Goal: Task Accomplishment & Management: Manage account settings

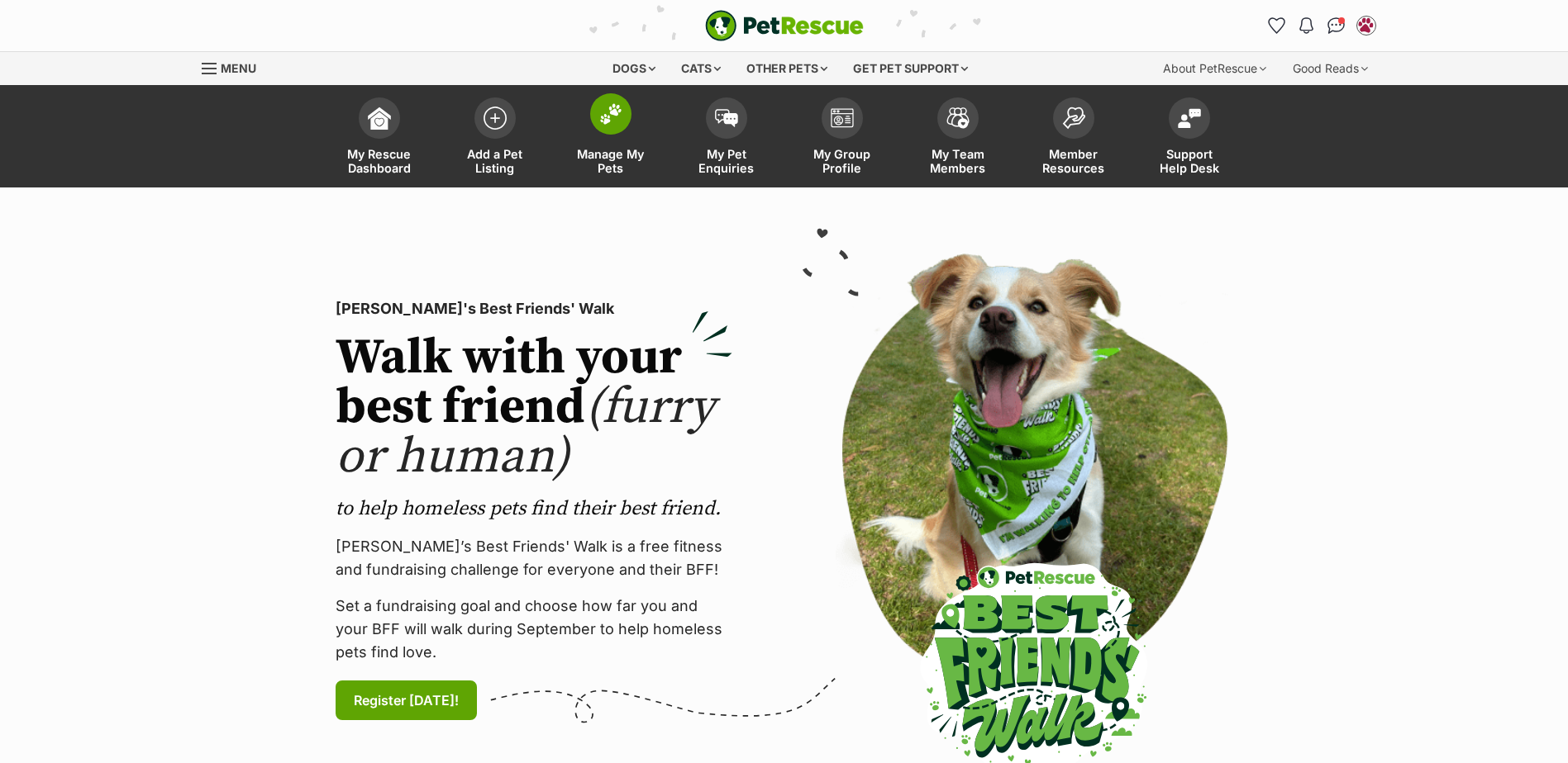
click at [607, 138] on link "Manage My Pets" at bounding box center [611, 139] width 116 height 98
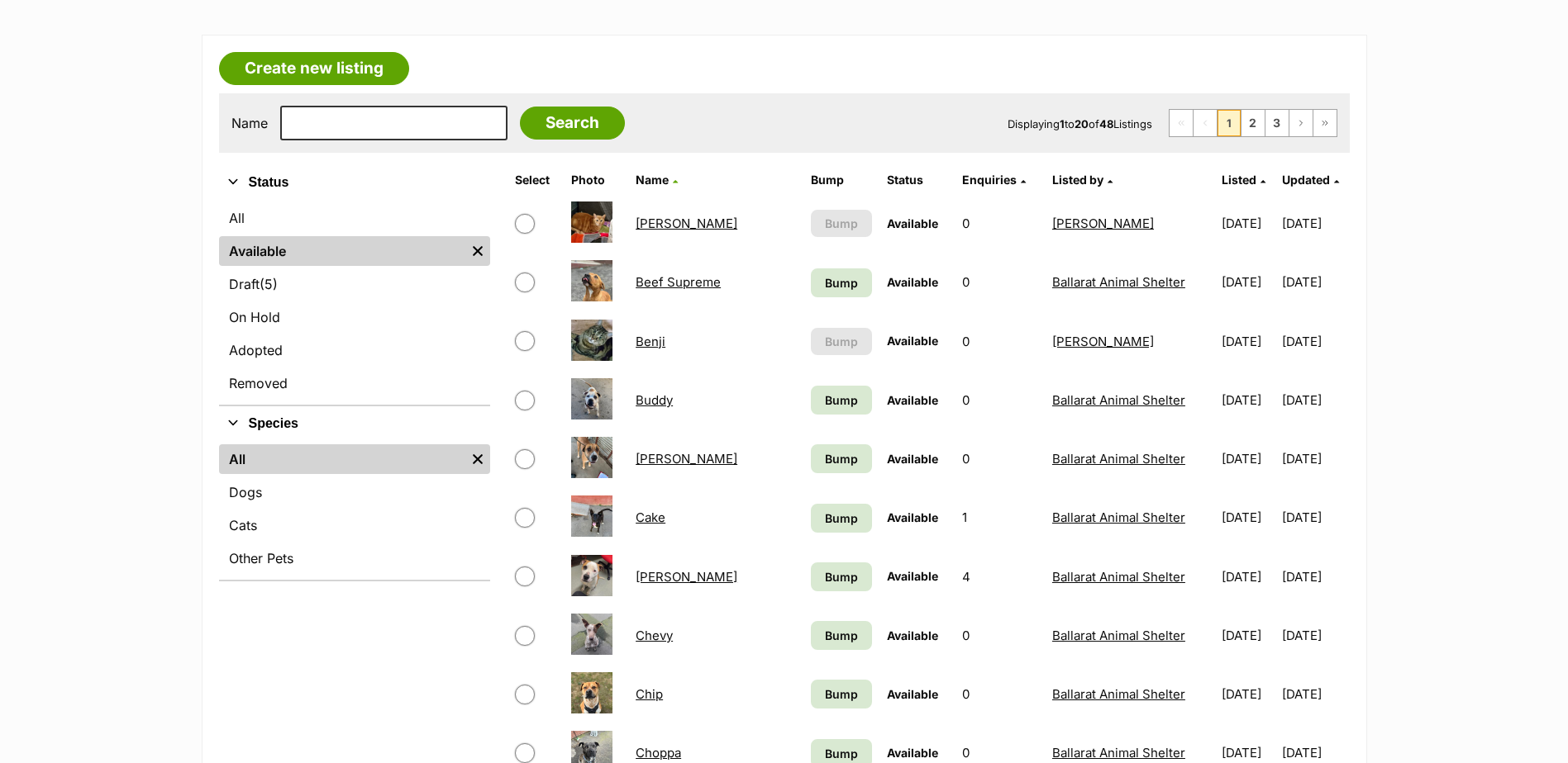
scroll to position [248, 0]
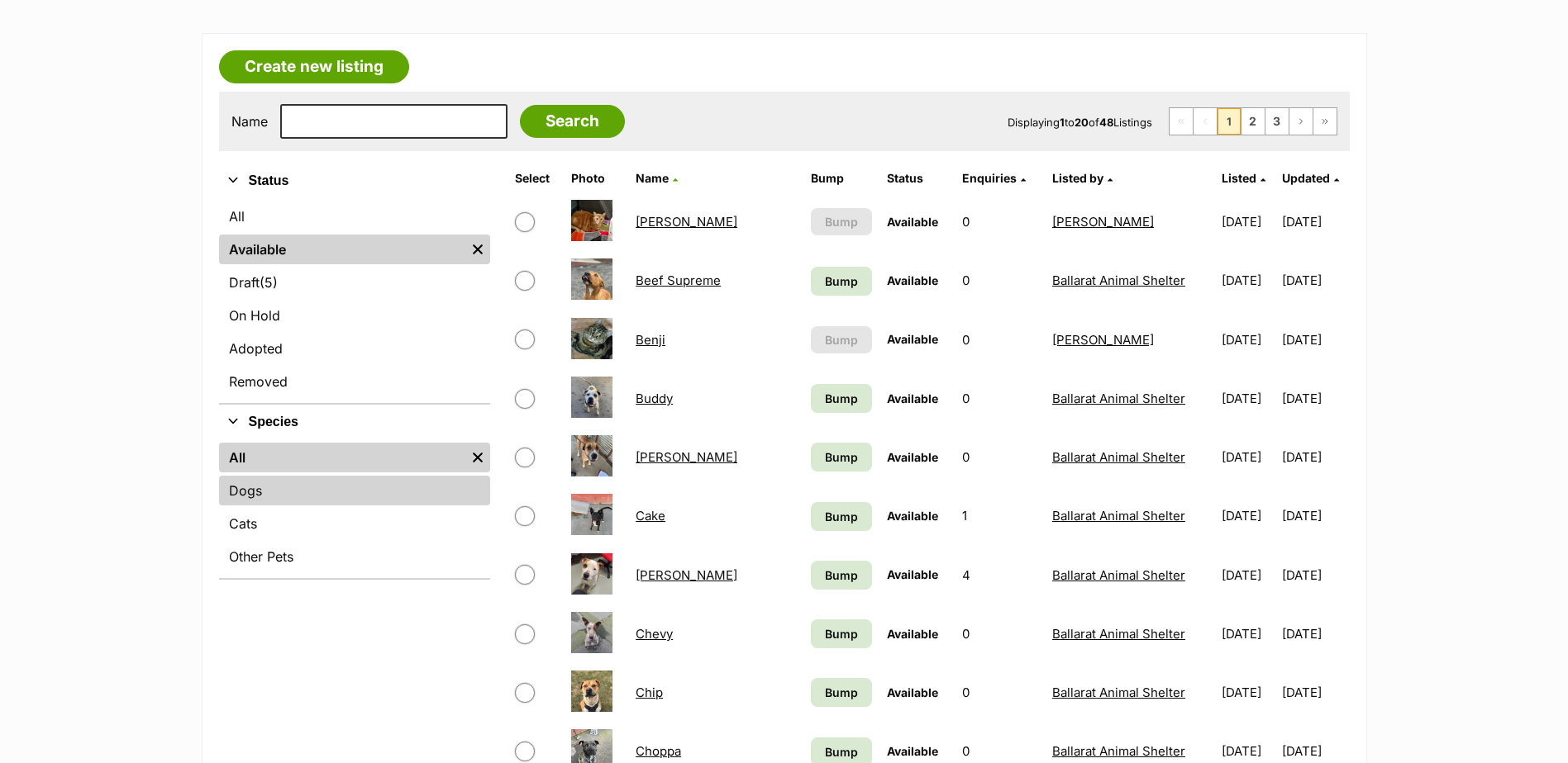
click at [259, 496] on link "Dogs" at bounding box center [354, 491] width 271 height 30
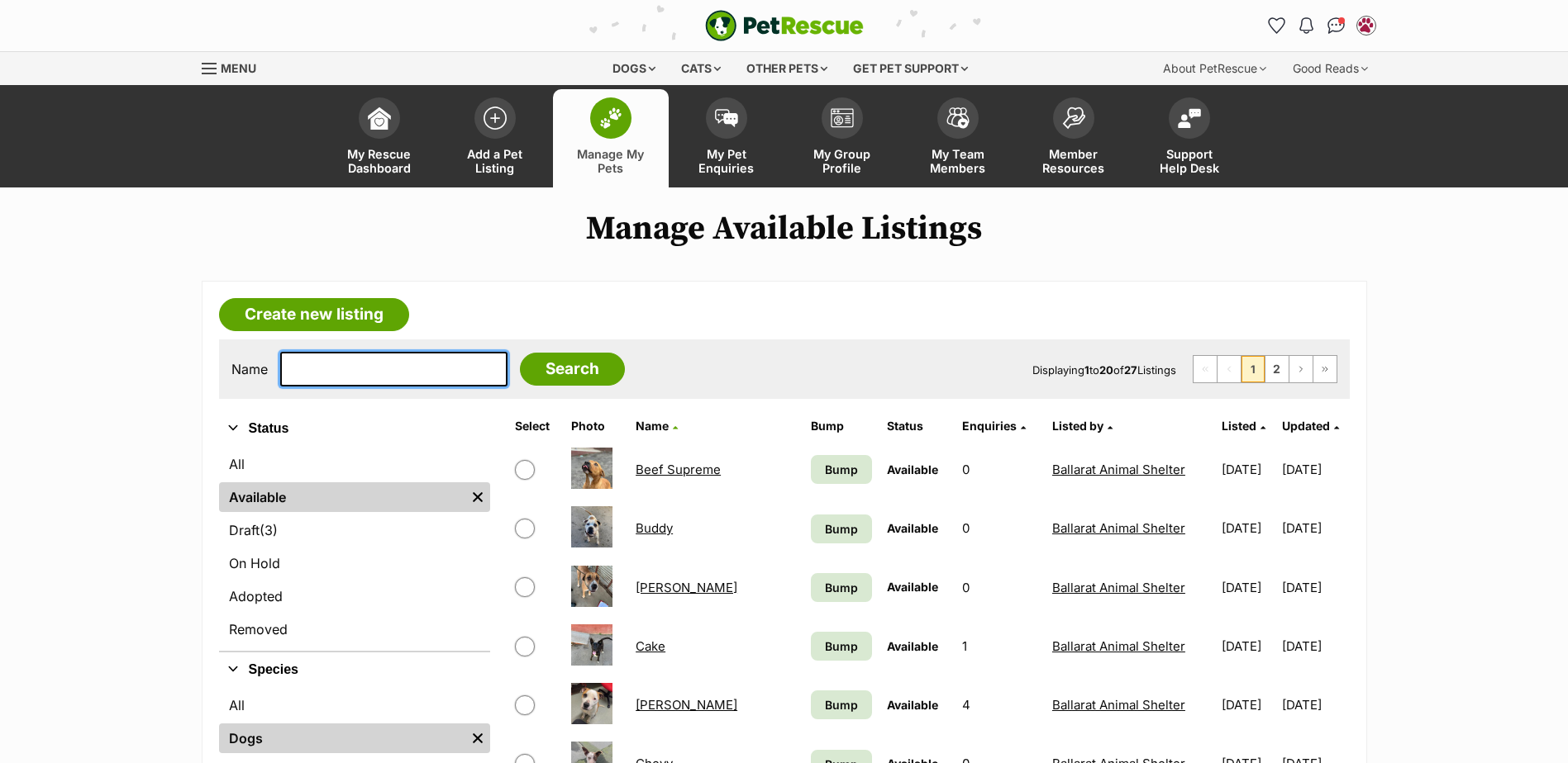
click at [419, 361] on input "text" at bounding box center [393, 369] width 227 height 35
type input "spider"
click at [519, 353] on input "Search" at bounding box center [572, 369] width 105 height 33
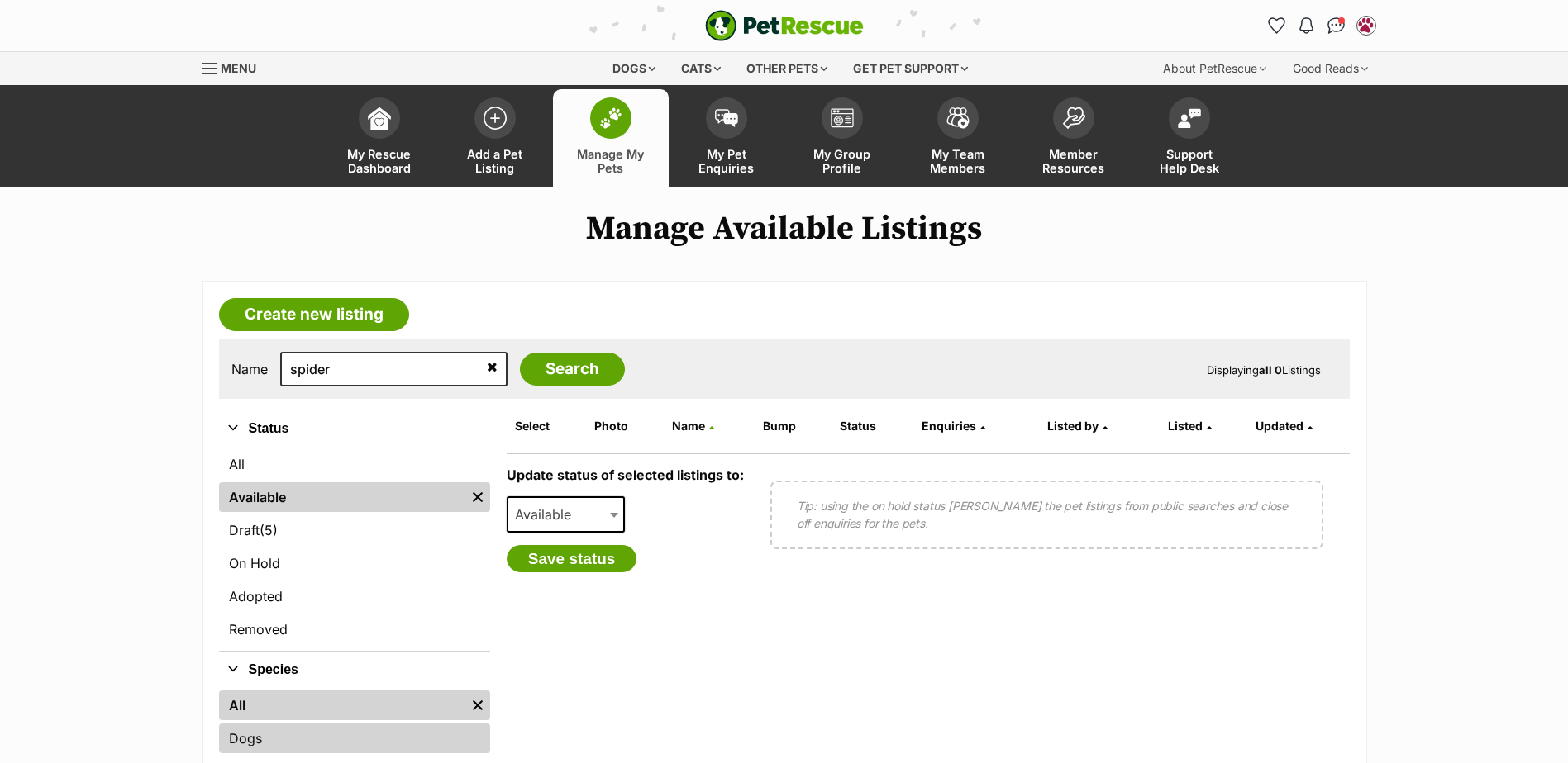
click at [271, 731] on link "Dogs" at bounding box center [354, 738] width 271 height 30
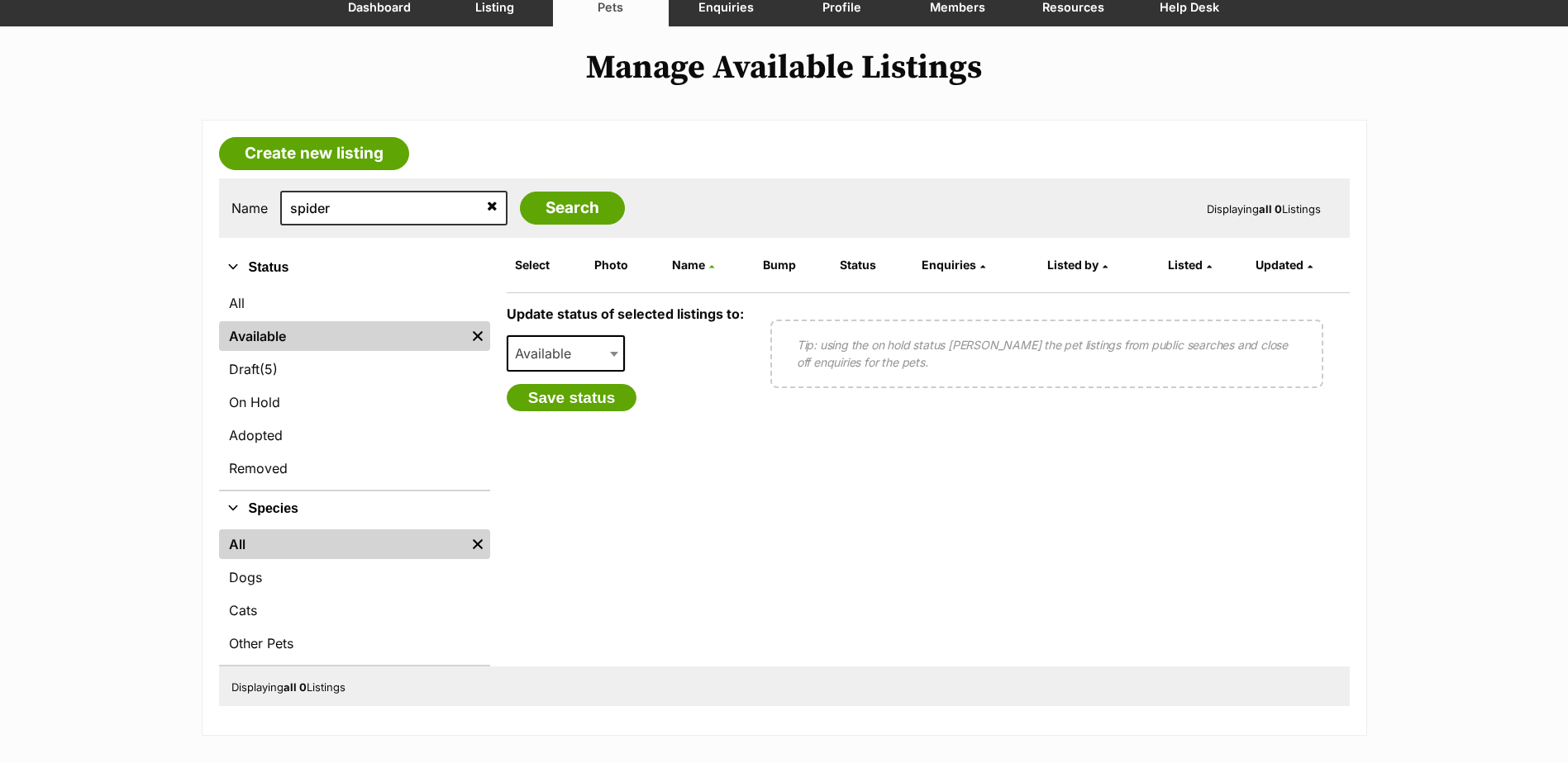
scroll to position [413, 0]
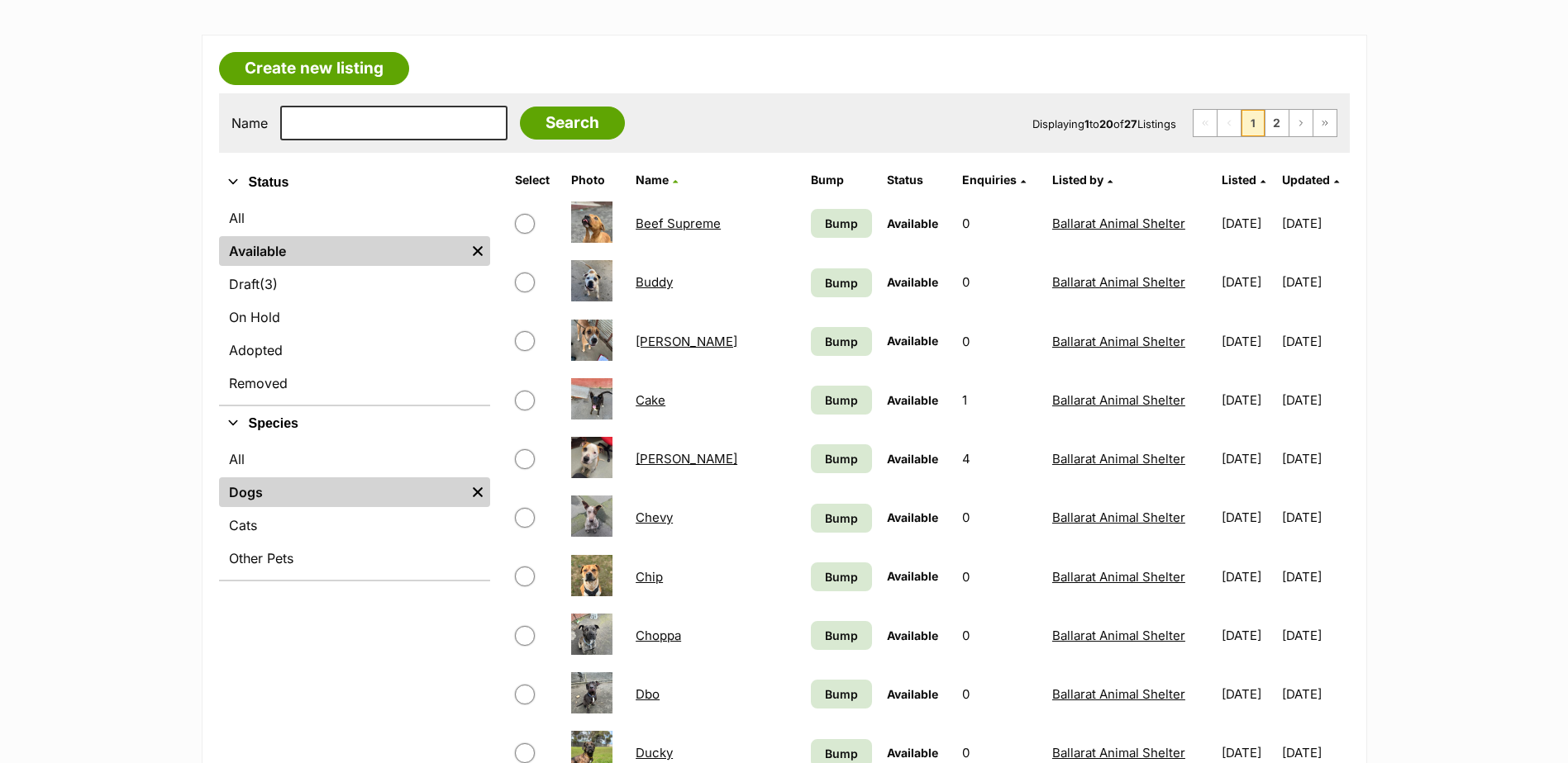
scroll to position [248, 0]
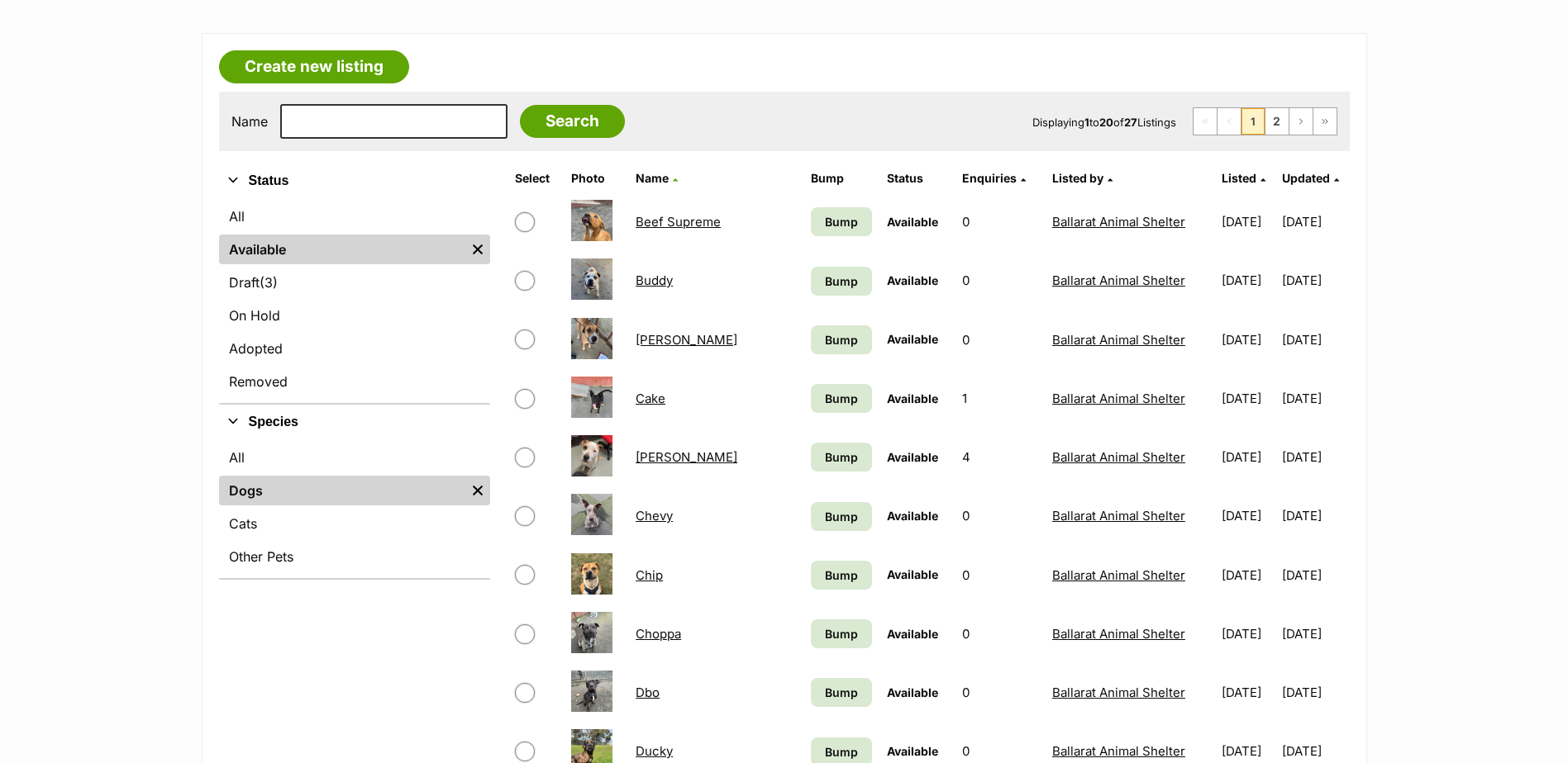
click at [667, 541] on td "Chevy" at bounding box center [716, 516] width 174 height 57
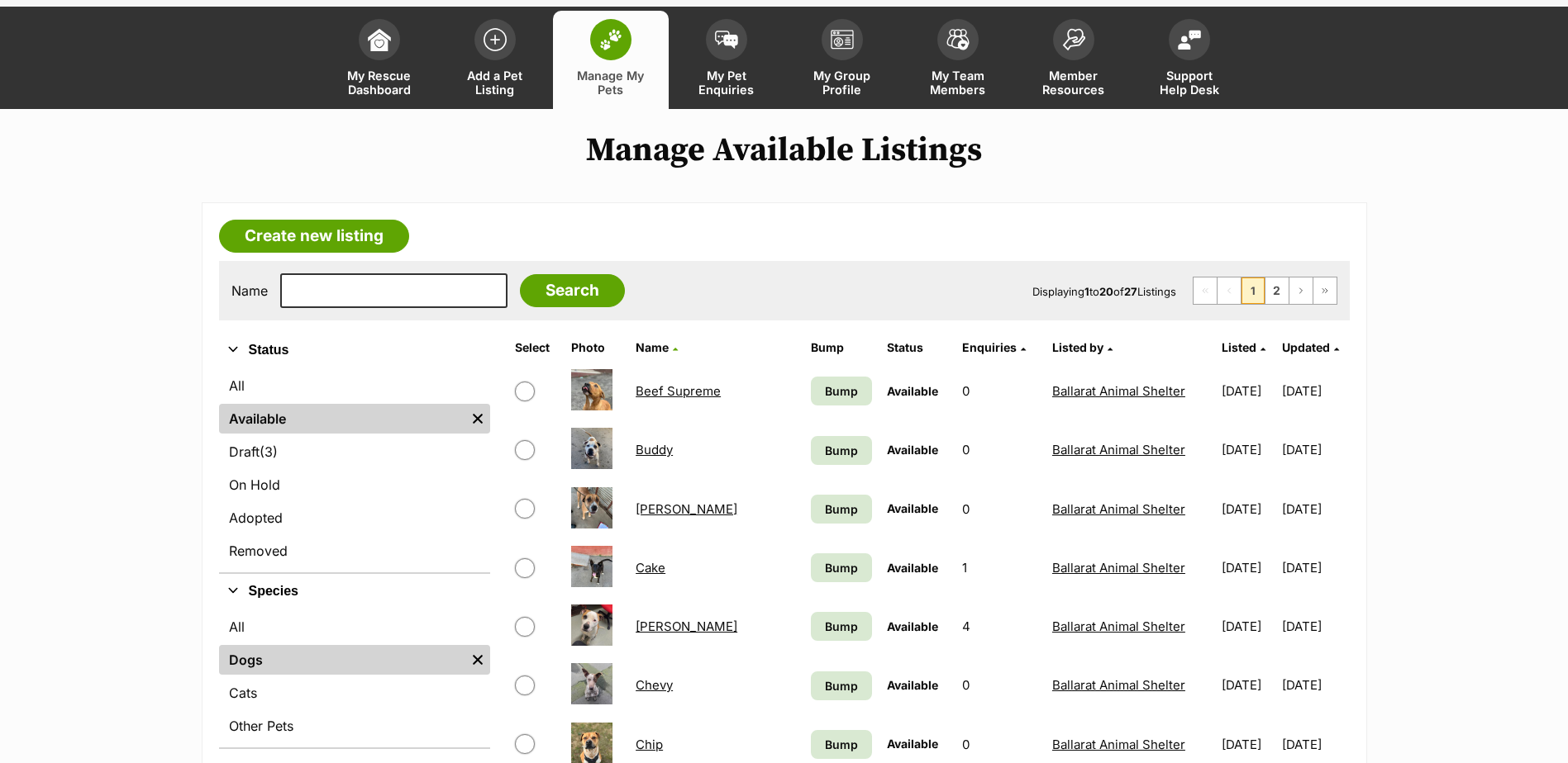
scroll to position [0, 0]
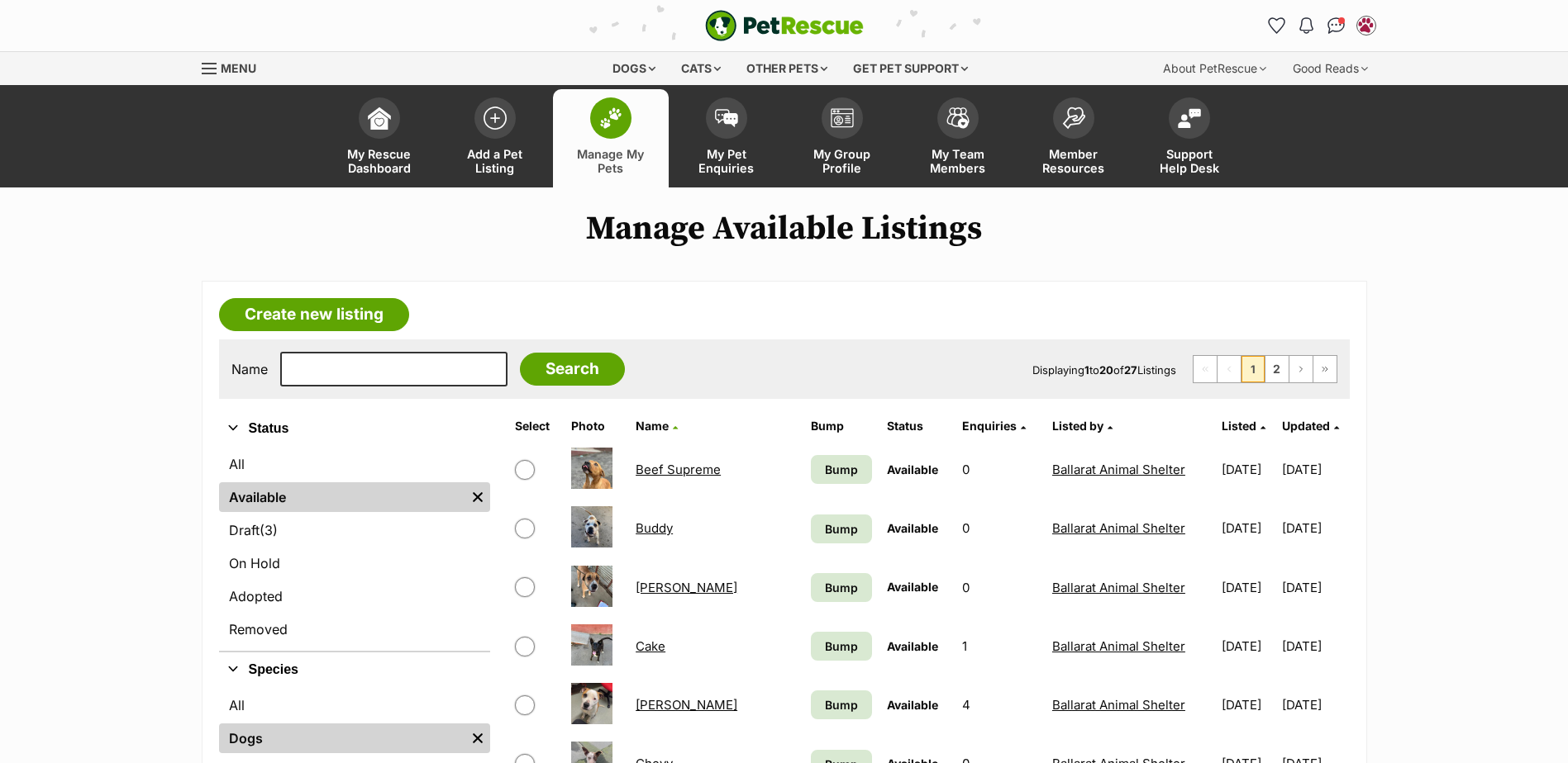
click at [639, 107] on link "Manage My Pets" at bounding box center [611, 139] width 116 height 98
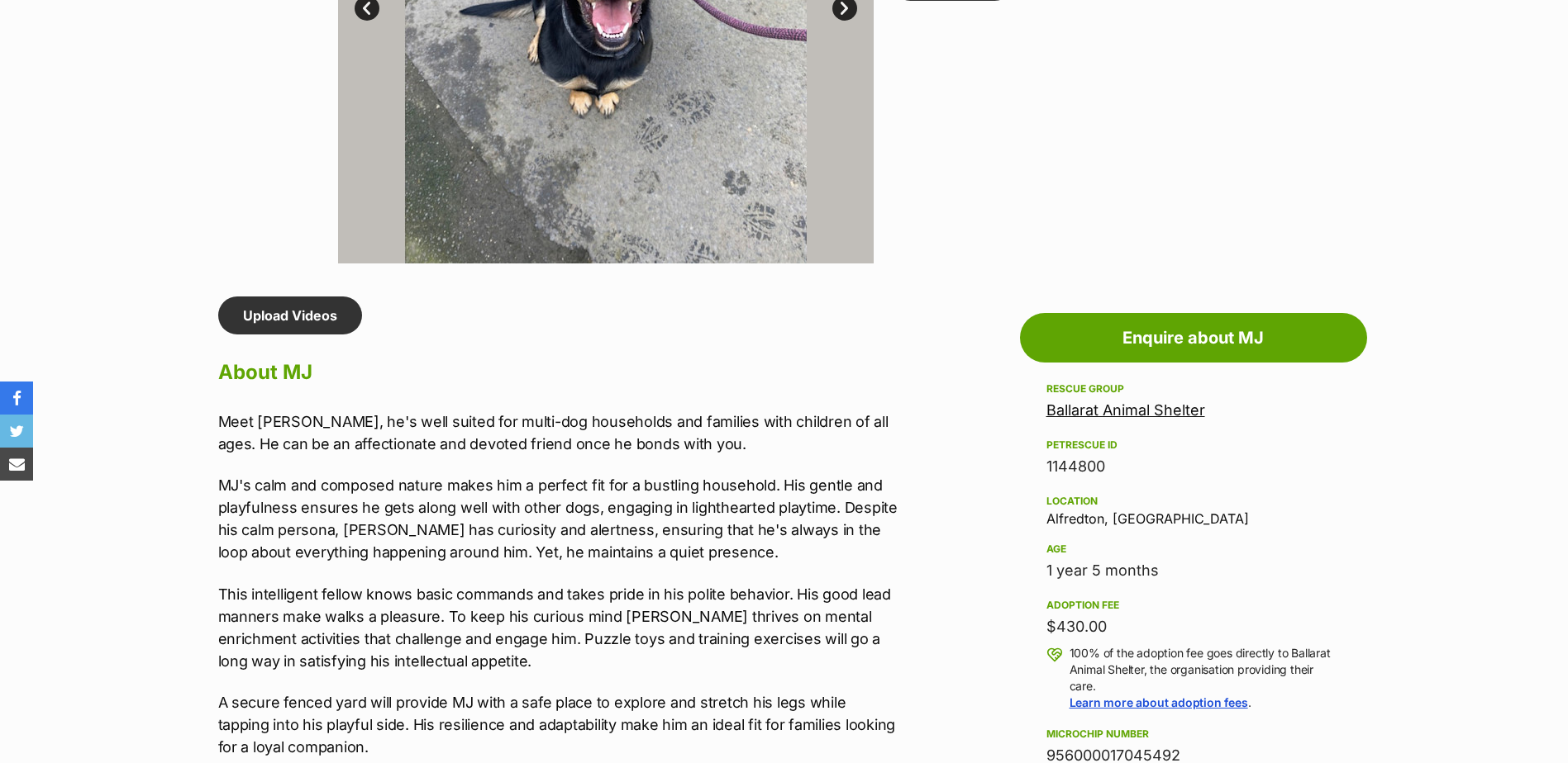
scroll to position [1239, 0]
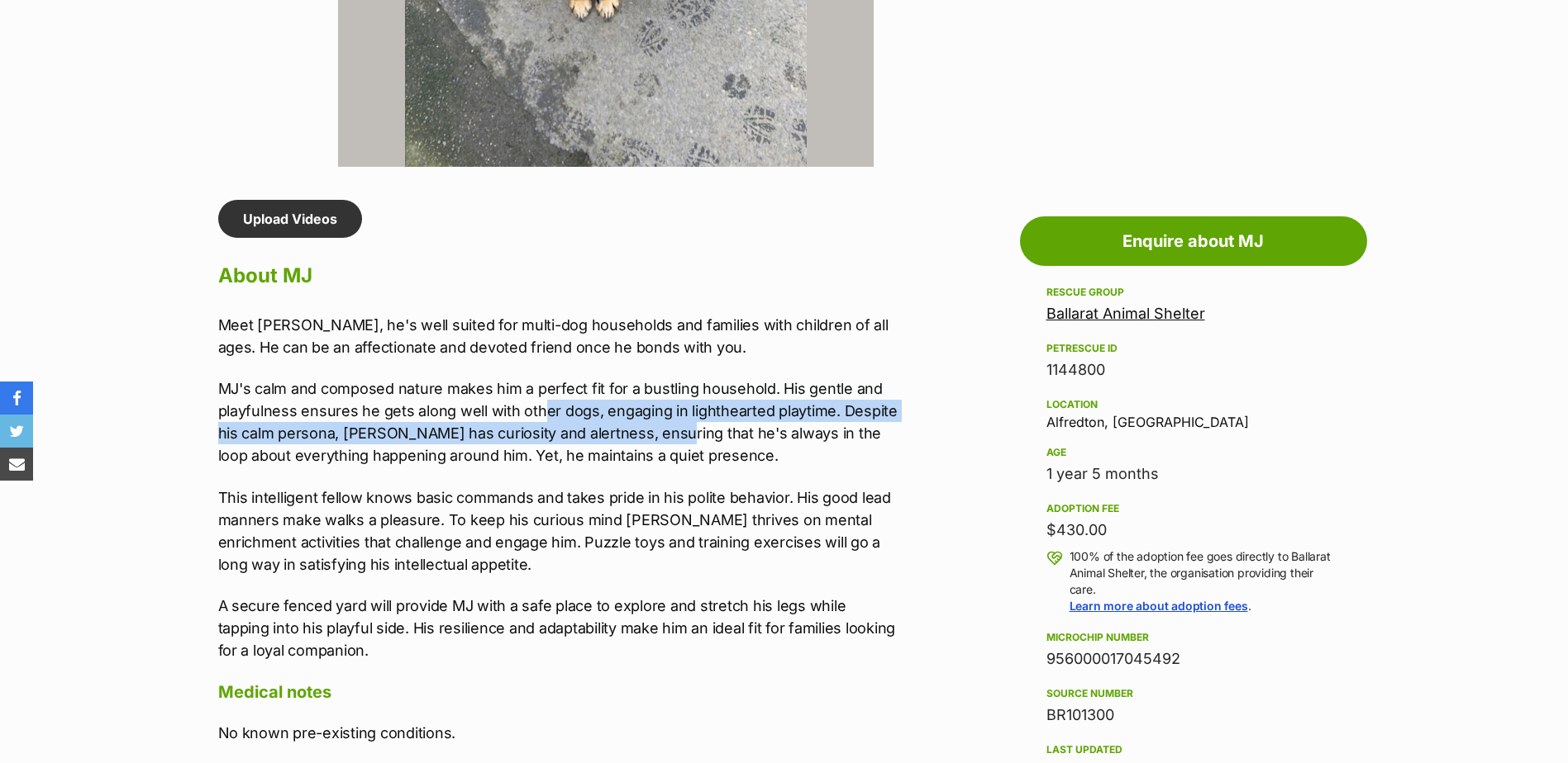
drag, startPoint x: 544, startPoint y: 406, endPoint x: 662, endPoint y: 438, distance: 122.3
click at [662, 438] on p "MJ's calm and composed nature makes him a perfect fit for a bustling household.…" at bounding box center [560, 422] width 683 height 89
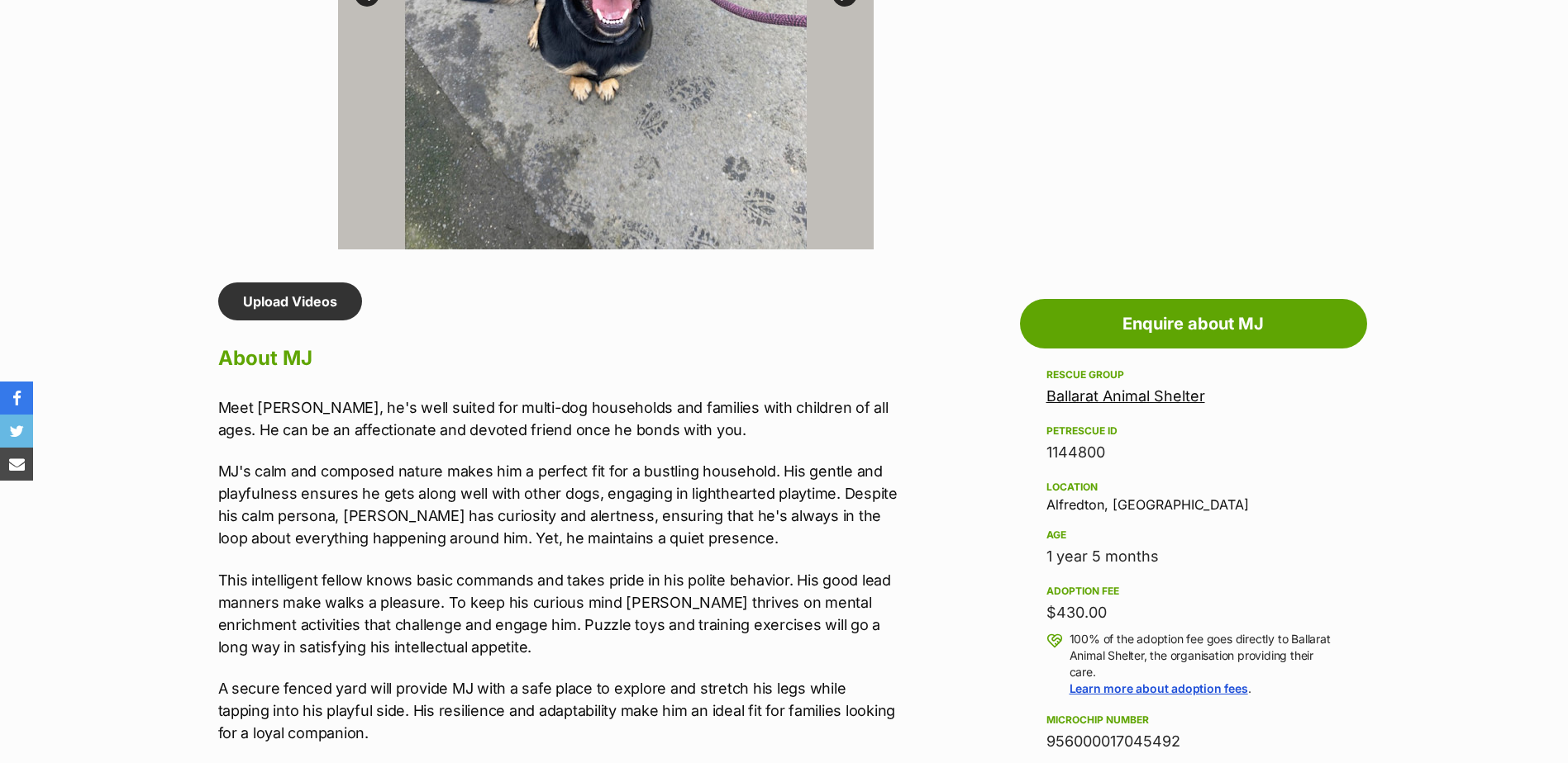
scroll to position [0, 0]
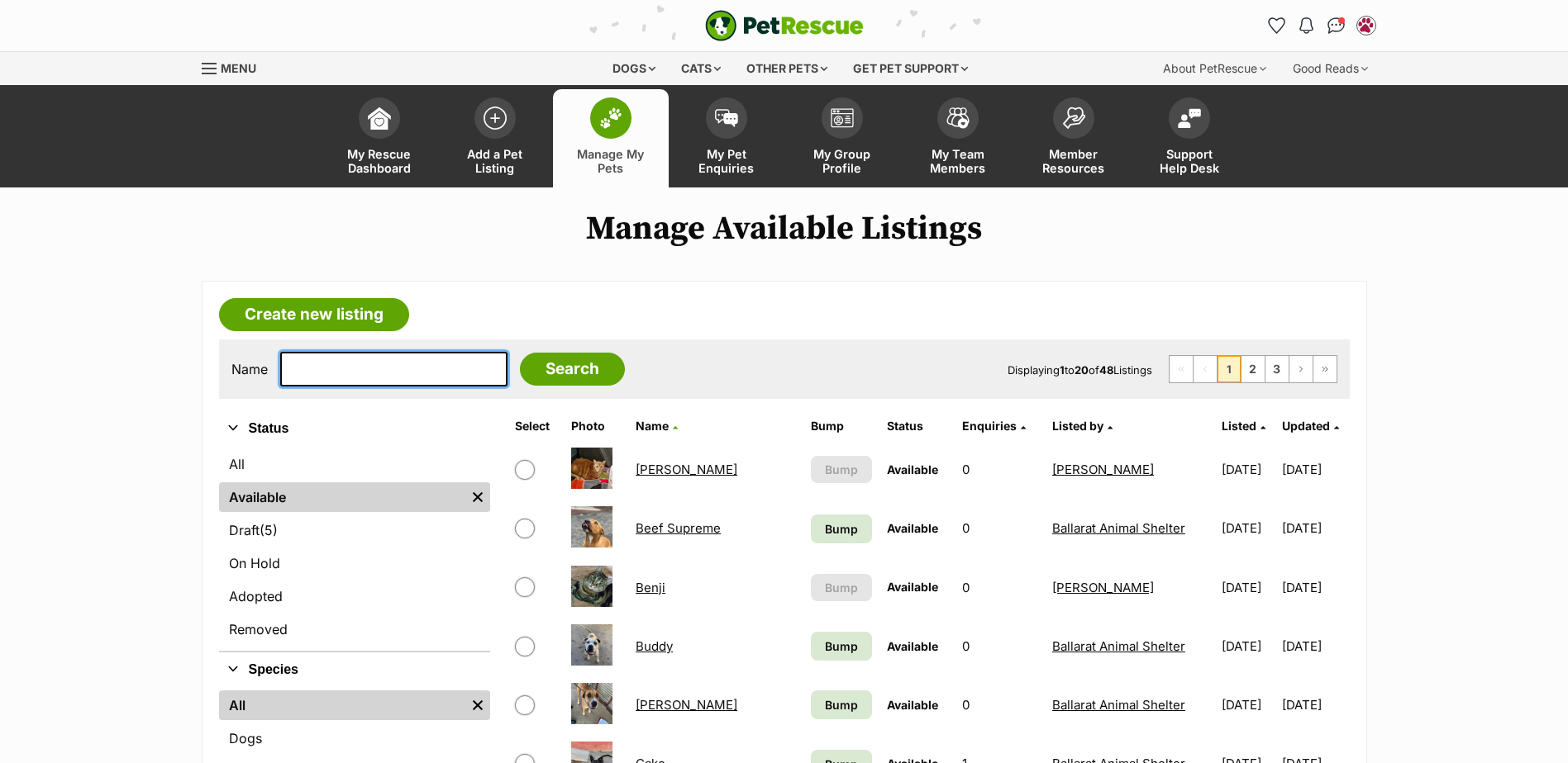
click at [417, 369] on input "text" at bounding box center [393, 369] width 227 height 35
type input "[DEMOGRAPHIC_DATA]"
click at [519, 353] on input "Search" at bounding box center [572, 369] width 105 height 33
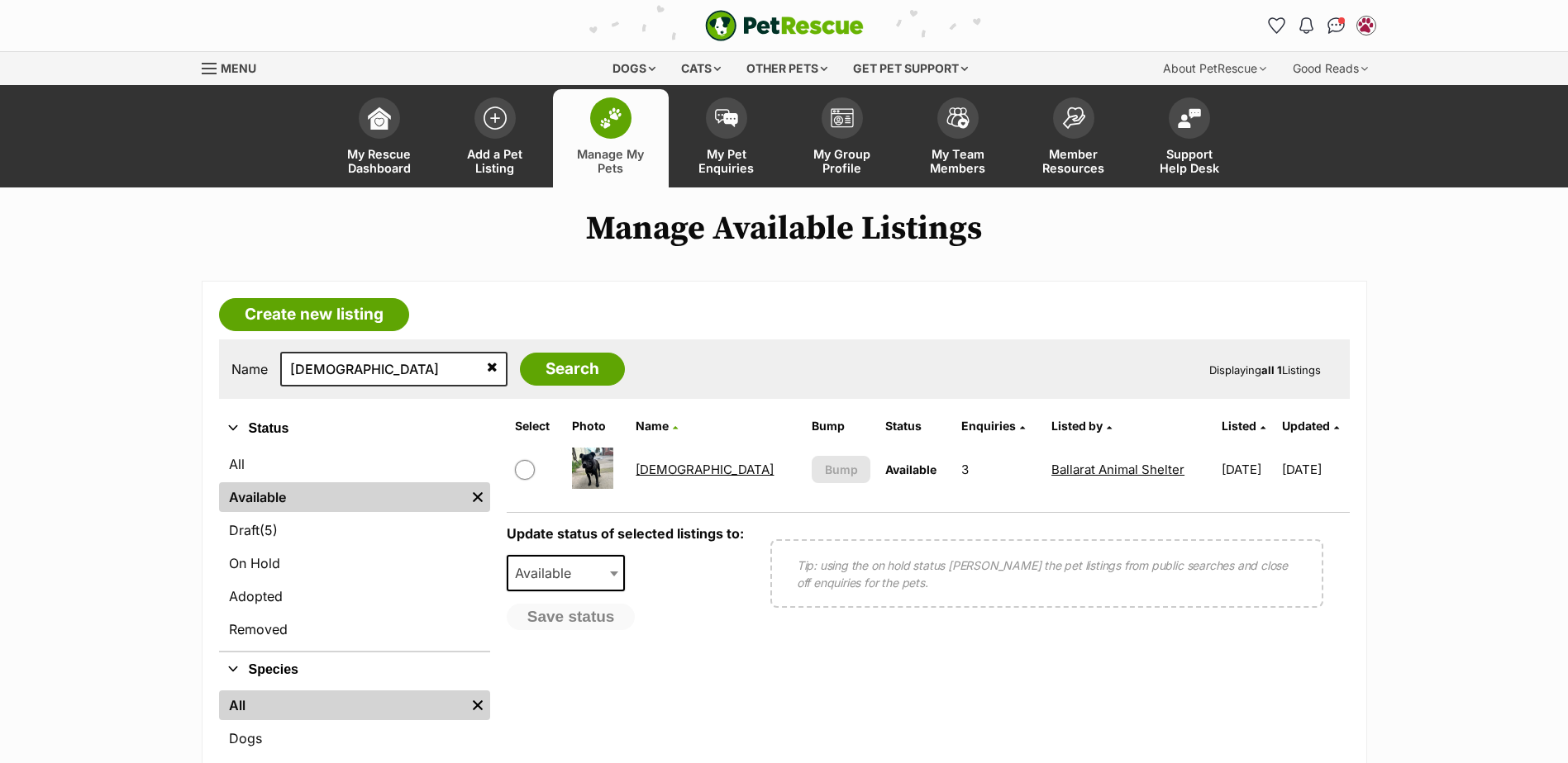
click at [676, 470] on link "[DEMOGRAPHIC_DATA]" at bounding box center [704, 470] width 138 height 16
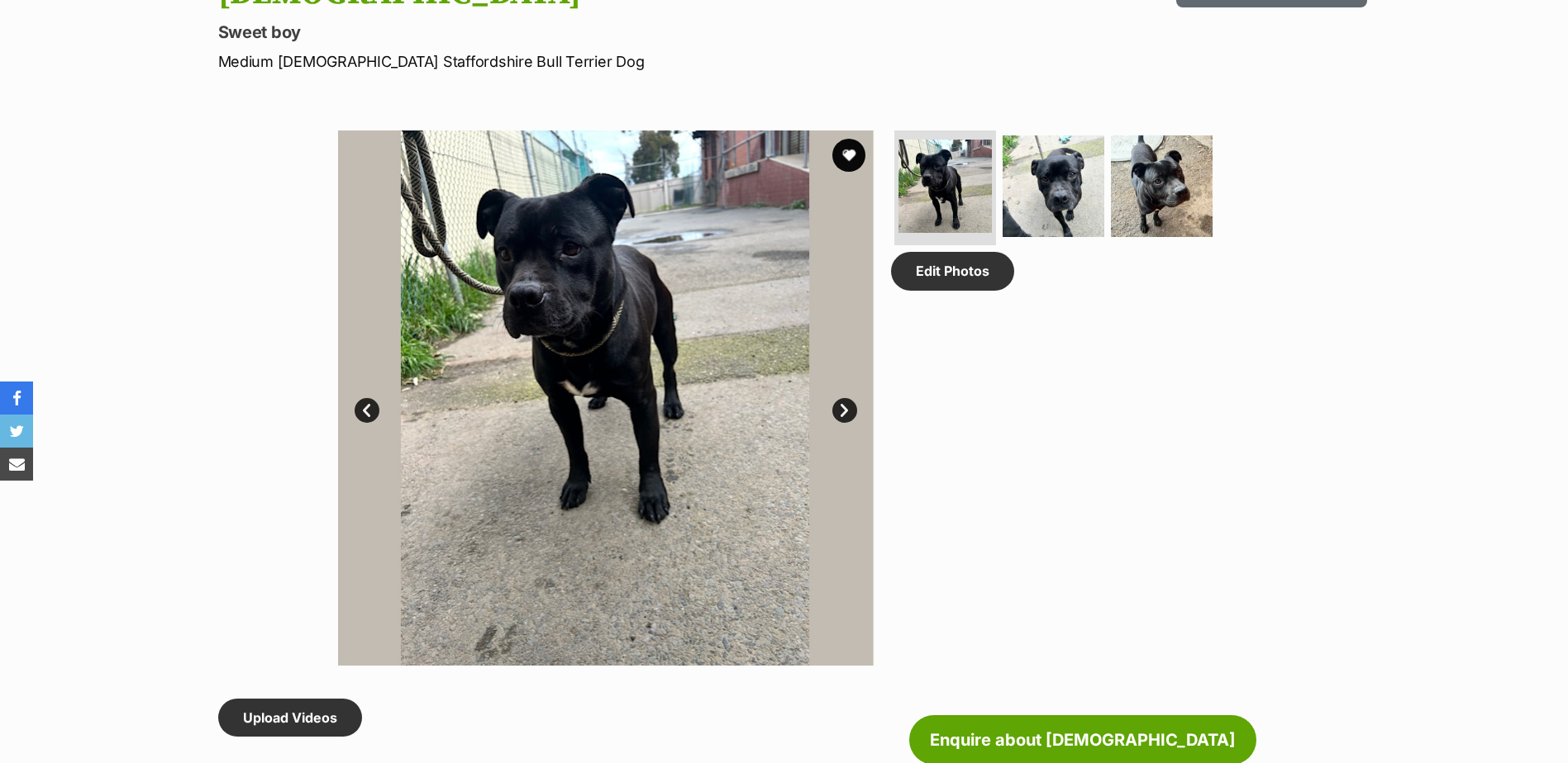
scroll to position [1074, 0]
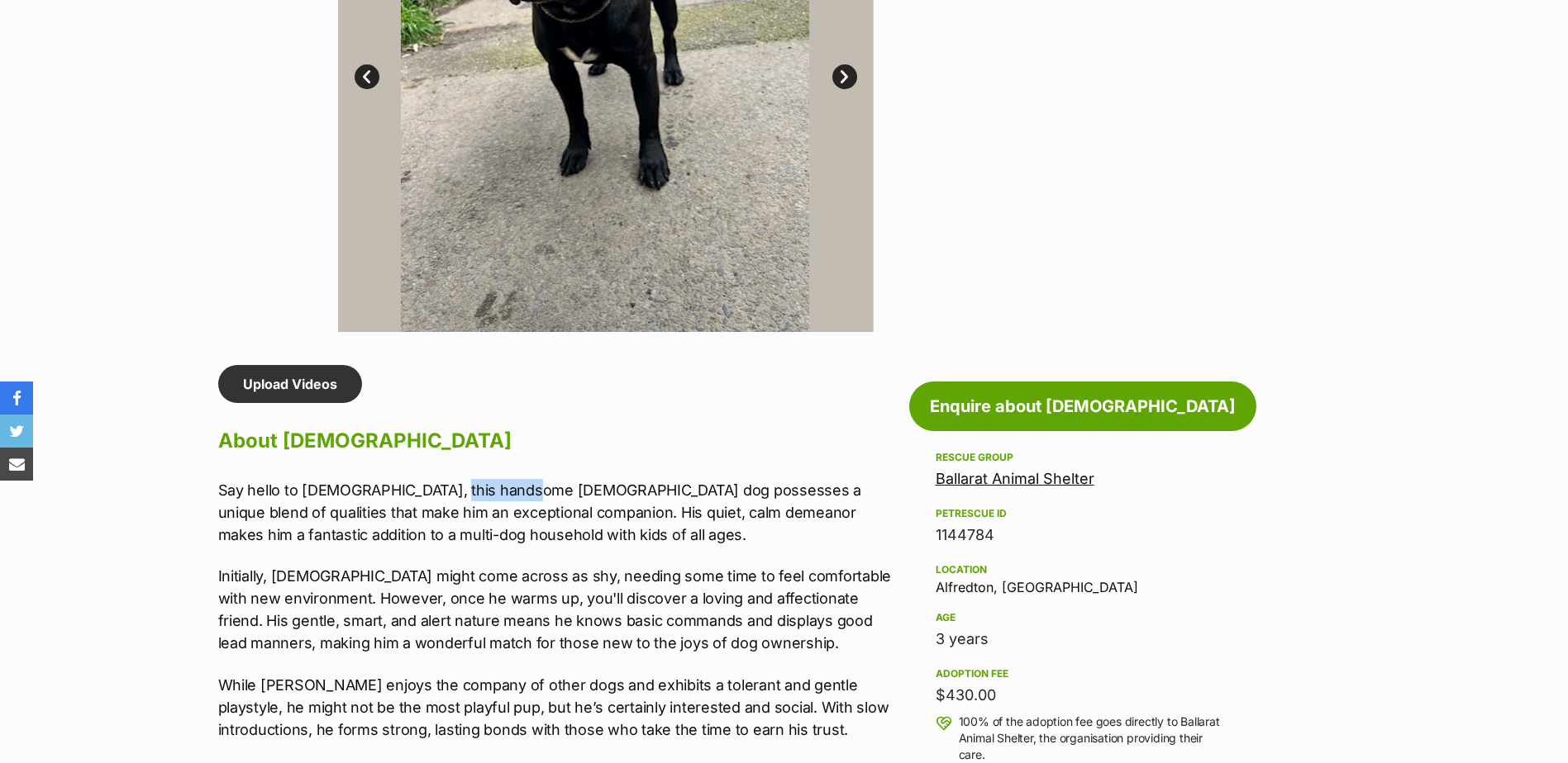
drag, startPoint x: 446, startPoint y: 488, endPoint x: 519, endPoint y: 495, distance: 73.3
click at [519, 495] on p "Say hello to Hadies, this handsome male dog possesses a unique blend of qualiti…" at bounding box center [560, 512] width 683 height 67
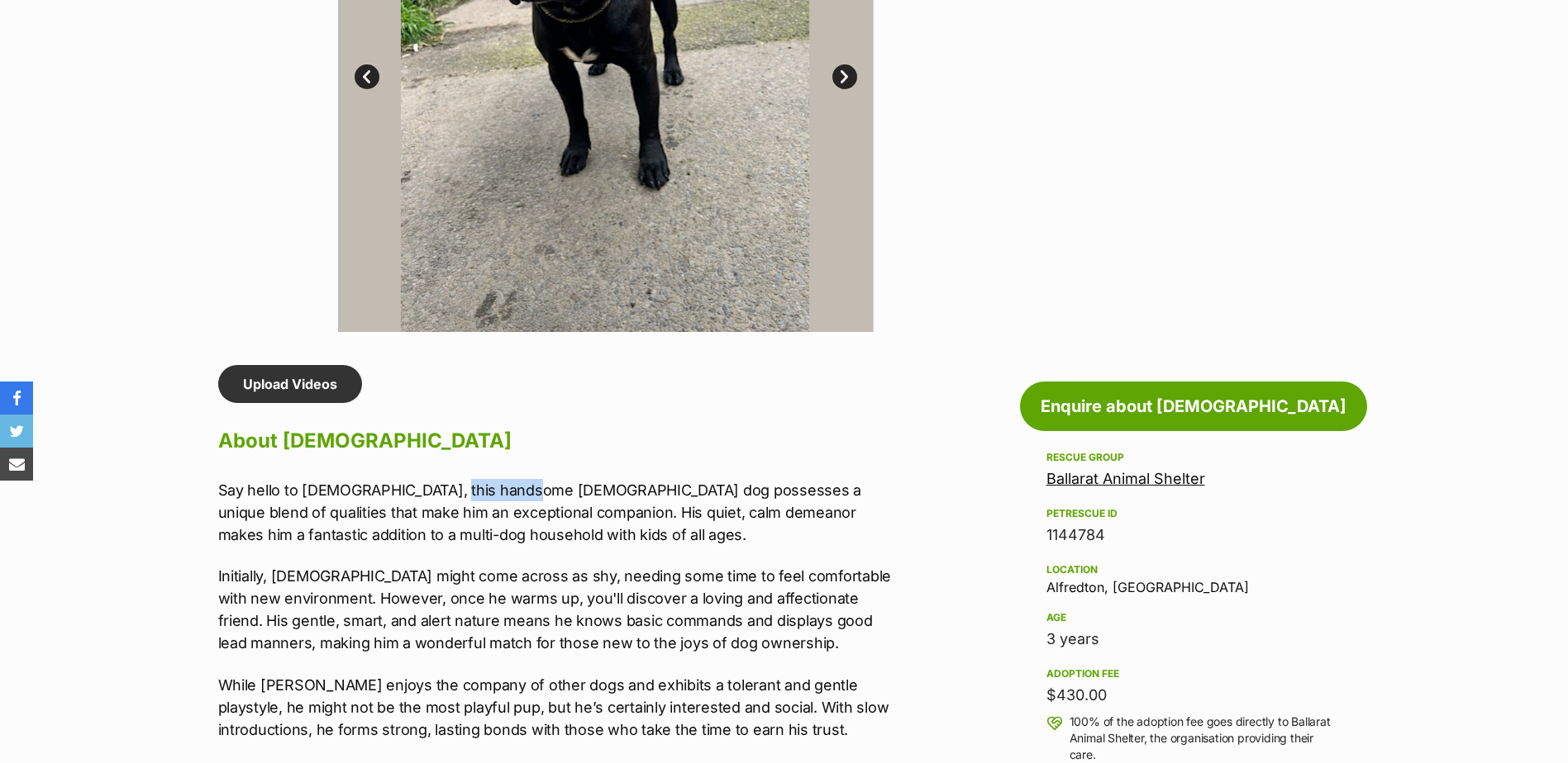
scroll to position [0, 0]
drag, startPoint x: 519, startPoint y: 495, endPoint x: 455, endPoint y: 508, distance: 65.3
click at [455, 508] on p "Say hello to Hadies, this handsome male dog possesses a unique blend of qualiti…" at bounding box center [560, 512] width 683 height 67
click at [612, 522] on p "Say hello to Hadies, this handsome male dog possesses a unique blend of qualiti…" at bounding box center [560, 512] width 683 height 67
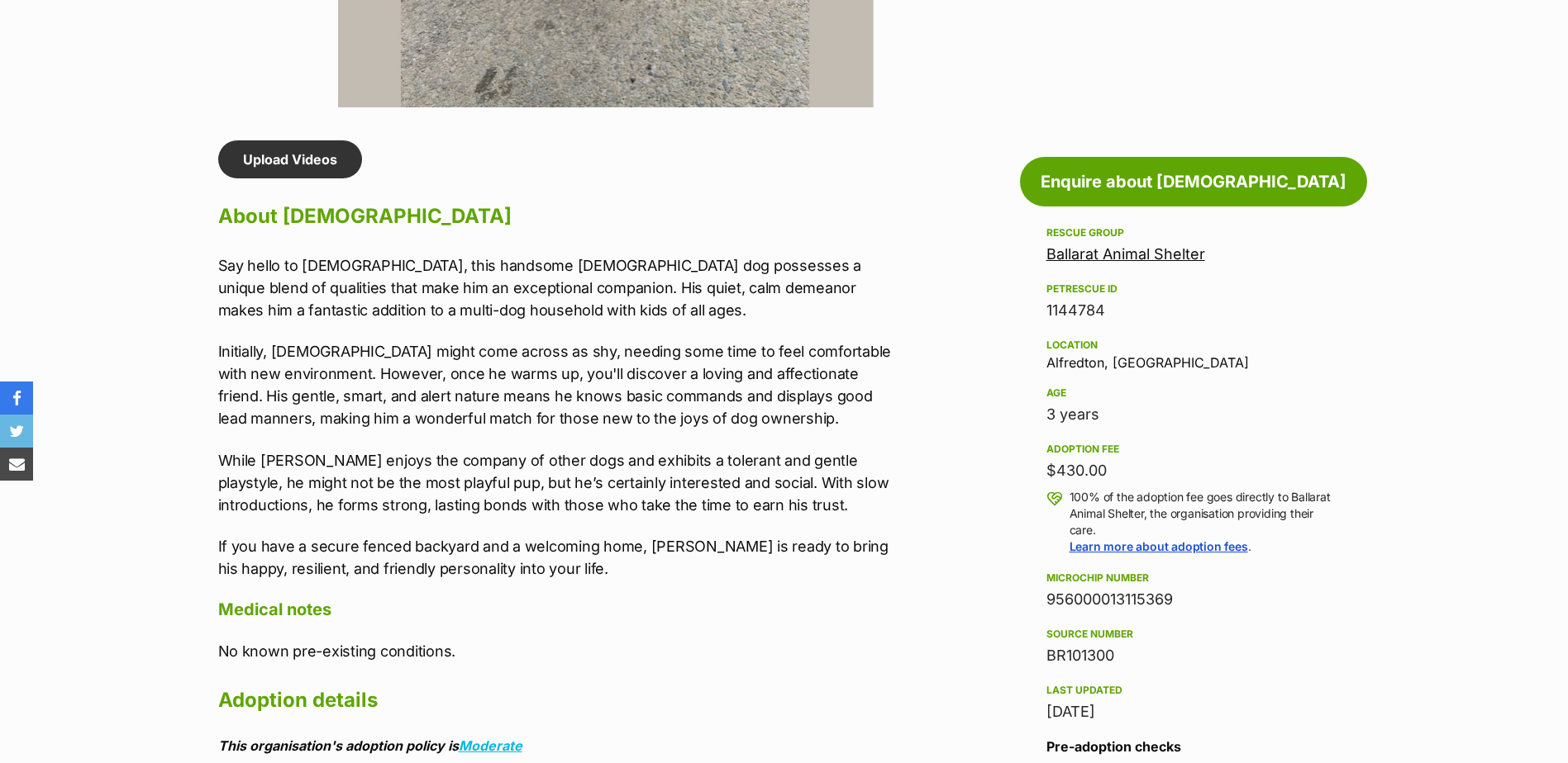
scroll to position [1322, 0]
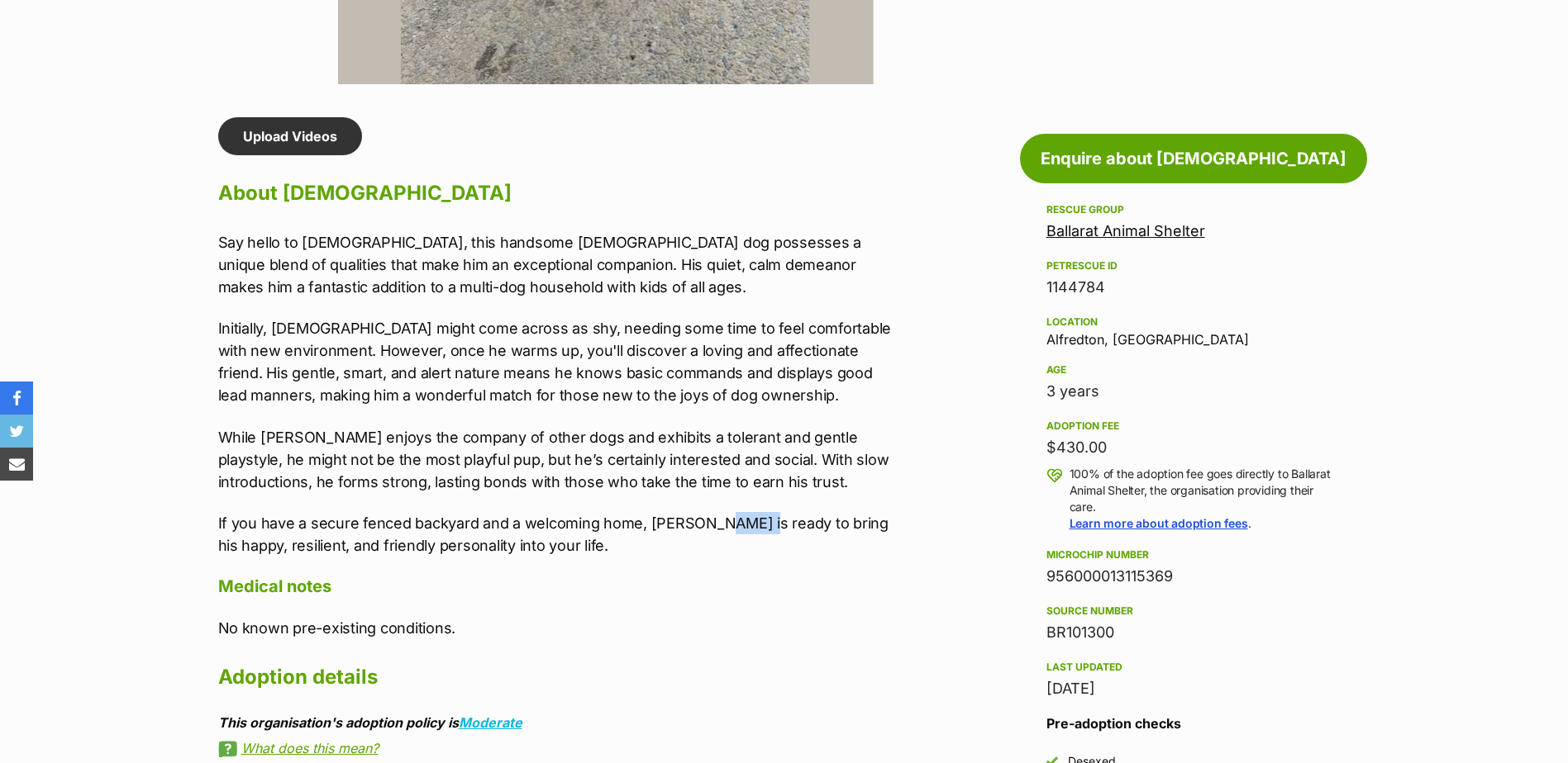
drag, startPoint x: 706, startPoint y: 514, endPoint x: 749, endPoint y: 522, distance: 43.7
click at [749, 522] on p "If you have a secure fenced backyard and a welcoming home, Hadies is ready to b…" at bounding box center [560, 534] width 683 height 45
drag, startPoint x: 749, startPoint y: 522, endPoint x: 700, endPoint y: 529, distance: 49.5
click at [740, 530] on p "If you have a secure fenced backyard and a welcoming home, Hadies is ready to b…" at bounding box center [560, 534] width 683 height 45
click at [565, 482] on p "While Hadies enjoys the company of other dogs and exhibits a tolerant and gentl…" at bounding box center [560, 460] width 683 height 67
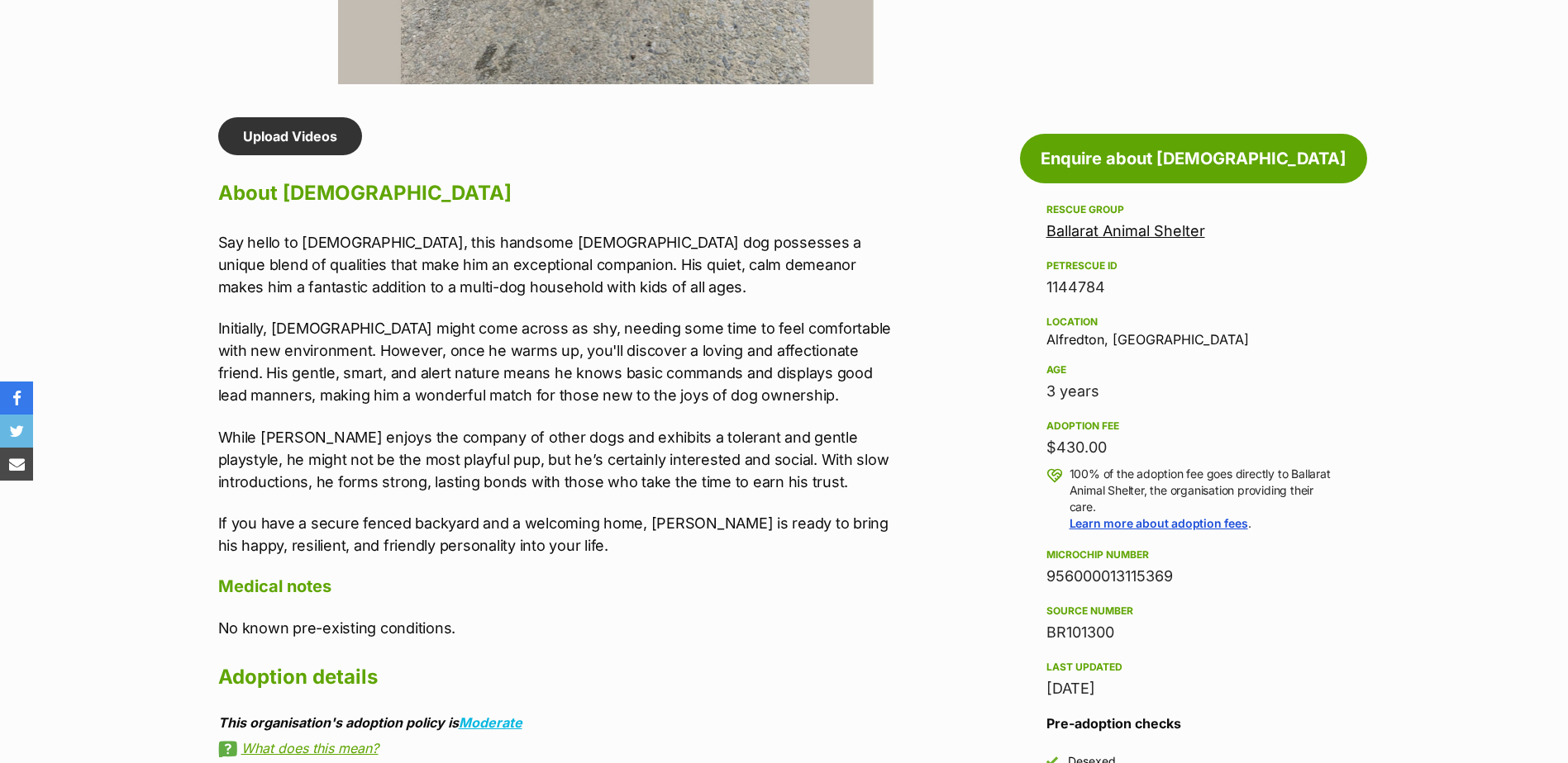
drag, startPoint x: 730, startPoint y: 469, endPoint x: 650, endPoint y: 136, distance: 342.5
click at [729, 469] on p "While Hadies enjoys the company of other dogs and exhibits a tolerant and gentl…" at bounding box center [560, 460] width 683 height 67
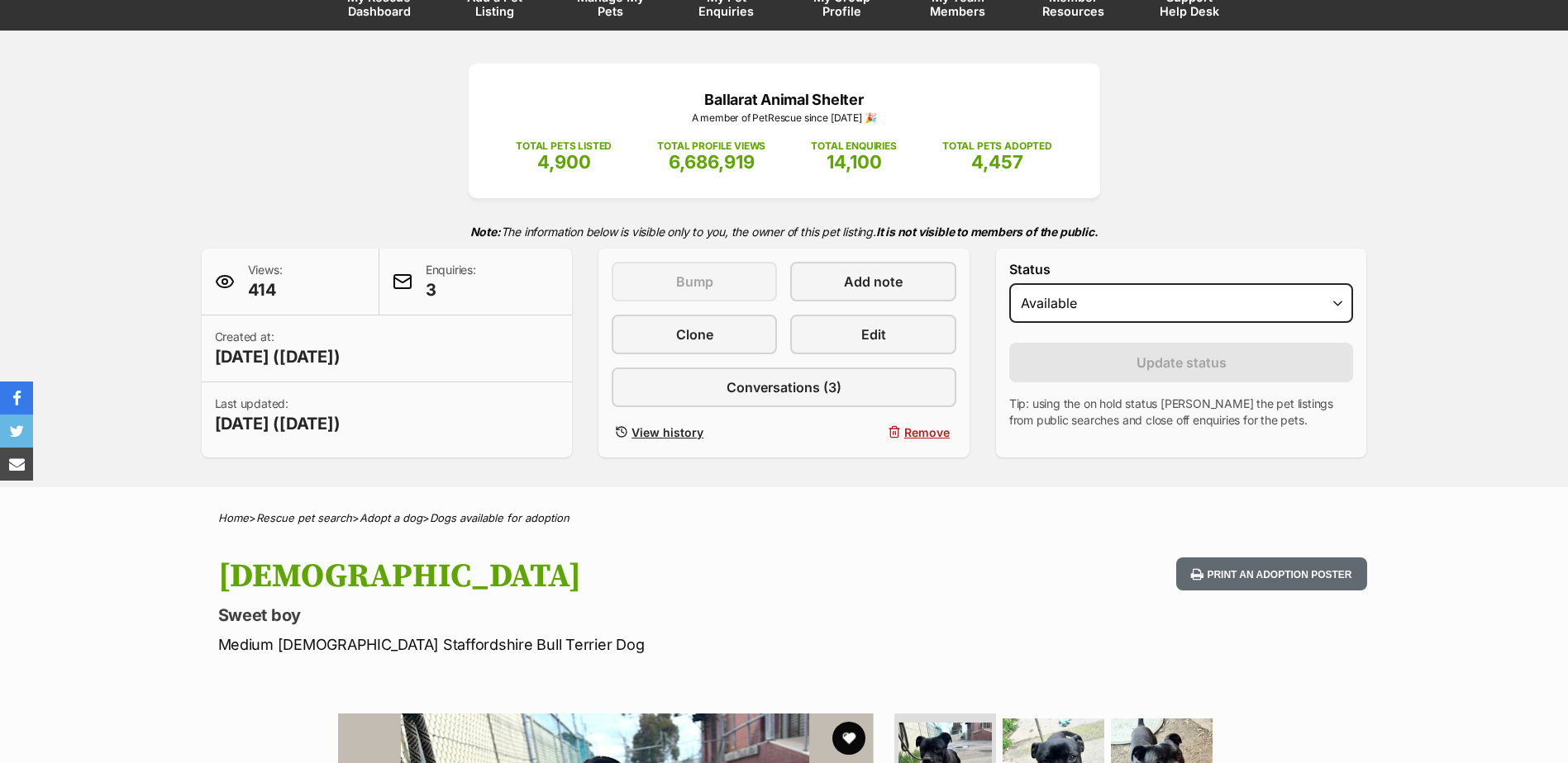
scroll to position [0, 0]
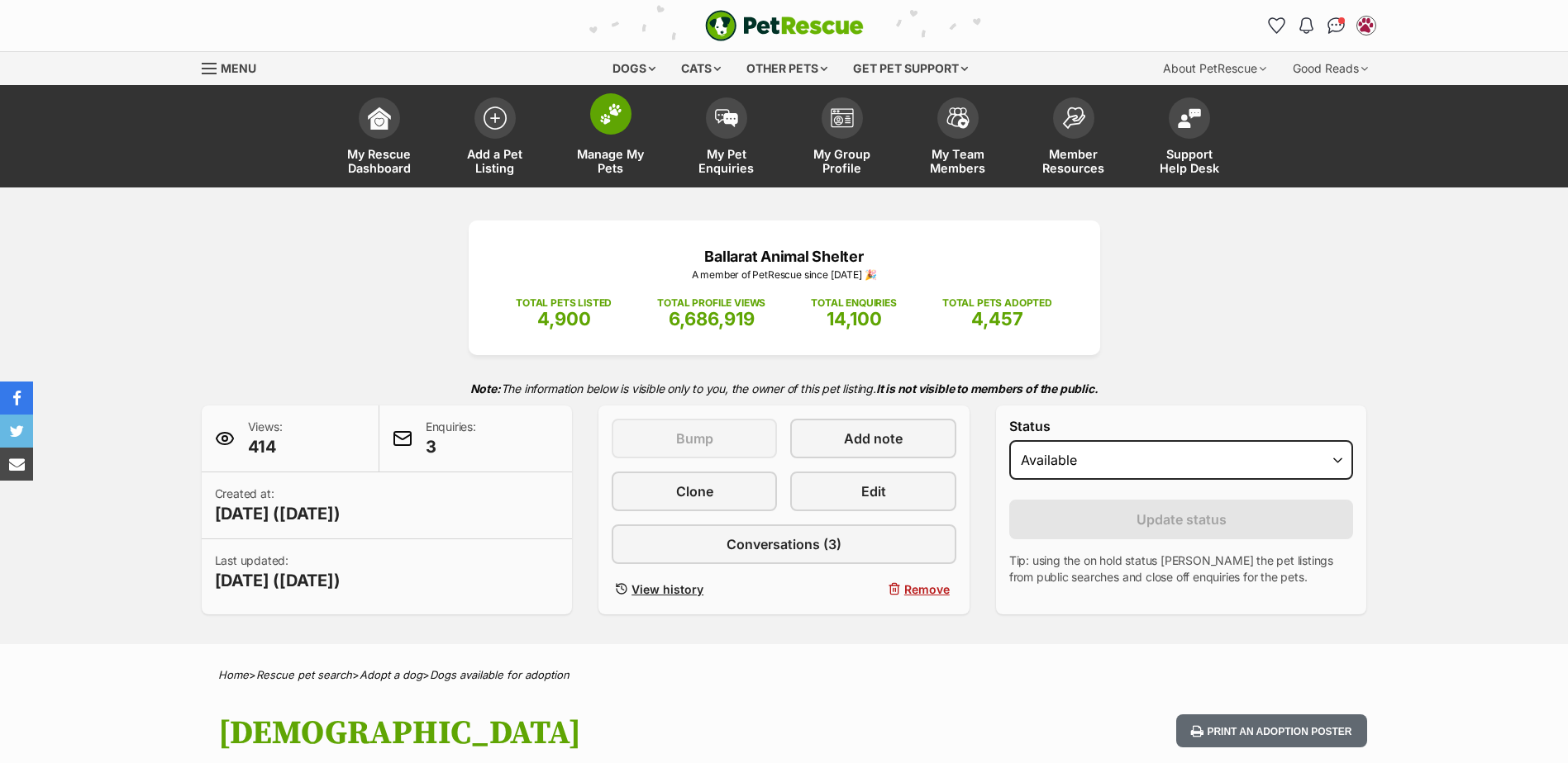
click at [611, 116] on img at bounding box center [611, 114] width 23 height 21
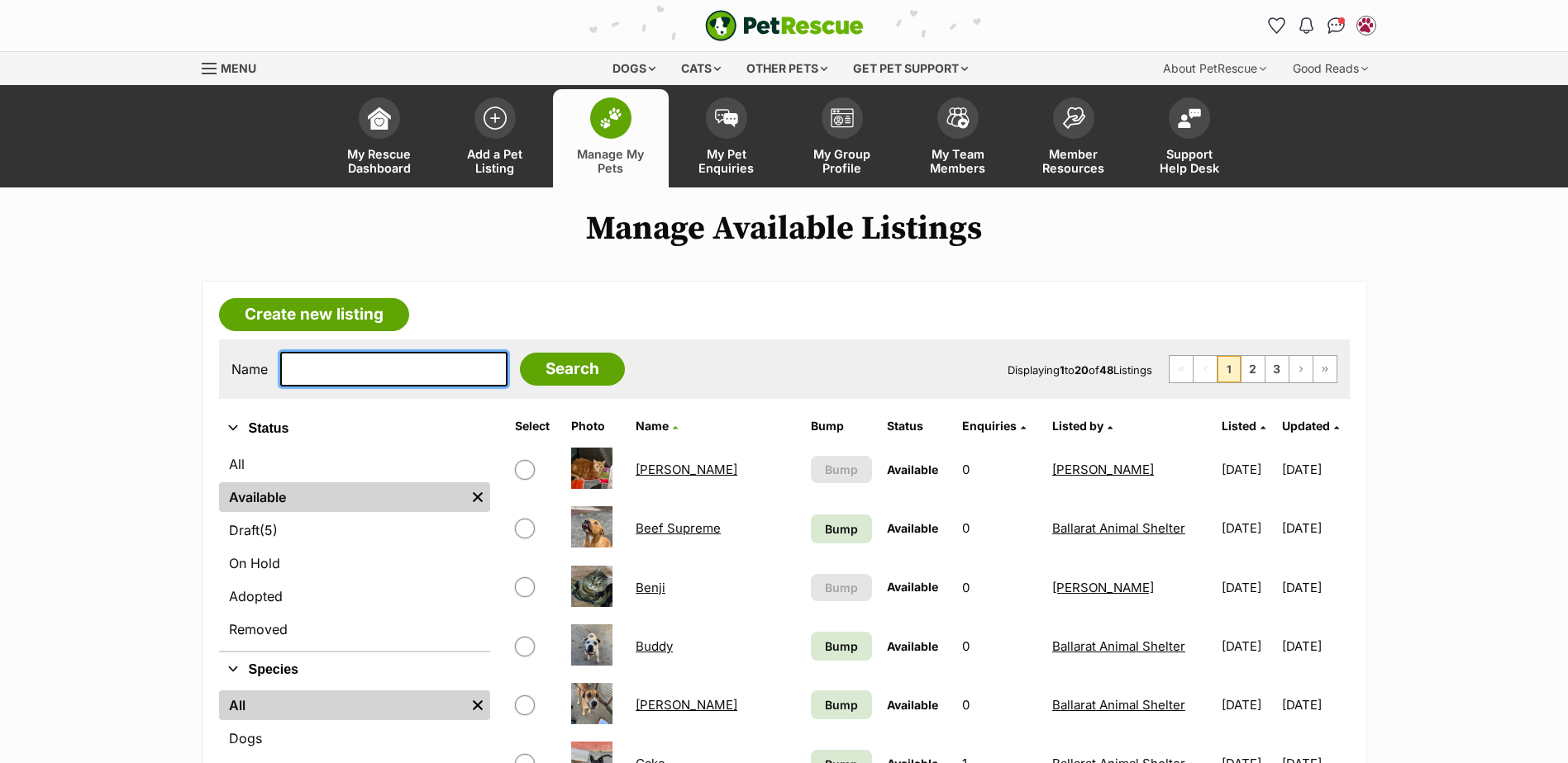
click at [397, 375] on input "text" at bounding box center [393, 369] width 227 height 35
type input "kit"
click at [519, 353] on input "Search" at bounding box center [572, 369] width 105 height 33
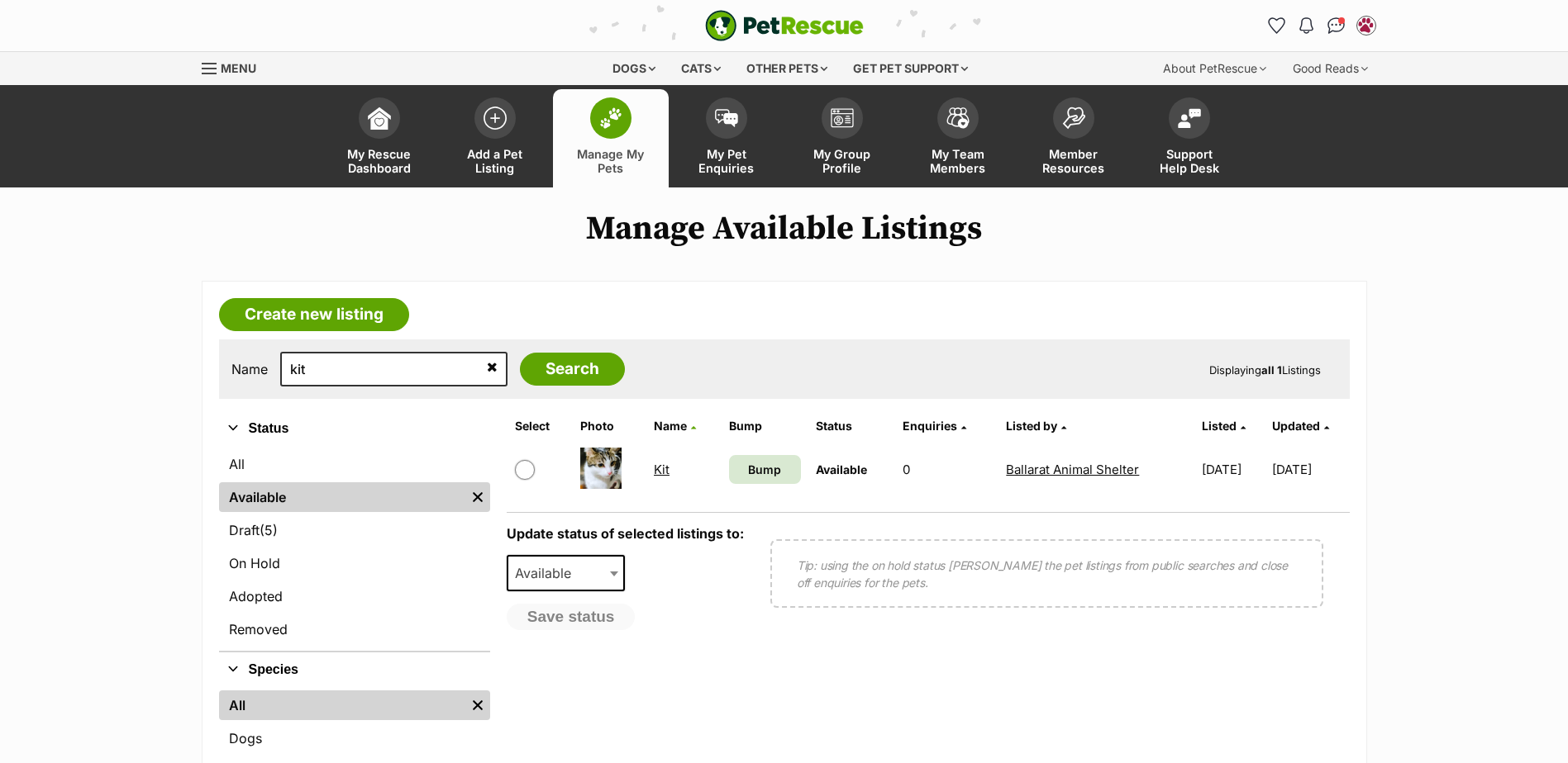
click at [654, 465] on link "Kit" at bounding box center [662, 470] width 16 height 16
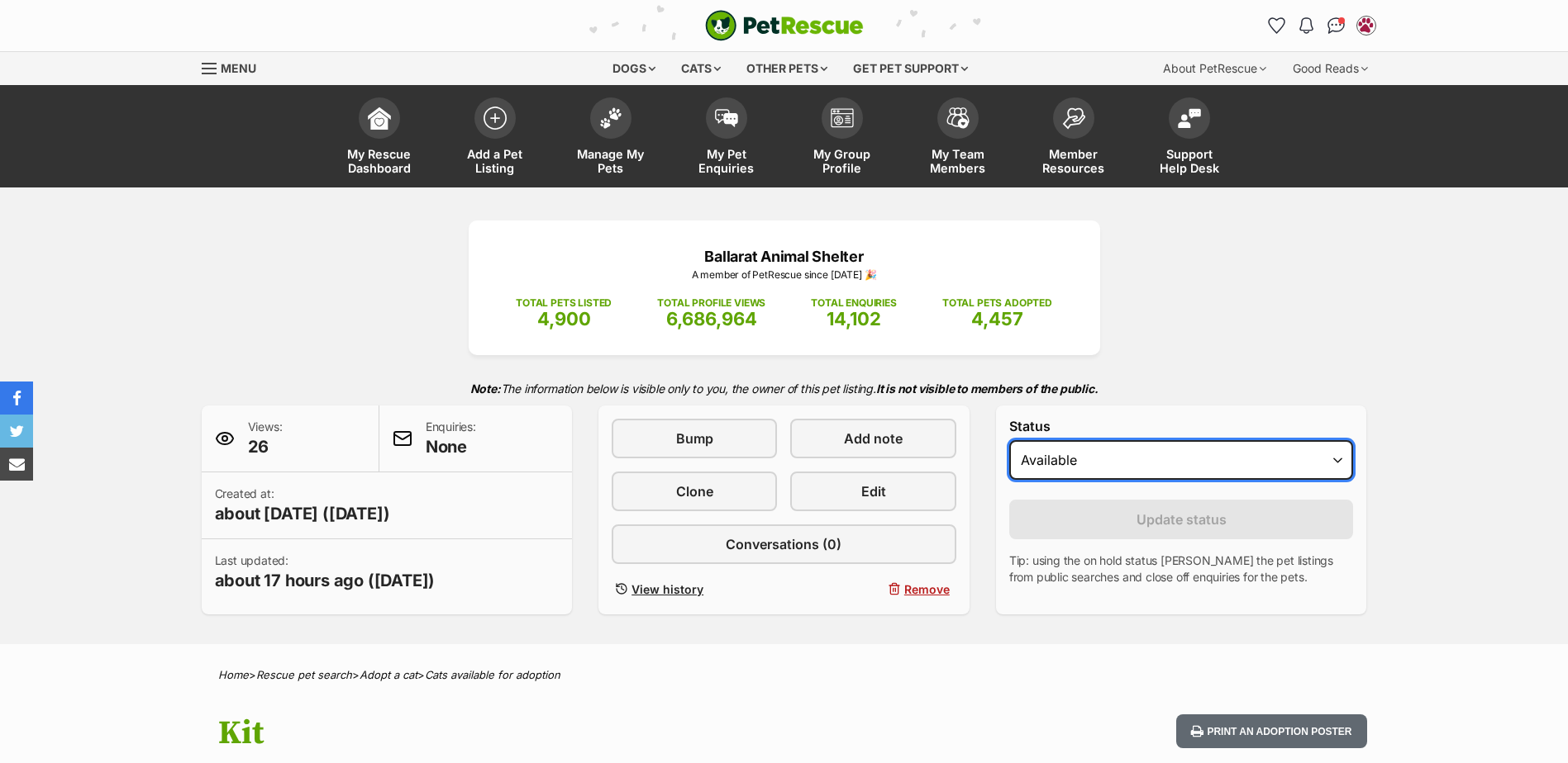
click at [1102, 460] on select "Draft Available On hold Adopted" at bounding box center [1181, 460] width 345 height 39
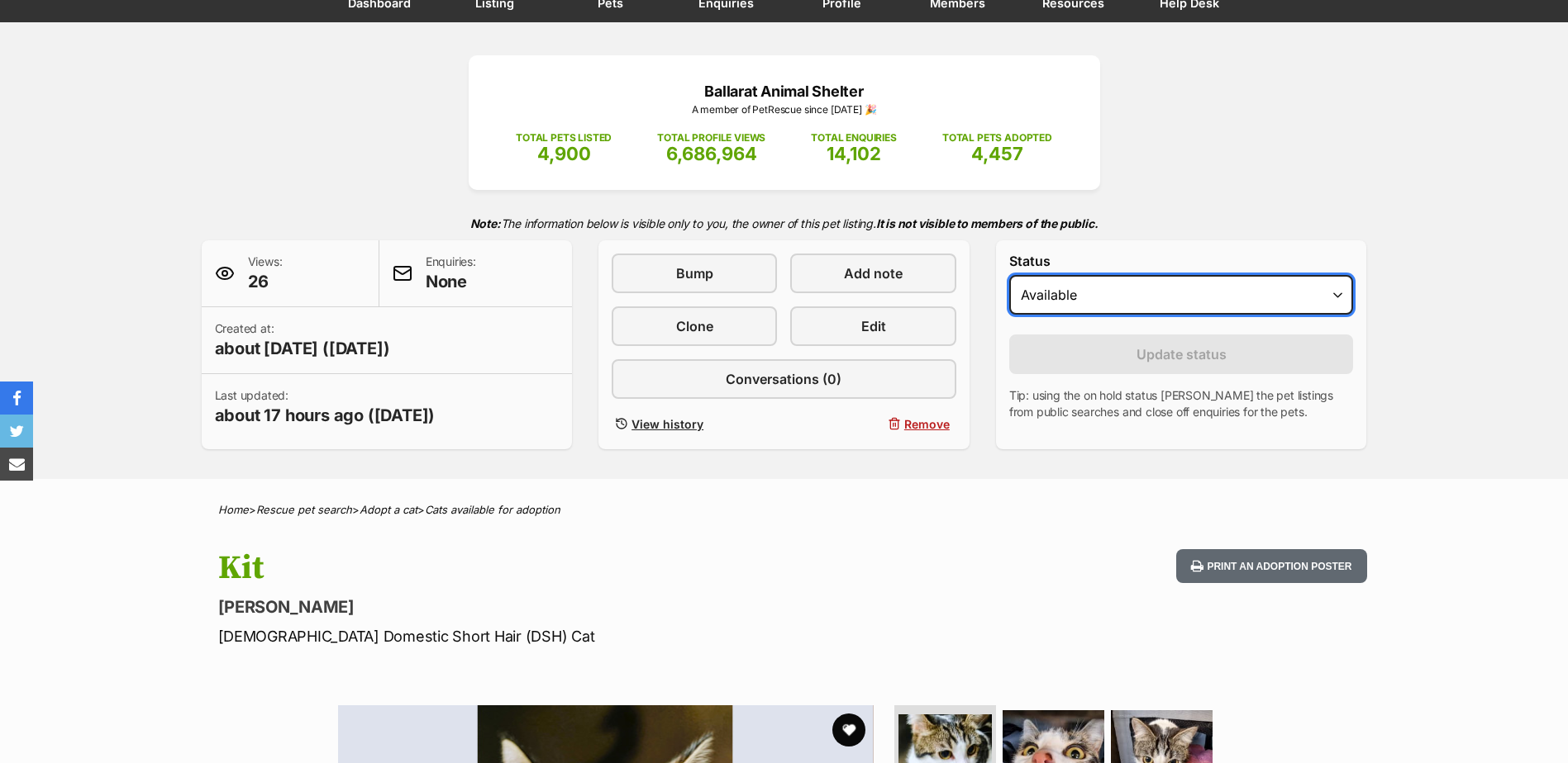
click at [1122, 303] on select "Draft Available On hold Adopted" at bounding box center [1181, 295] width 345 height 39
select select "rehomed"
click at [1009, 275] on select "Draft Available On hold Adopted" at bounding box center [1181, 295] width 345 height 39
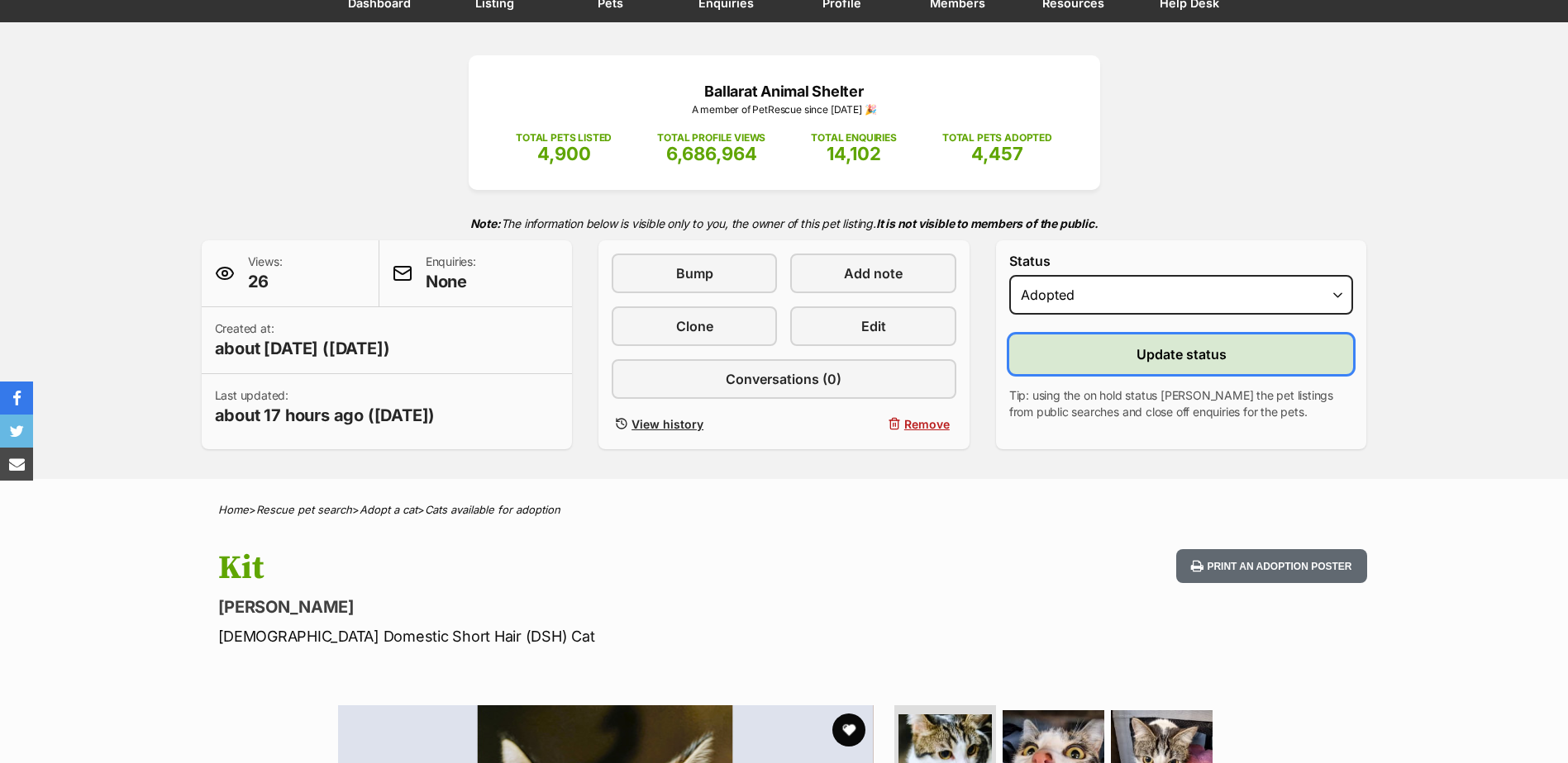
click at [1130, 341] on button "Update status" at bounding box center [1181, 353] width 345 height 39
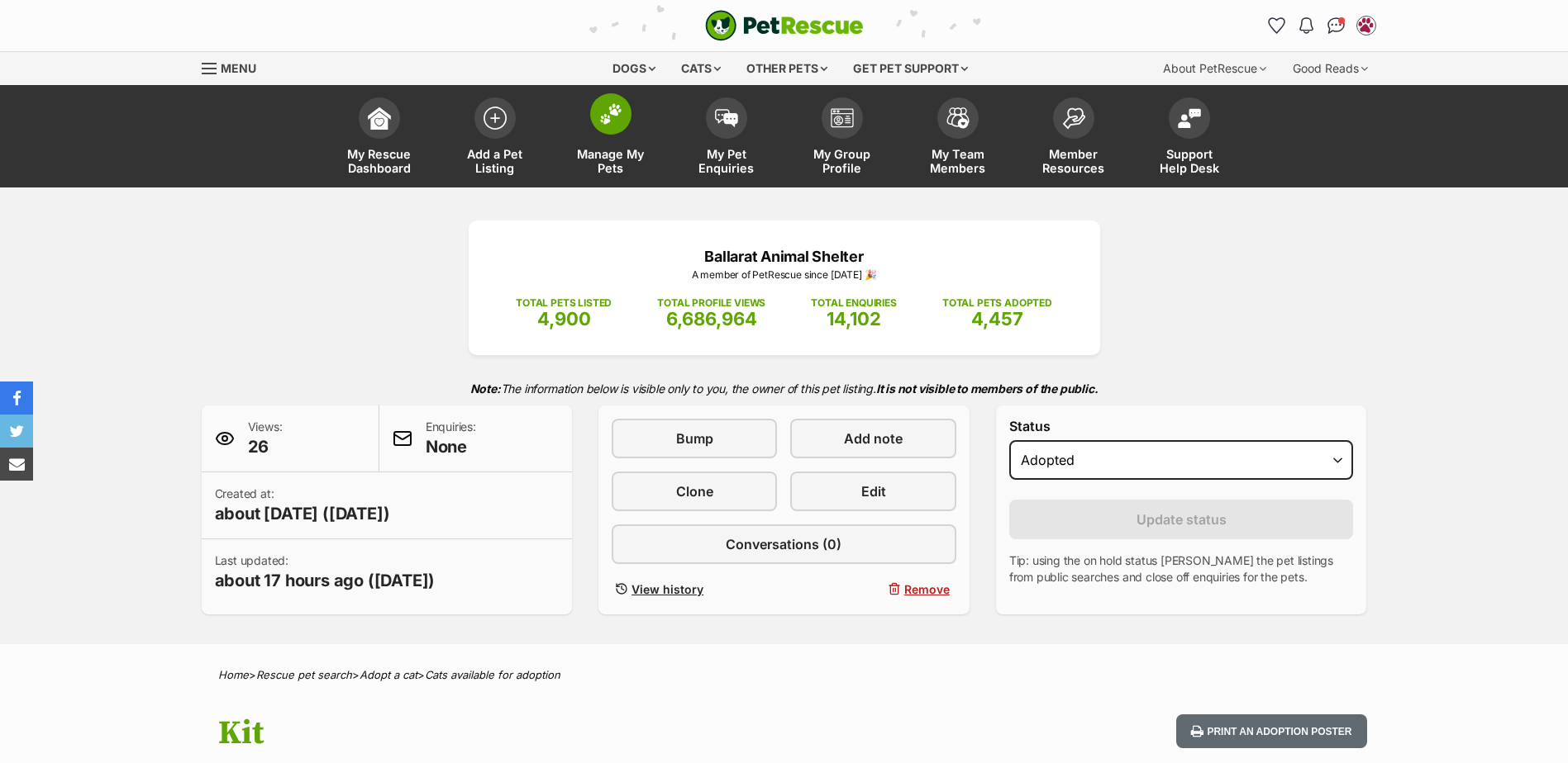
click at [658, 119] on link "Manage My Pets" at bounding box center [611, 139] width 116 height 98
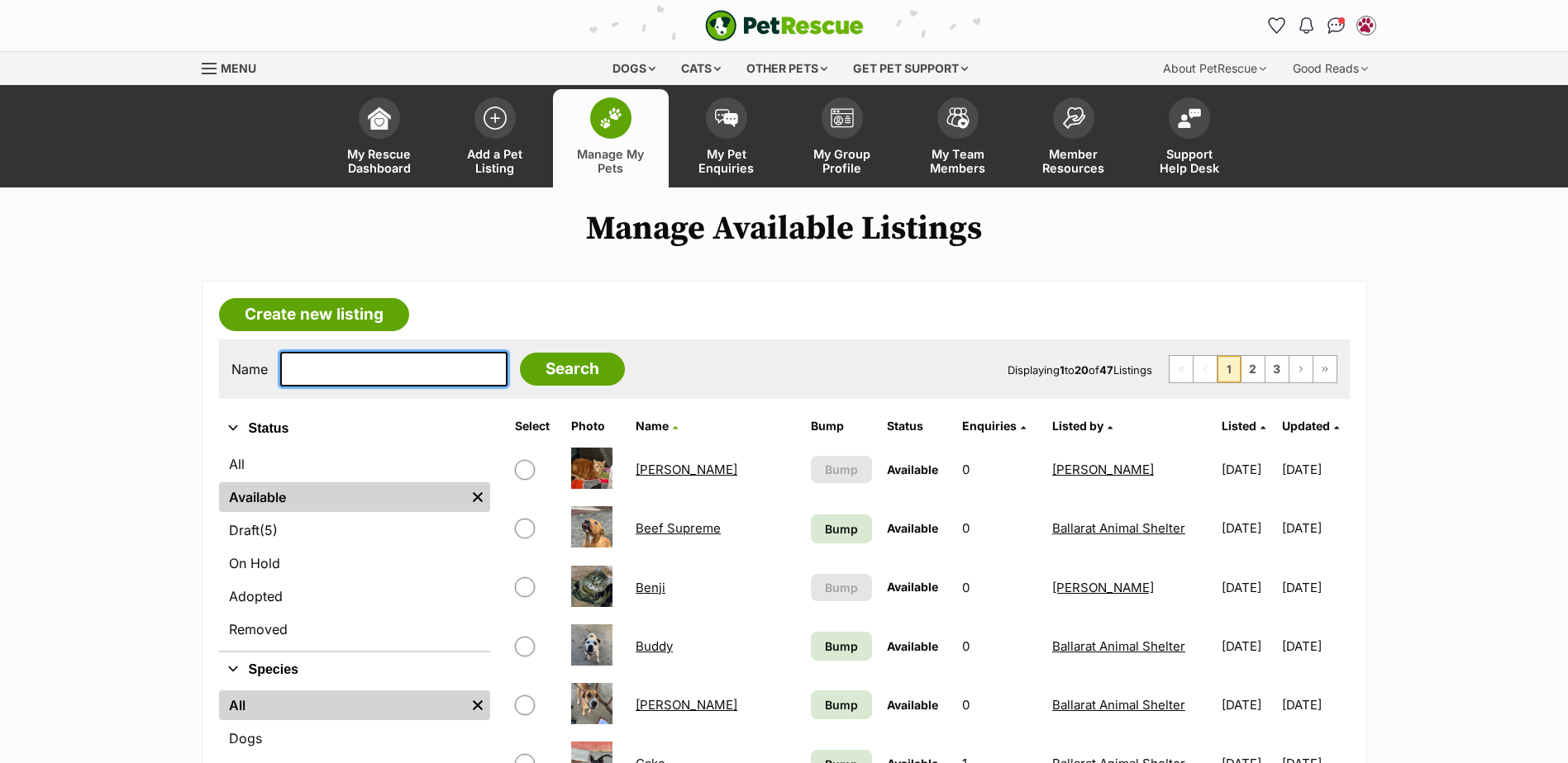
click at [371, 358] on input "text" at bounding box center [393, 369] width 227 height 35
click at [398, 359] on input "text" at bounding box center [393, 369] width 227 height 35
type input "meg"
click at [519, 353] on input "Search" at bounding box center [572, 369] width 105 height 33
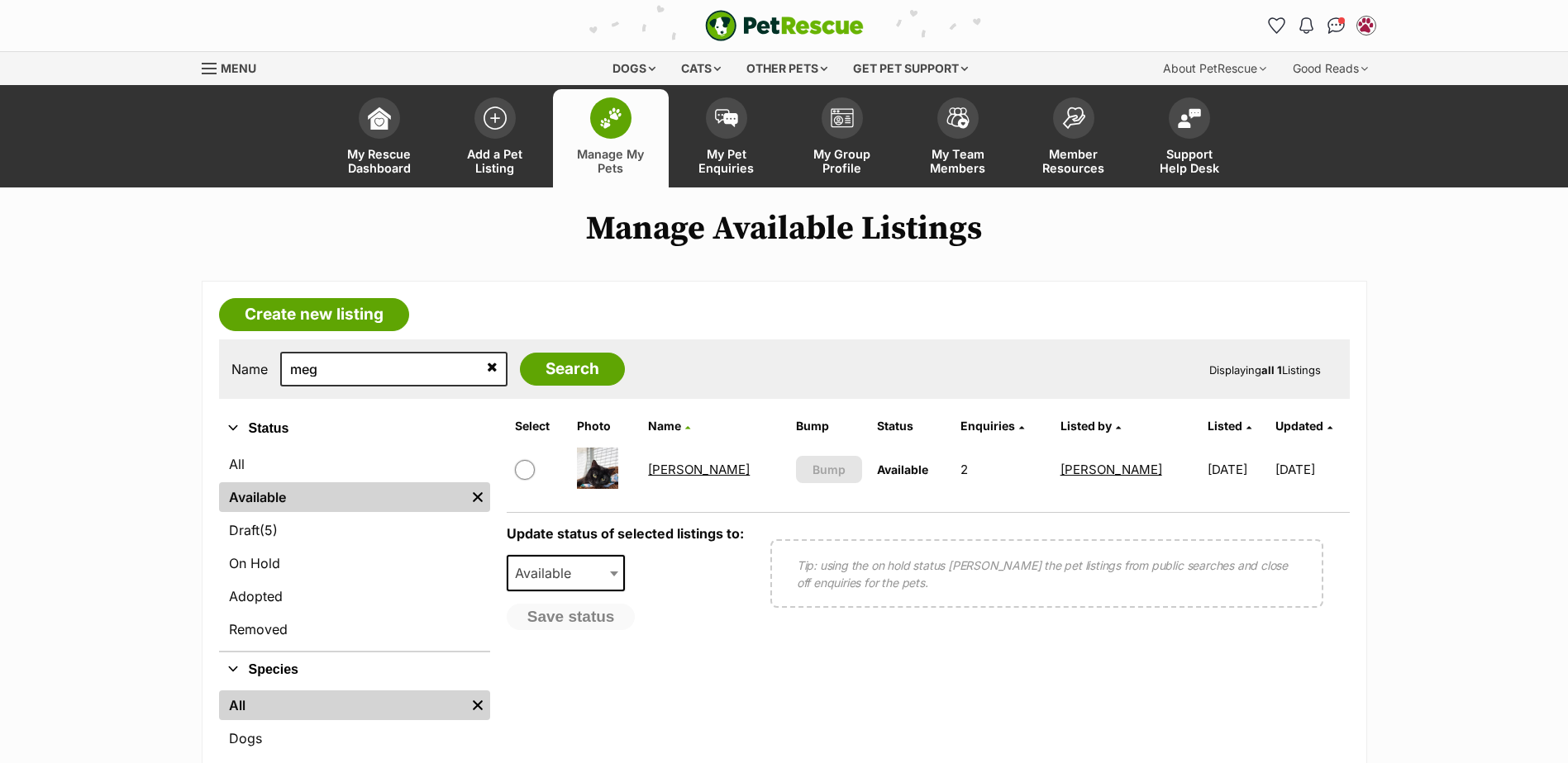
click at [681, 477] on link "[PERSON_NAME]" at bounding box center [698, 470] width 102 height 16
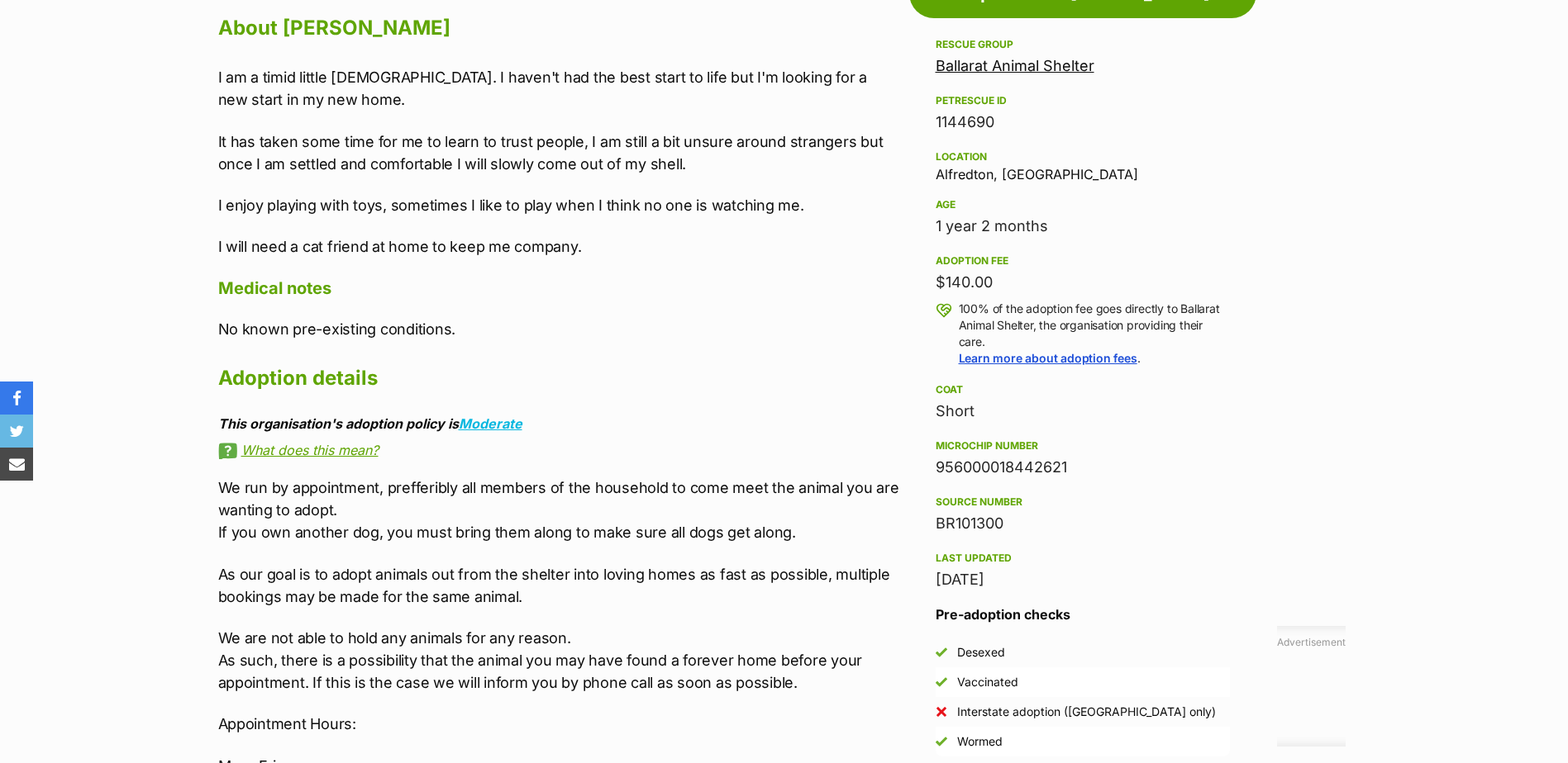
click at [1074, 463] on div "956000018442621" at bounding box center [1082, 467] width 294 height 23
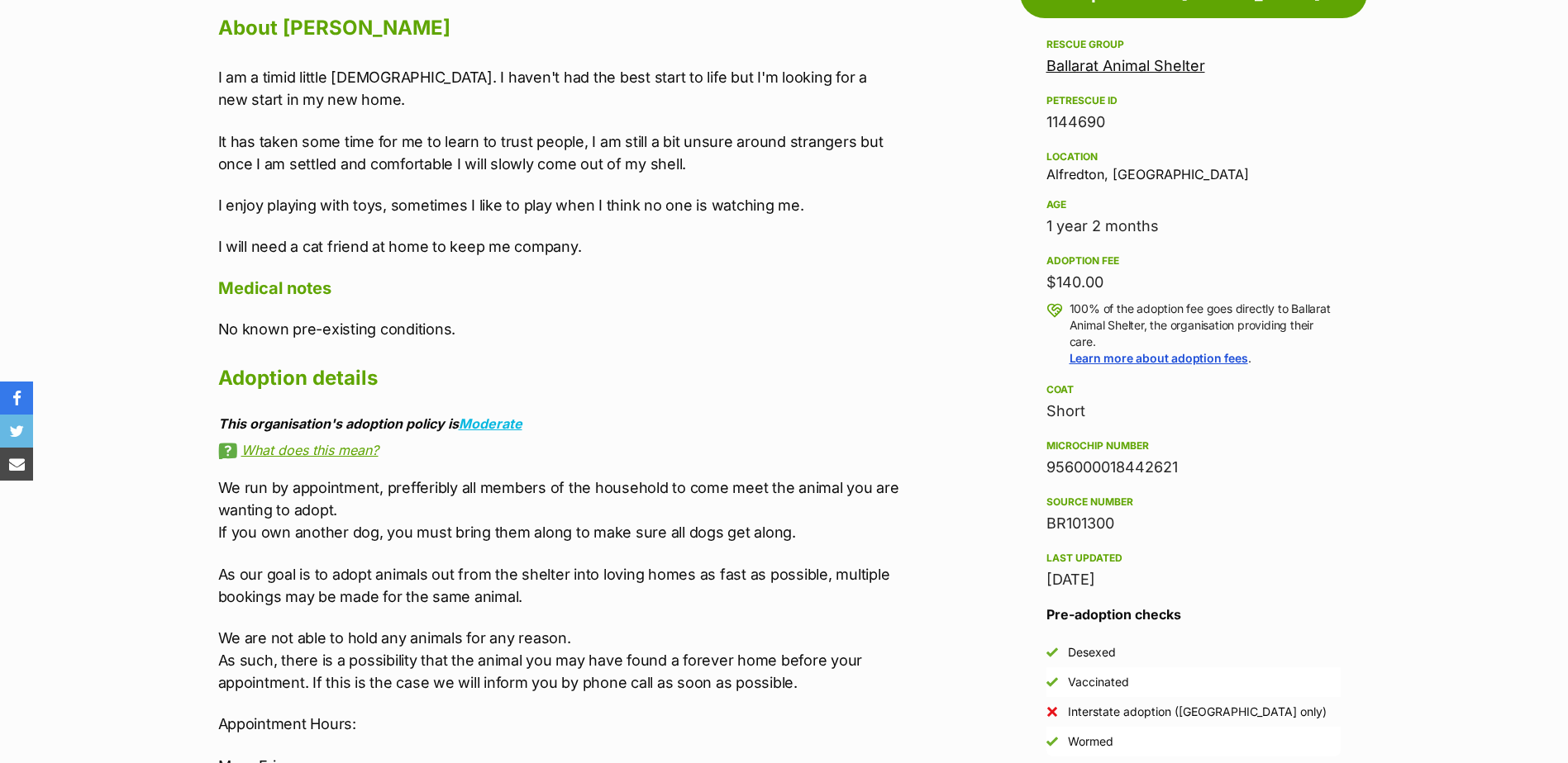
drag, startPoint x: 1074, startPoint y: 463, endPoint x: 1290, endPoint y: 447, distance: 216.6
click at [1295, 441] on div "Microchip number" at bounding box center [1192, 446] width 294 height 13
drag, startPoint x: 1206, startPoint y: 475, endPoint x: 1049, endPoint y: 473, distance: 157.0
click at [1049, 473] on div "956000018442621" at bounding box center [1192, 467] width 294 height 23
copy div "956000018442621"
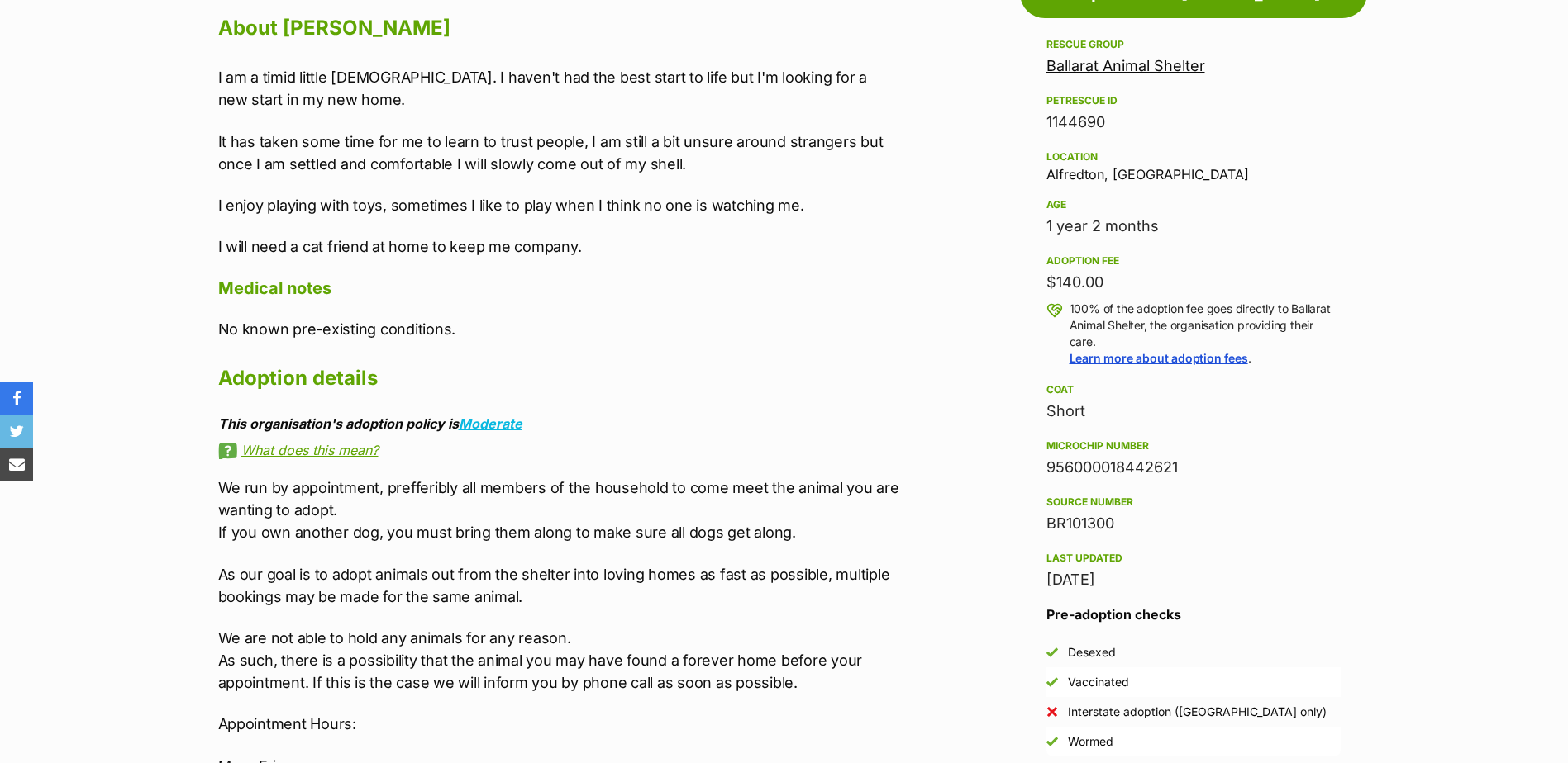
click at [651, 198] on p "I enjoy playing with toys, sometimes I like to play when I think no one is watc…" at bounding box center [560, 204] width 683 height 22
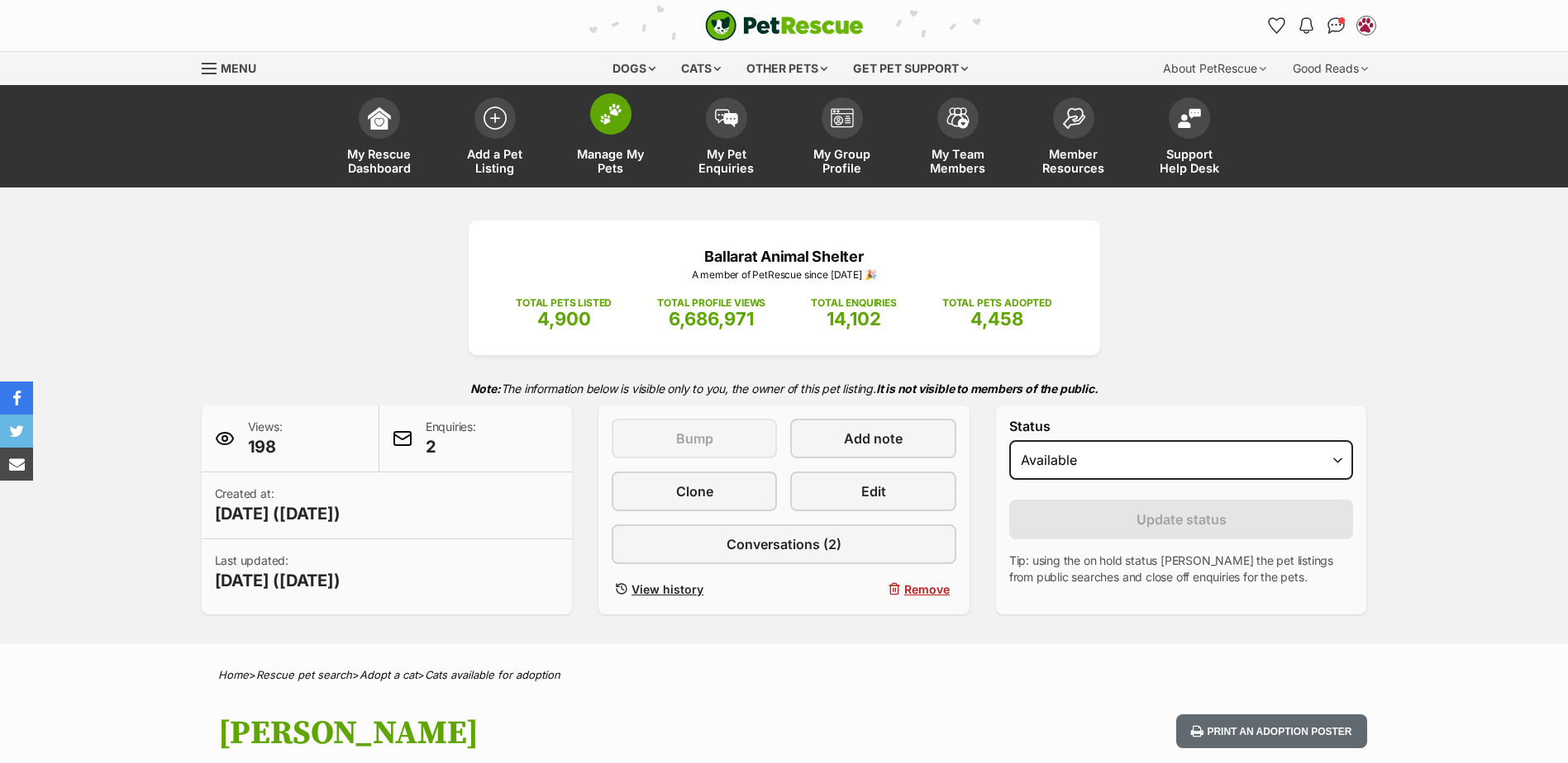
click at [598, 128] on span at bounding box center [611, 113] width 41 height 41
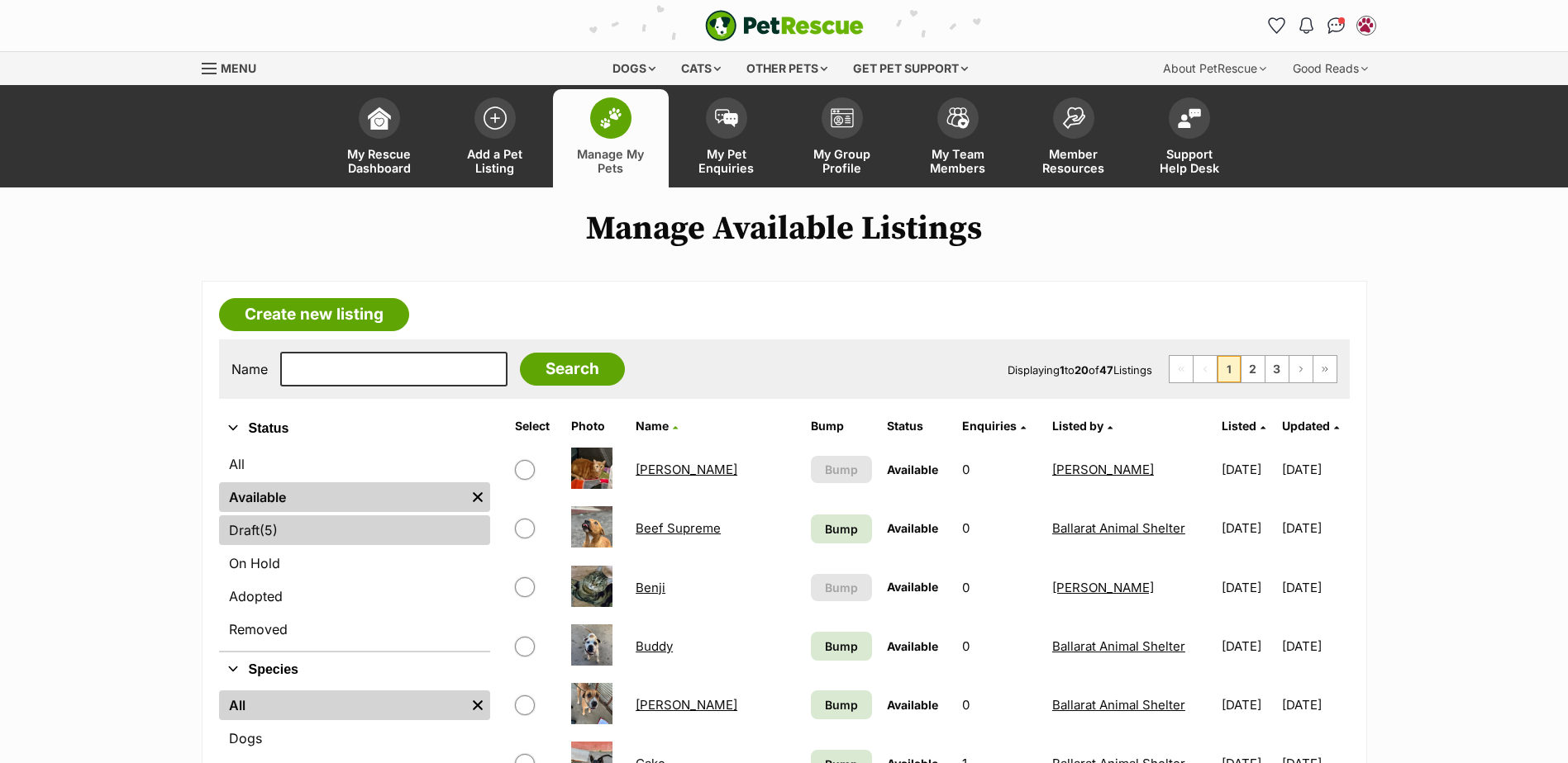
click at [271, 532] on span "(5)" at bounding box center [268, 530] width 18 height 20
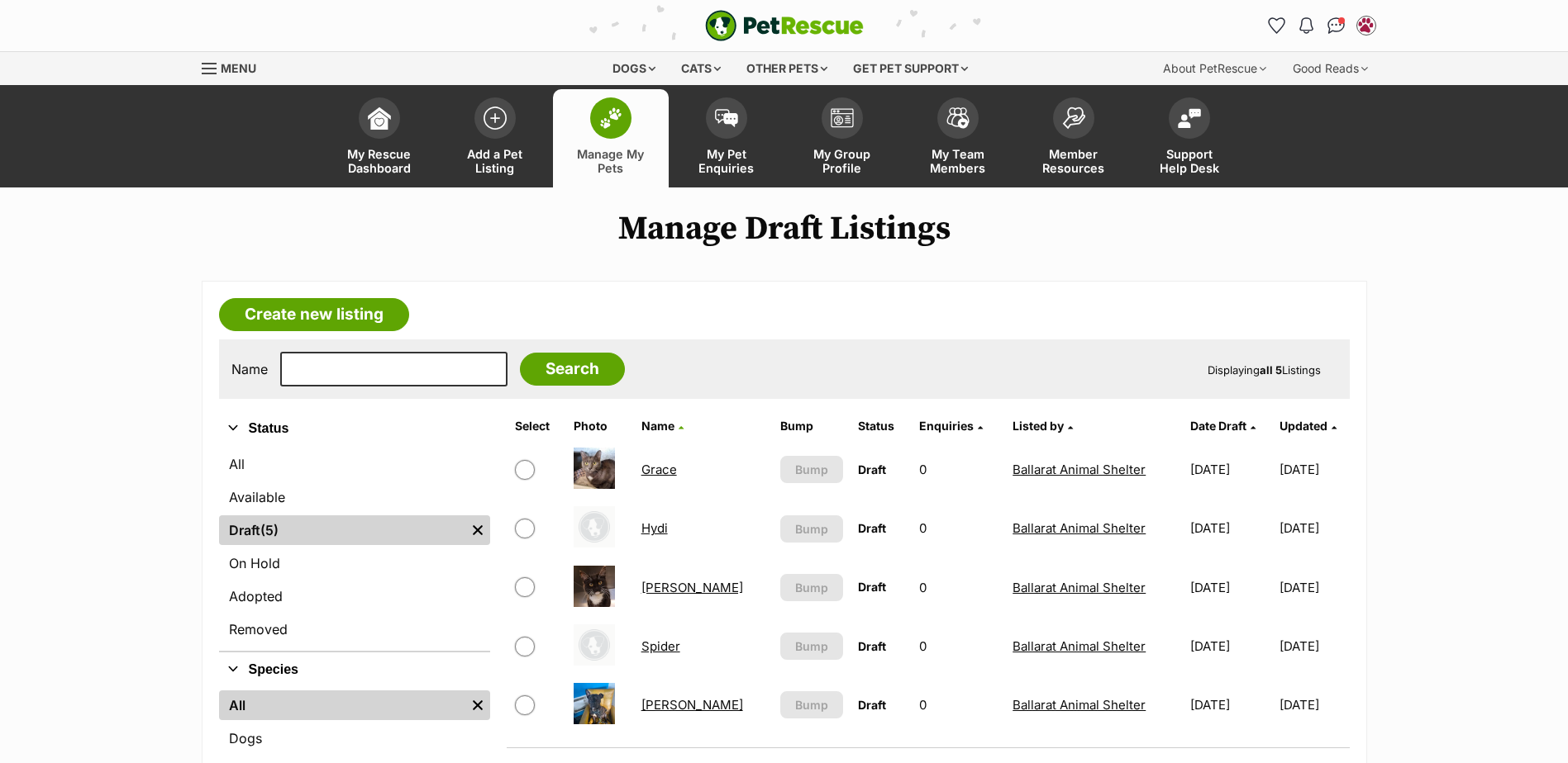
click at [665, 529] on link "Hydi" at bounding box center [655, 528] width 26 height 16
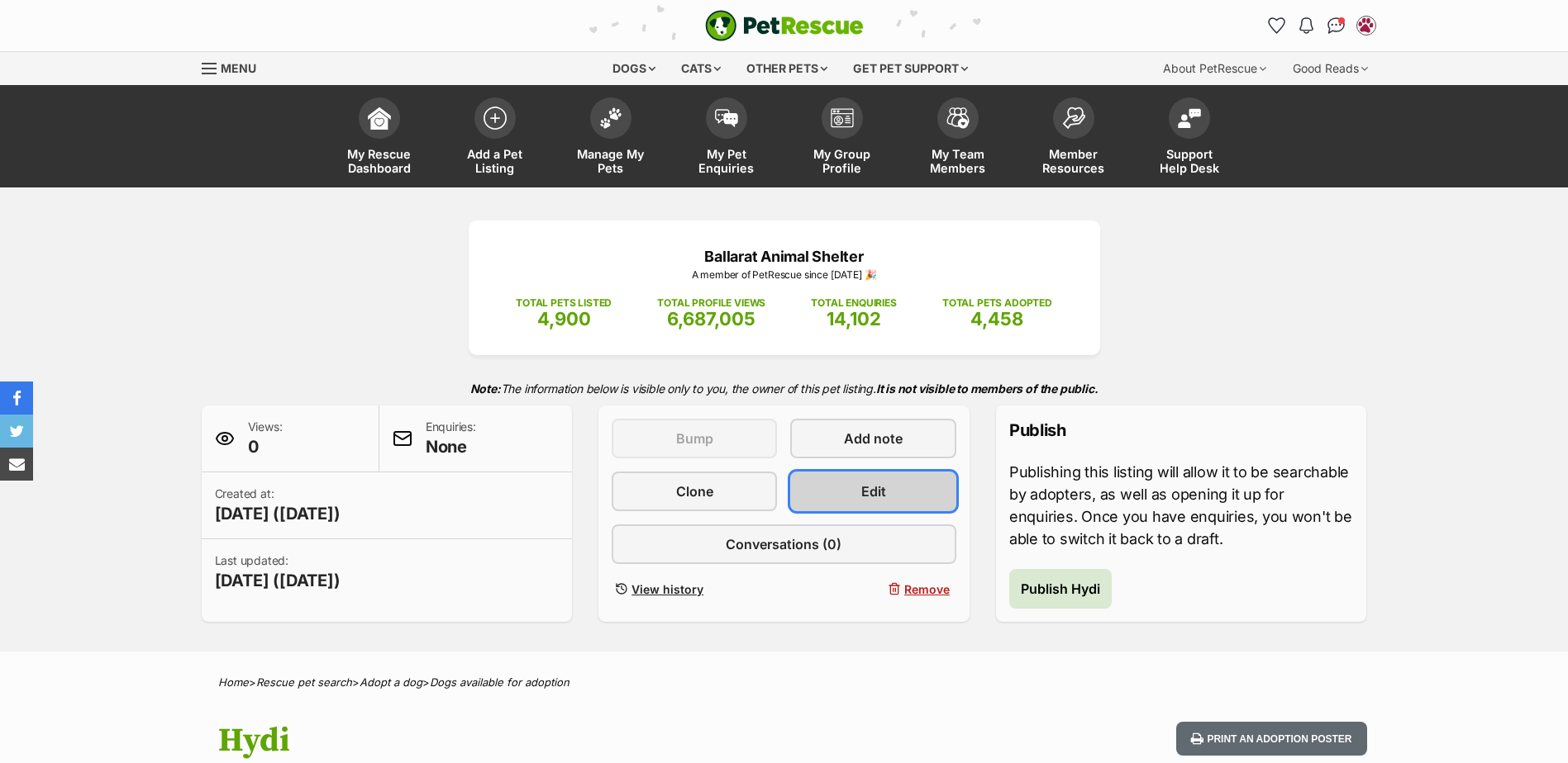
click at [896, 496] on link "Edit" at bounding box center [872, 491] width 165 height 39
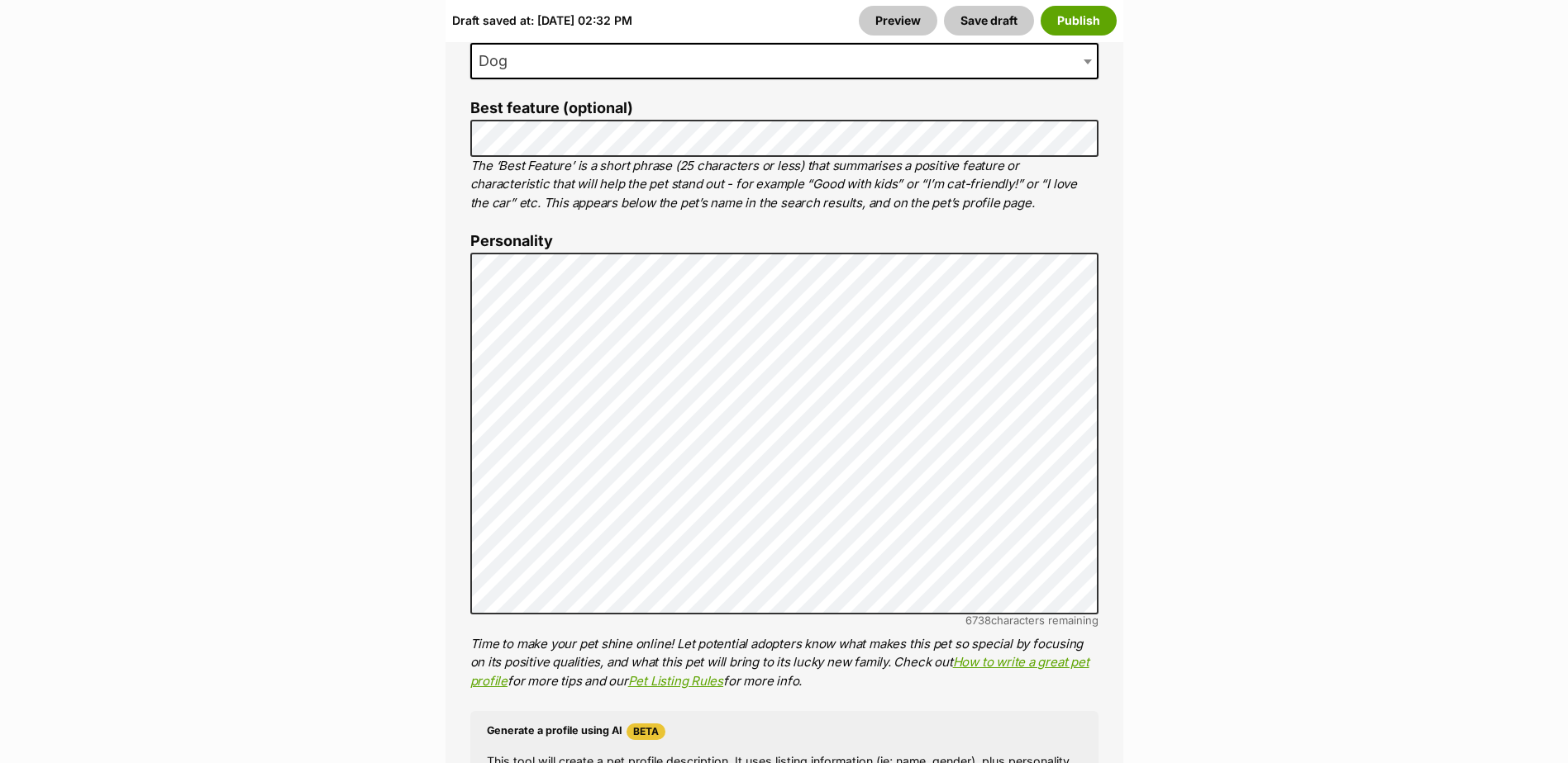
scroll to position [1322, 0]
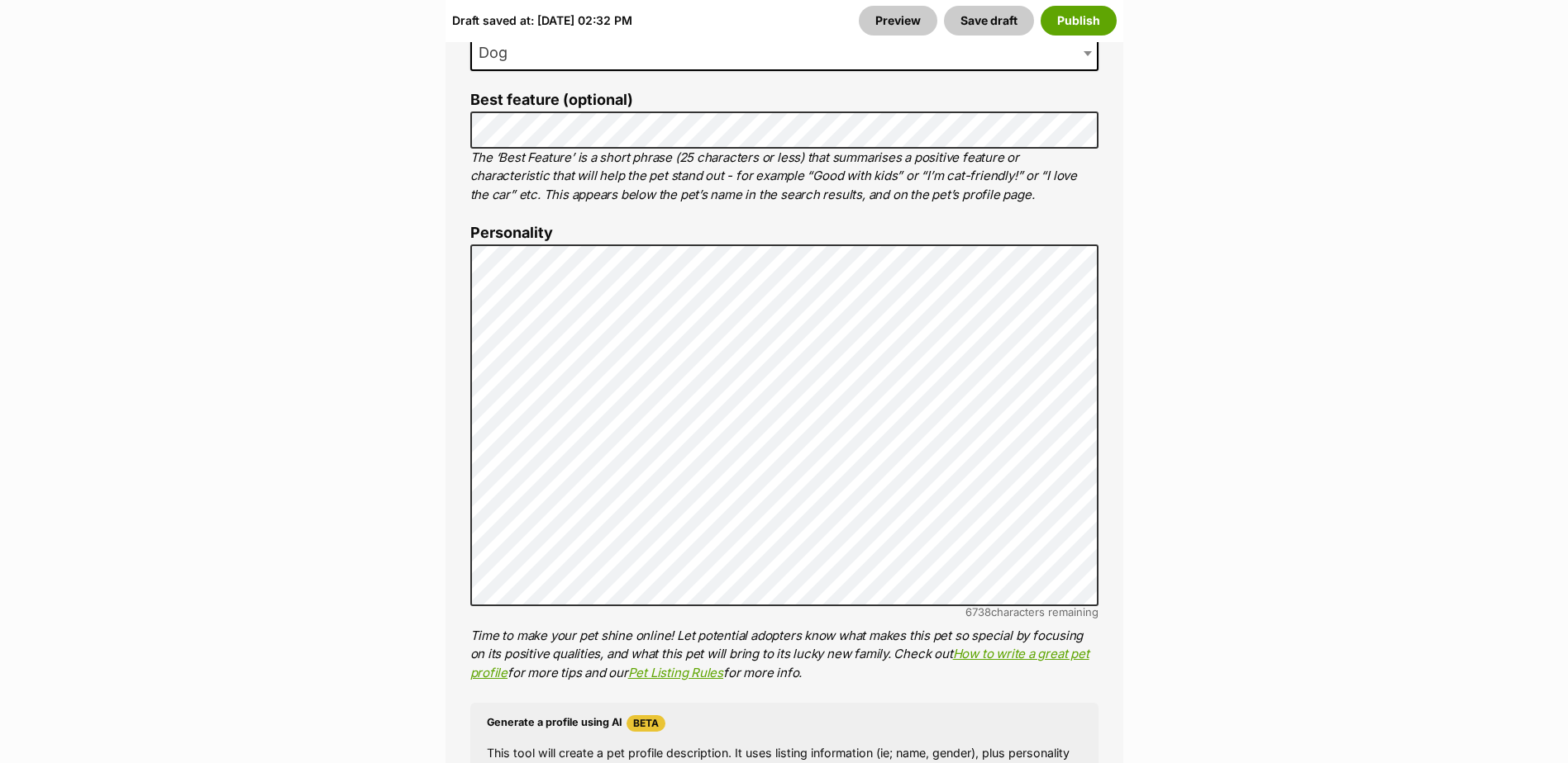
scroll to position [1157, 0]
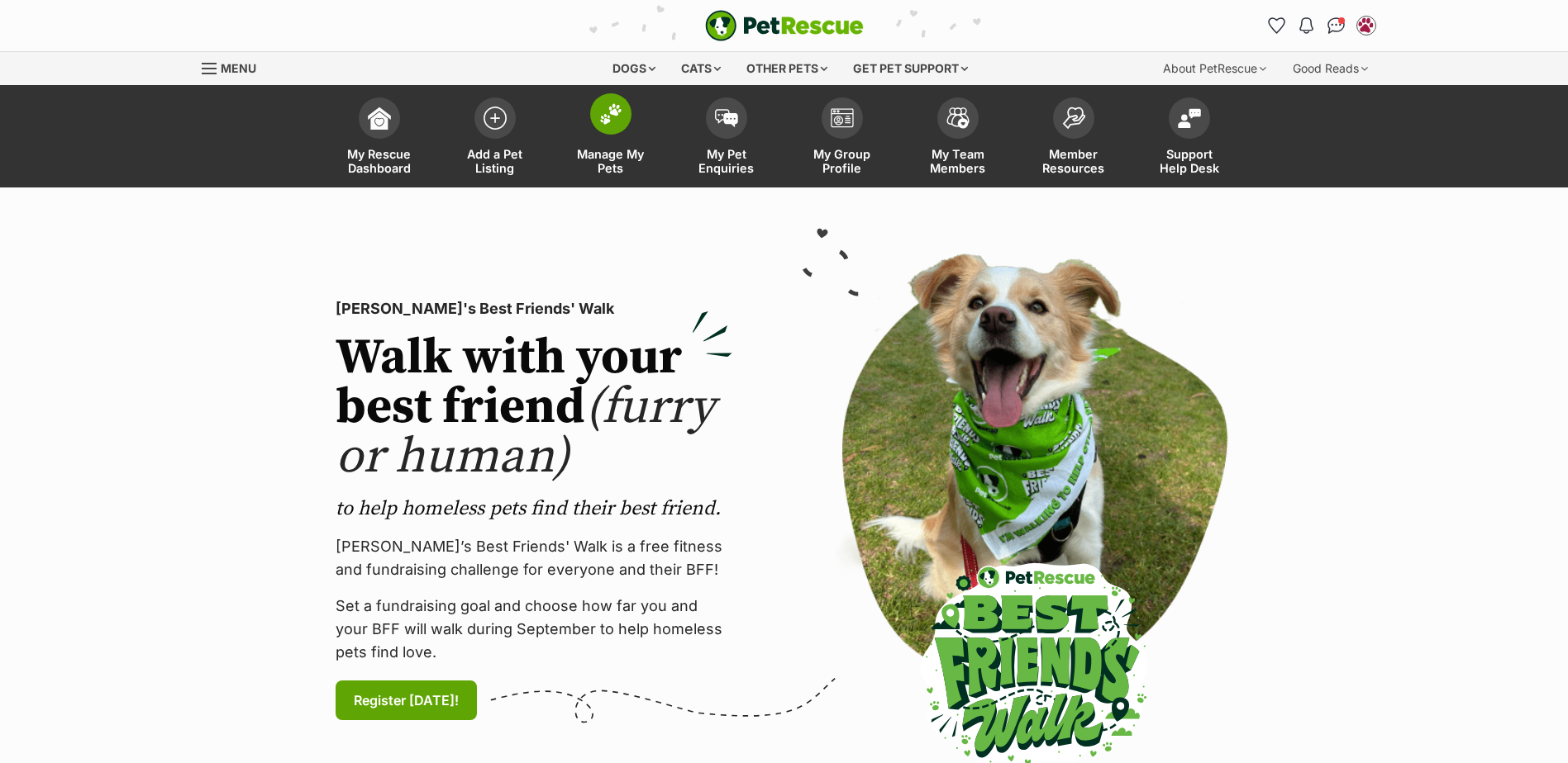
click at [591, 140] on link "Manage My Pets" at bounding box center [611, 139] width 116 height 98
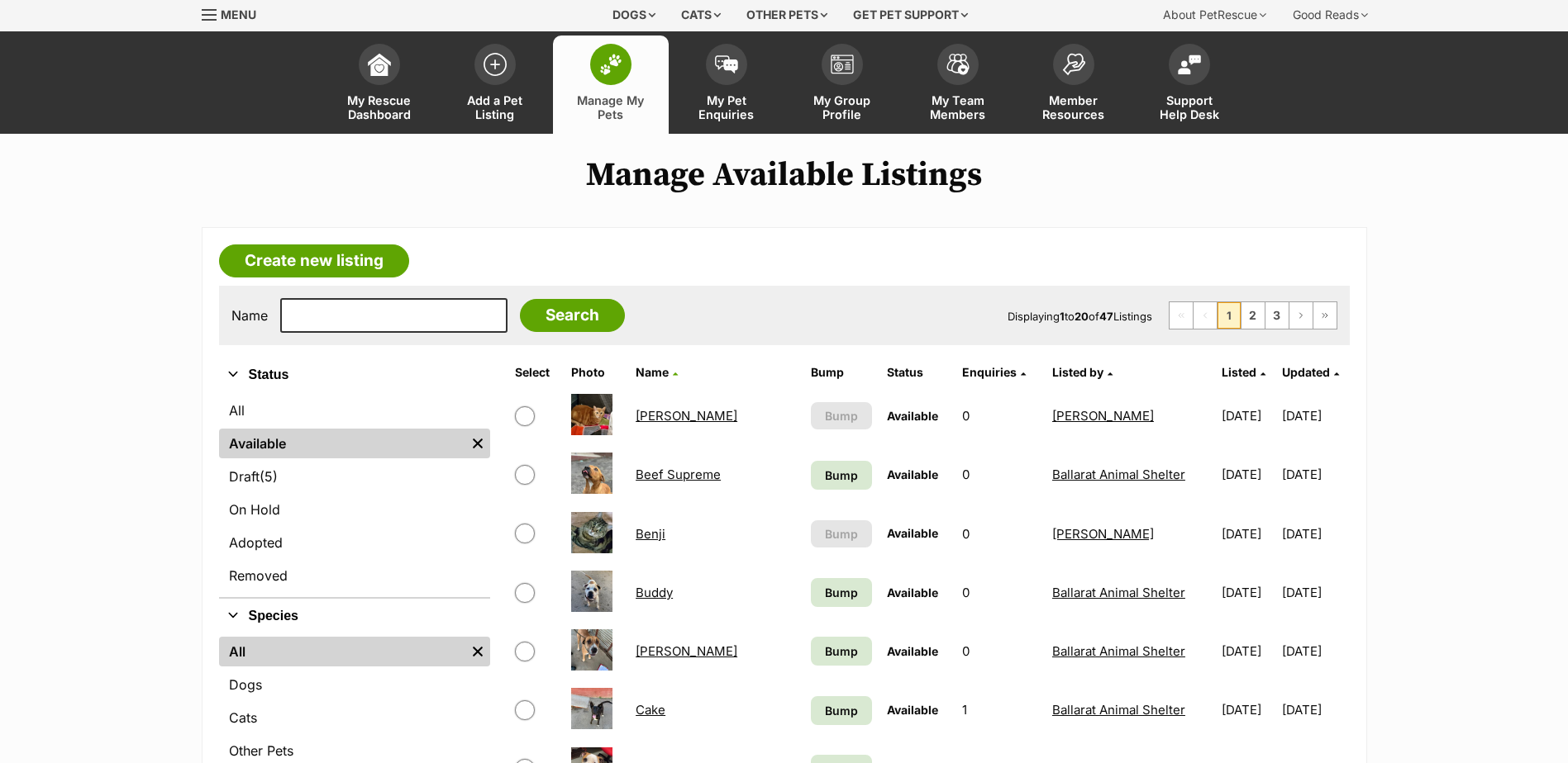
scroll to position [82, 0]
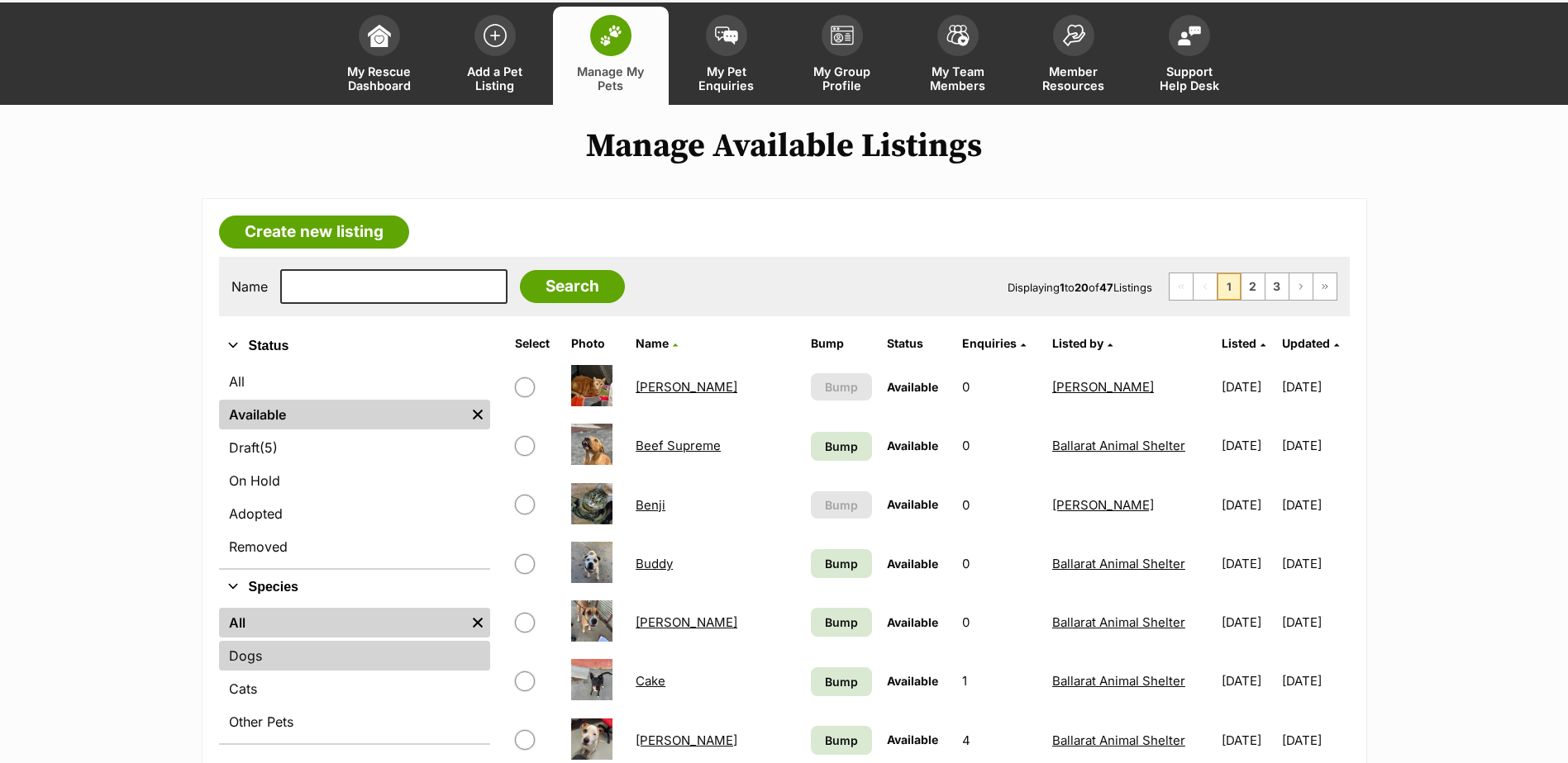
click at [247, 655] on link "Dogs" at bounding box center [354, 656] width 271 height 30
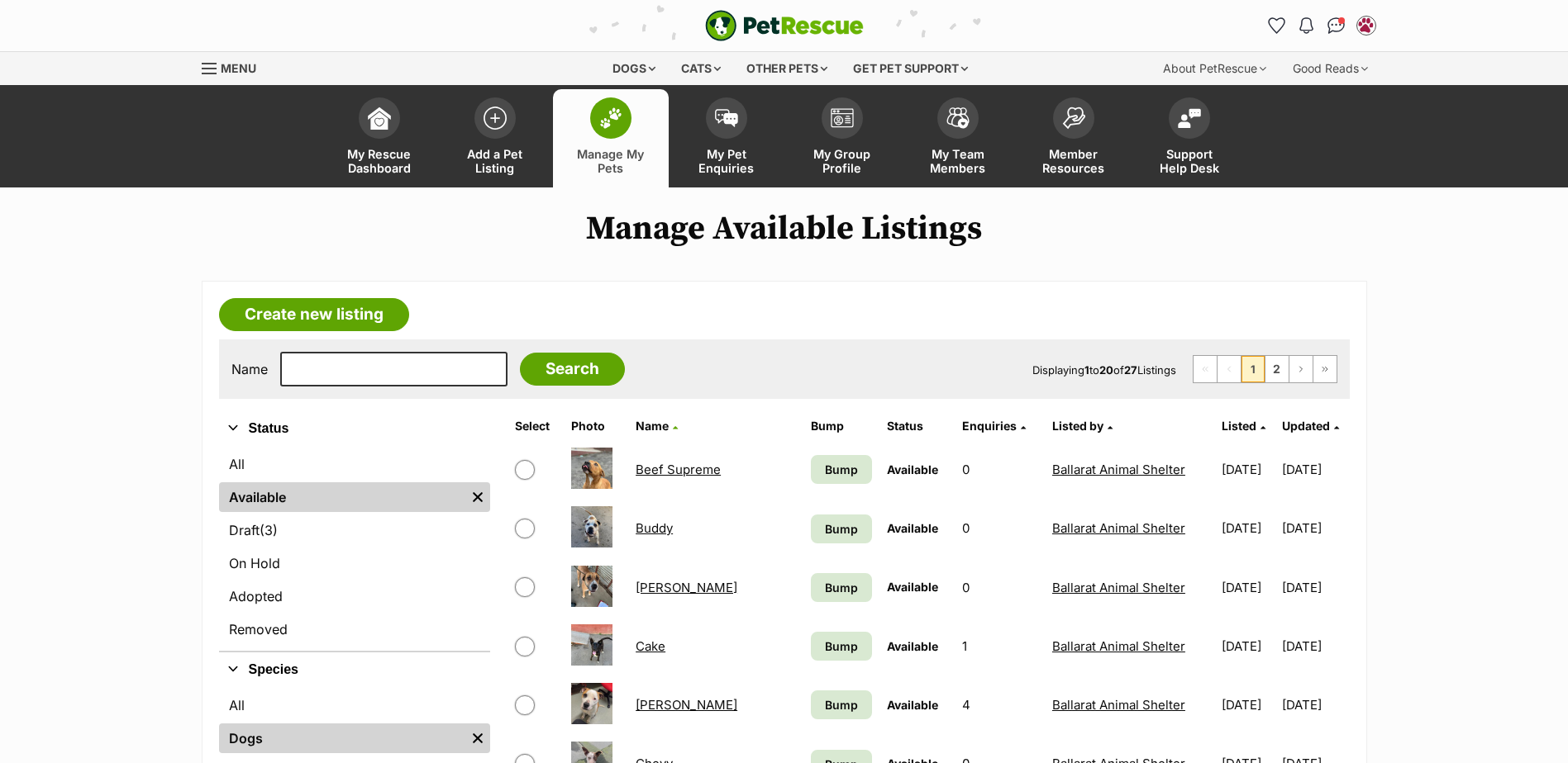
click at [303, 382] on input "text" at bounding box center [393, 369] width 227 height 35
type input "mia"
click at [519, 353] on input "Search" at bounding box center [572, 369] width 105 height 33
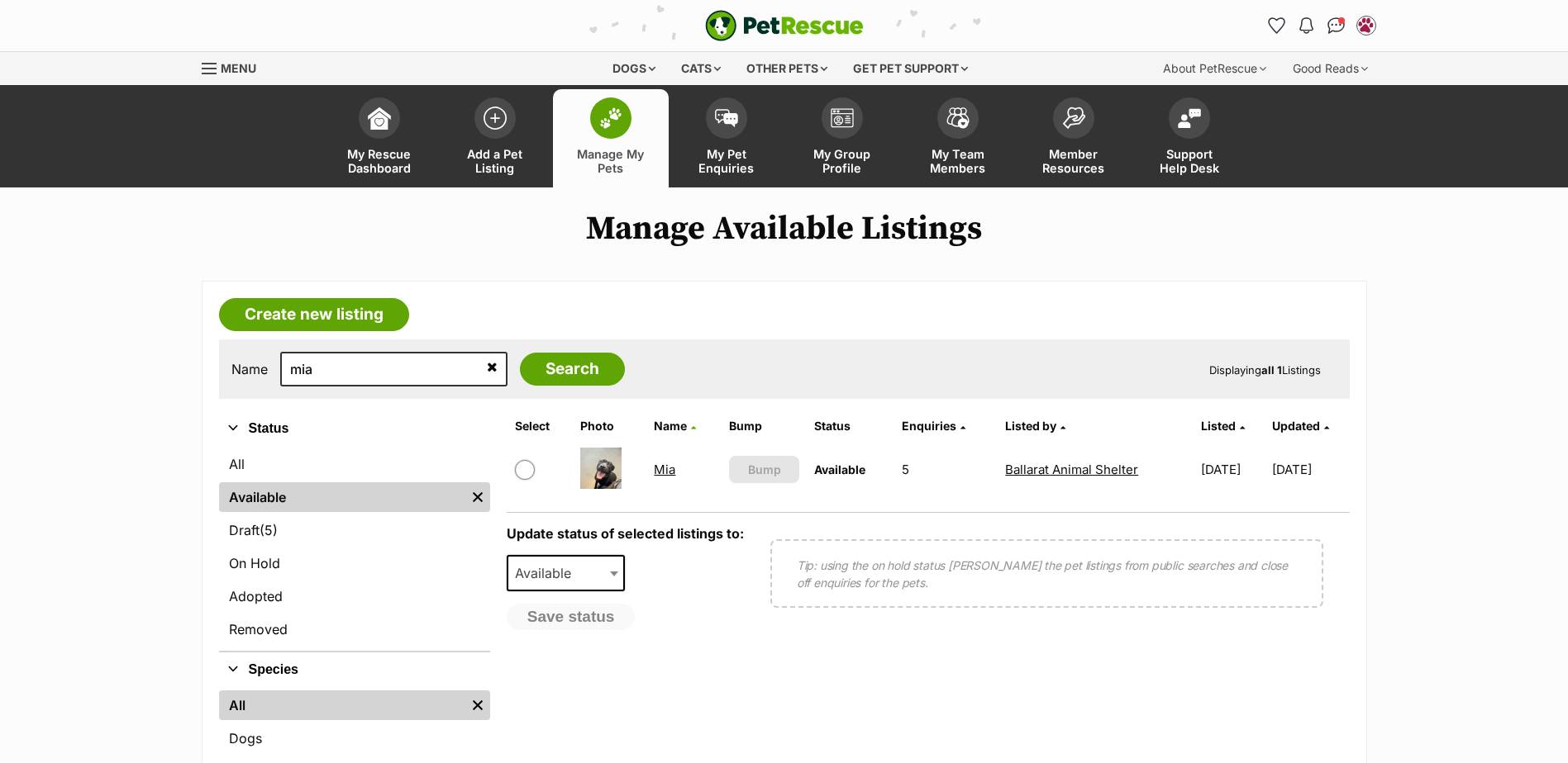
click at [669, 465] on link "Mia" at bounding box center [664, 470] width 21 height 16
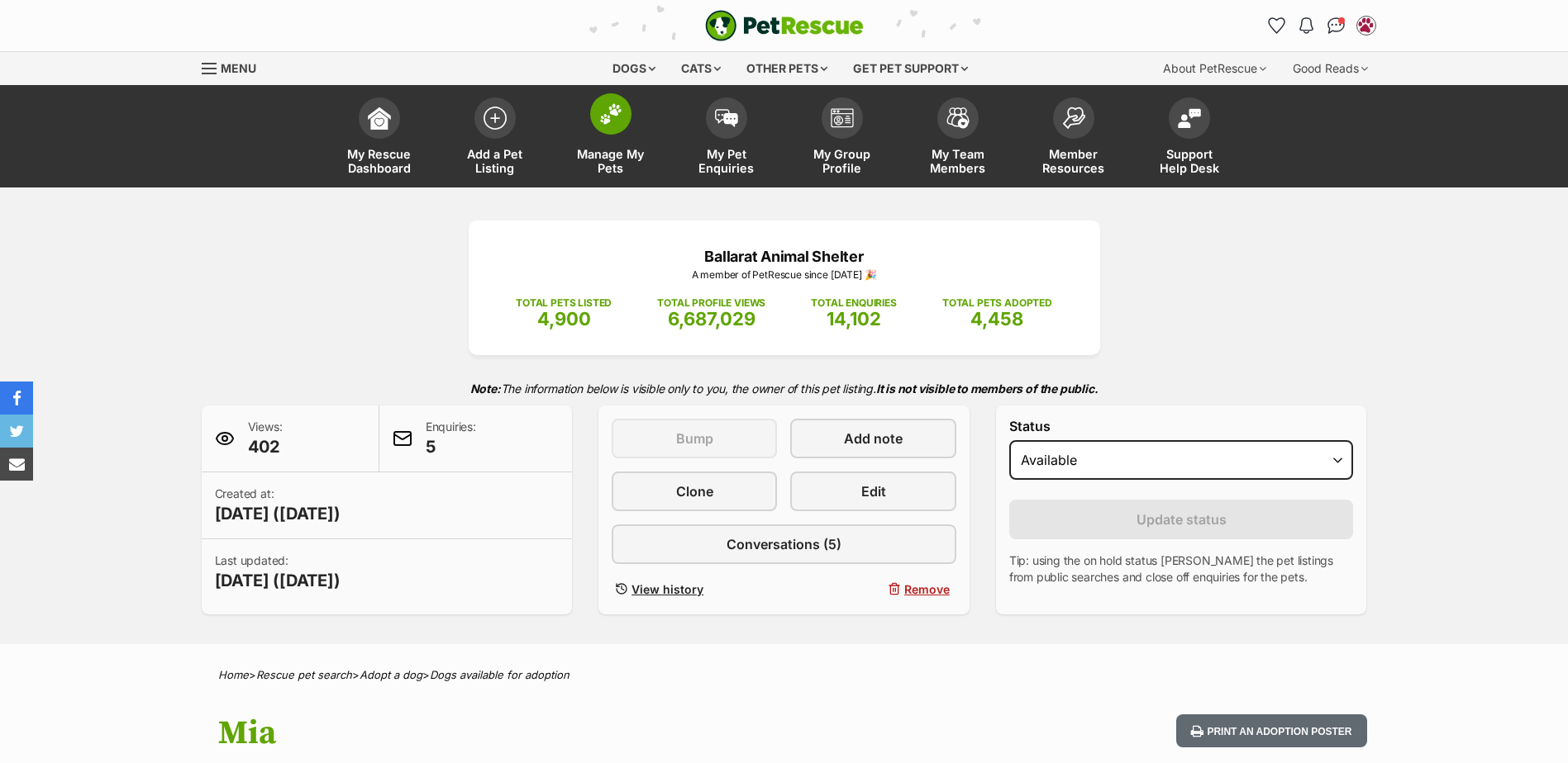
click at [611, 118] on img at bounding box center [611, 114] width 23 height 21
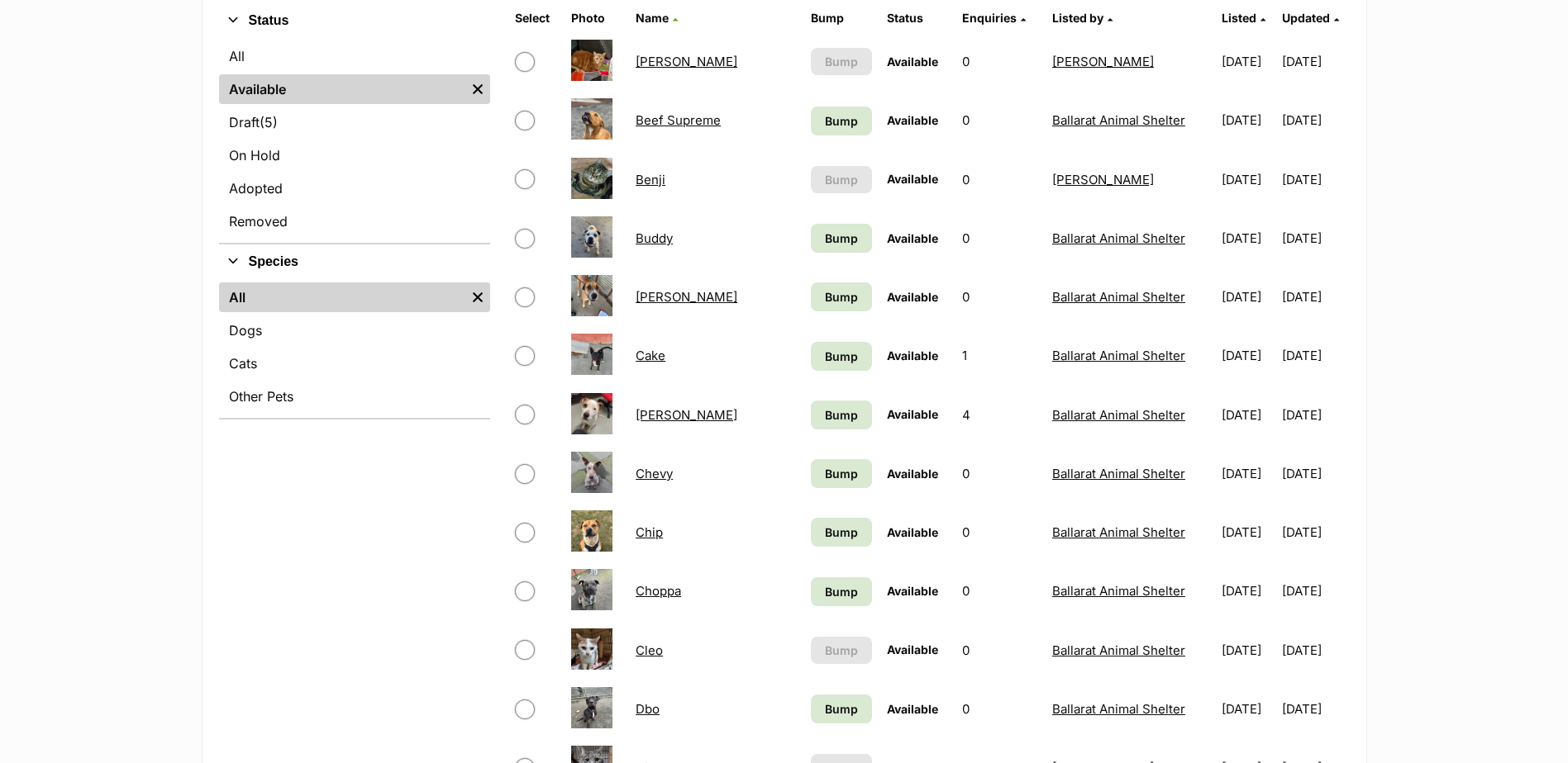
scroll to position [413, 0]
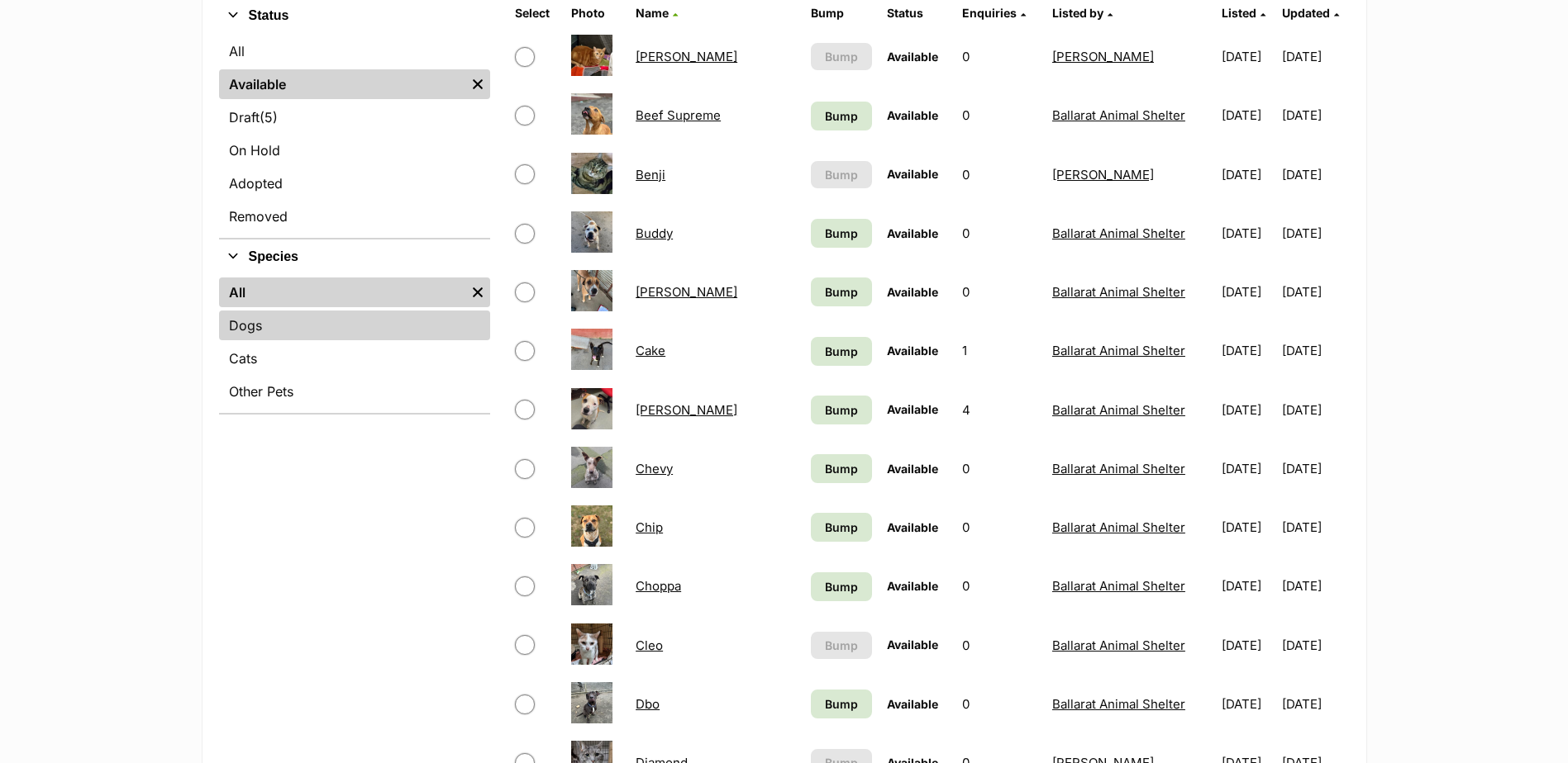
click at [261, 337] on link "Dogs" at bounding box center [354, 325] width 271 height 30
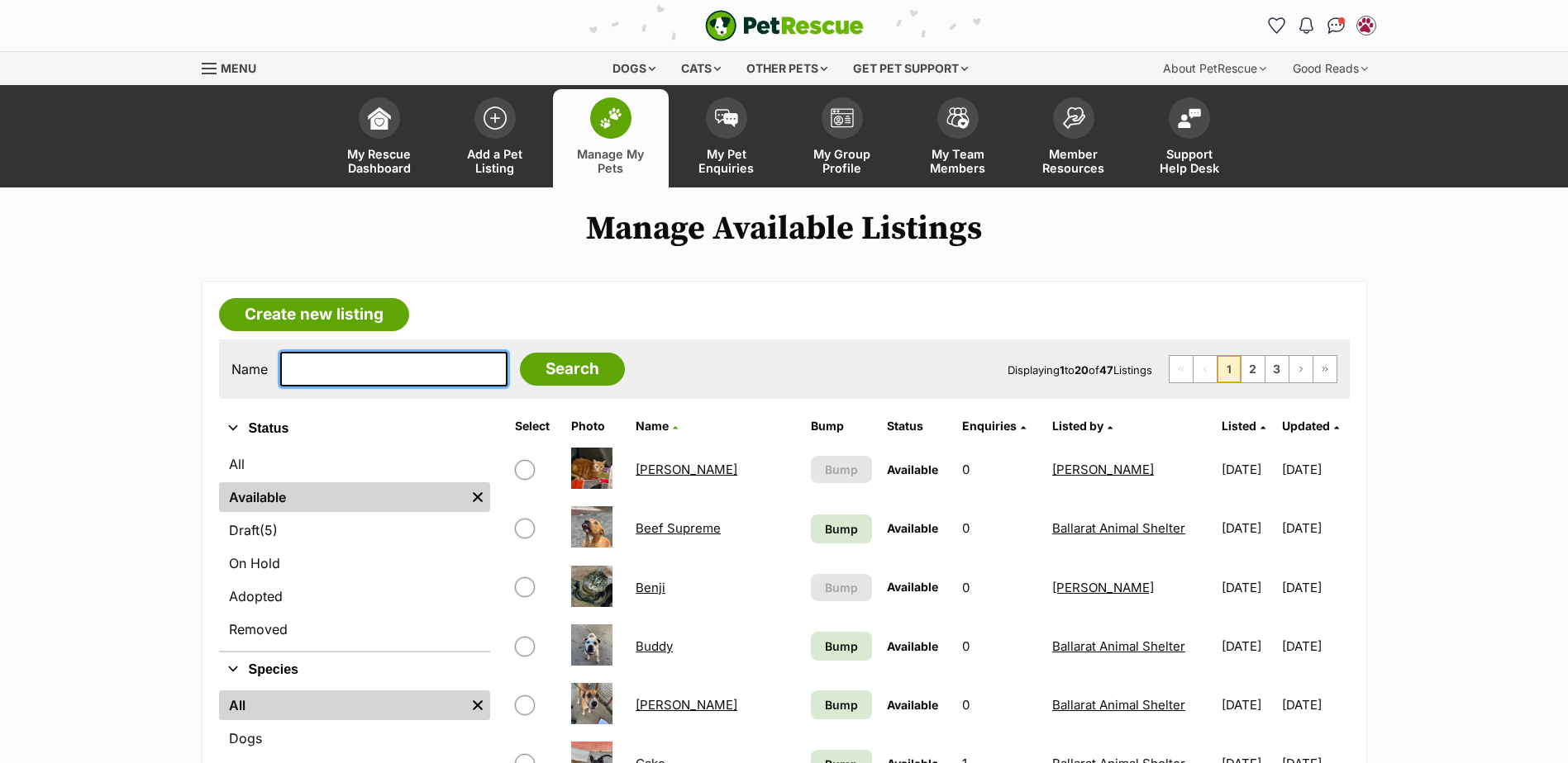
click at [340, 378] on input "text" at bounding box center [393, 369] width 227 height 35
type input "[PERSON_NAME]"
click at [519, 353] on input "Search" at bounding box center [572, 369] width 105 height 33
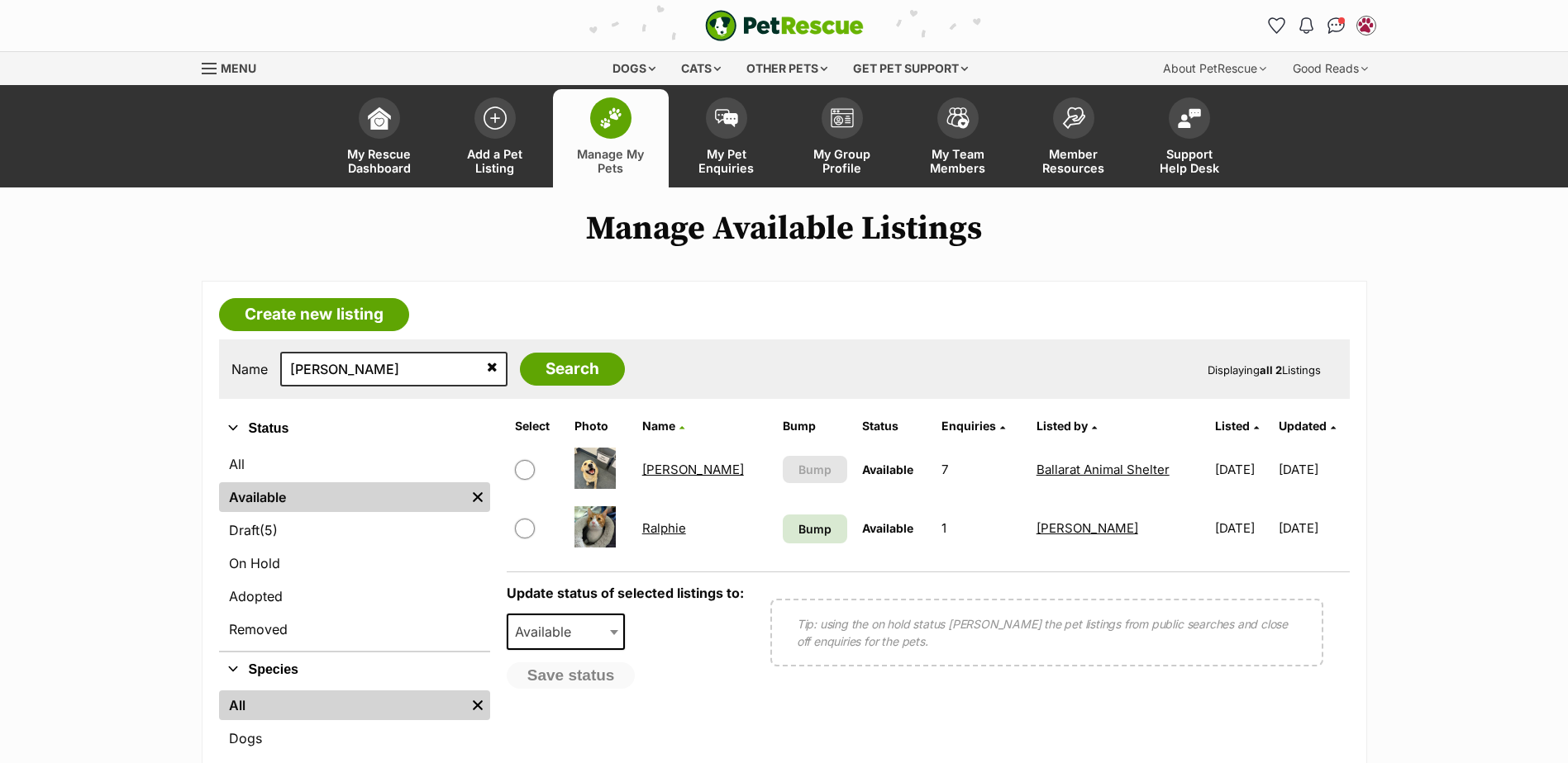
click at [661, 470] on link "[PERSON_NAME]" at bounding box center [693, 470] width 102 height 16
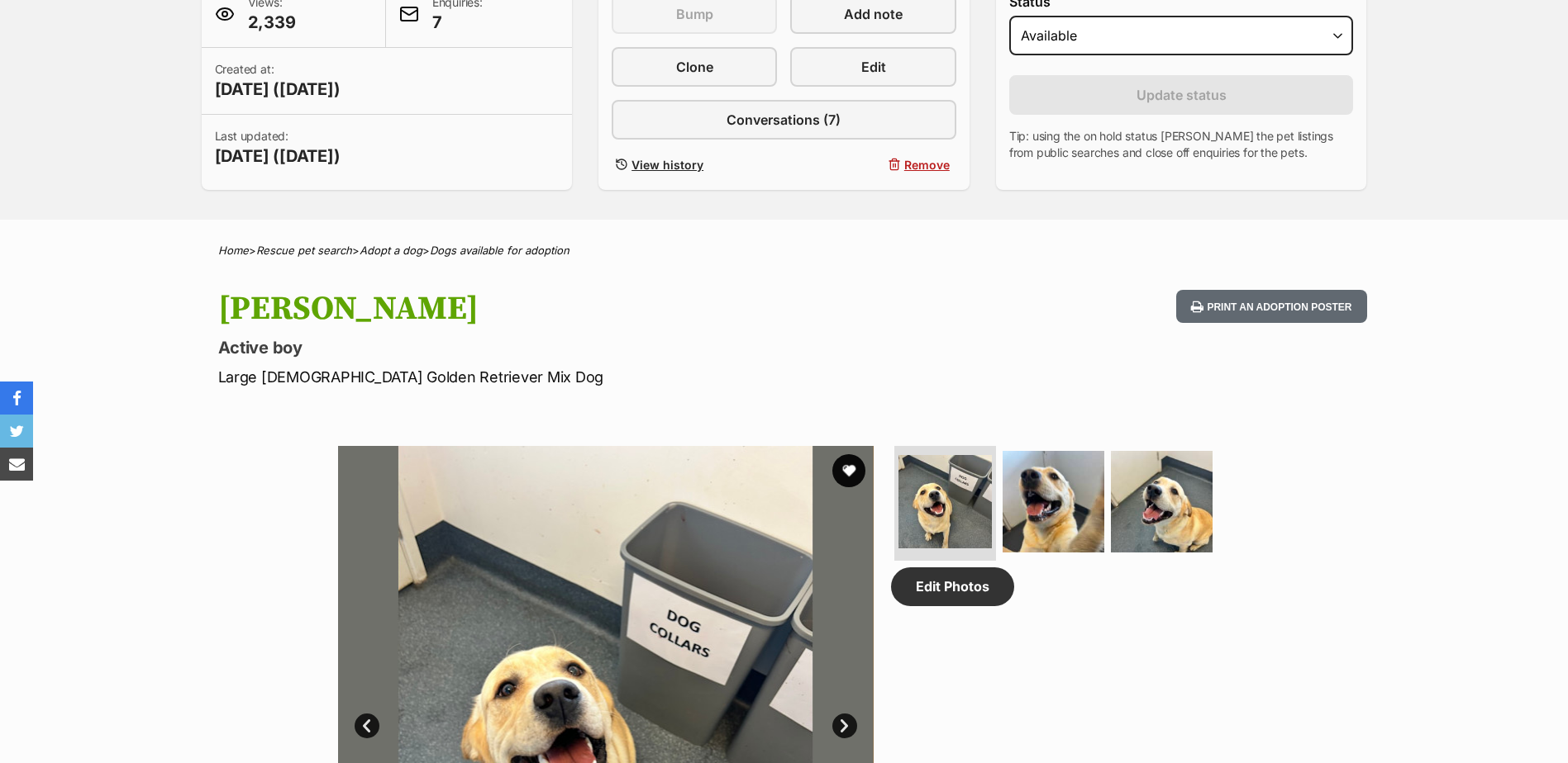
scroll to position [165, 0]
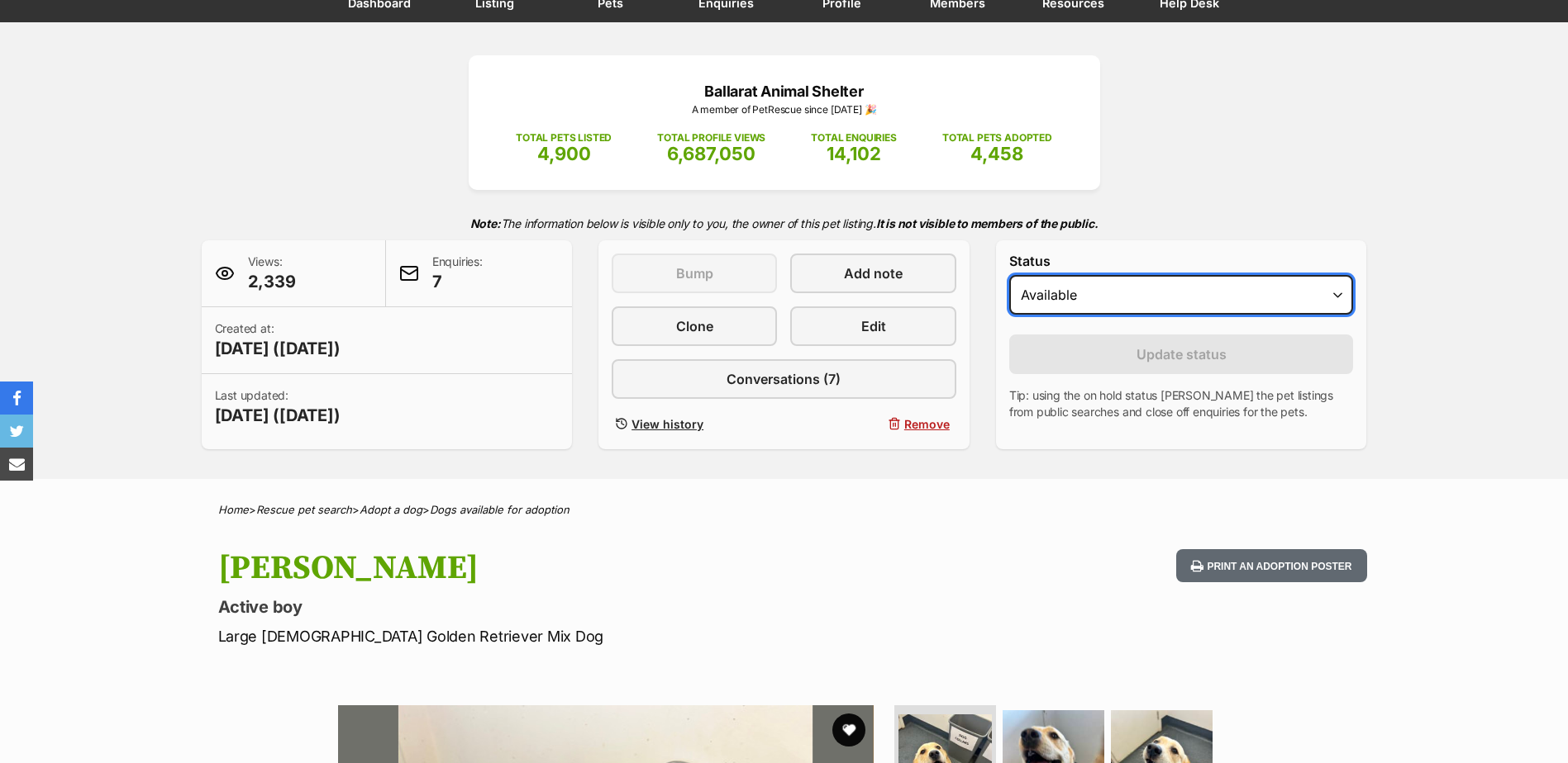
drag, startPoint x: 1089, startPoint y: 292, endPoint x: 1085, endPoint y: 307, distance: 15.5
click at [1089, 292] on select "Draft - not available as listing has enquires Available On hold Adopted" at bounding box center [1181, 295] width 345 height 39
select select "on_hold"
click at [1009, 275] on select "Draft - not available as listing has enquires Available On hold Adopted" at bounding box center [1181, 295] width 345 height 39
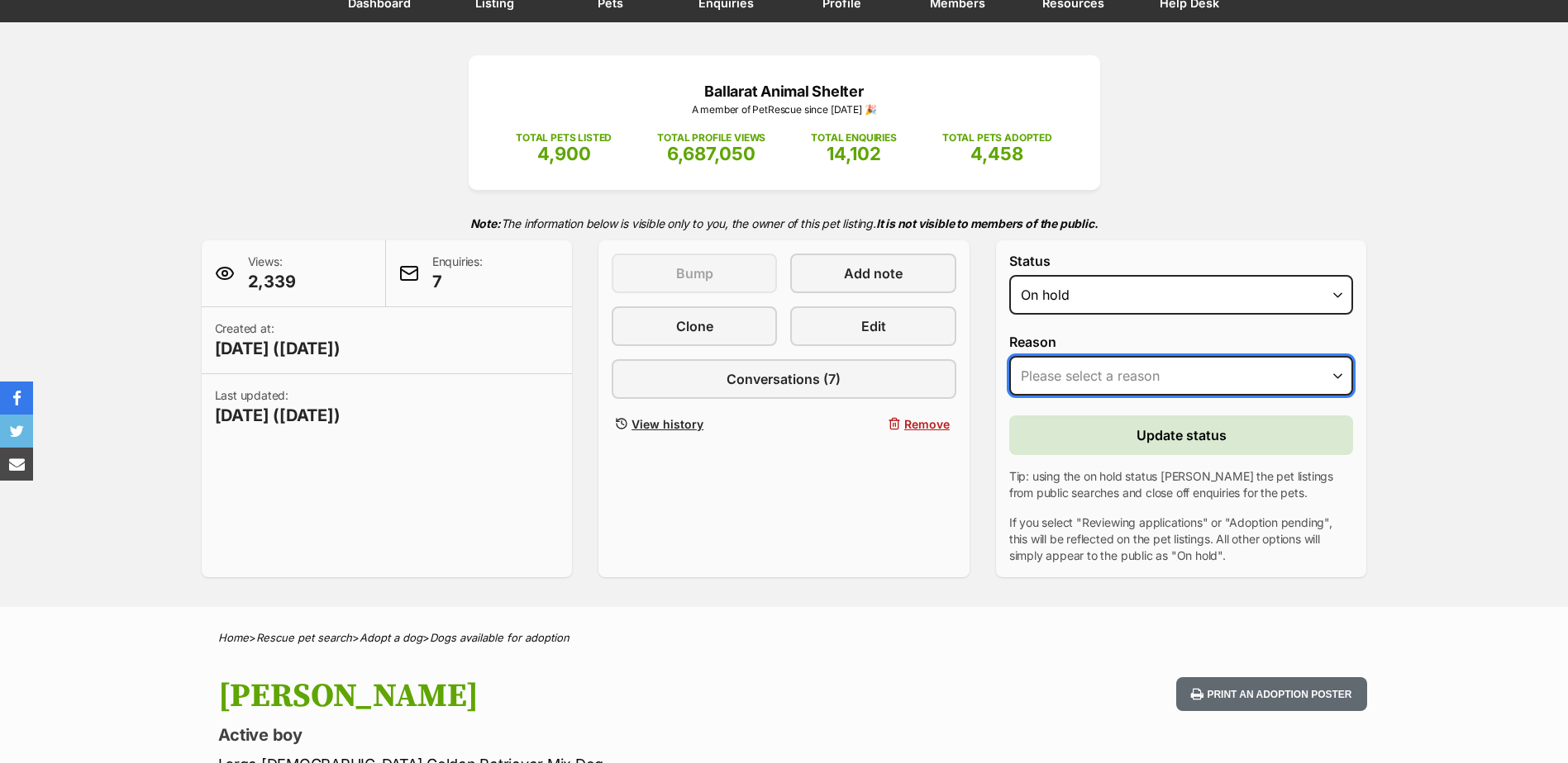
click at [1074, 363] on select "Please select a reason Medical reasons Reviewing applications Adoption pending …" at bounding box center [1181, 375] width 345 height 39
select select "reviewing_applications"
click at [1009, 356] on select "Please select a reason Medical reasons Reviewing applications Adoption pending …" at bounding box center [1181, 375] width 345 height 39
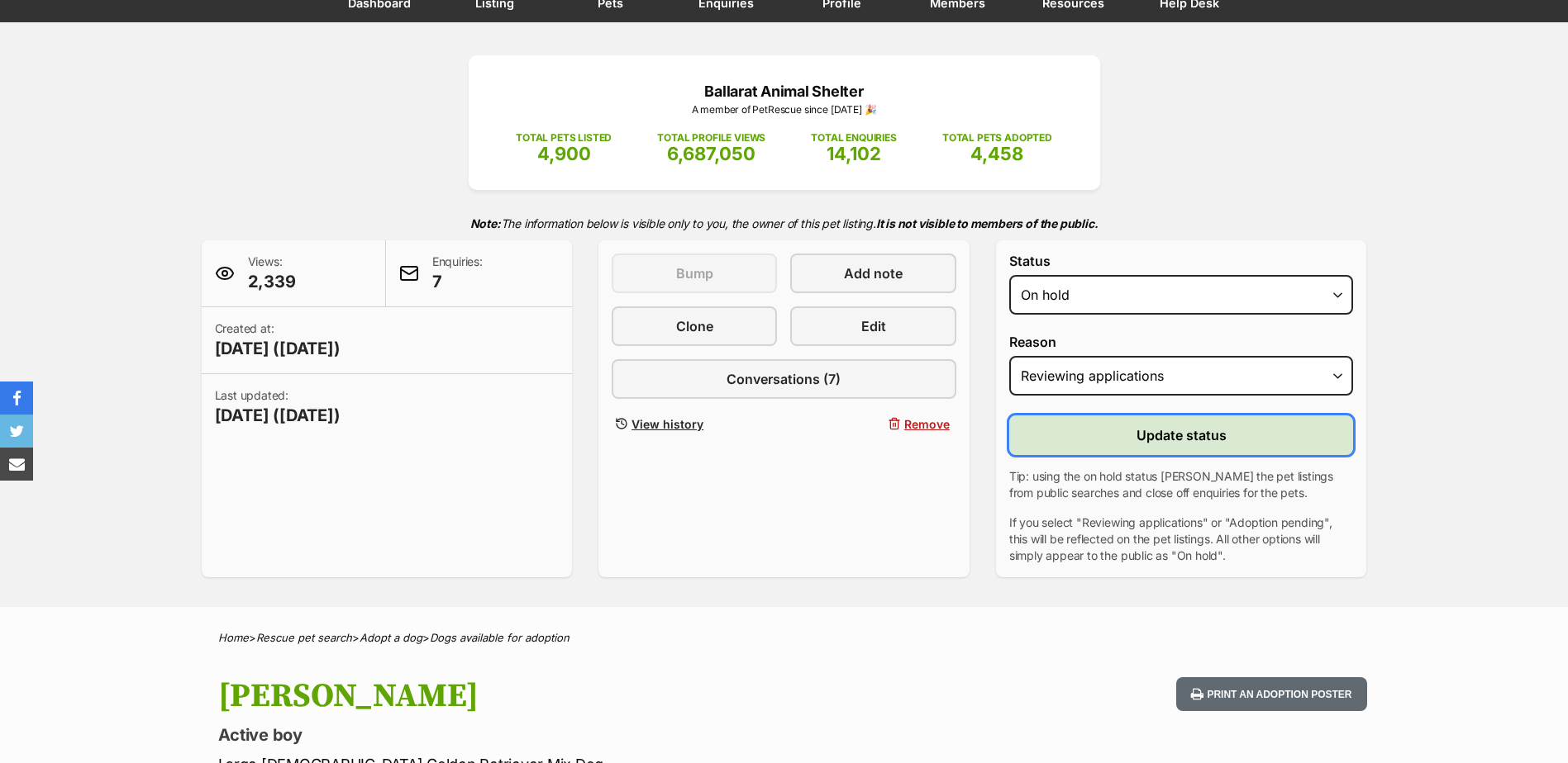
click at [1117, 428] on button "Update status" at bounding box center [1181, 435] width 345 height 39
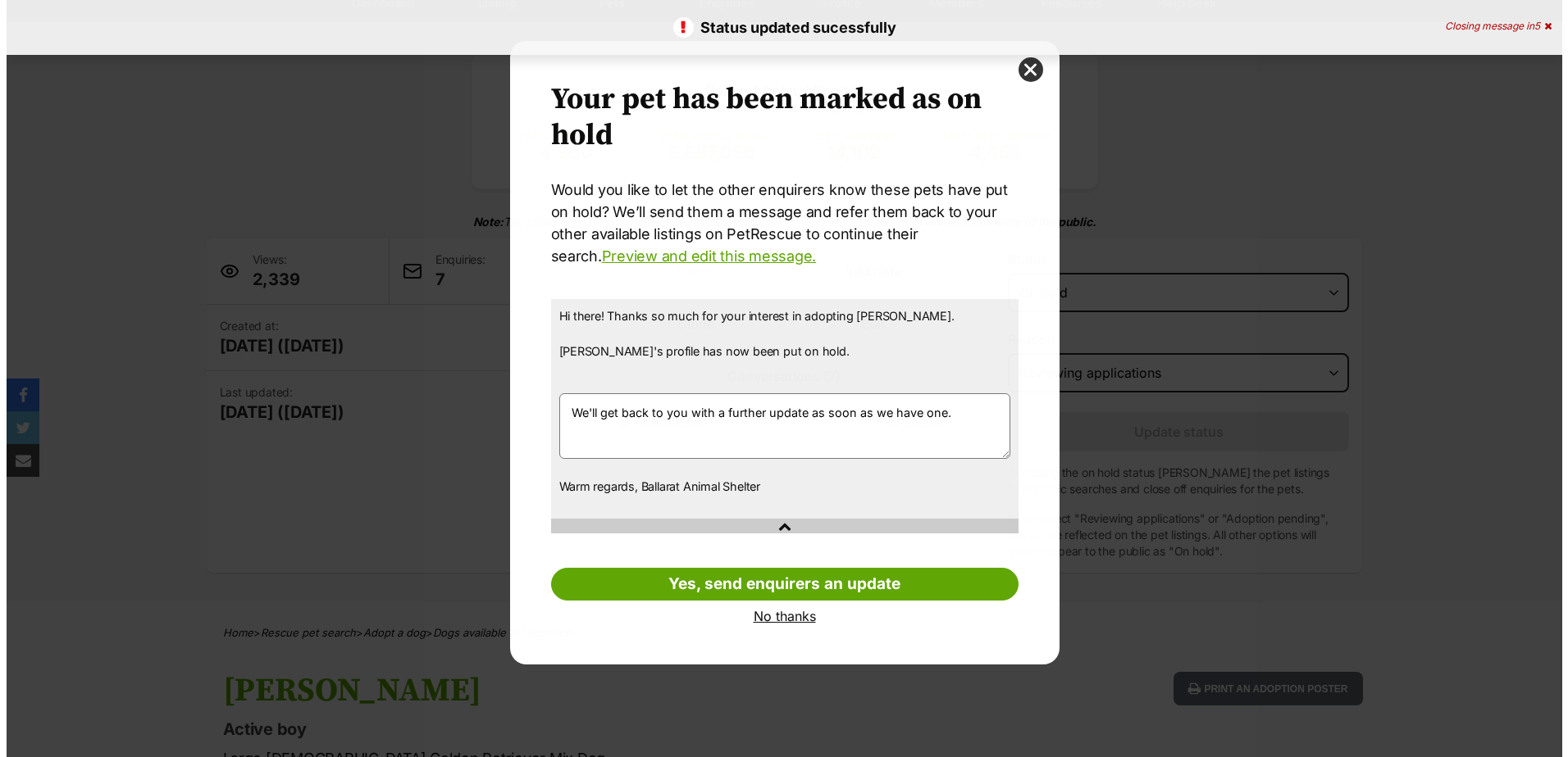
scroll to position [0, 0]
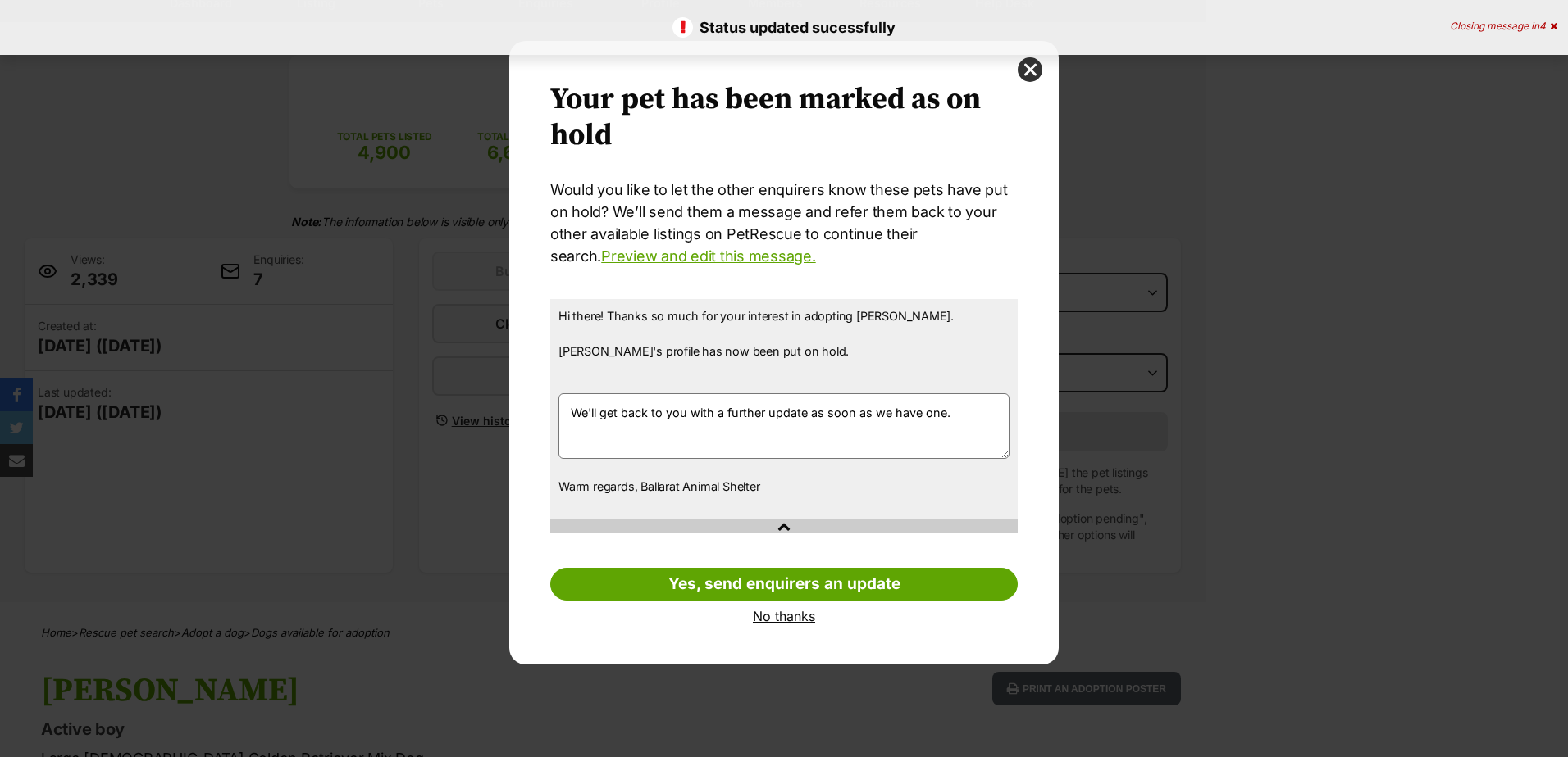
click at [572, 409] on textarea "We'll get back to you with a further update as soon as we have one." at bounding box center [784, 425] width 451 height 65
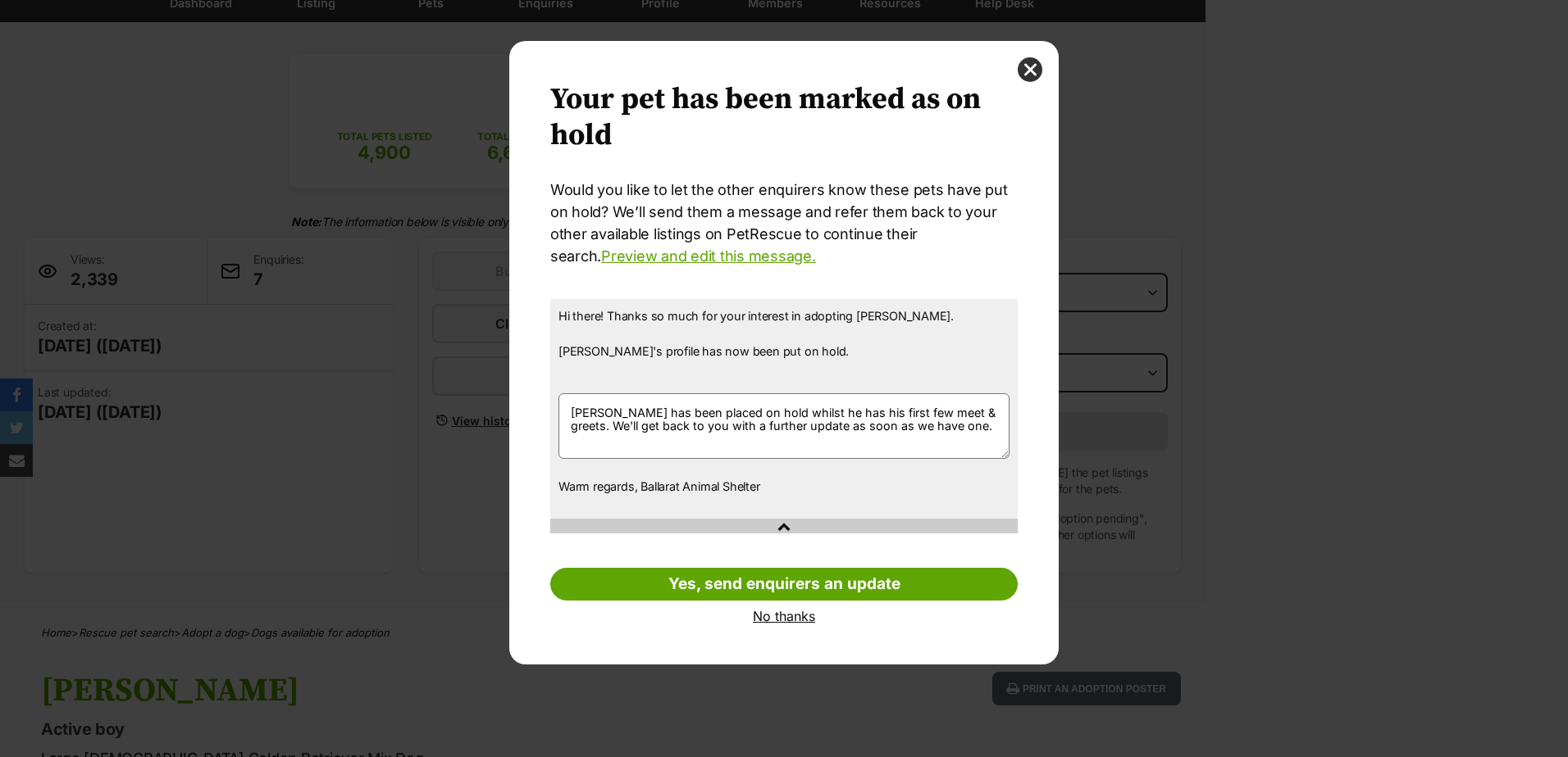
click at [573, 409] on textarea "We'll get back to you with a further update as soon as we have one." at bounding box center [784, 425] width 451 height 65
click at [718, 412] on textarea "We'll get back to you with a further update as soon as we have one." at bounding box center [784, 425] width 451 height 65
drag, startPoint x: 663, startPoint y: 442, endPoint x: 573, endPoint y: 402, distance: 98.5
click at [573, 402] on textarea "We'll get back to you with a further update as soon as we have one." at bounding box center [784, 425] width 451 height 65
click at [671, 446] on textarea "We'll get back to you with a further update as soon as we have one." at bounding box center [784, 425] width 451 height 65
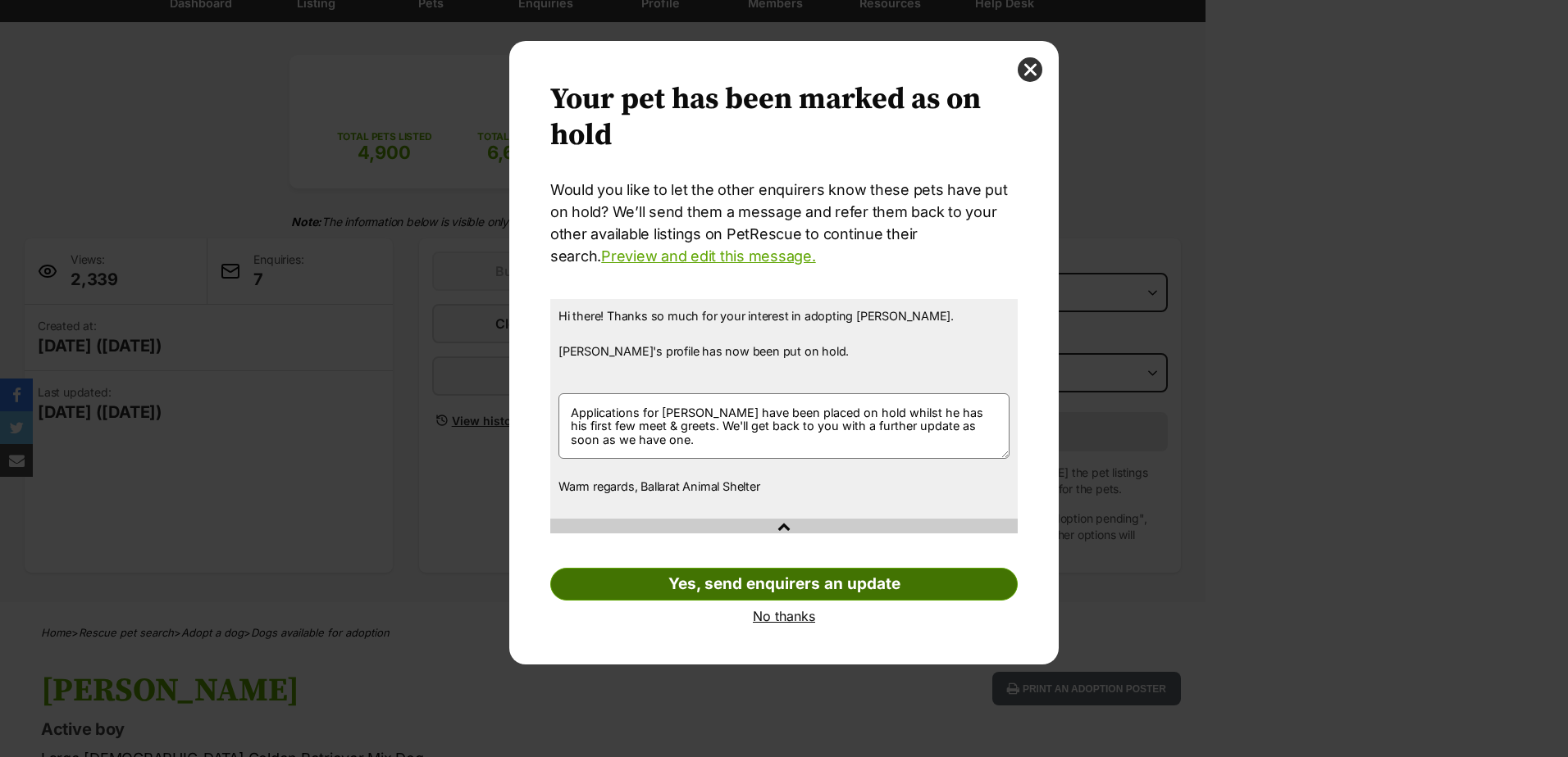
type textarea "Applications for Ralph have been placed on hold whilst he has his first few mee…"
click at [771, 590] on link "Yes, send enquirers an update" at bounding box center [784, 585] width 468 height 33
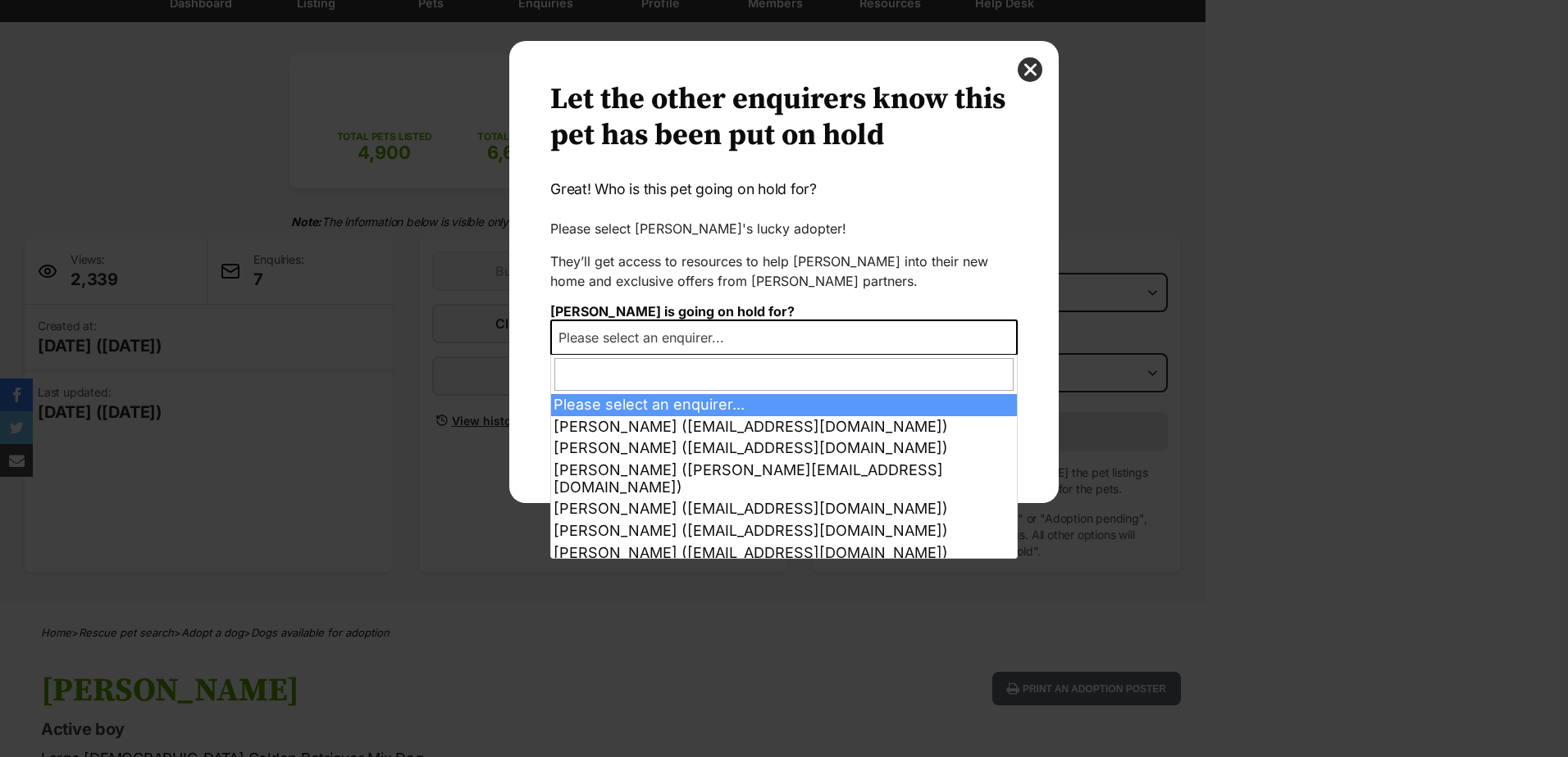
click at [696, 320] on span "Please select an enquirer..." at bounding box center [784, 337] width 468 height 36
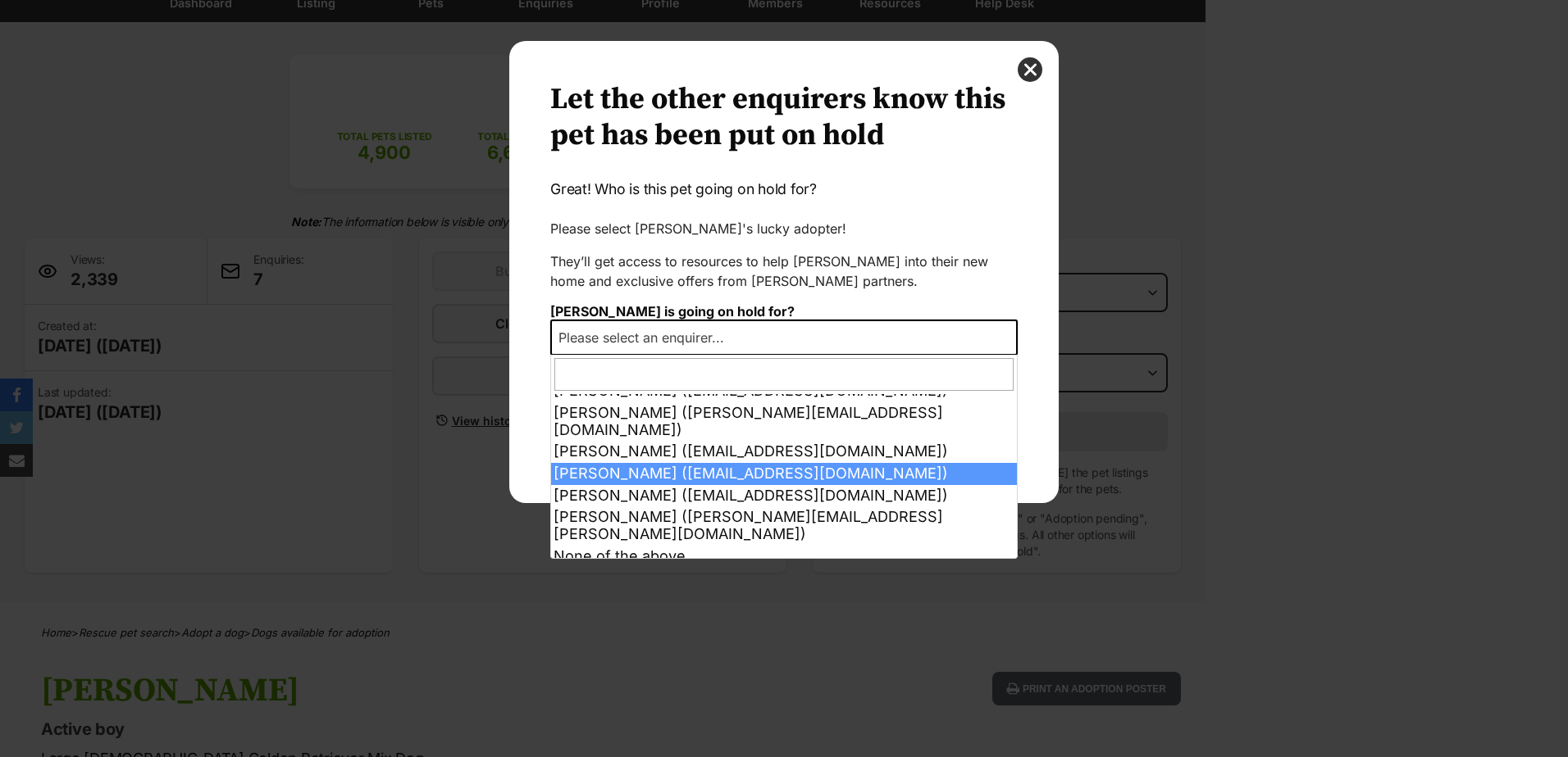
scroll to position [66, 0]
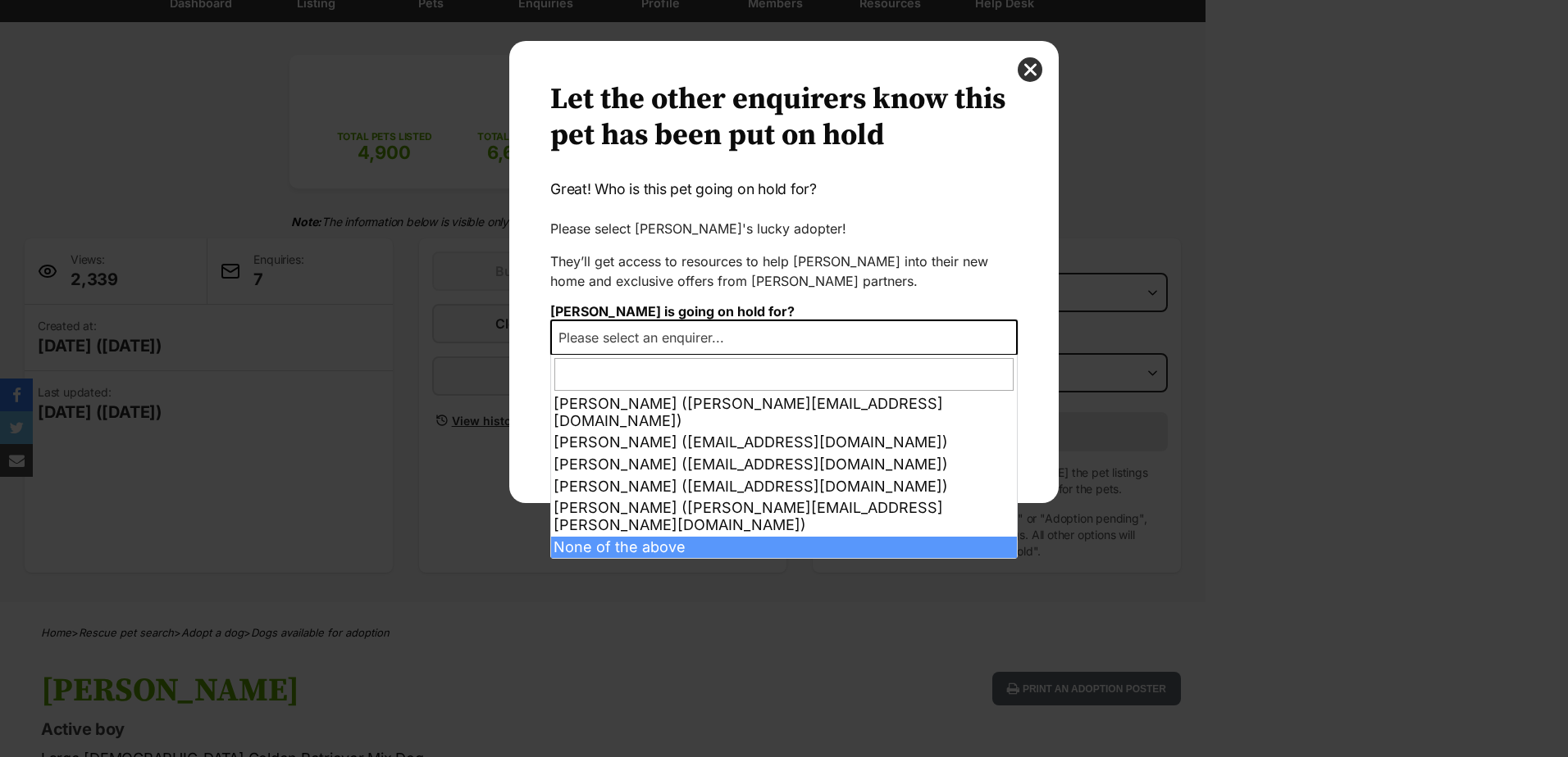
select select "other"
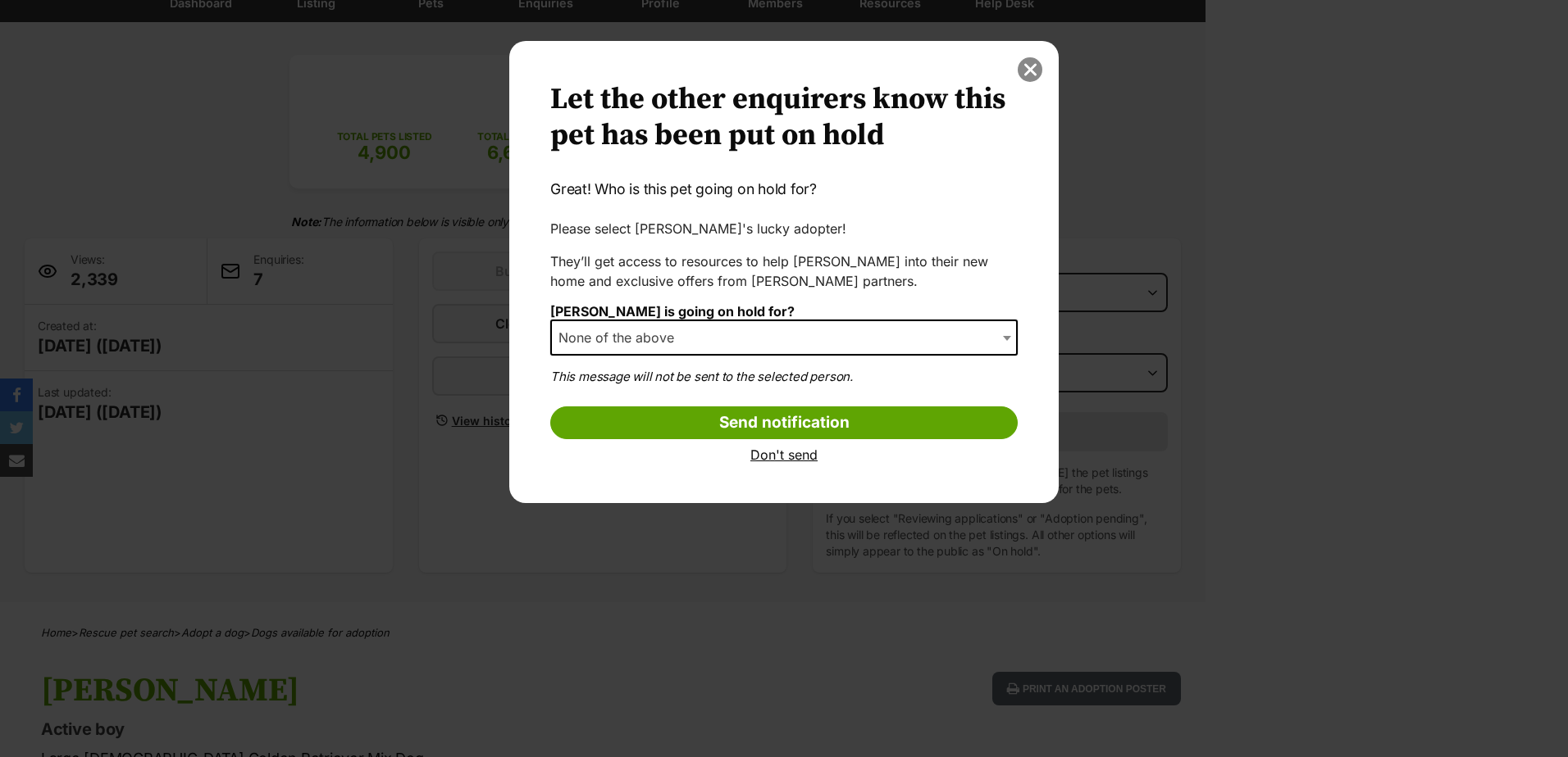
click at [1025, 70] on button "close" at bounding box center [1030, 70] width 24 height 24
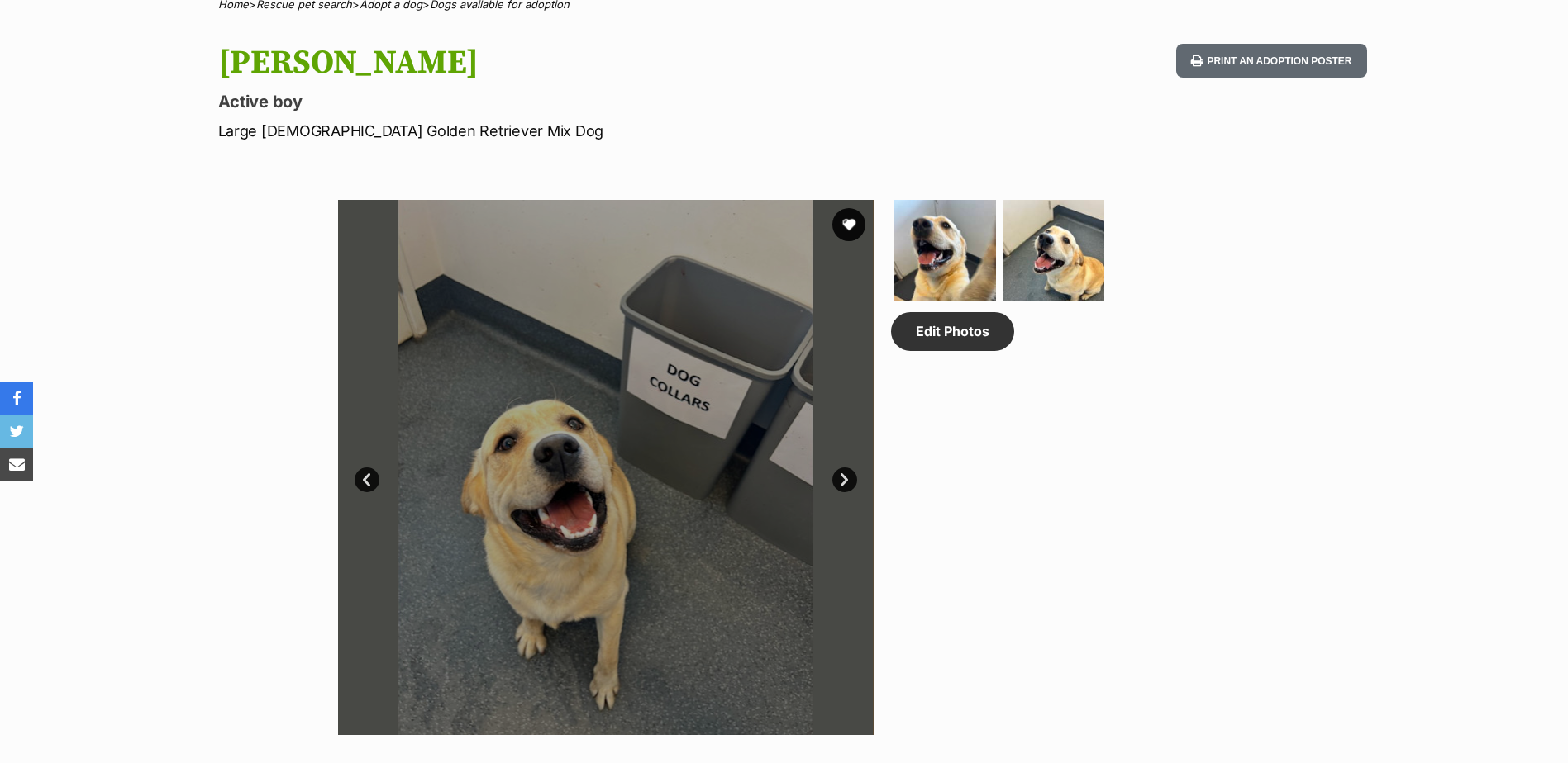
scroll to position [413, 0]
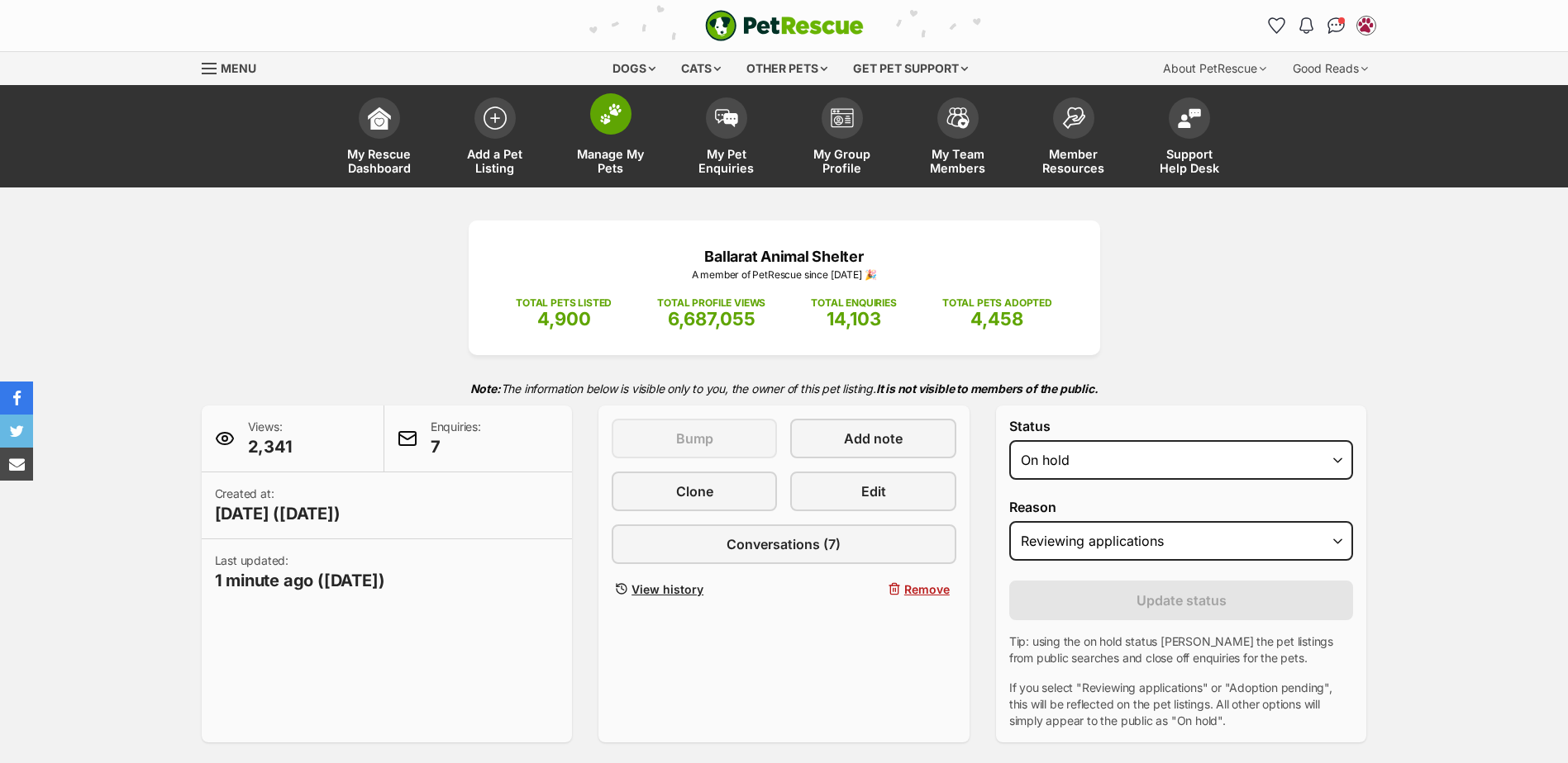
click at [619, 112] on img at bounding box center [611, 114] width 23 height 21
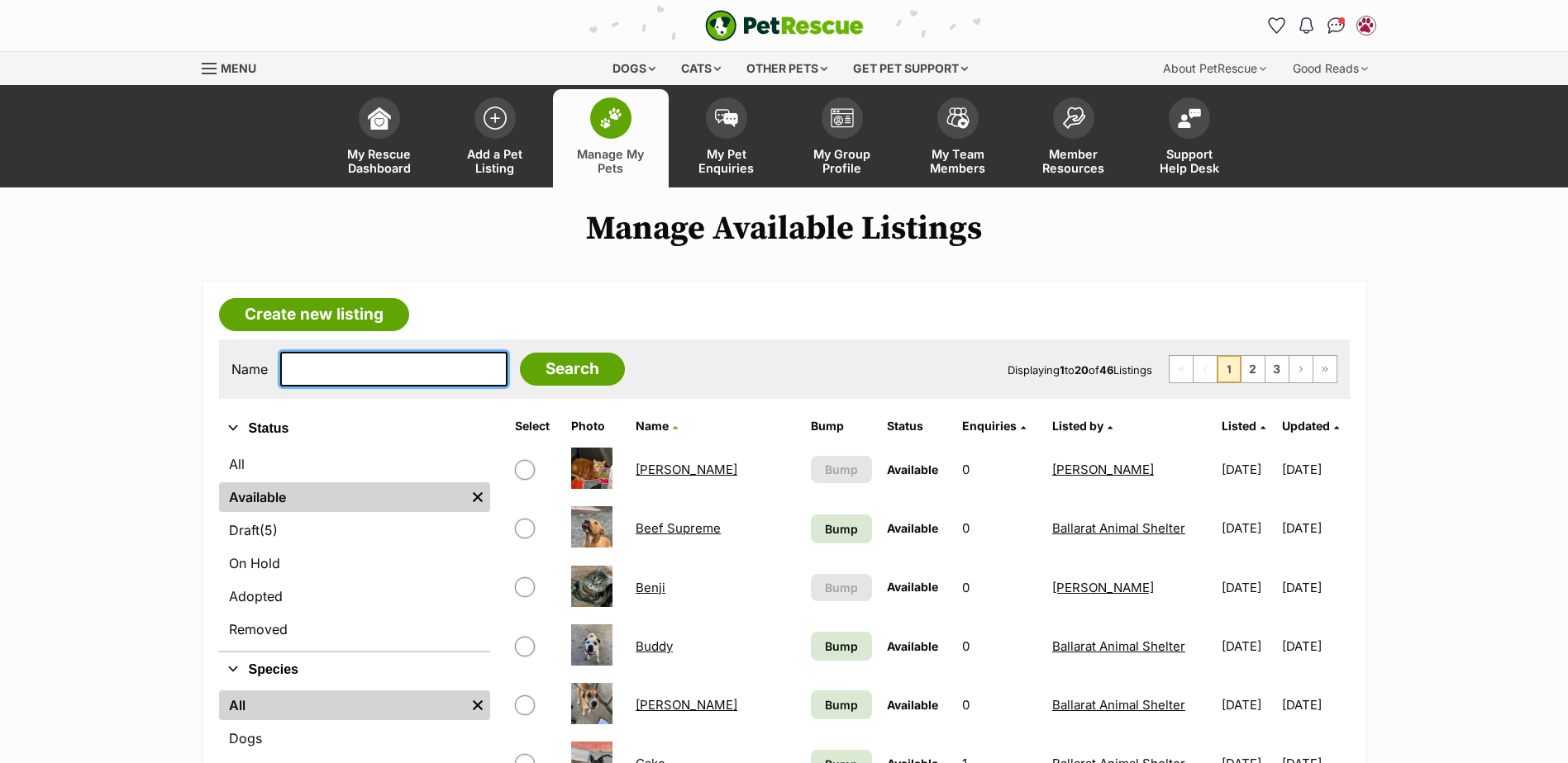
click at [320, 372] on input "text" at bounding box center [393, 369] width 227 height 35
type input "mia"
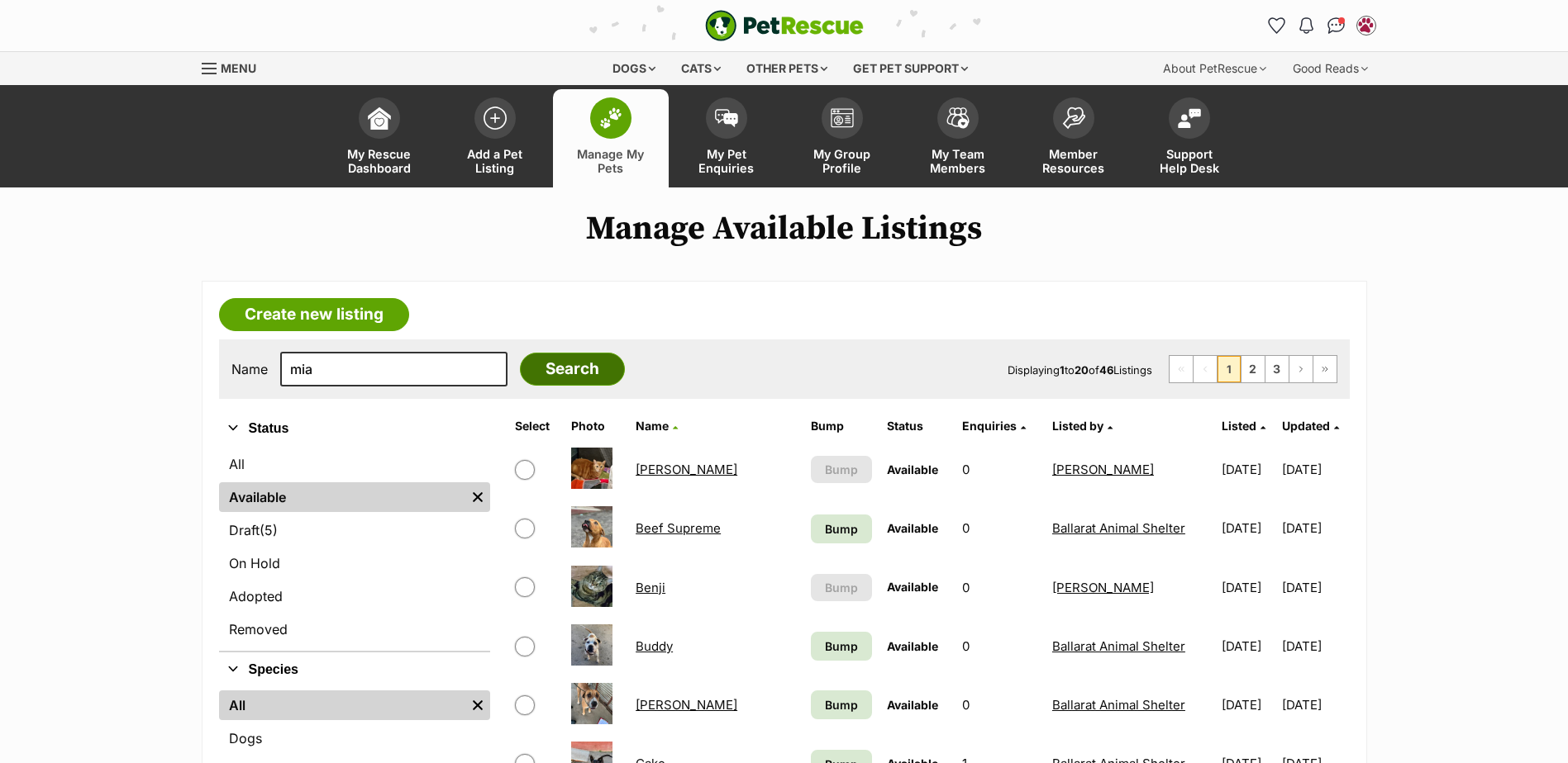
click at [533, 368] on input "Search" at bounding box center [572, 369] width 105 height 33
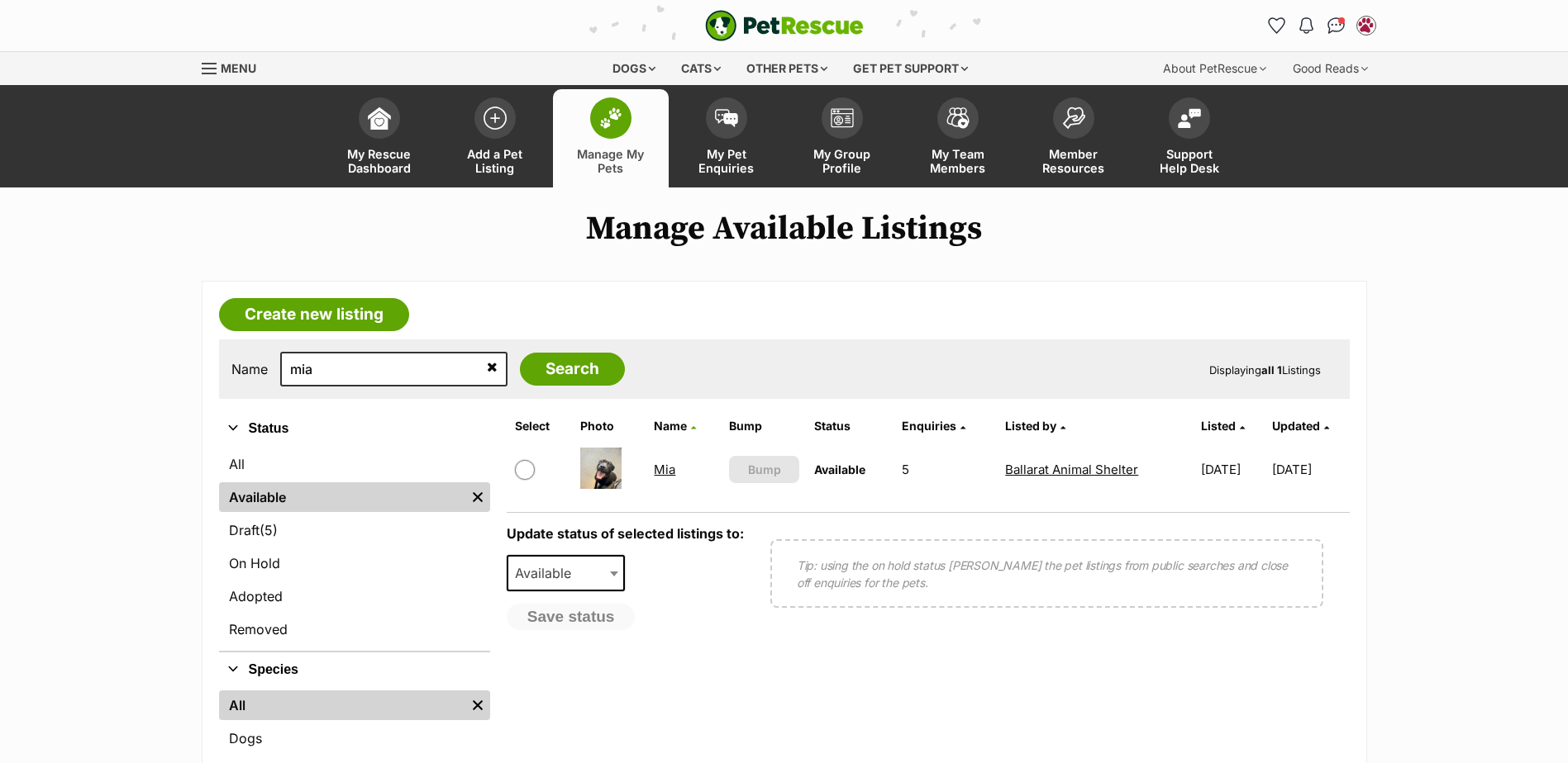
click at [658, 476] on link "Mia" at bounding box center [664, 470] width 21 height 16
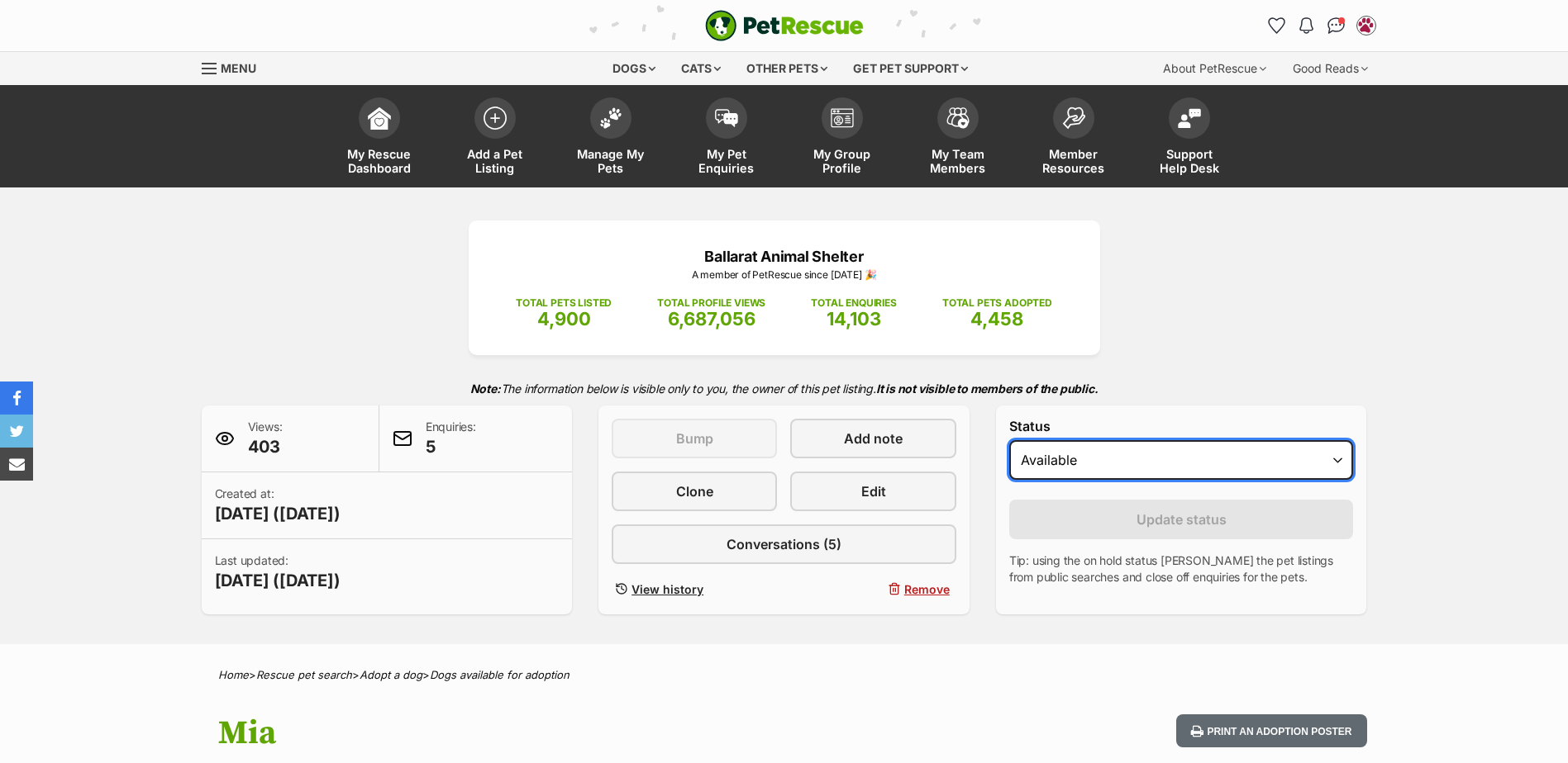
click at [1183, 465] on select "Draft - not available as listing has enquires Available On hold Adopted" at bounding box center [1181, 460] width 345 height 39
select select "on_hold"
click at [1009, 440] on select "Draft - not available as listing has enquires Available On hold Adopted" at bounding box center [1181, 460] width 345 height 39
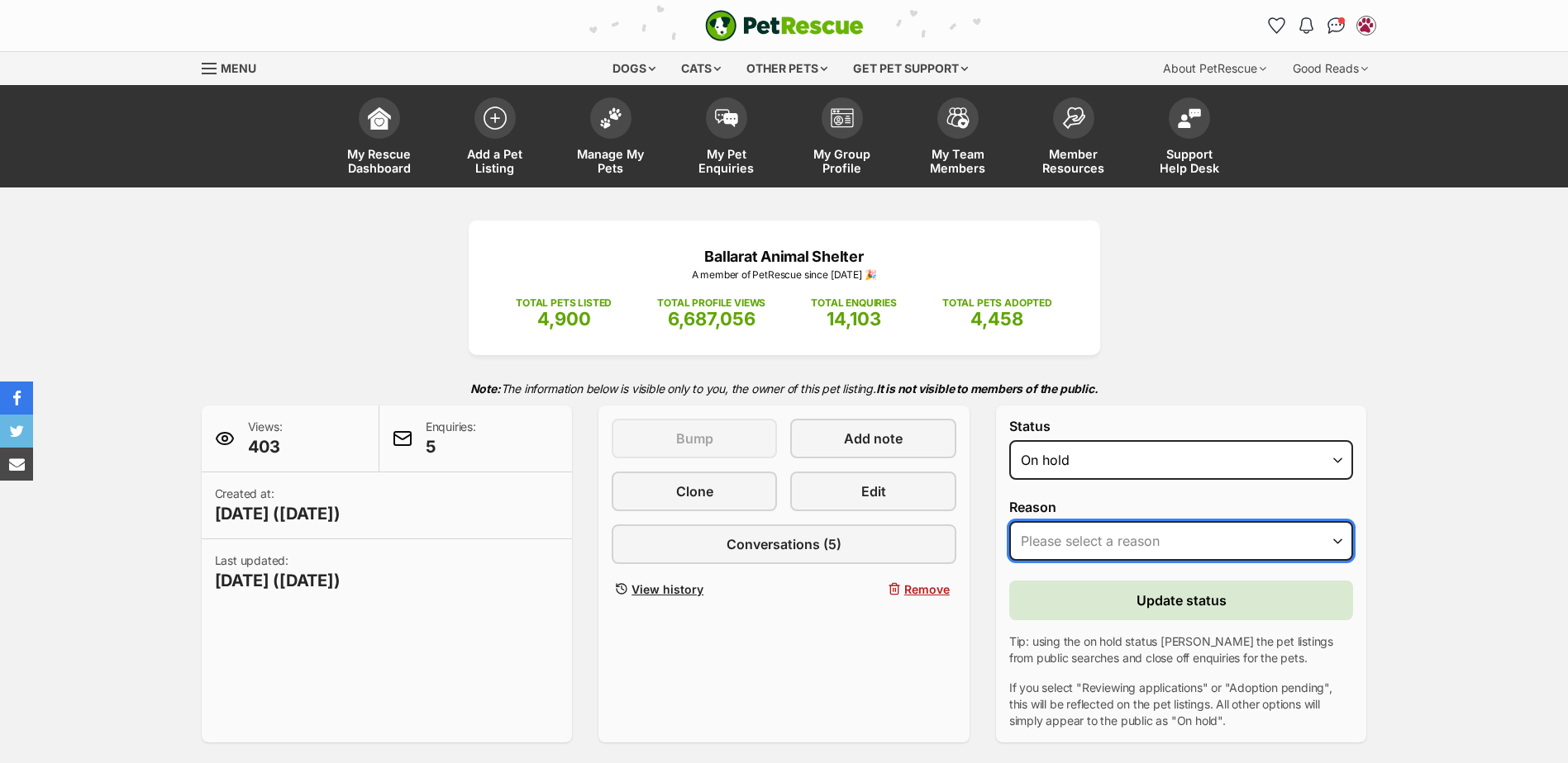
click at [1099, 538] on select "Please select a reason Medical reasons Reviewing applications Adoption pending …" at bounding box center [1181, 540] width 345 height 39
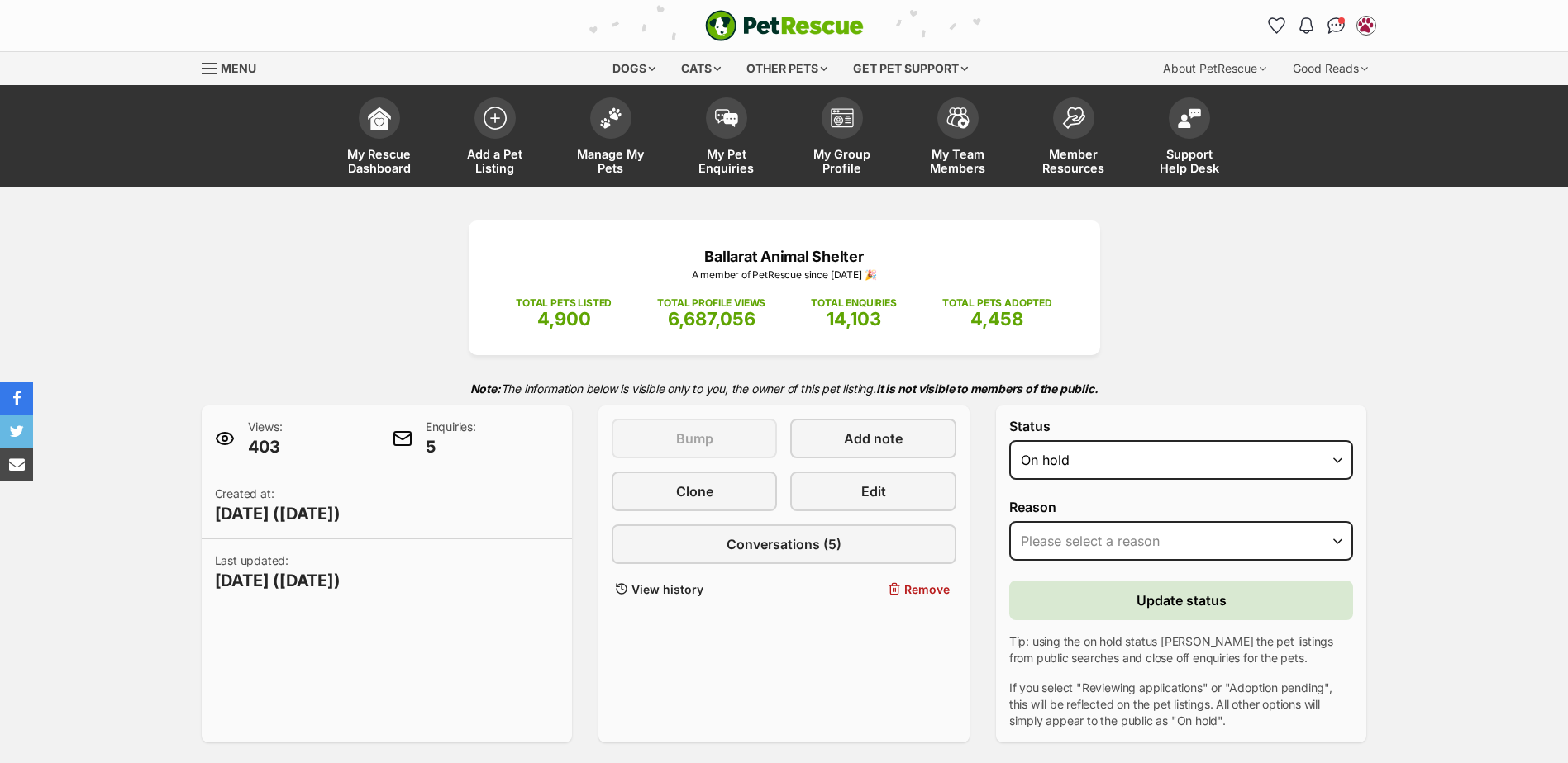
click at [1563, 484] on div "Ballarat Animal Shelter A member of PetRescue since 2017 🎉 TOTAL PETS LISTED 4,…" at bounding box center [784, 480] width 1568 height 585
click at [628, 109] on span at bounding box center [611, 113] width 41 height 41
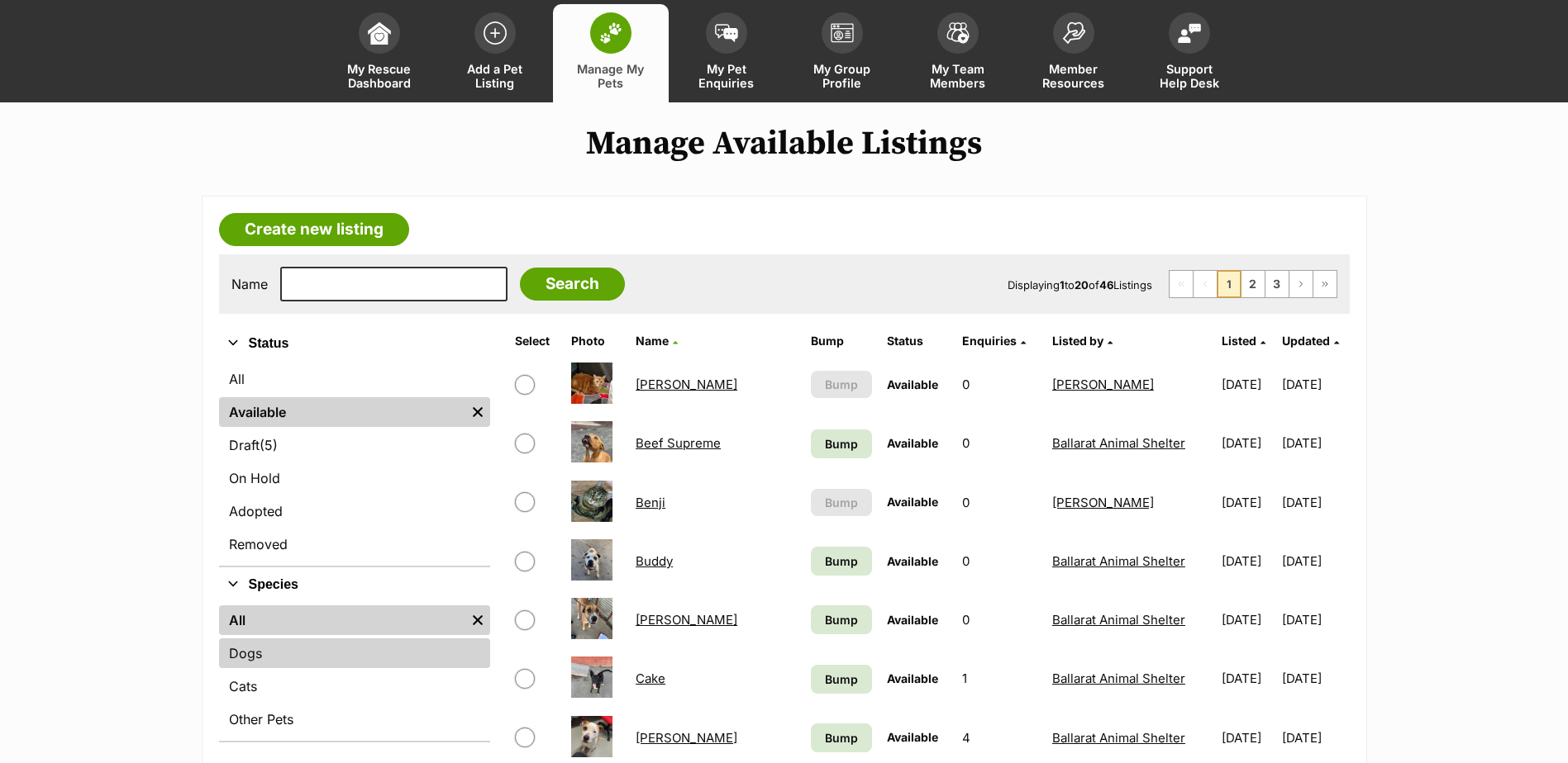
scroll to position [165, 0]
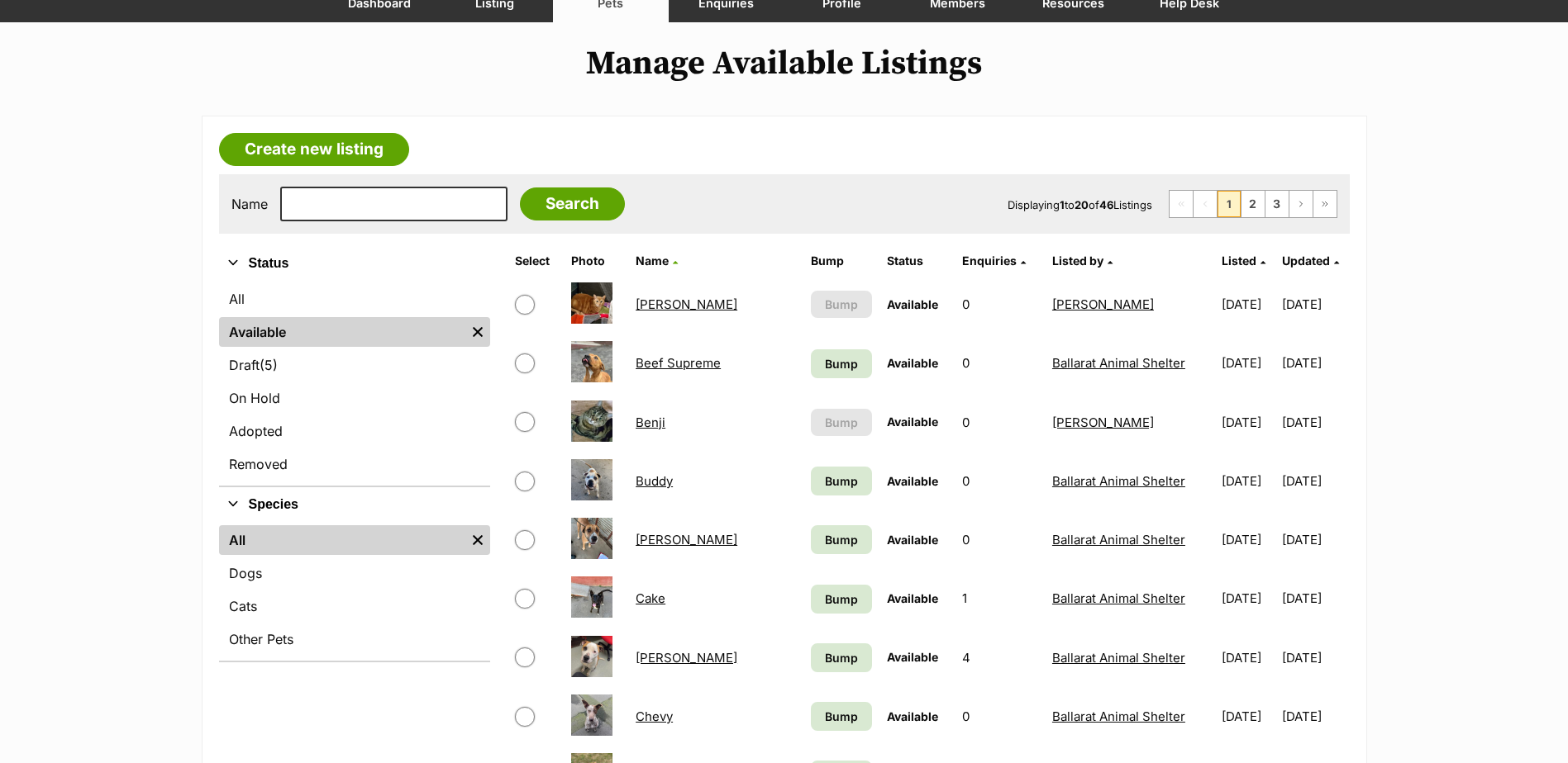
click at [254, 589] on ul "All Remove filter Dogs Cats Other Pets" at bounding box center [354, 591] width 271 height 139
click at [270, 575] on link "Dogs" at bounding box center [354, 574] width 271 height 30
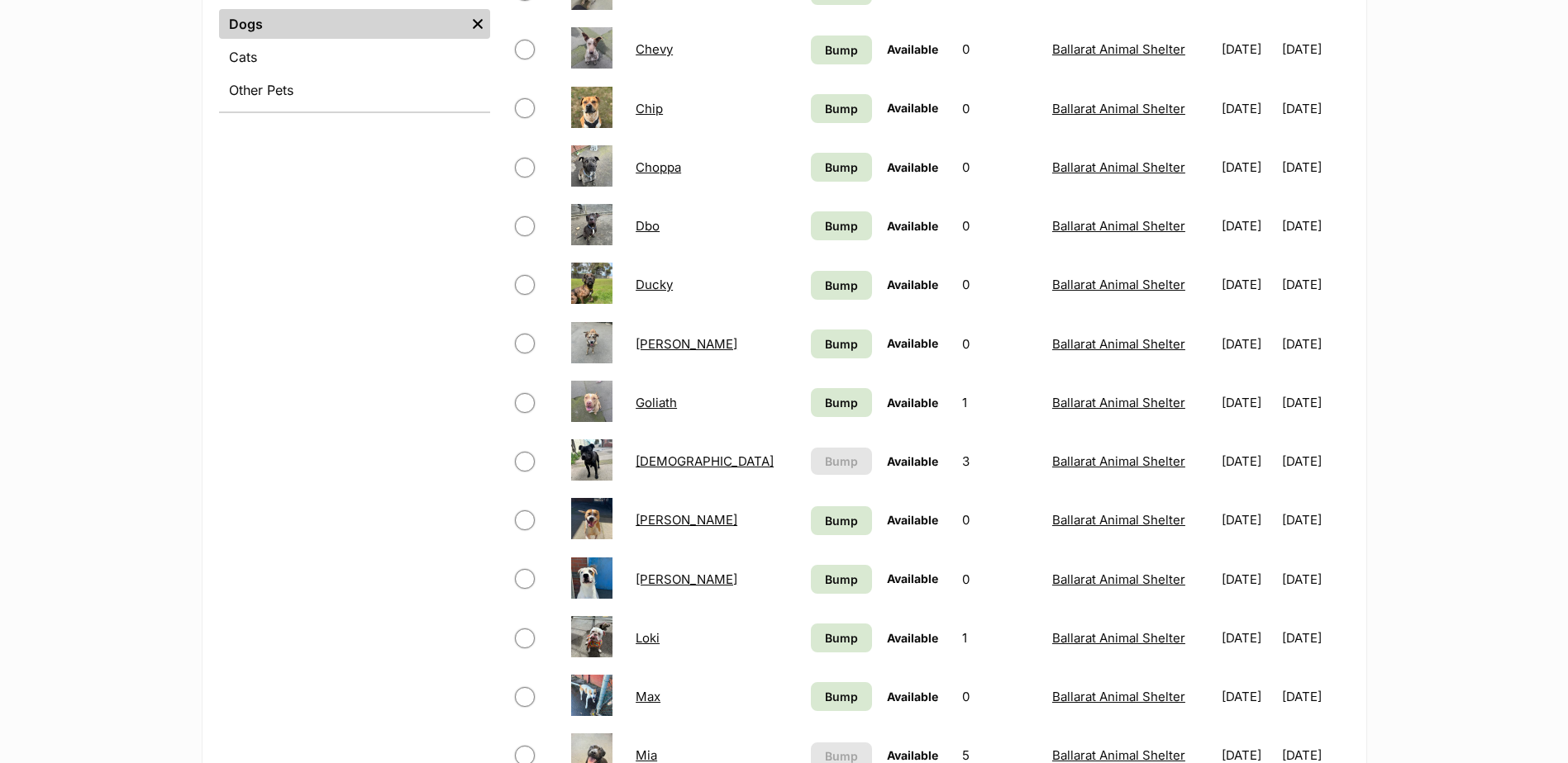
scroll to position [744, 0]
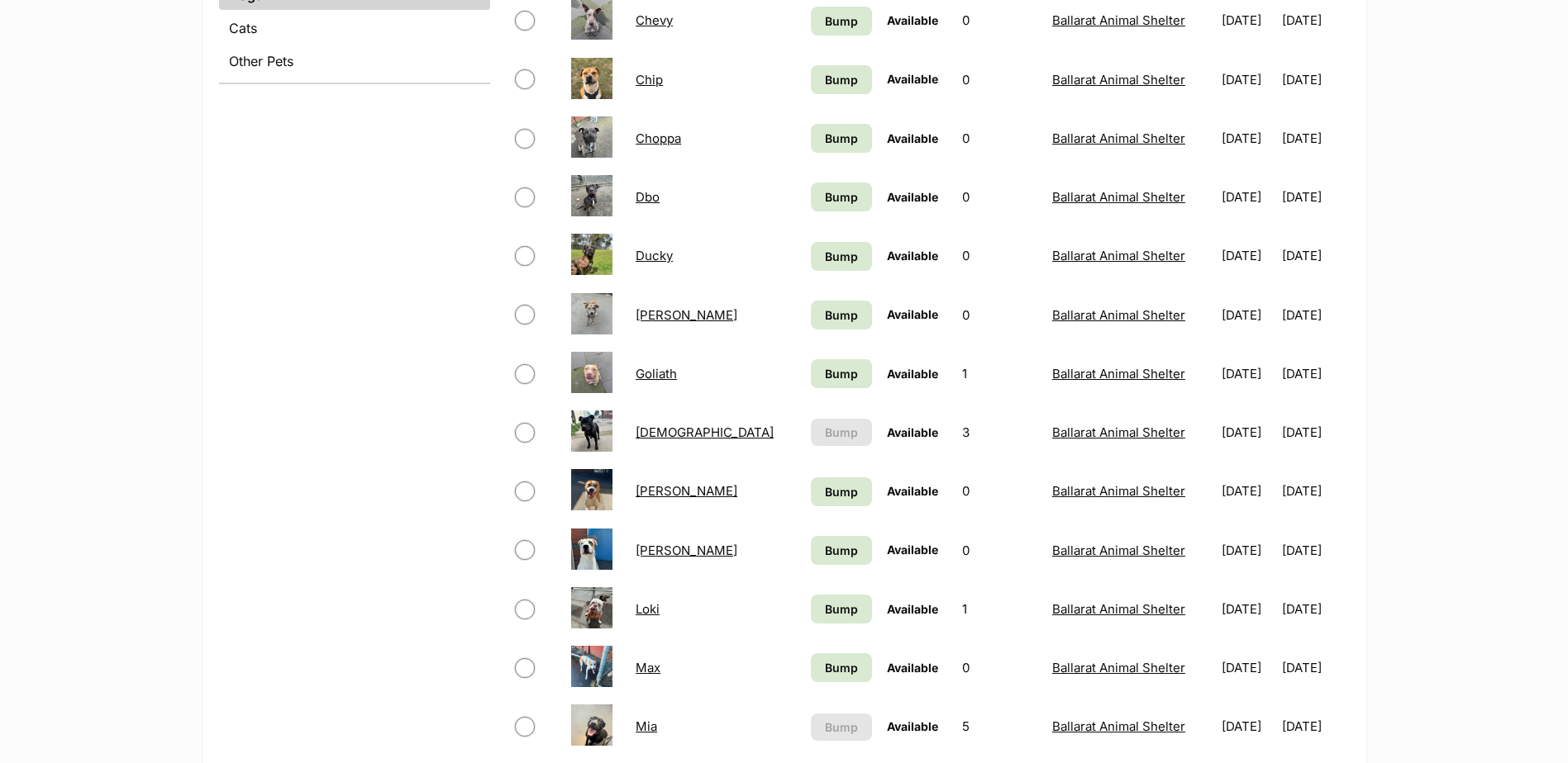
click at [662, 433] on link "[DEMOGRAPHIC_DATA]" at bounding box center [704, 432] width 138 height 16
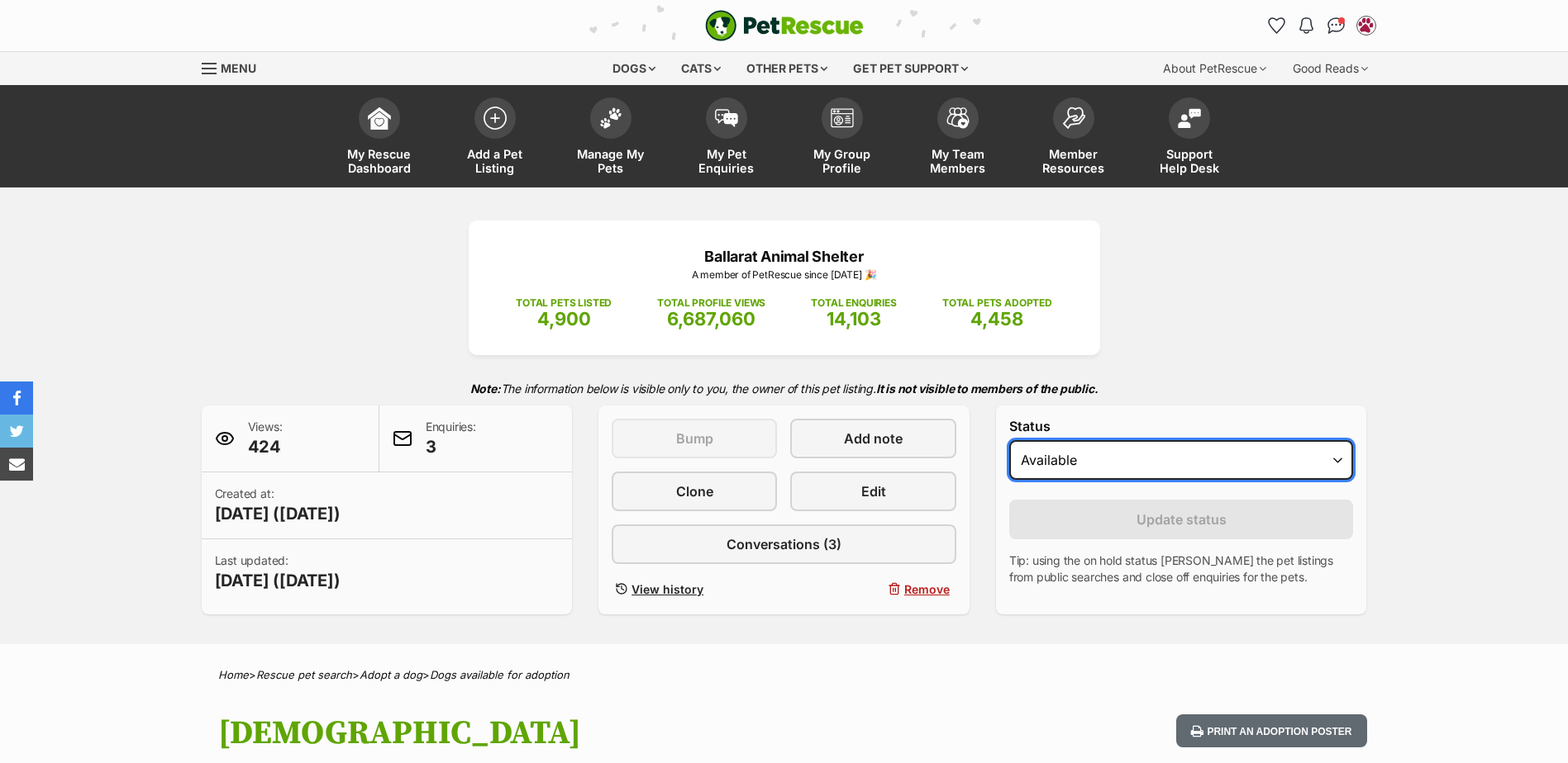
click at [1120, 465] on select "Draft - not available as listing has enquires Available On hold Adopted" at bounding box center [1181, 460] width 345 height 39
select select "on_hold"
click at [1009, 440] on select "Draft - not available as listing has enquires Available On hold Adopted" at bounding box center [1181, 460] width 345 height 39
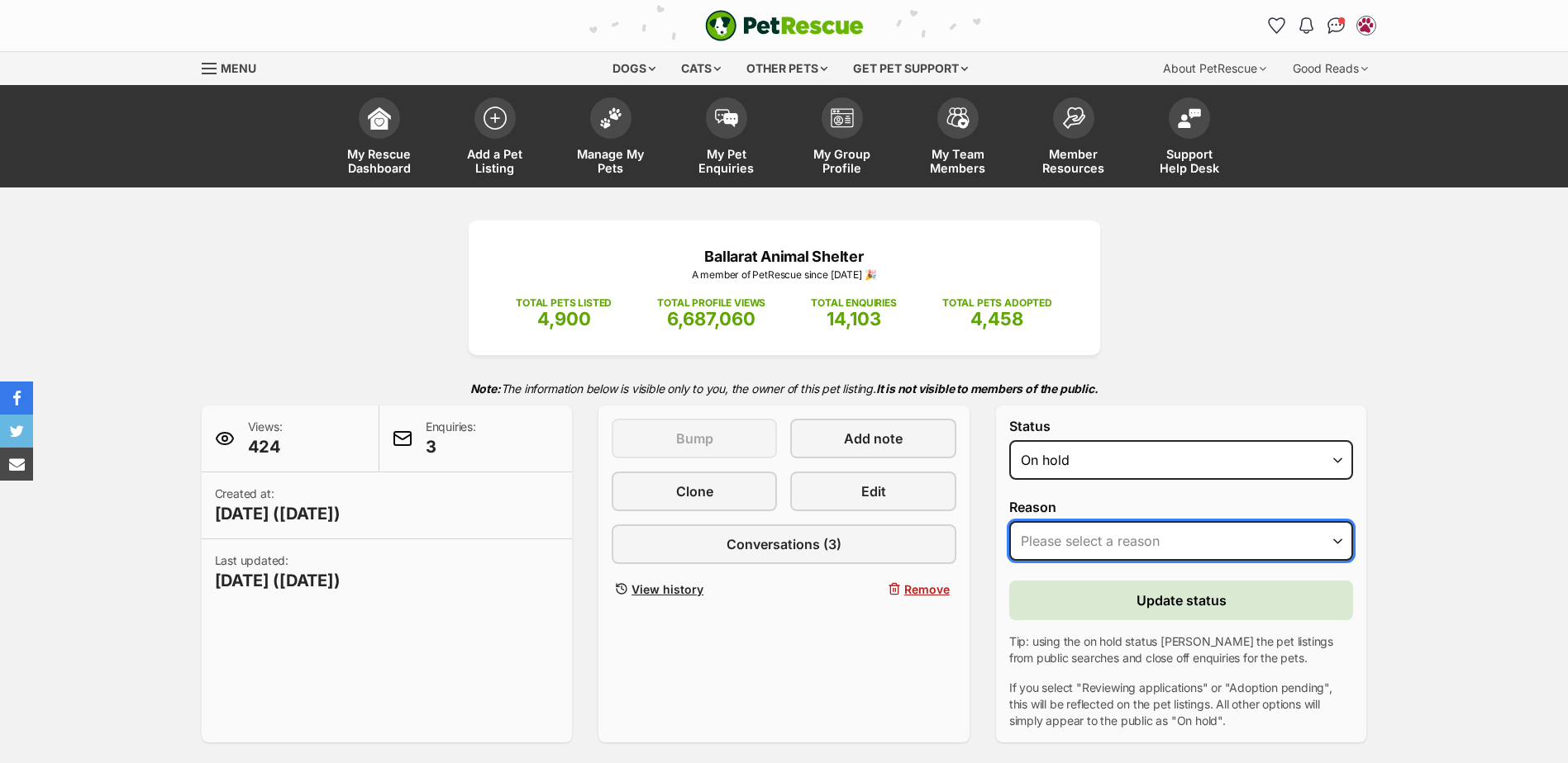
click at [1080, 533] on select "Please select a reason Medical reasons Reviewing applications Adoption pending …" at bounding box center [1181, 540] width 345 height 39
select select "reviewing_applications"
click at [1009, 521] on select "Please select a reason Medical reasons Reviewing applications Adoption pending …" at bounding box center [1181, 540] width 345 height 39
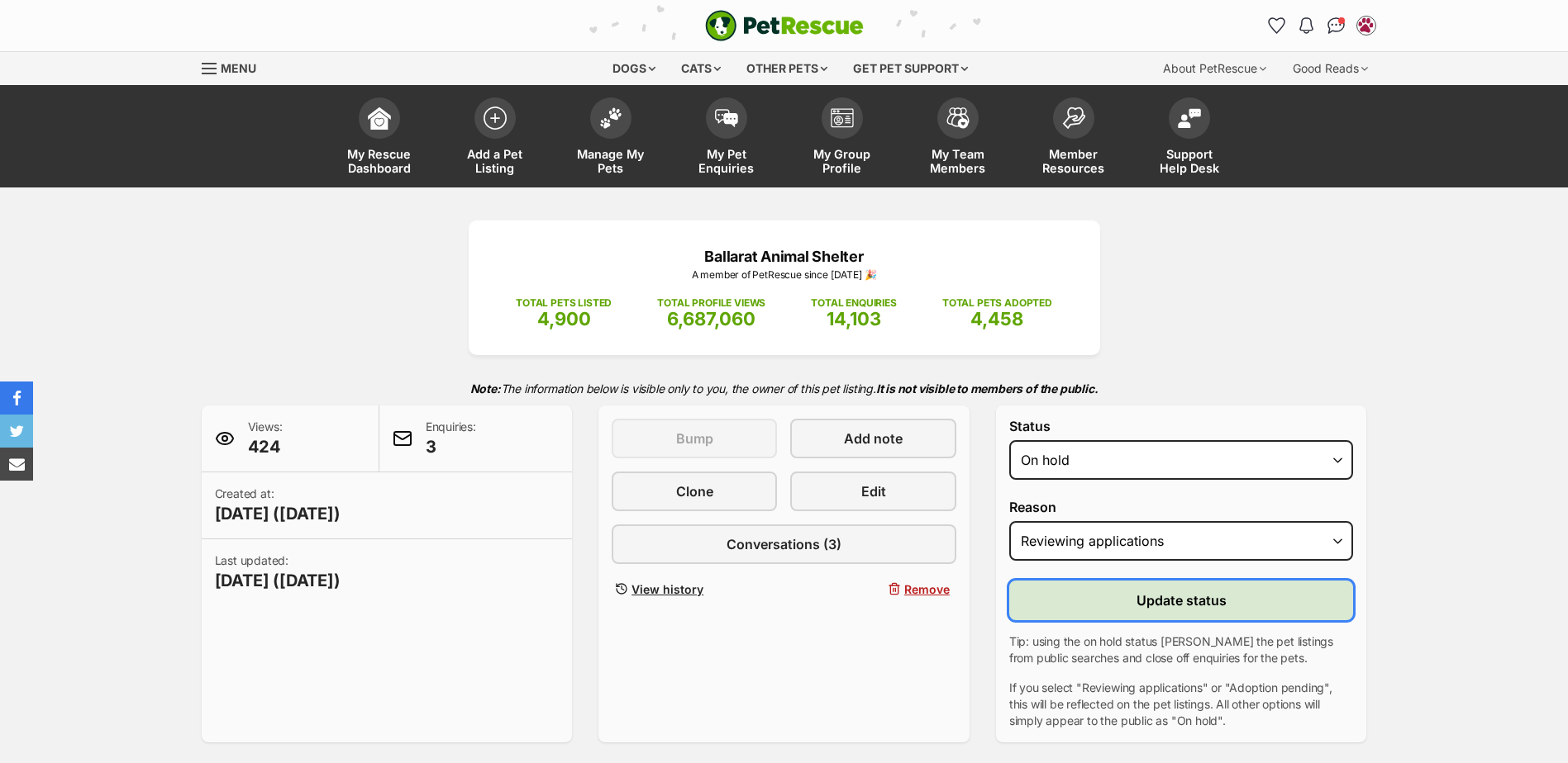
click at [1112, 599] on button "Update status" at bounding box center [1181, 600] width 345 height 39
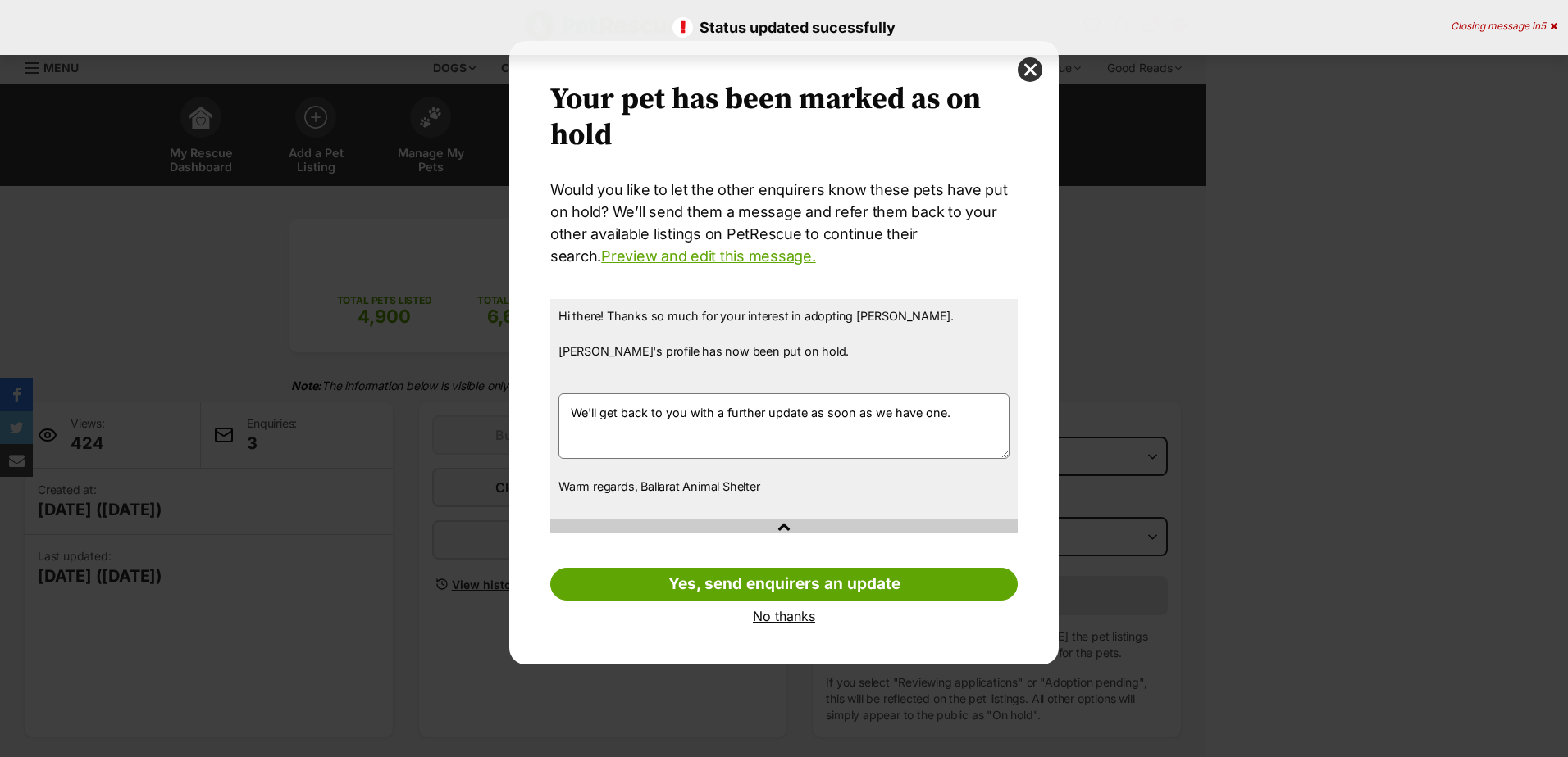
click at [573, 403] on textarea "We'll get back to you with a further update as soon as we have one." at bounding box center [784, 425] width 451 height 65
paste textarea "Applications for Ralph have been placed on hold whilst he has his first few mee…"
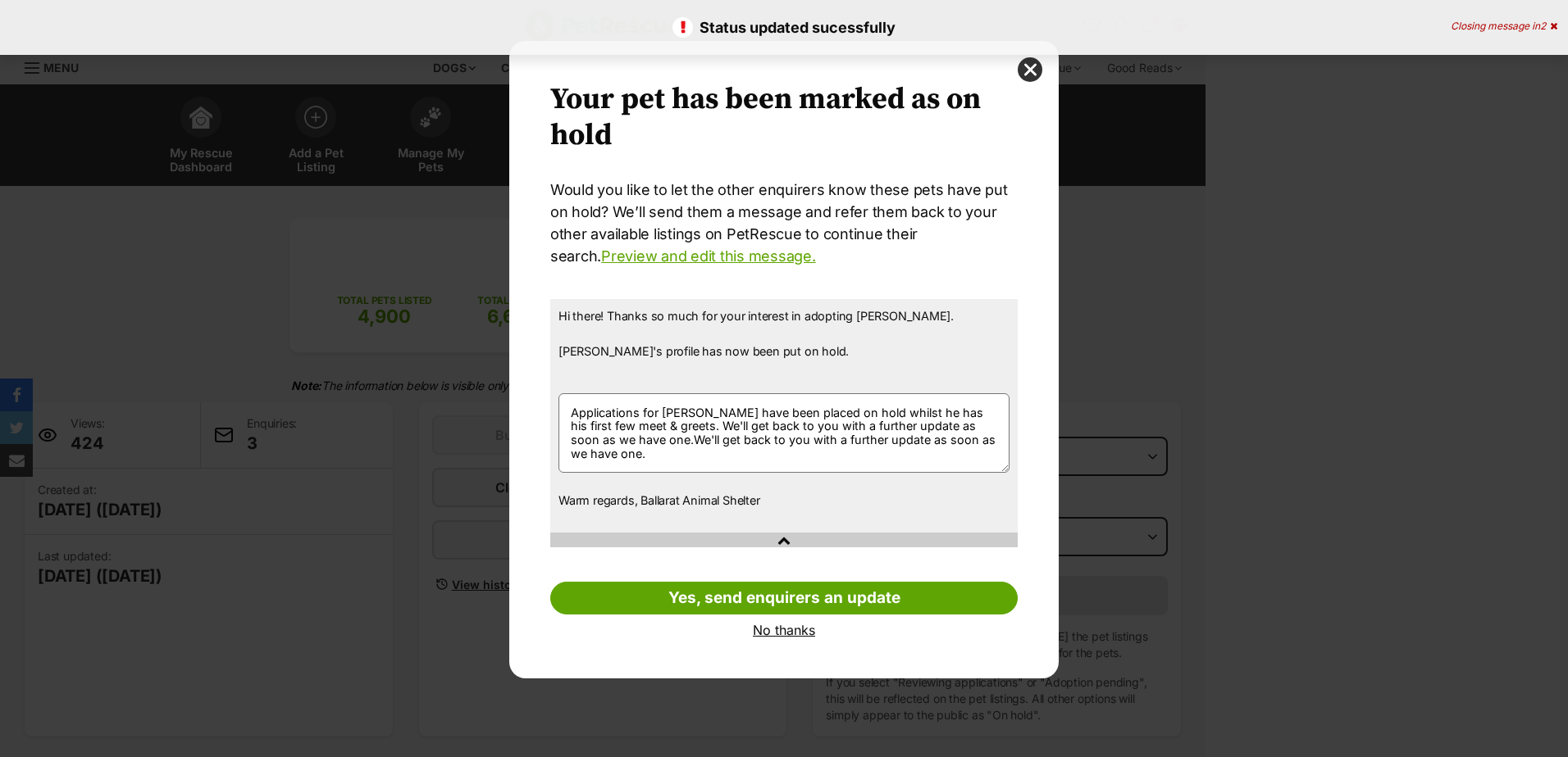
drag, startPoint x: 638, startPoint y: 449, endPoint x: 627, endPoint y: 441, distance: 13.6
click at [627, 441] on textarea "We'll get back to you with a further update as soon as we have one." at bounding box center [784, 432] width 451 height 79
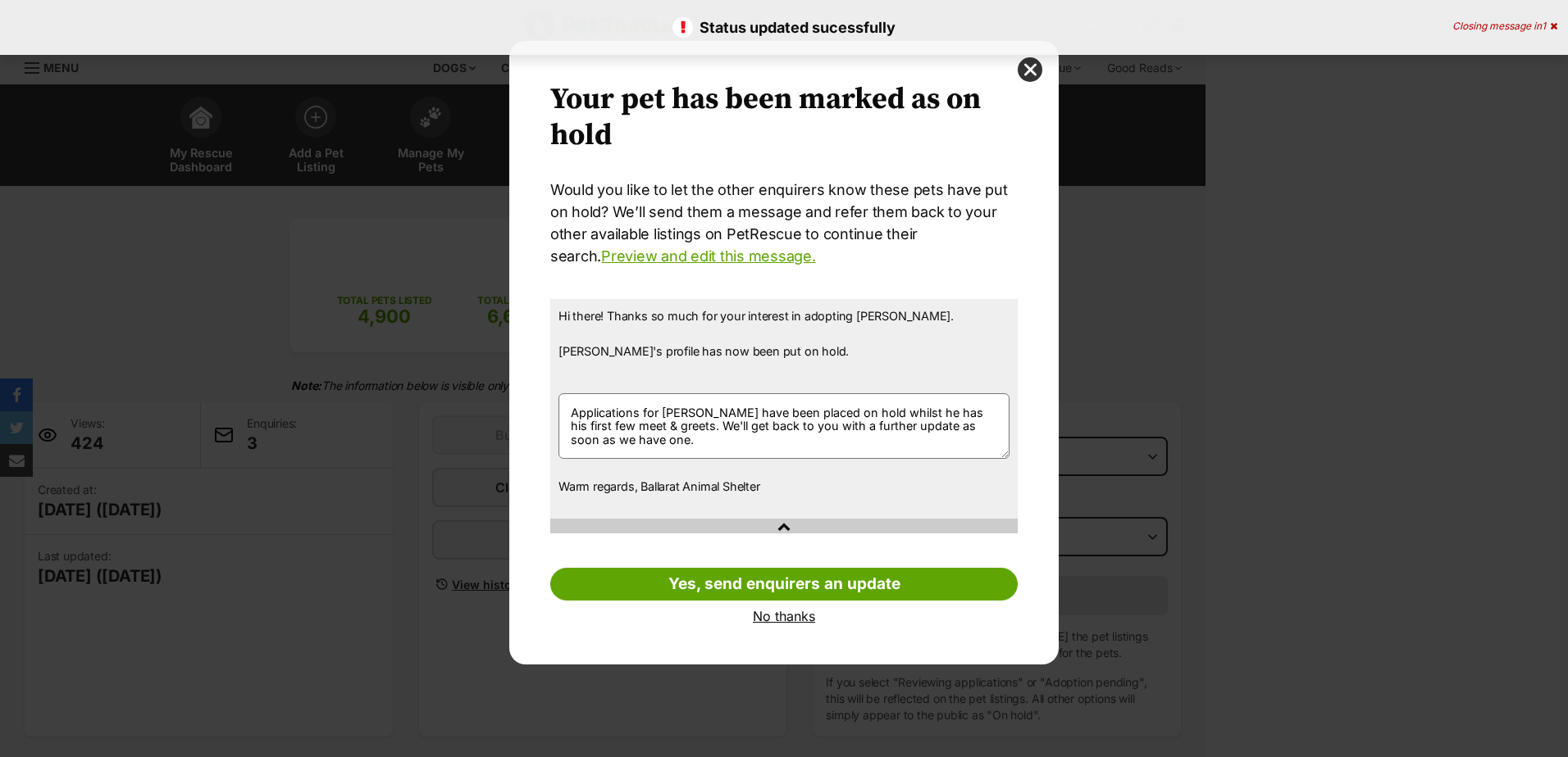
click at [656, 423] on textarea "We'll get back to you with a further update as soon as we have one." at bounding box center [784, 425] width 451 height 65
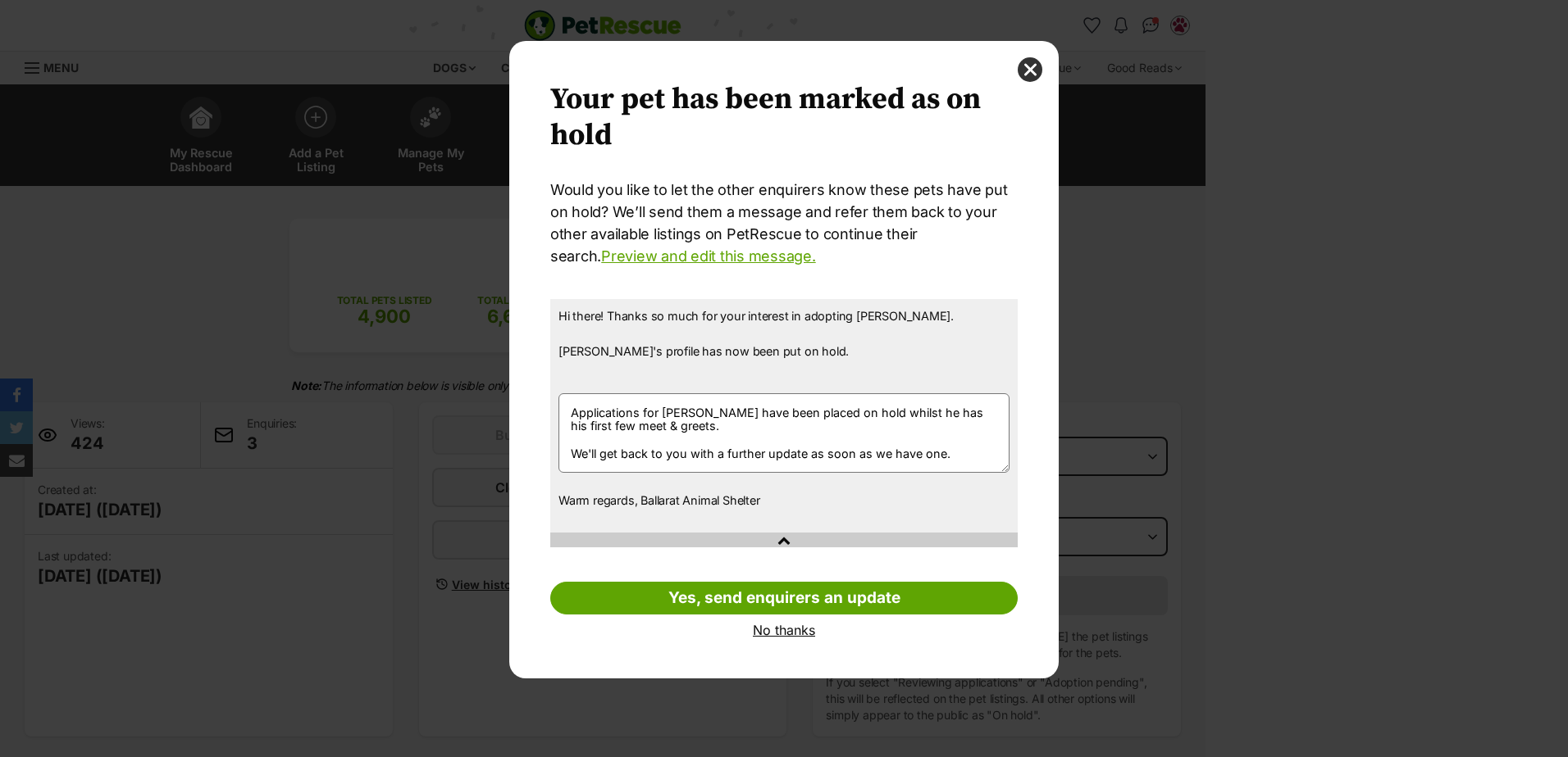
click at [692, 411] on textarea "We'll get back to you with a further update as soon as we have one." at bounding box center [784, 432] width 451 height 79
click at [703, 431] on textarea "We'll get back to you with a further update as soon as we have one." at bounding box center [784, 432] width 451 height 79
type textarea "Applications for Hadies have been placed on hold whilst he has his first few me…"
click at [743, 434] on textarea "We'll get back to you with a further update as soon as we have one." at bounding box center [784, 432] width 451 height 79
click at [690, 421] on textarea "We'll get back to you with a further update as soon as we have one." at bounding box center [784, 432] width 451 height 79
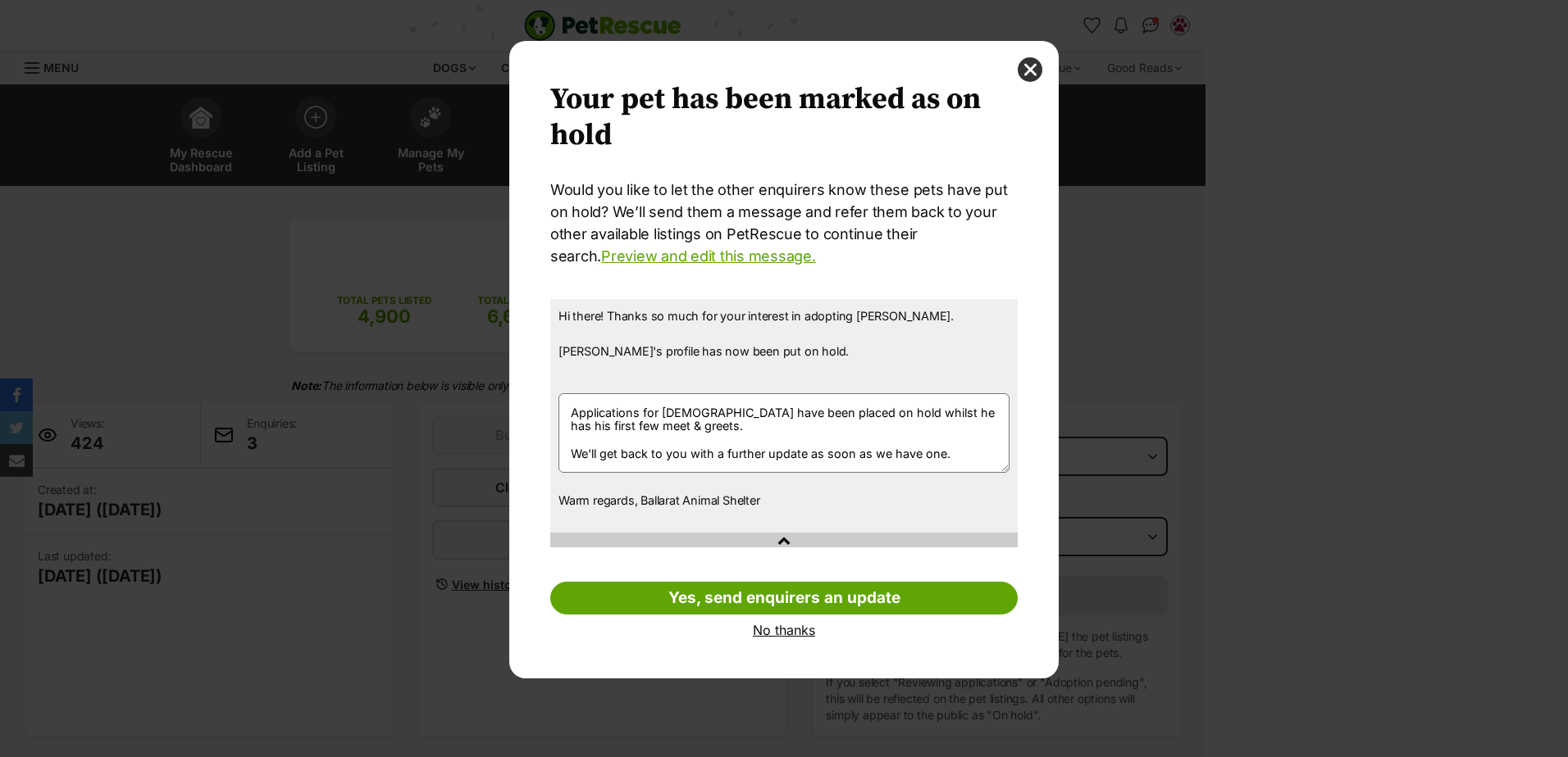
click at [748, 445] on textarea "We'll get back to you with a further update as soon as we have one." at bounding box center [784, 432] width 451 height 79
click at [717, 440] on textarea "We'll get back to you with a further update as soon as we have one." at bounding box center [784, 432] width 451 height 79
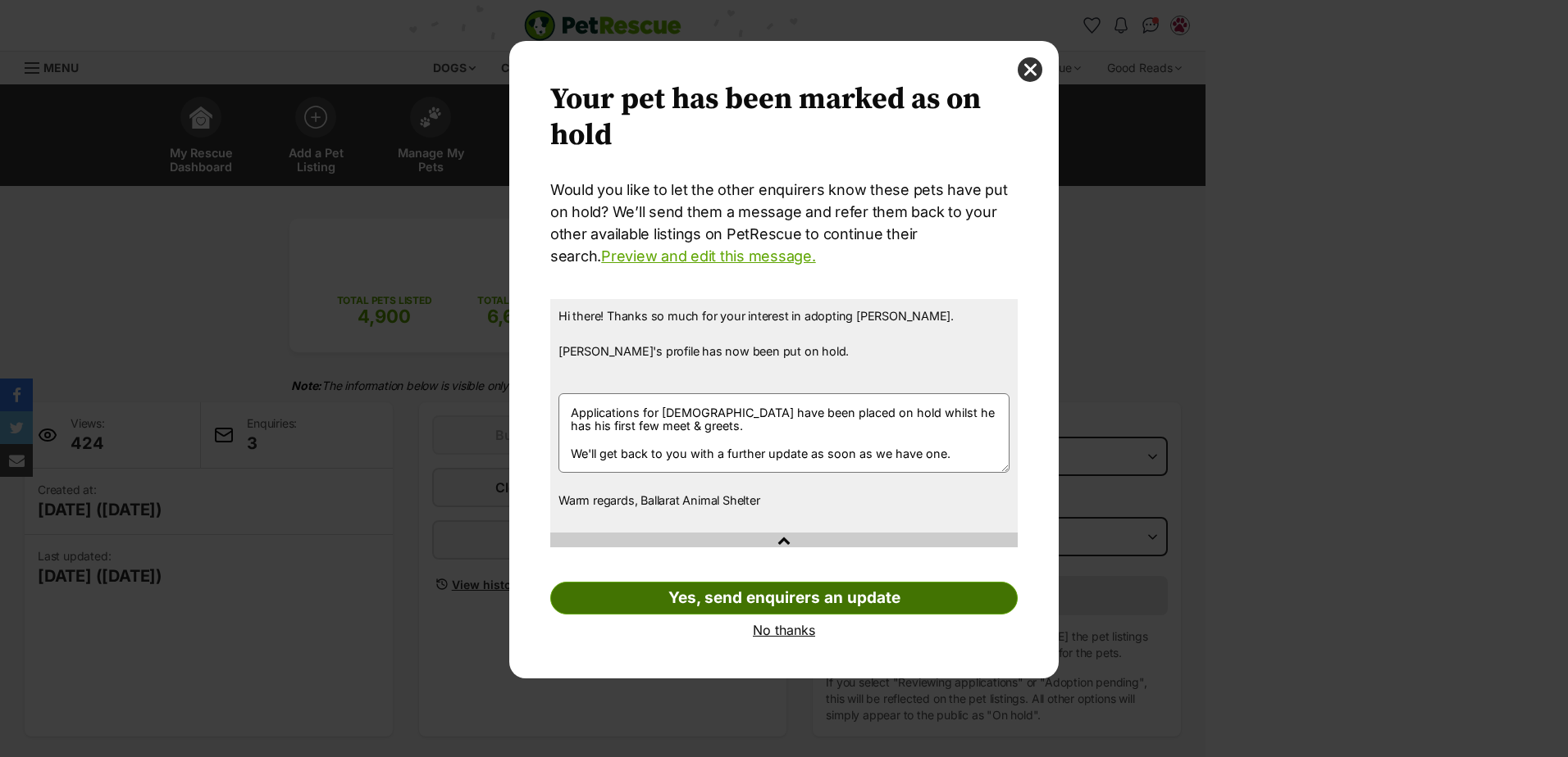
click at [757, 595] on link "Yes, send enquirers an update" at bounding box center [784, 599] width 468 height 33
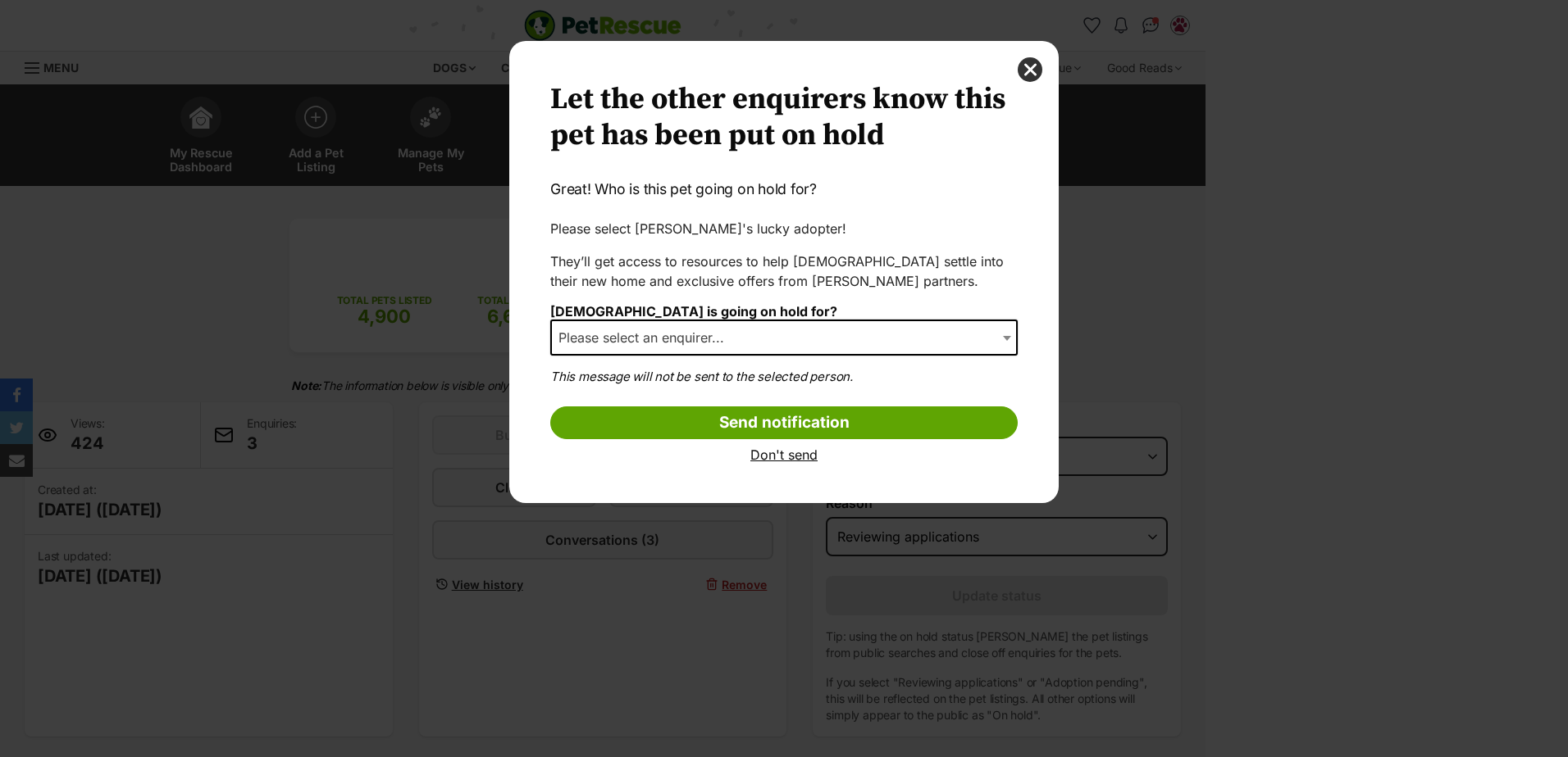
drag, startPoint x: 740, startPoint y: 316, endPoint x: 730, endPoint y: 332, distance: 18.9
click at [740, 316] on div "Hadies is going on hold for? Please select an enquirer... Annette Millar (annet…" at bounding box center [784, 335] width 468 height 64
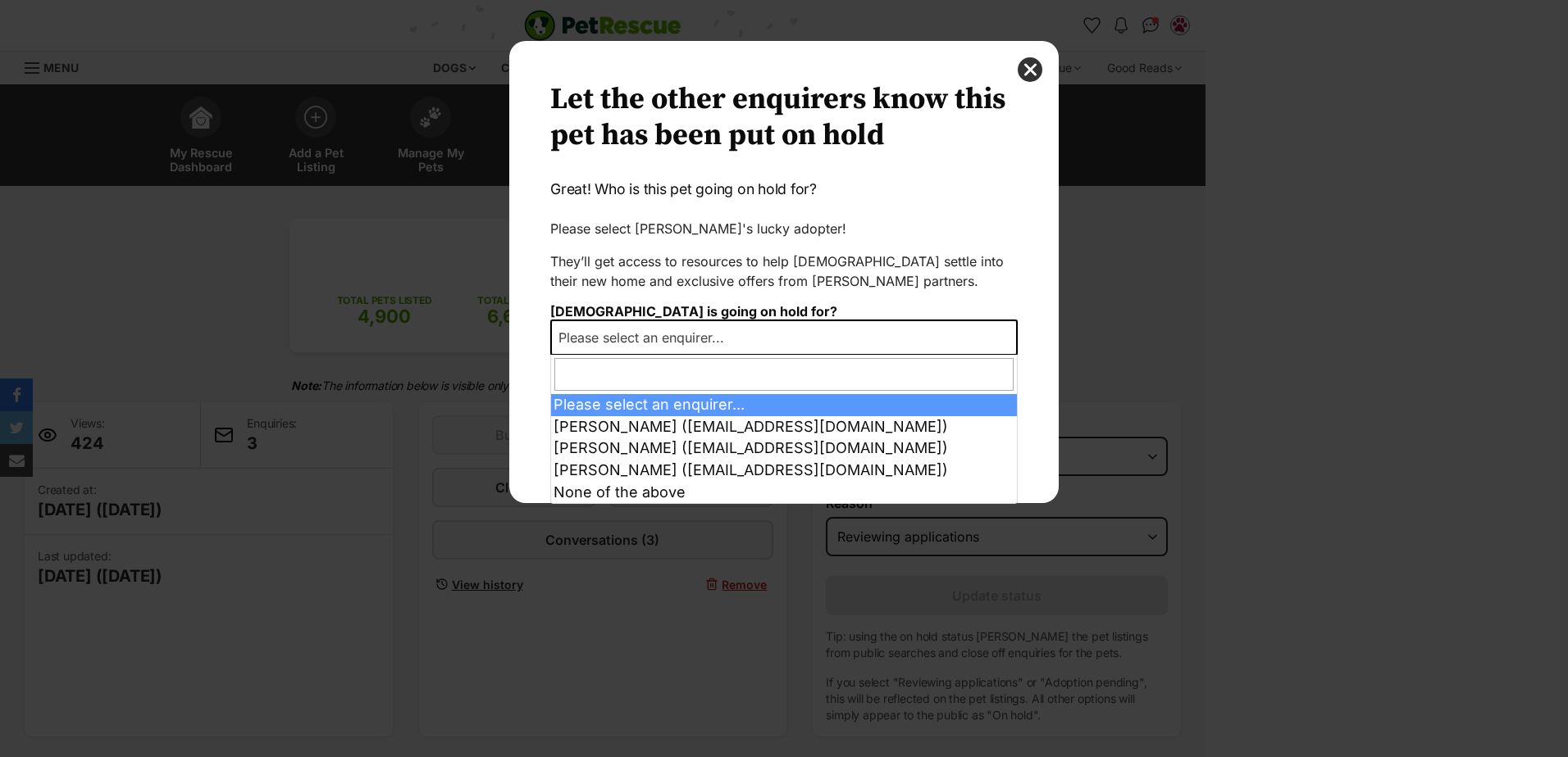
click at [728, 335] on span "Please select an enquirer..." at bounding box center [646, 338] width 189 height 23
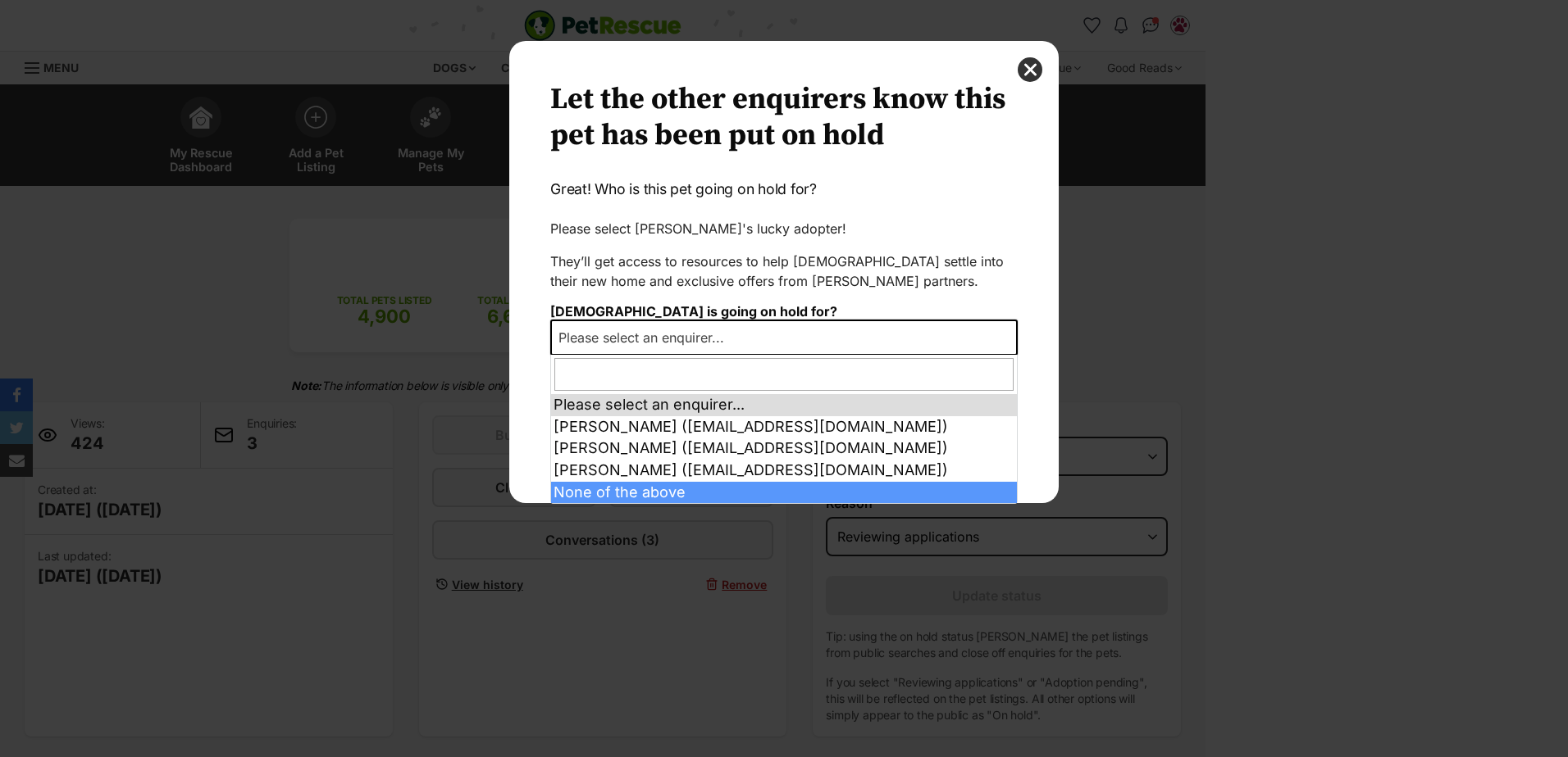
select select "other"
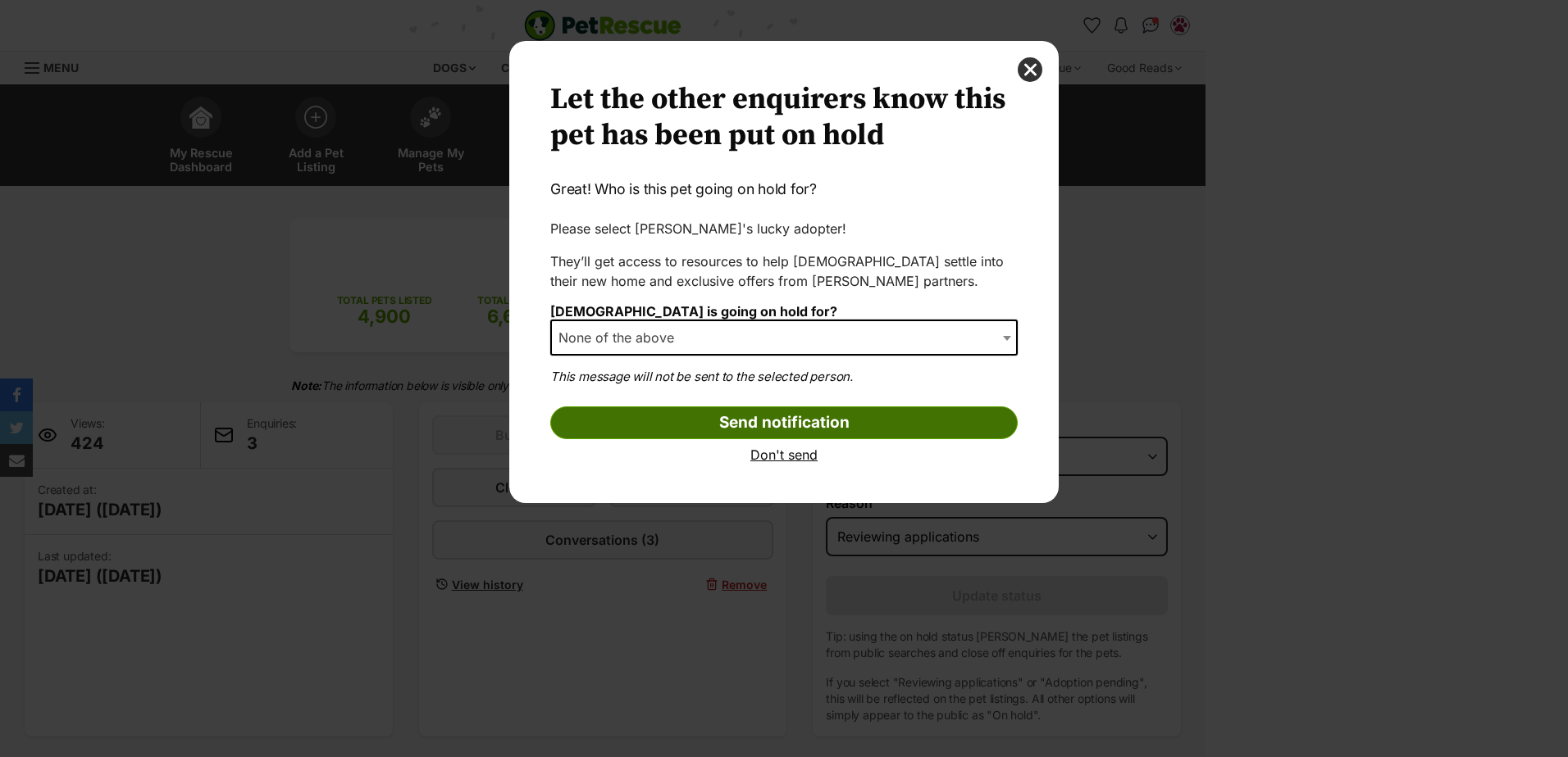
click at [650, 419] on input "Send notification" at bounding box center [784, 423] width 468 height 33
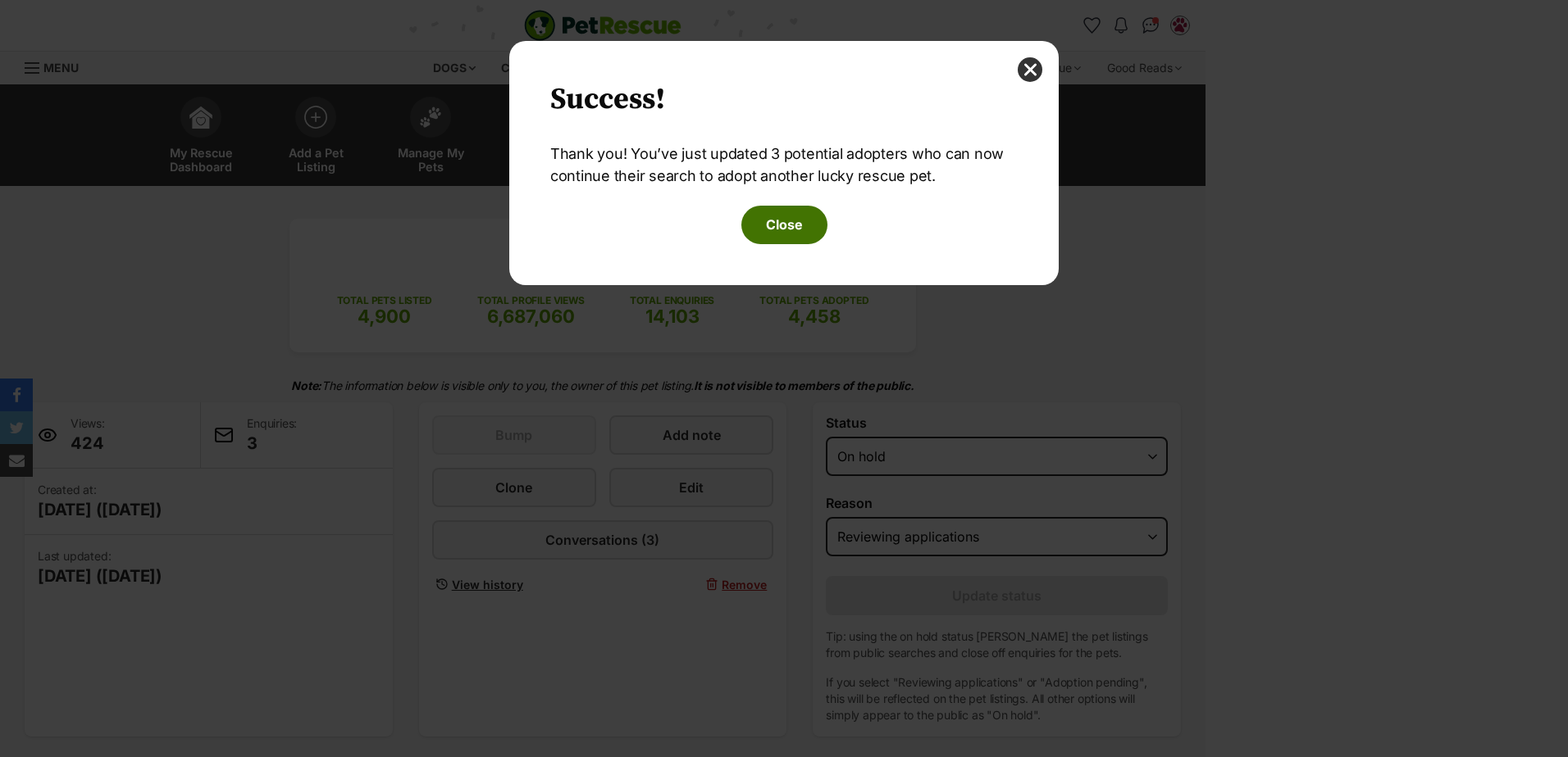
click at [771, 220] on button "Close" at bounding box center [784, 224] width 86 height 37
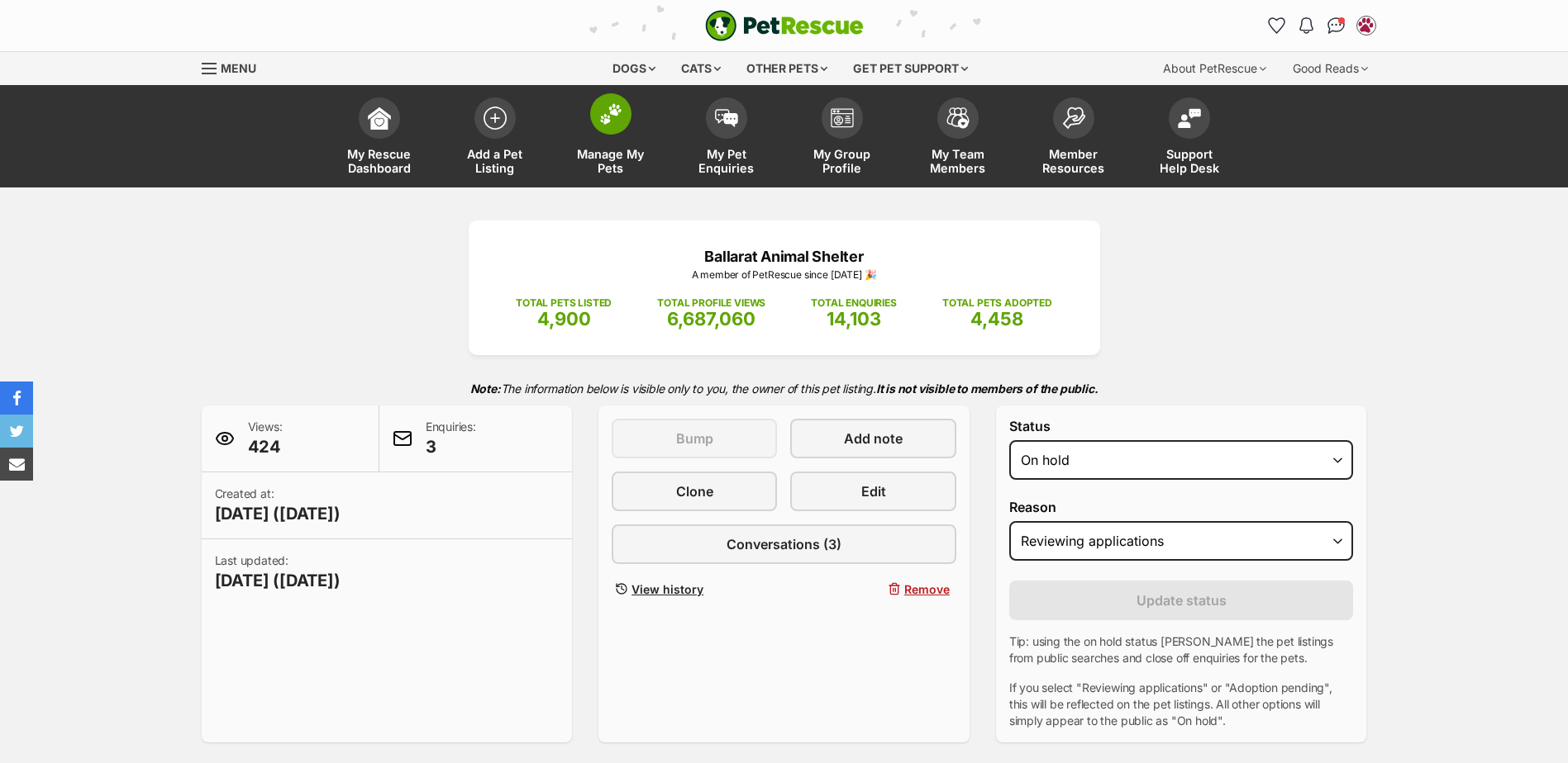
click at [602, 143] on link "Manage My Pets" at bounding box center [611, 139] width 116 height 98
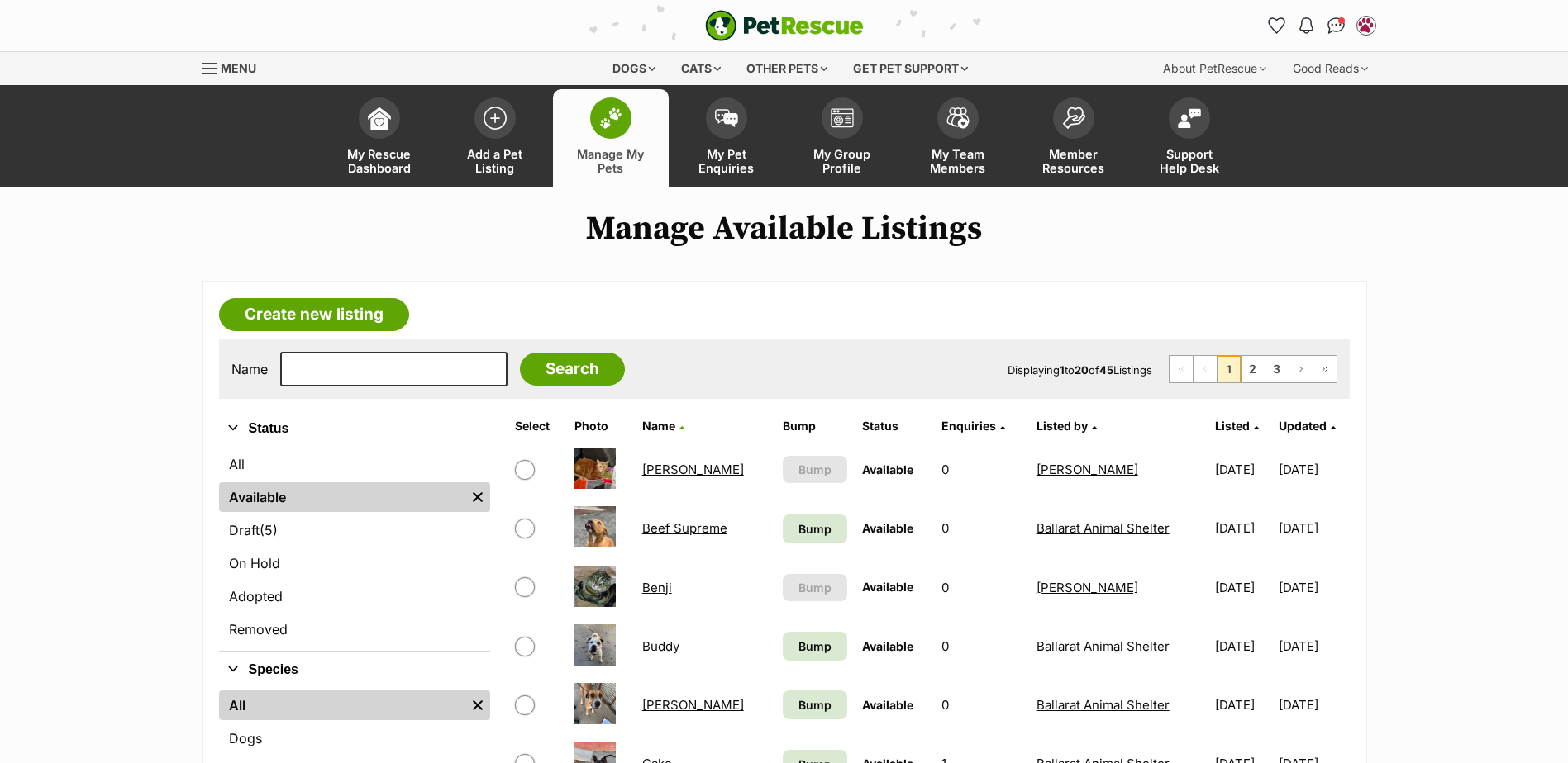
click at [359, 346] on div "Name Search Displaying 1 to 20 of 45 Listings First Page Previous Page 1 2 3 Ne…" at bounding box center [784, 369] width 1131 height 60
drag, startPoint x: 343, startPoint y: 353, endPoint x: 330, endPoint y: 369, distance: 20.6
click at [343, 360] on input "text" at bounding box center [393, 369] width 227 height 35
type input "mia"
click at [519, 353] on input "Search" at bounding box center [572, 369] width 105 height 33
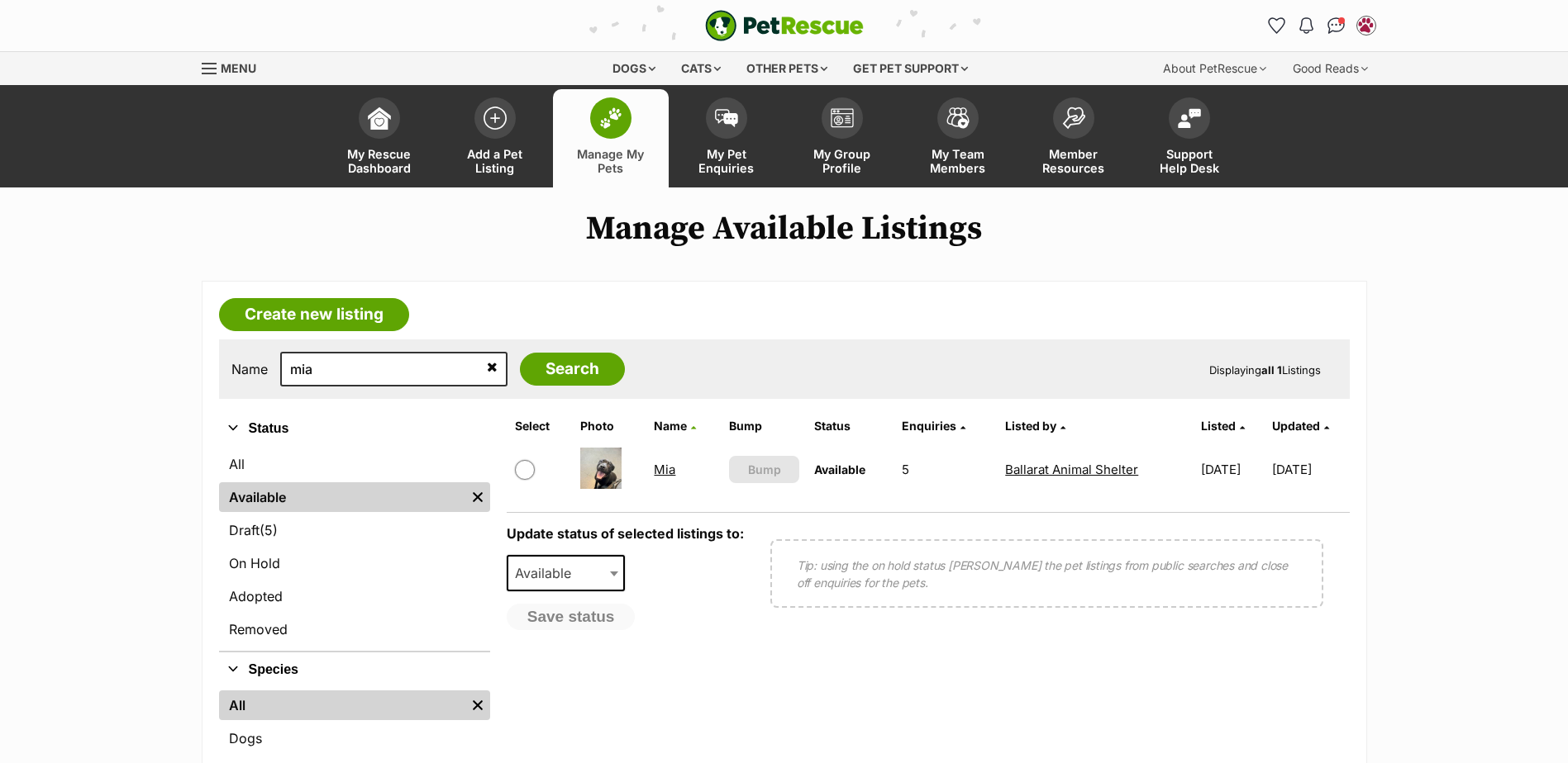
click at [648, 468] on td "Mia" at bounding box center [684, 469] width 74 height 57
click at [654, 471] on link "Mia" at bounding box center [664, 470] width 21 height 16
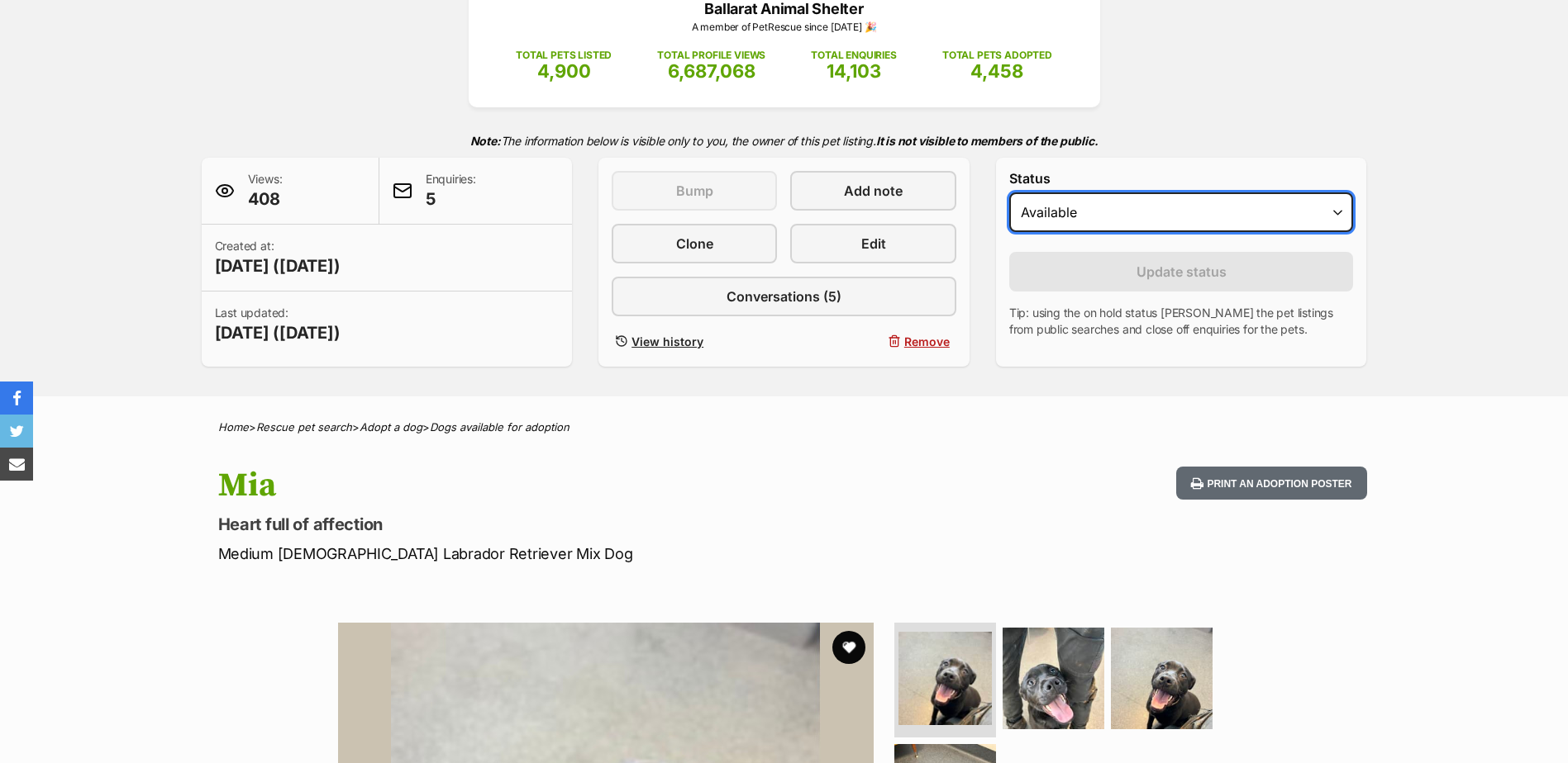
click at [1085, 207] on select "Draft - not available as listing has enquires Available On hold Adopted" at bounding box center [1181, 211] width 345 height 39
select select "on_hold"
click at [1009, 192] on select "Draft - not available as listing has enquires Available On hold Adopted" at bounding box center [1181, 211] width 345 height 39
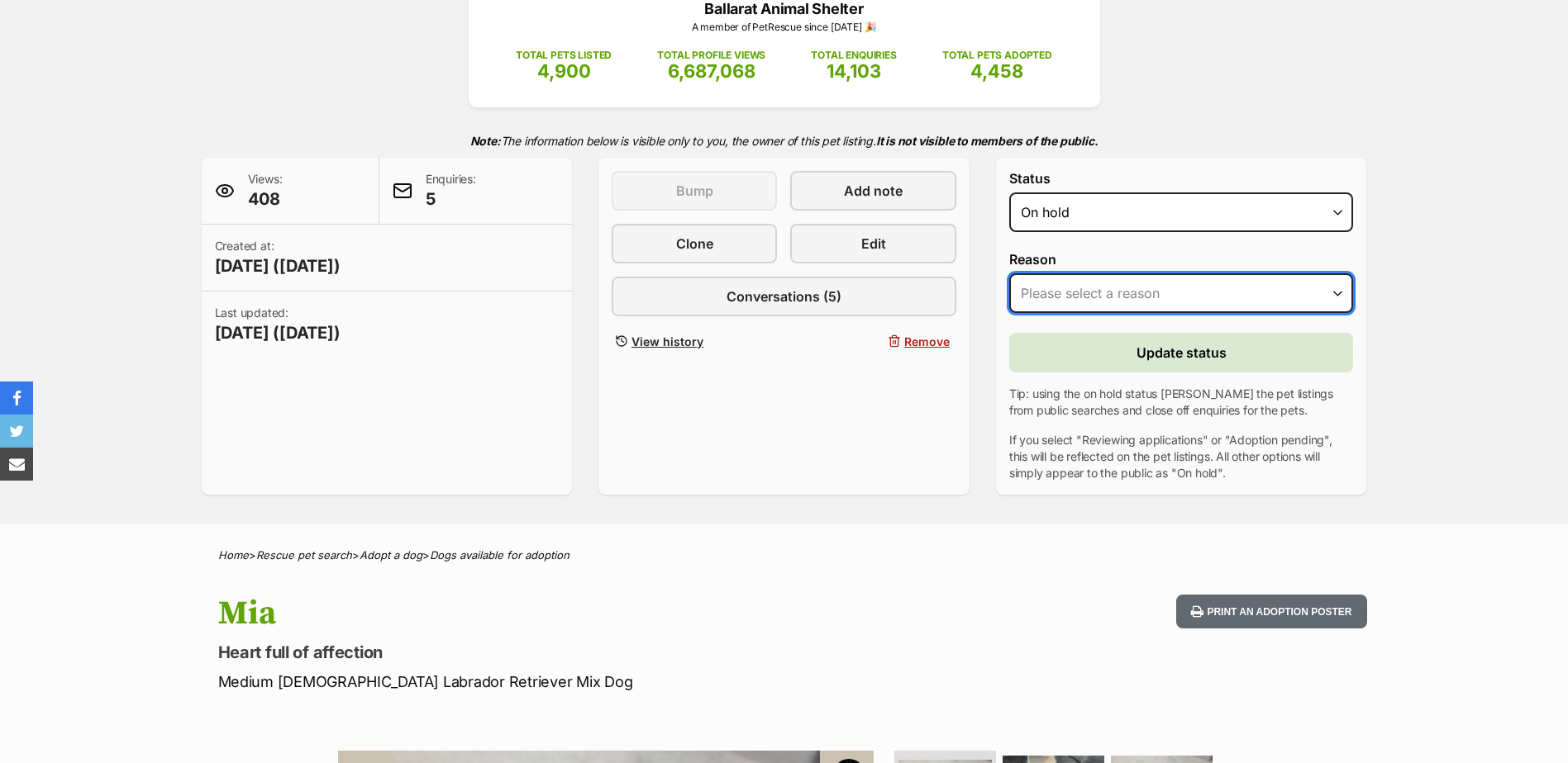
click at [1071, 296] on select "Please select a reason Medical reasons Reviewing applications Adoption pending …" at bounding box center [1181, 293] width 345 height 39
select select "adoption_pending"
click at [1009, 274] on select "Please select a reason Medical reasons Reviewing applications Adoption pending …" at bounding box center [1181, 293] width 345 height 39
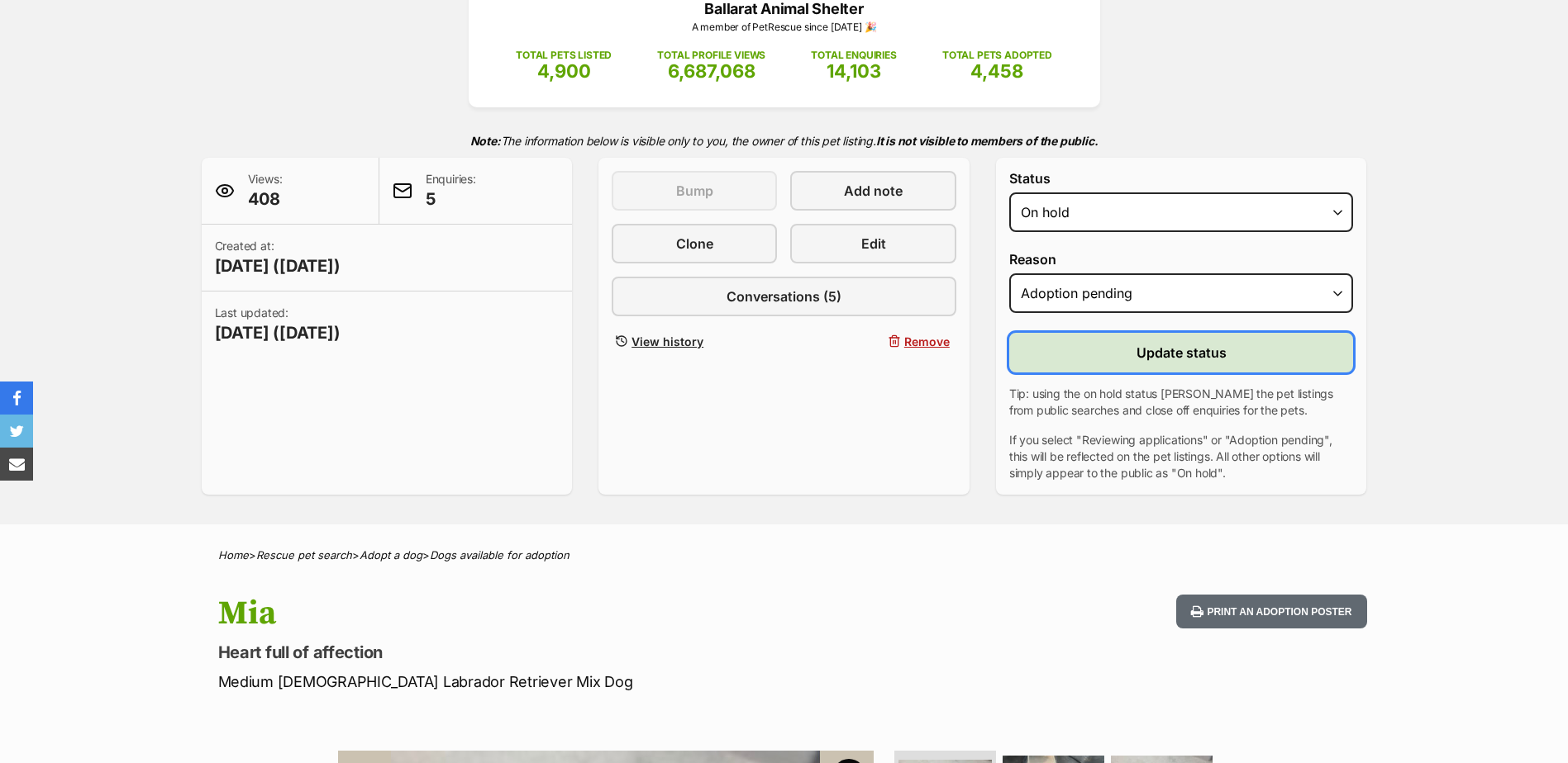
click at [1099, 360] on button "Update status" at bounding box center [1181, 353] width 345 height 39
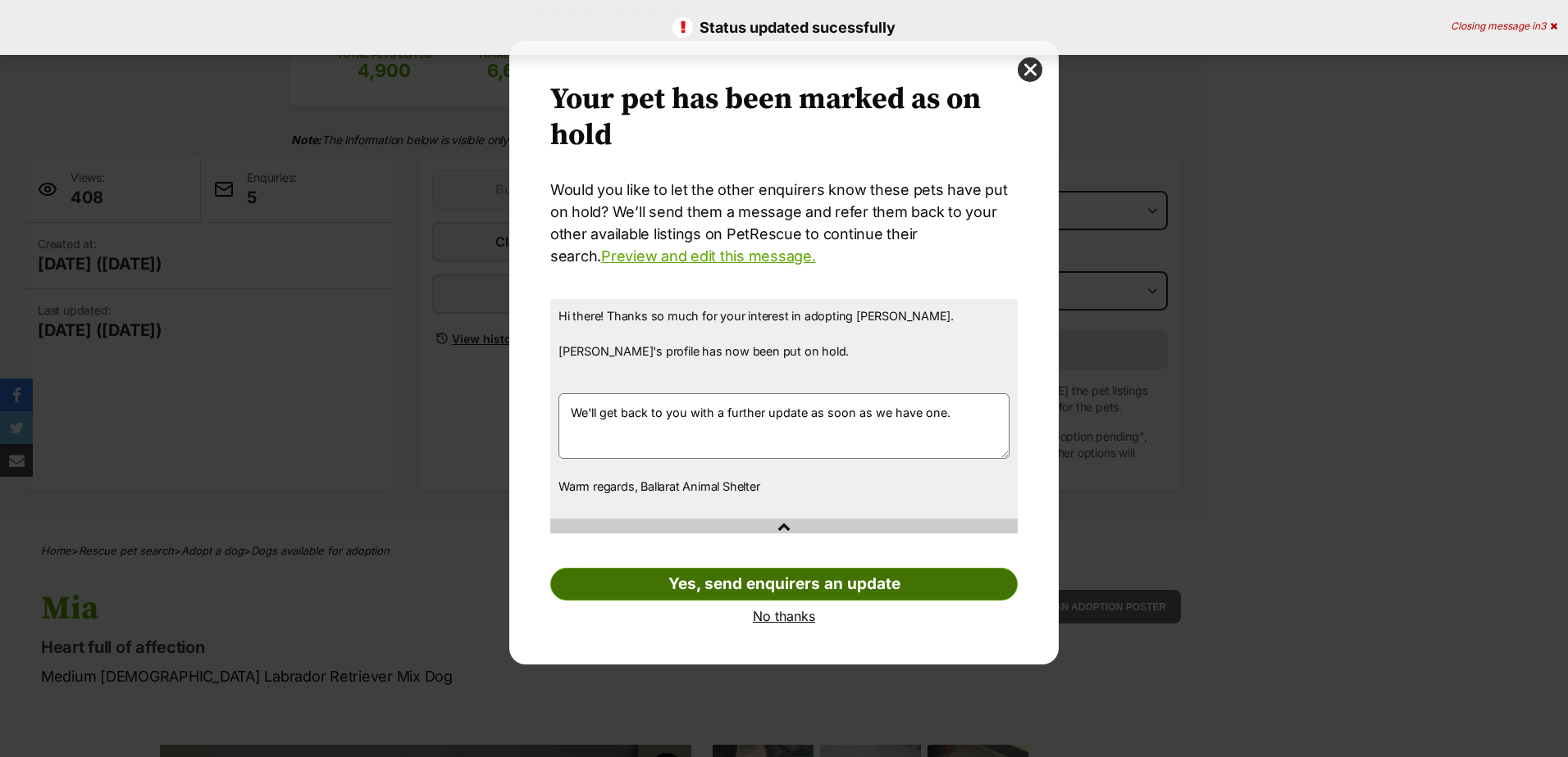
click at [716, 584] on link "Yes, send enquirers an update" at bounding box center [784, 585] width 468 height 33
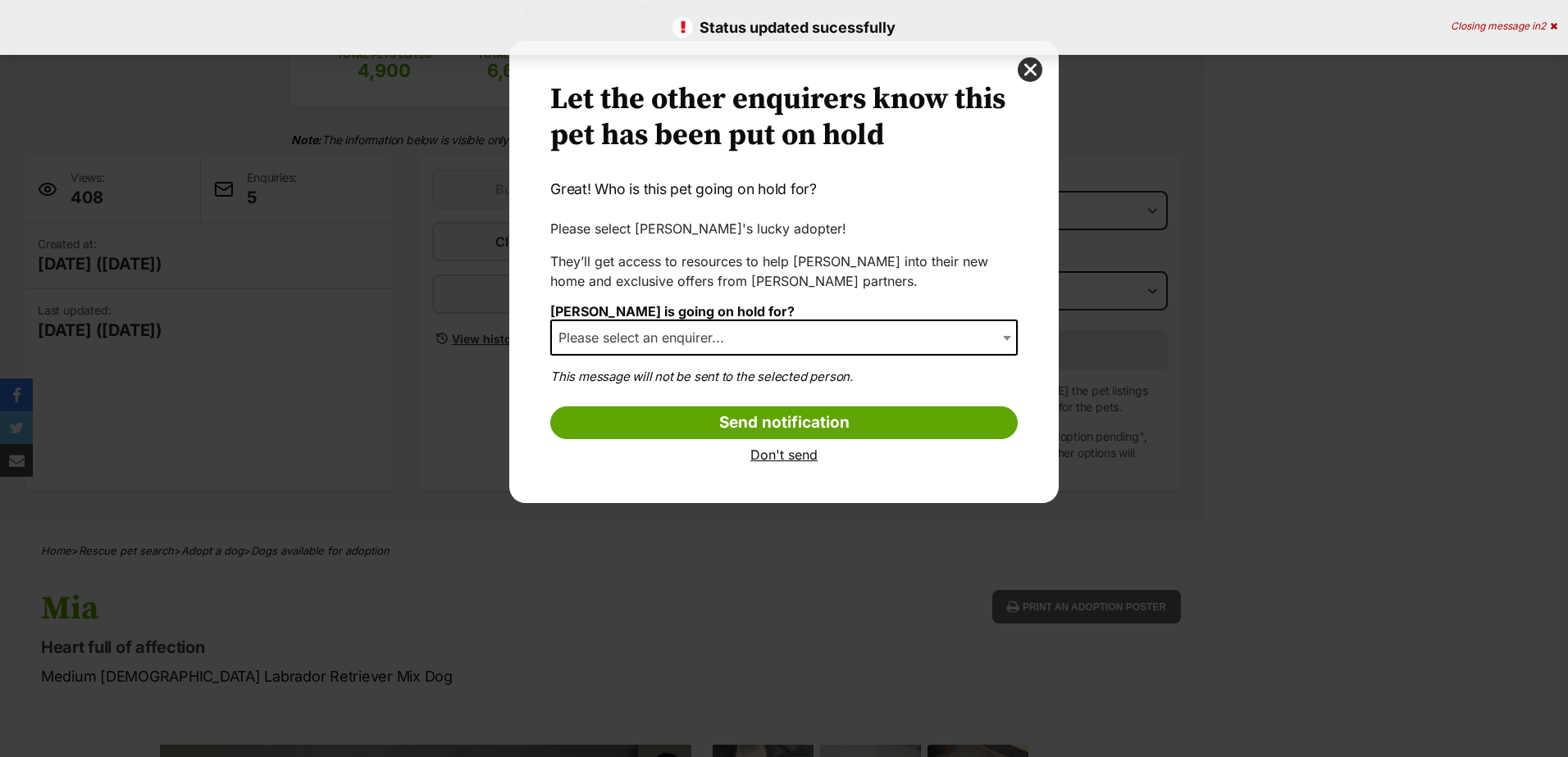
click at [757, 337] on span "Please select an enquirer..." at bounding box center [784, 337] width 468 height 36
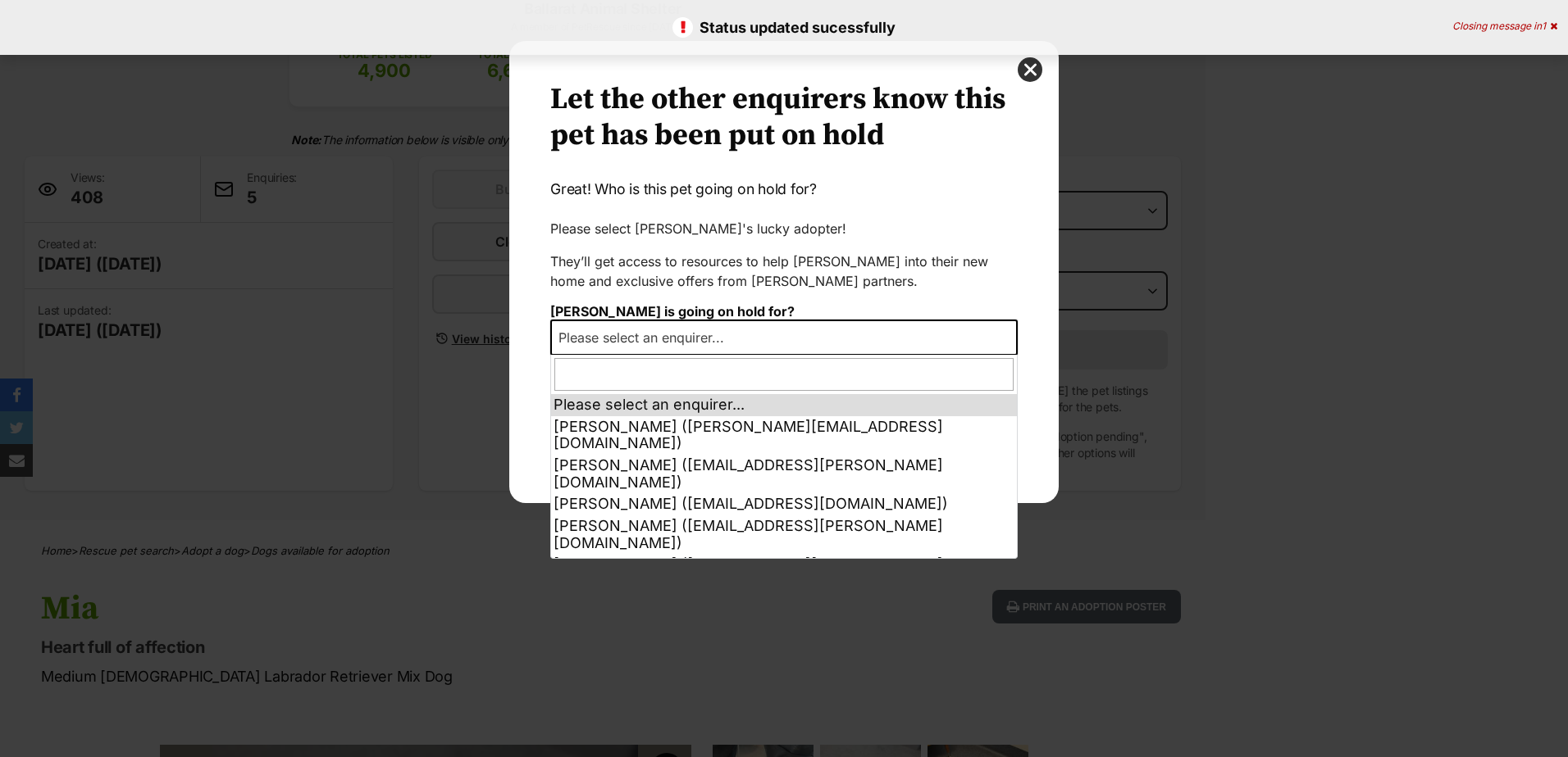
select select "other"
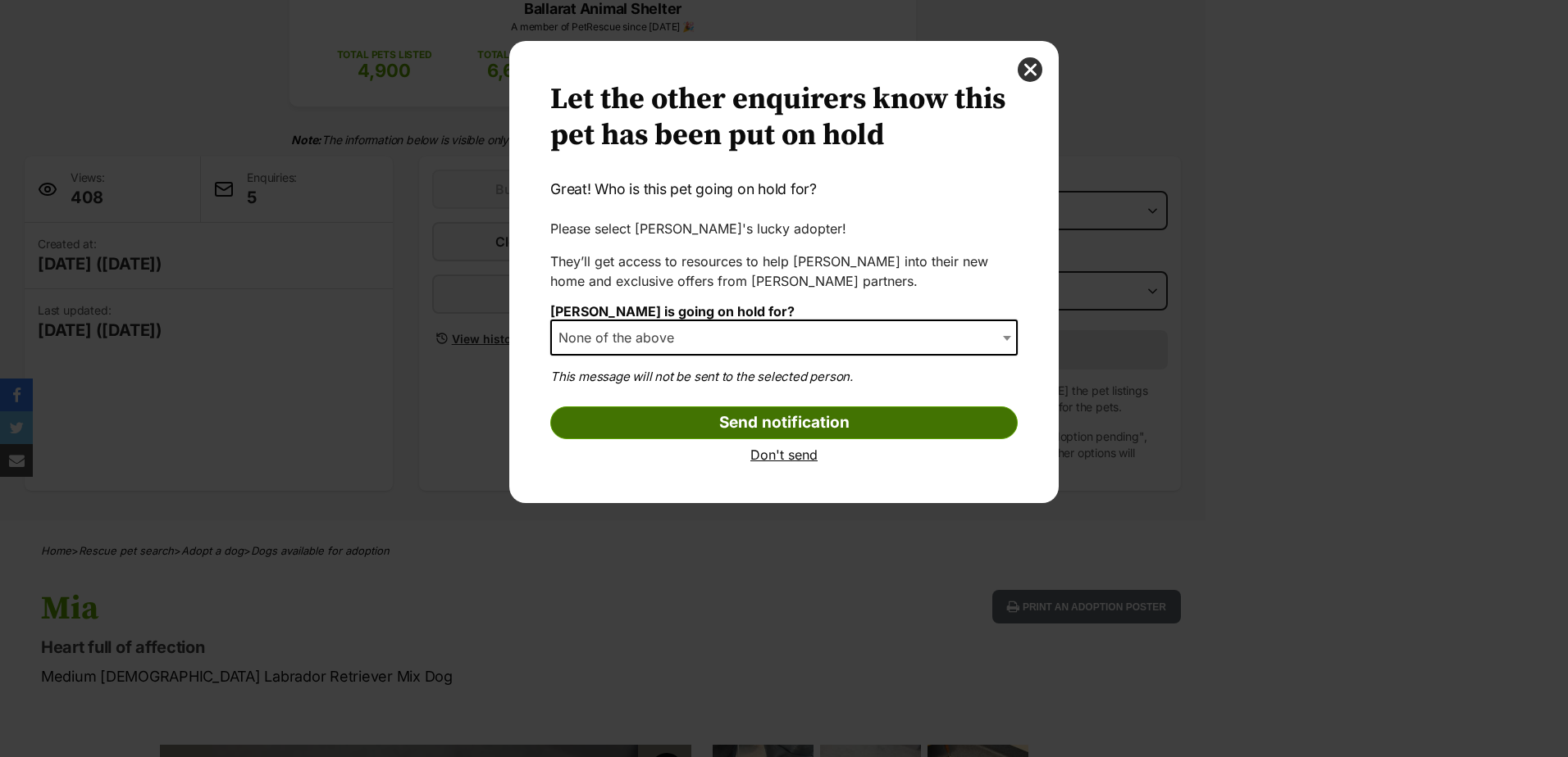
click at [666, 428] on input "Send notification" at bounding box center [784, 423] width 468 height 33
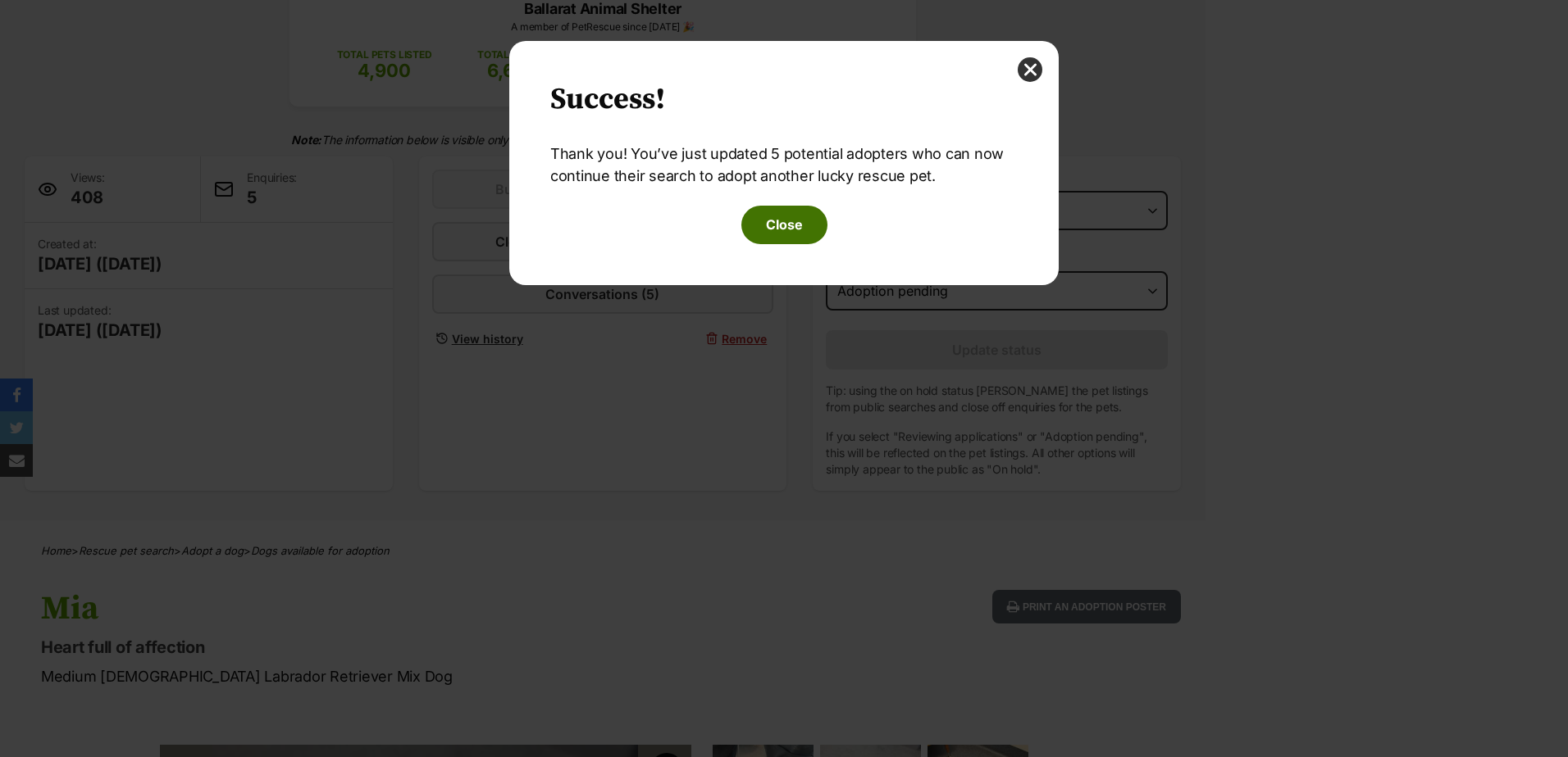
click at [788, 212] on button "Close" at bounding box center [784, 224] width 86 height 37
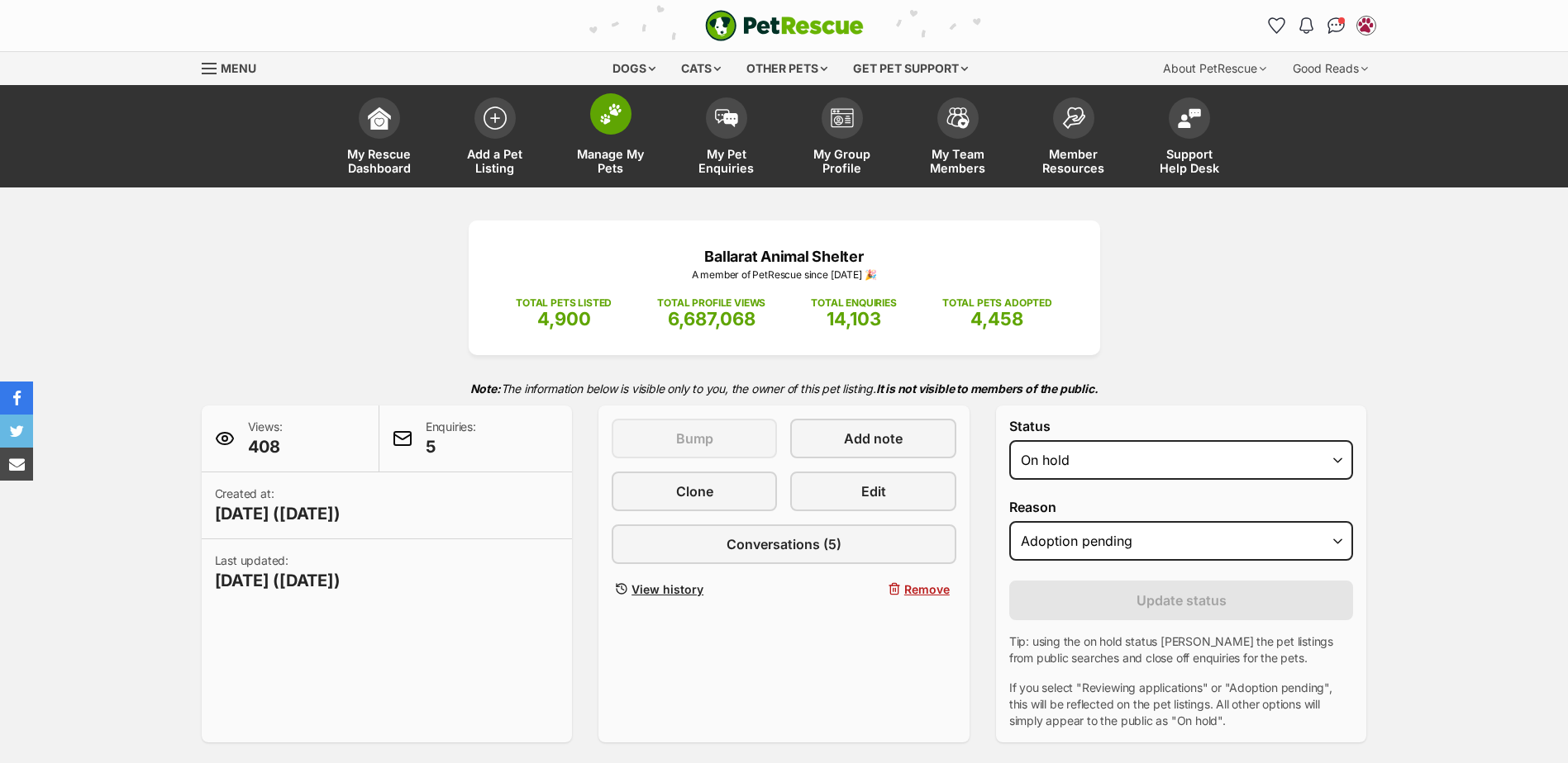
click at [648, 128] on link "Manage My Pets" at bounding box center [611, 139] width 116 height 98
click at [603, 124] on img at bounding box center [611, 114] width 23 height 21
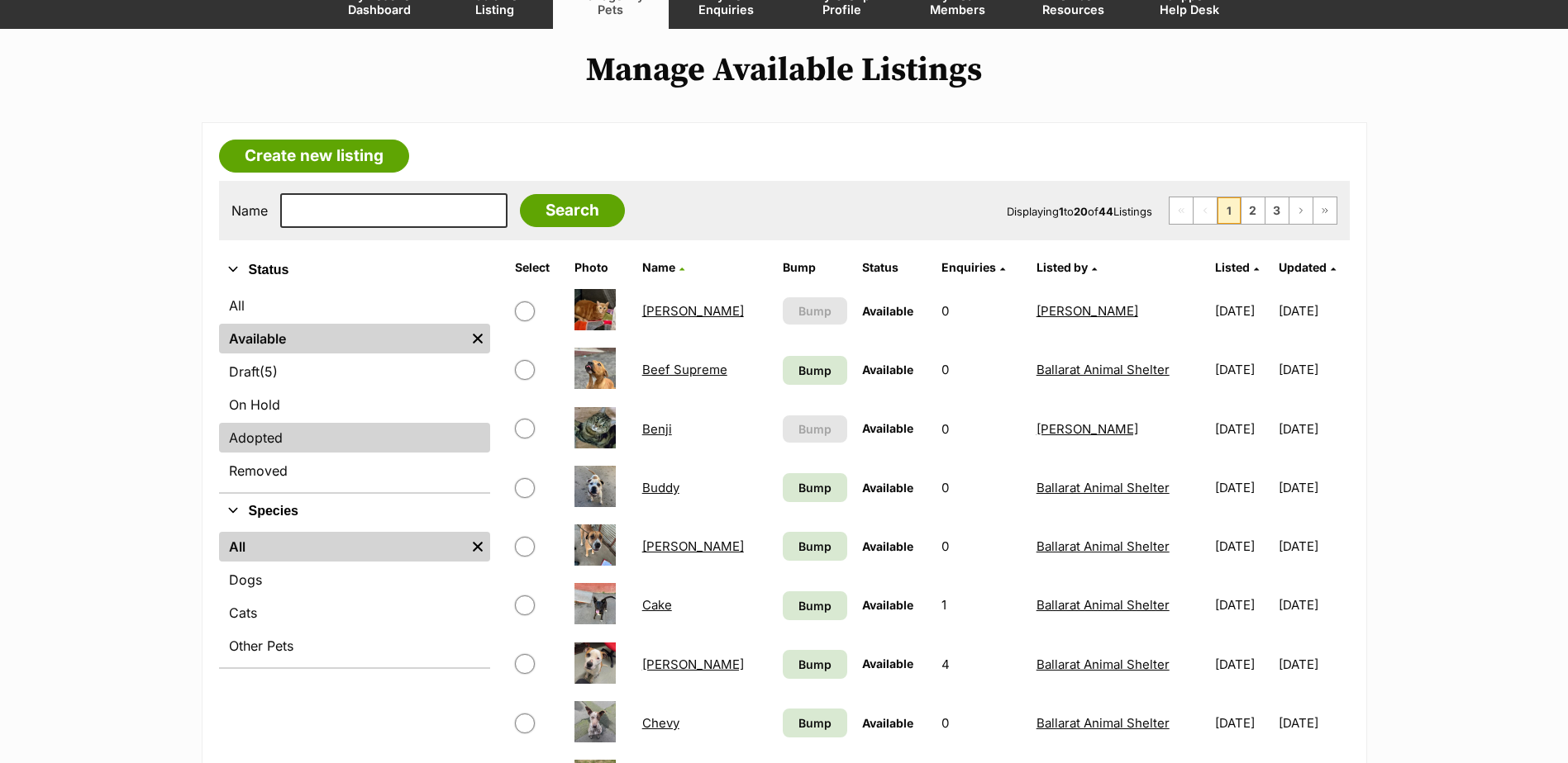
scroll to position [165, 0]
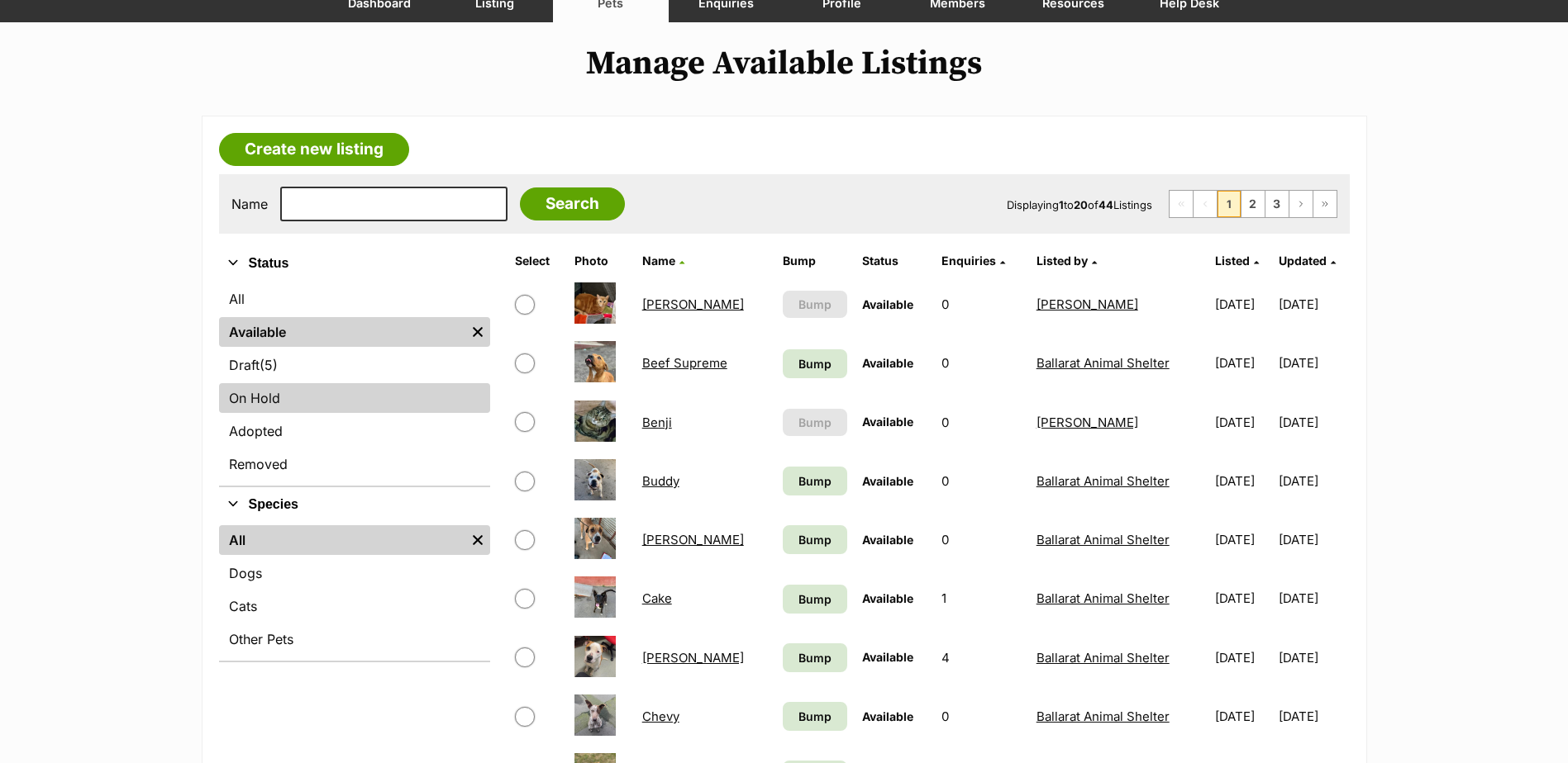
click at [266, 392] on link "On Hold" at bounding box center [354, 398] width 271 height 30
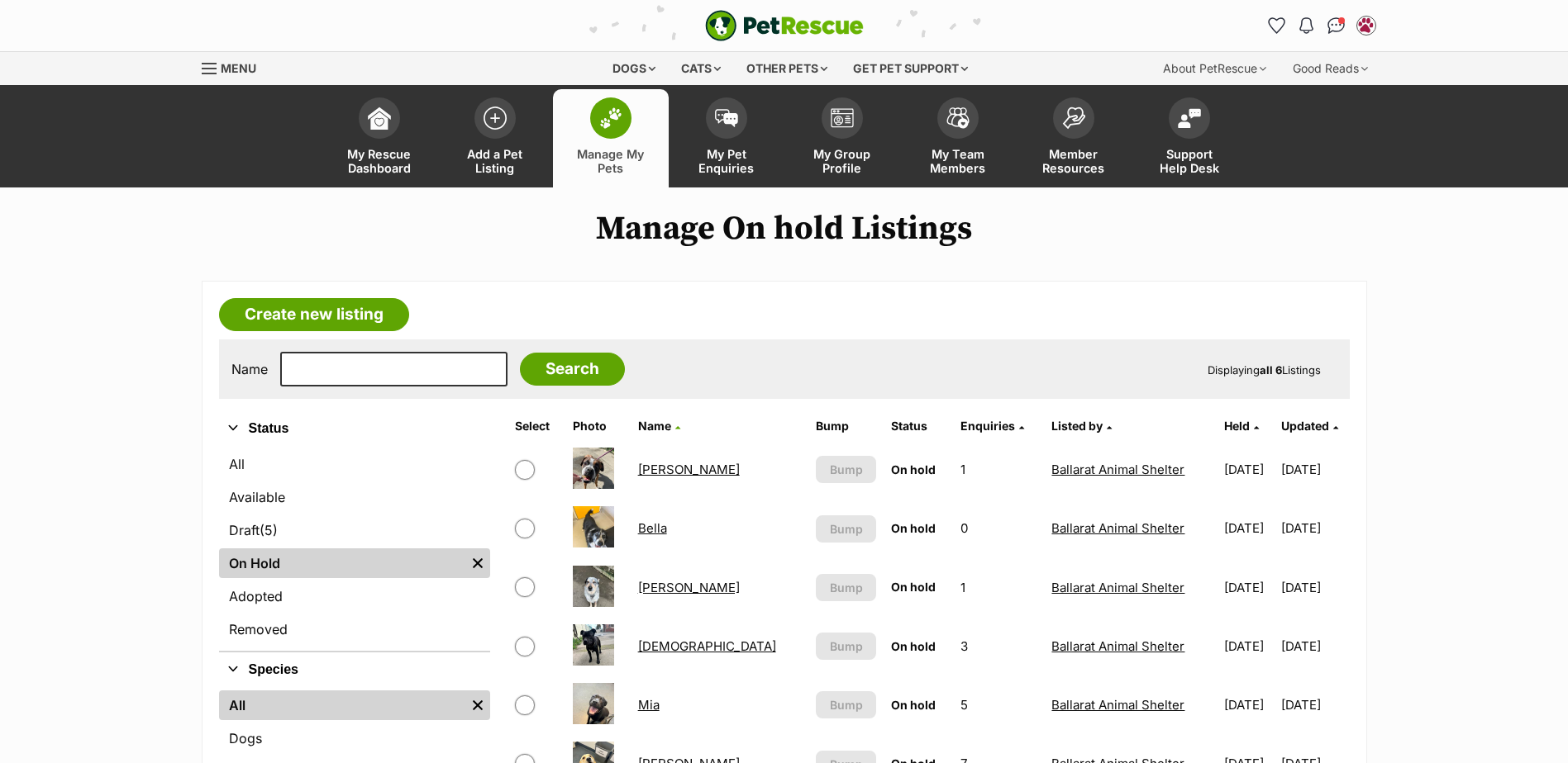
click at [626, 95] on link "Manage My Pets" at bounding box center [611, 139] width 116 height 98
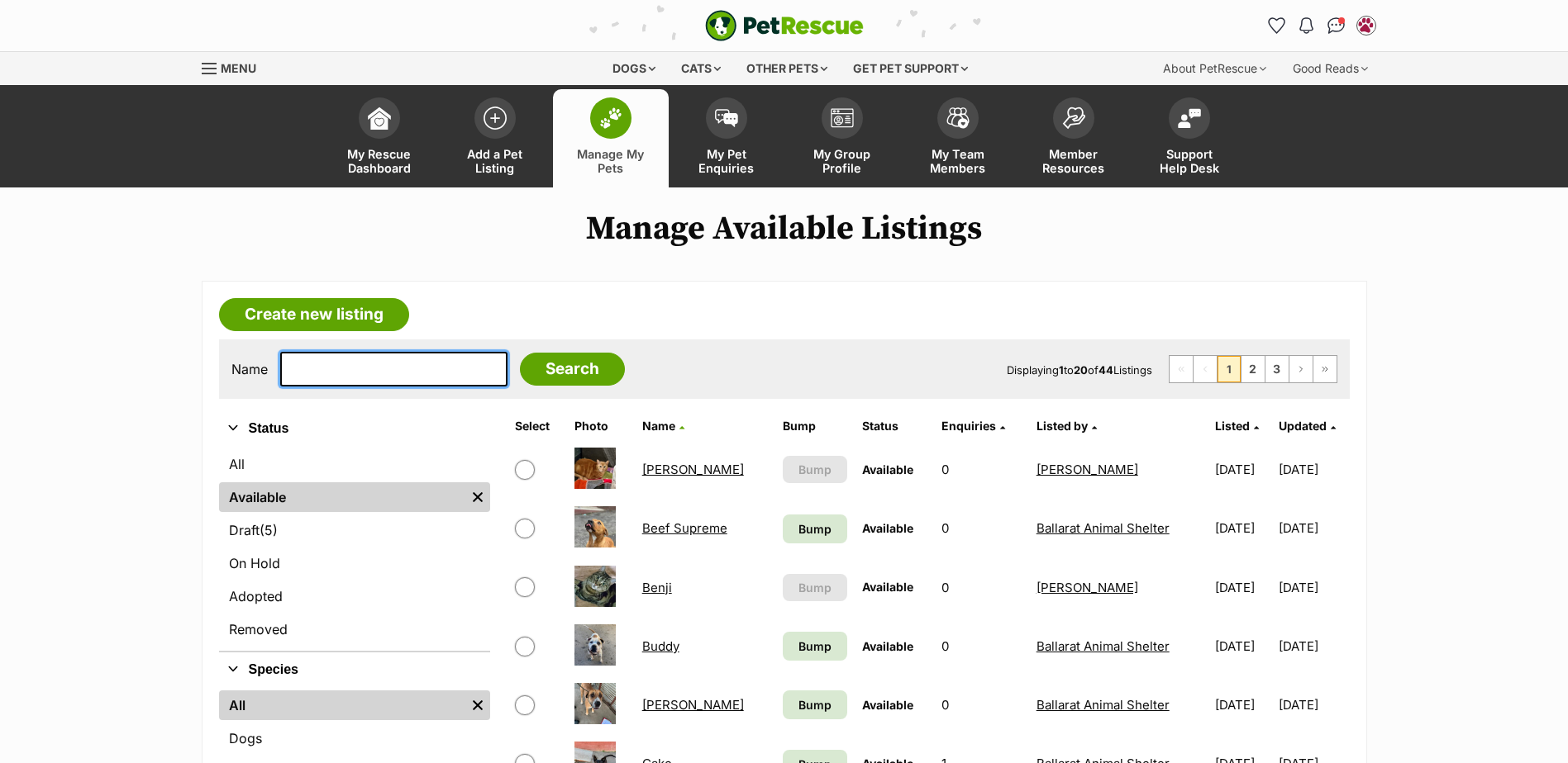
click at [377, 375] on input "text" at bounding box center [393, 369] width 227 height 35
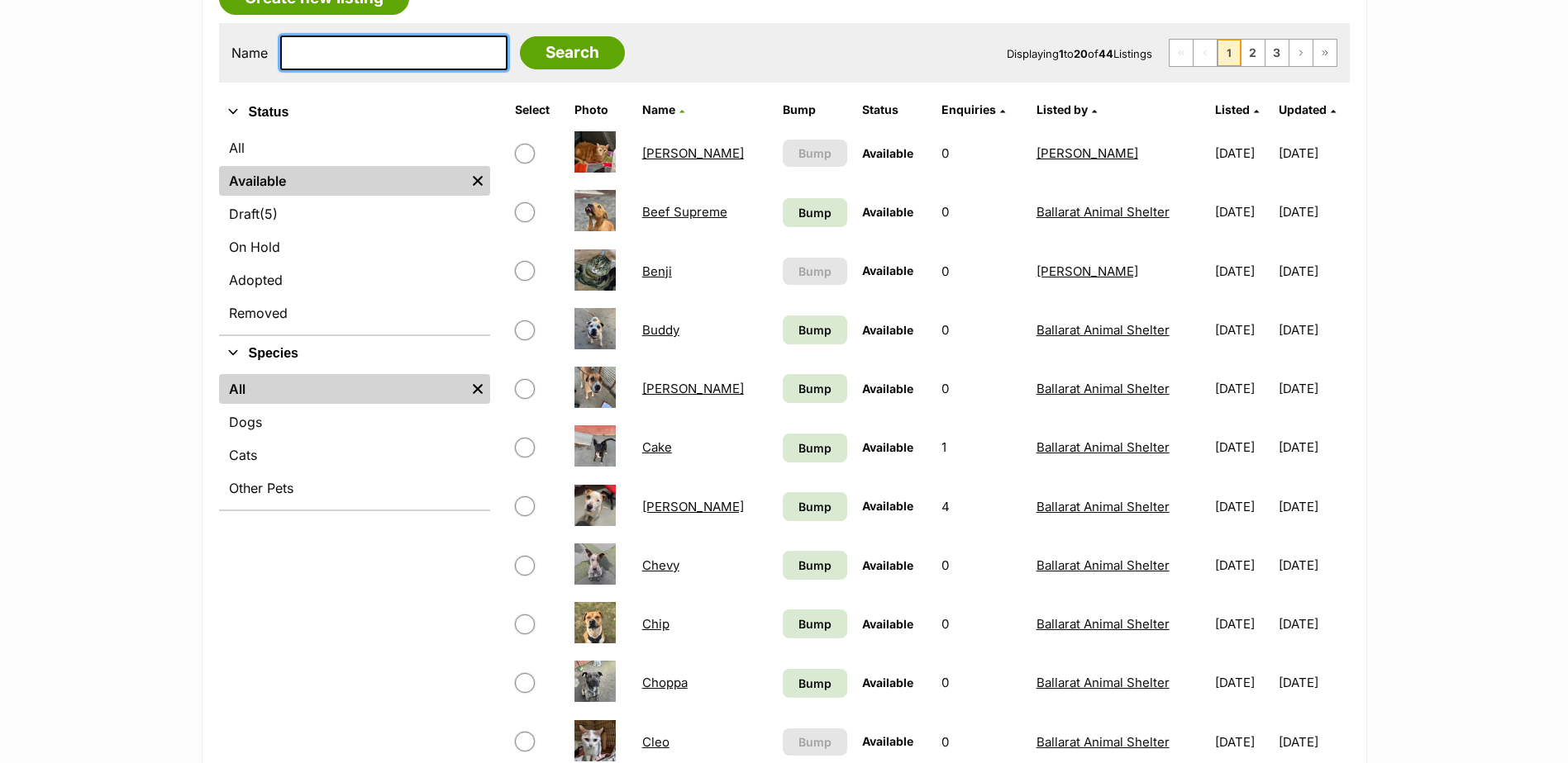
scroll to position [331, 0]
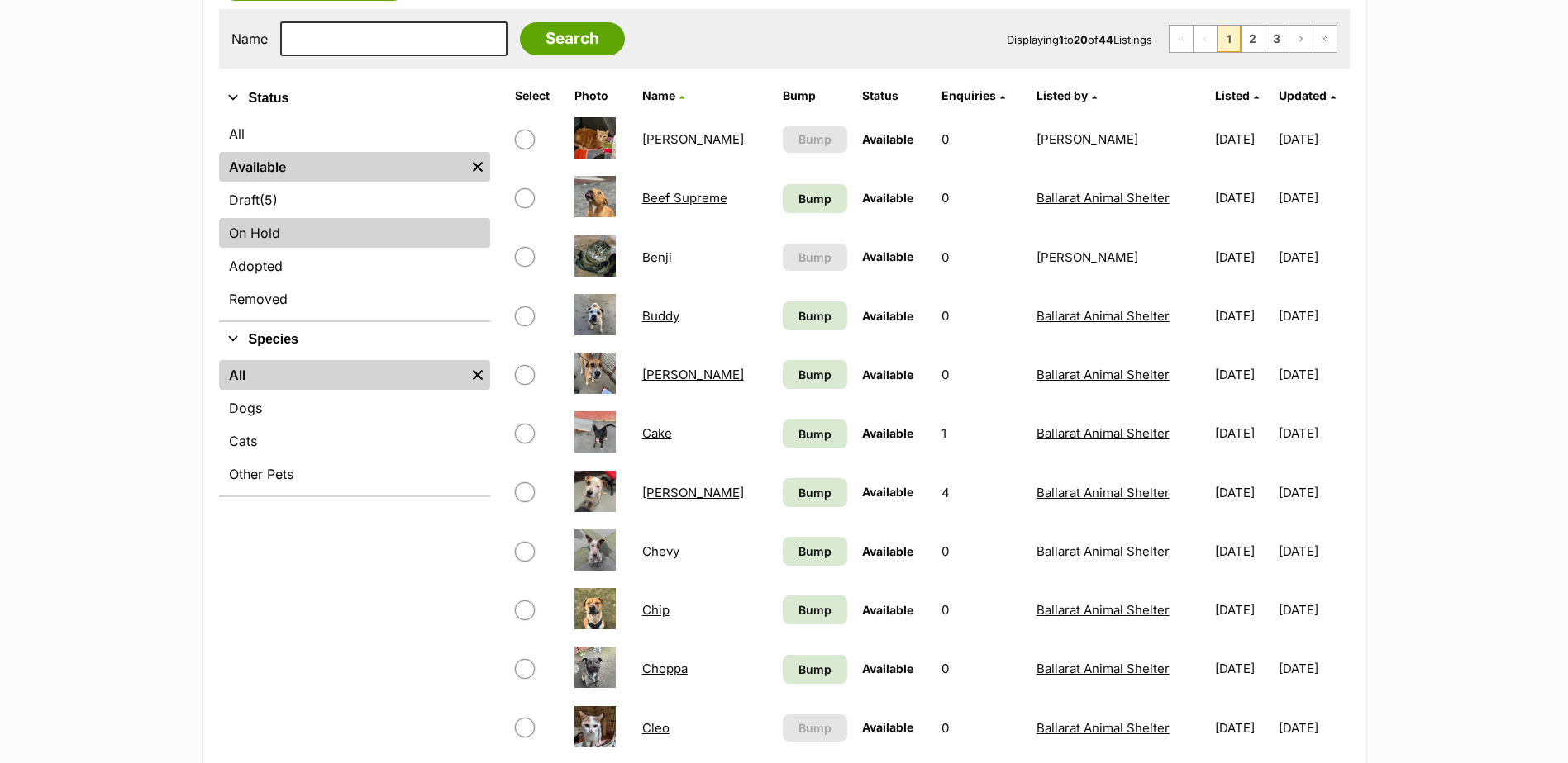
click at [292, 245] on link "On Hold" at bounding box center [354, 233] width 271 height 30
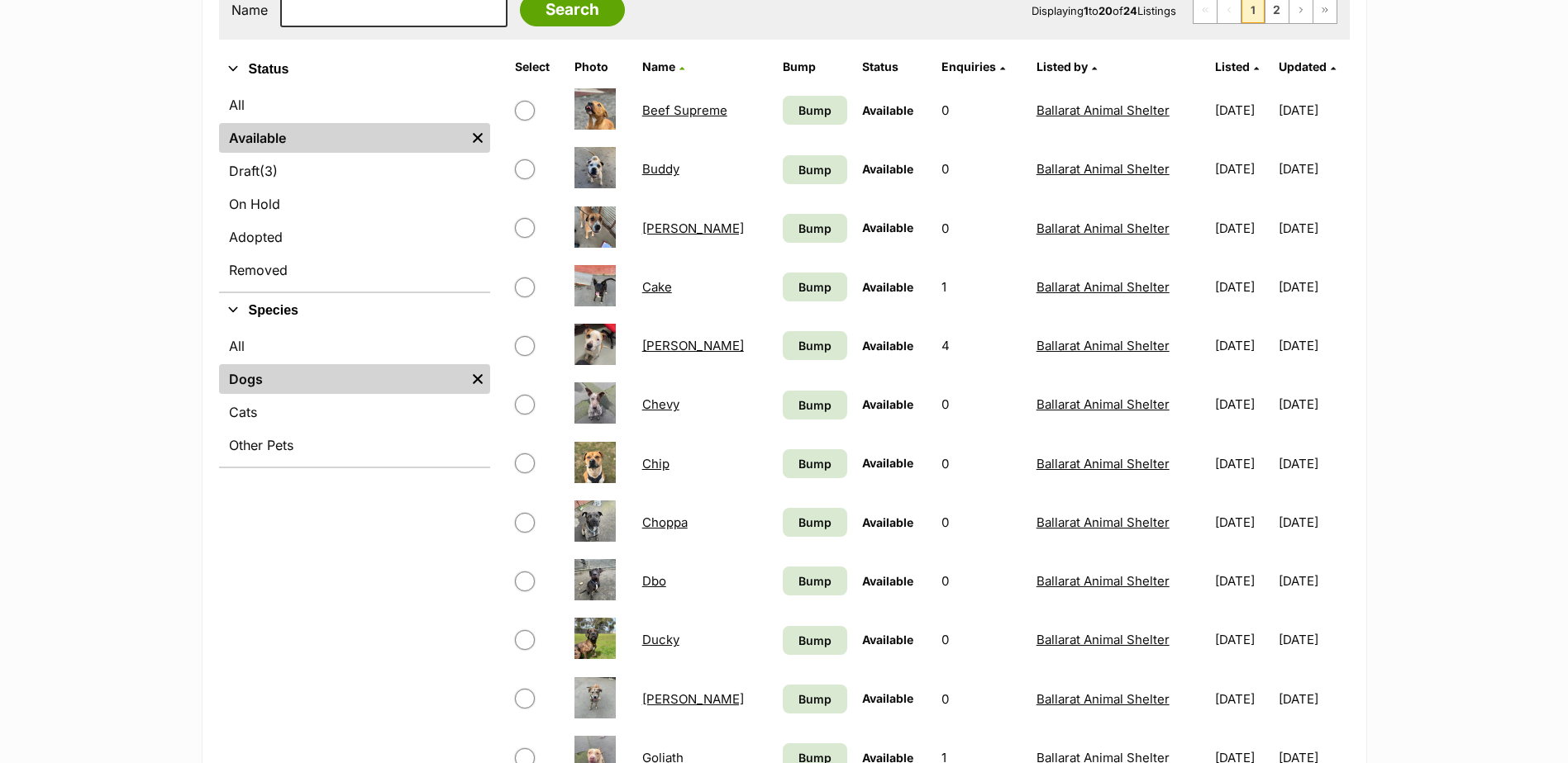
scroll to position [331, 0]
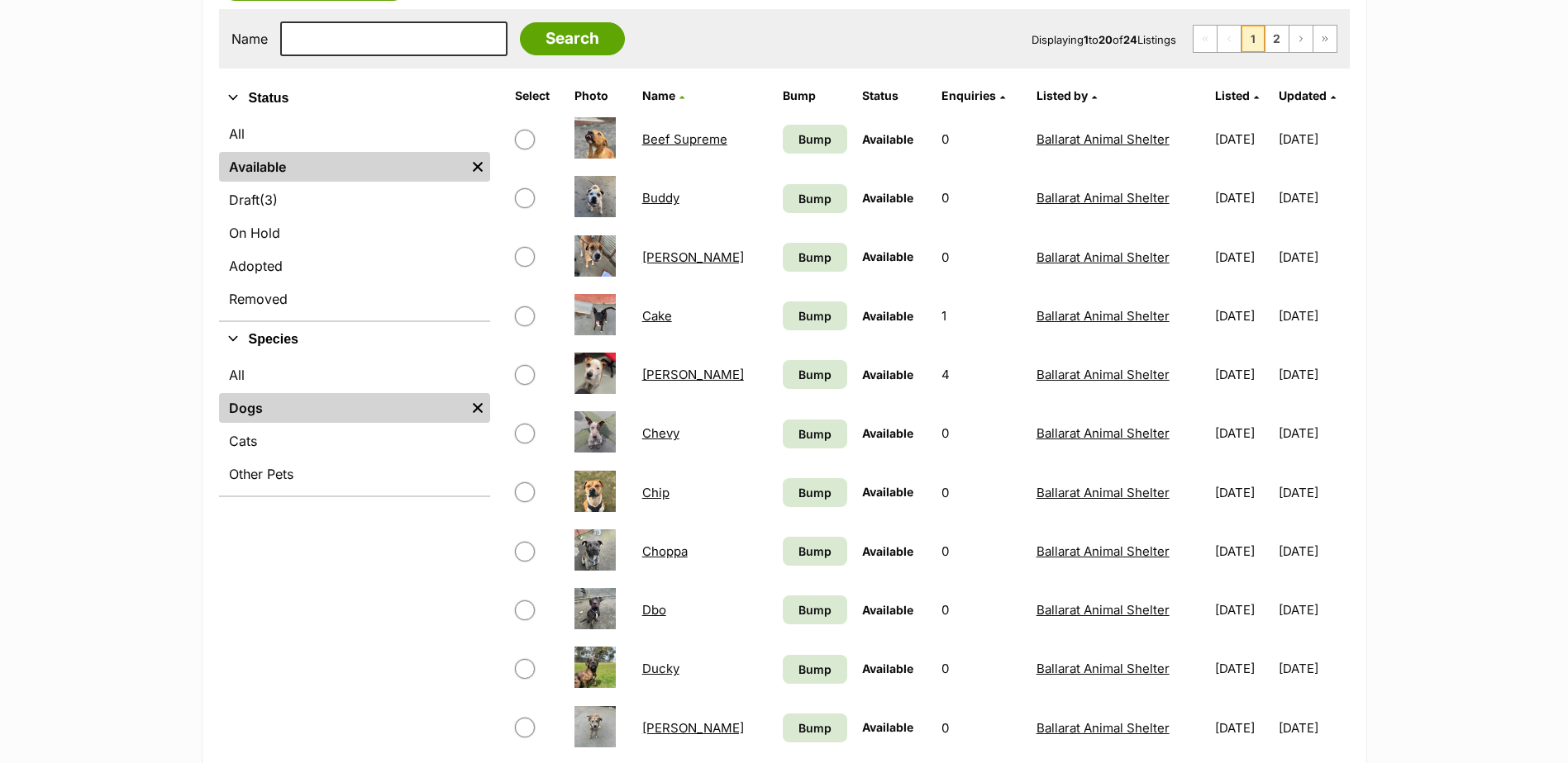
click at [397, 566] on div "Refine your search Status All Available Remove filter Draft (3) Items On Hold A…" at bounding box center [354, 761] width 271 height 1362
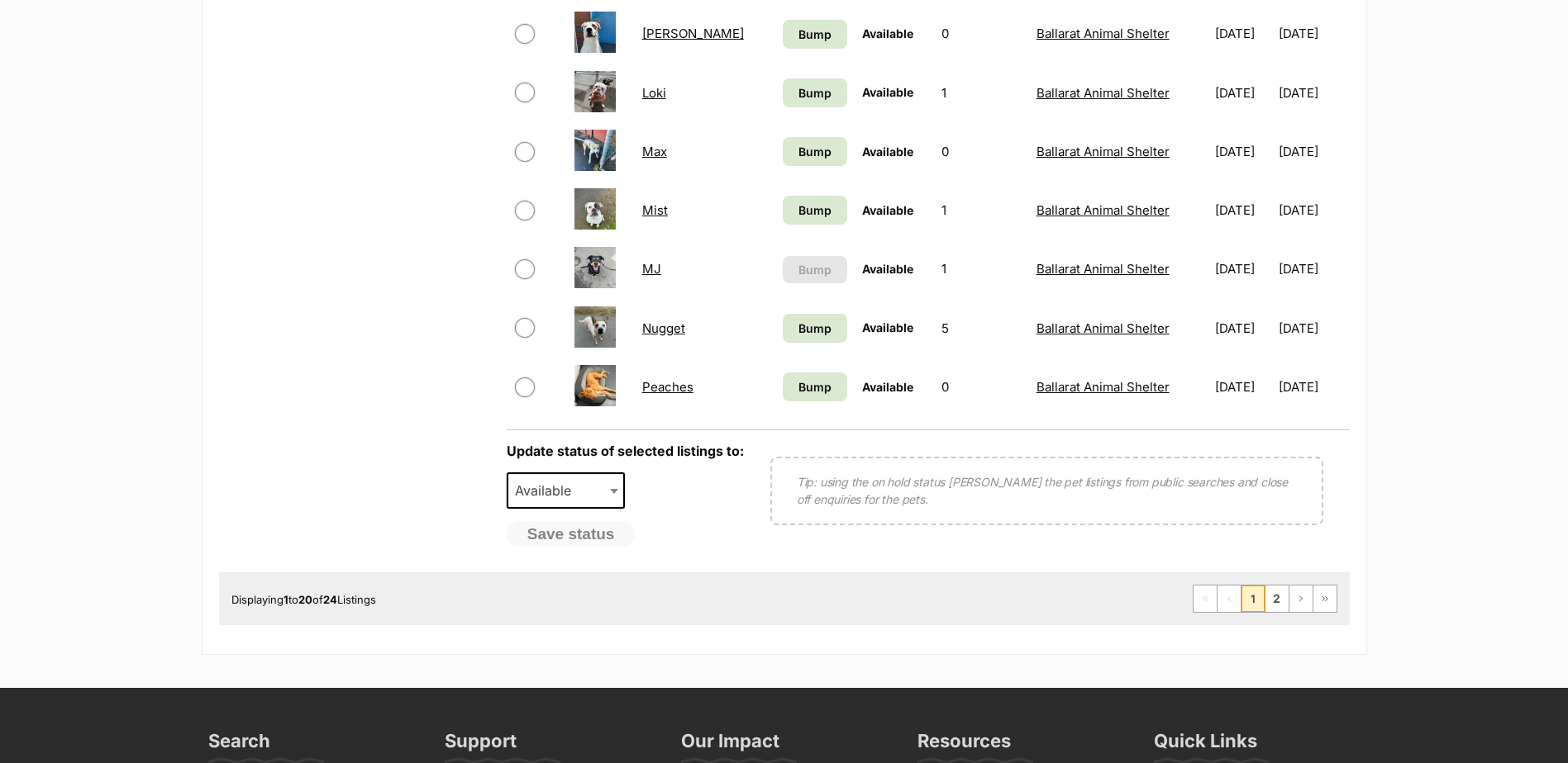
scroll to position [1239, 0]
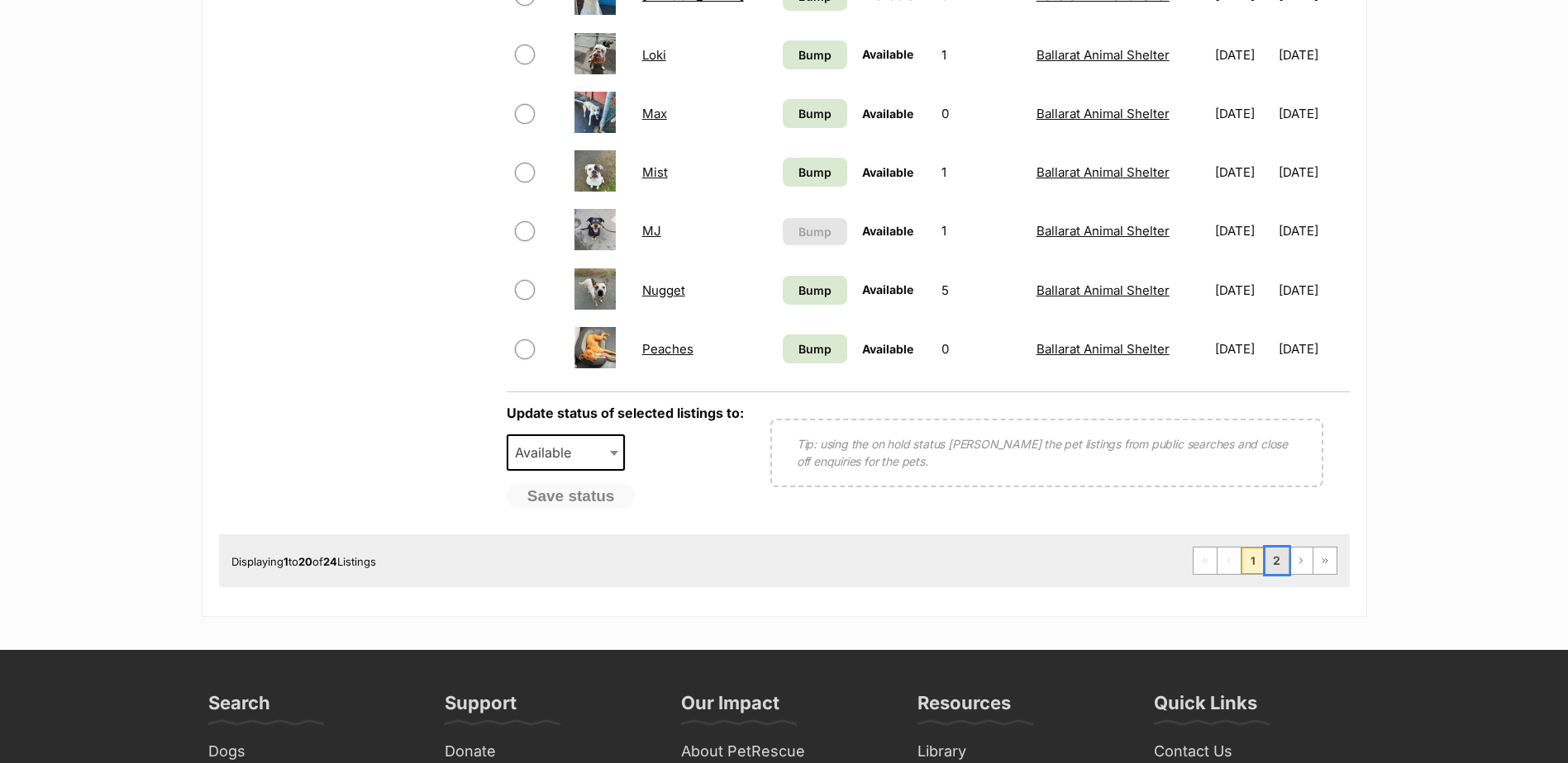
click at [1270, 558] on link "2" at bounding box center [1277, 560] width 23 height 26
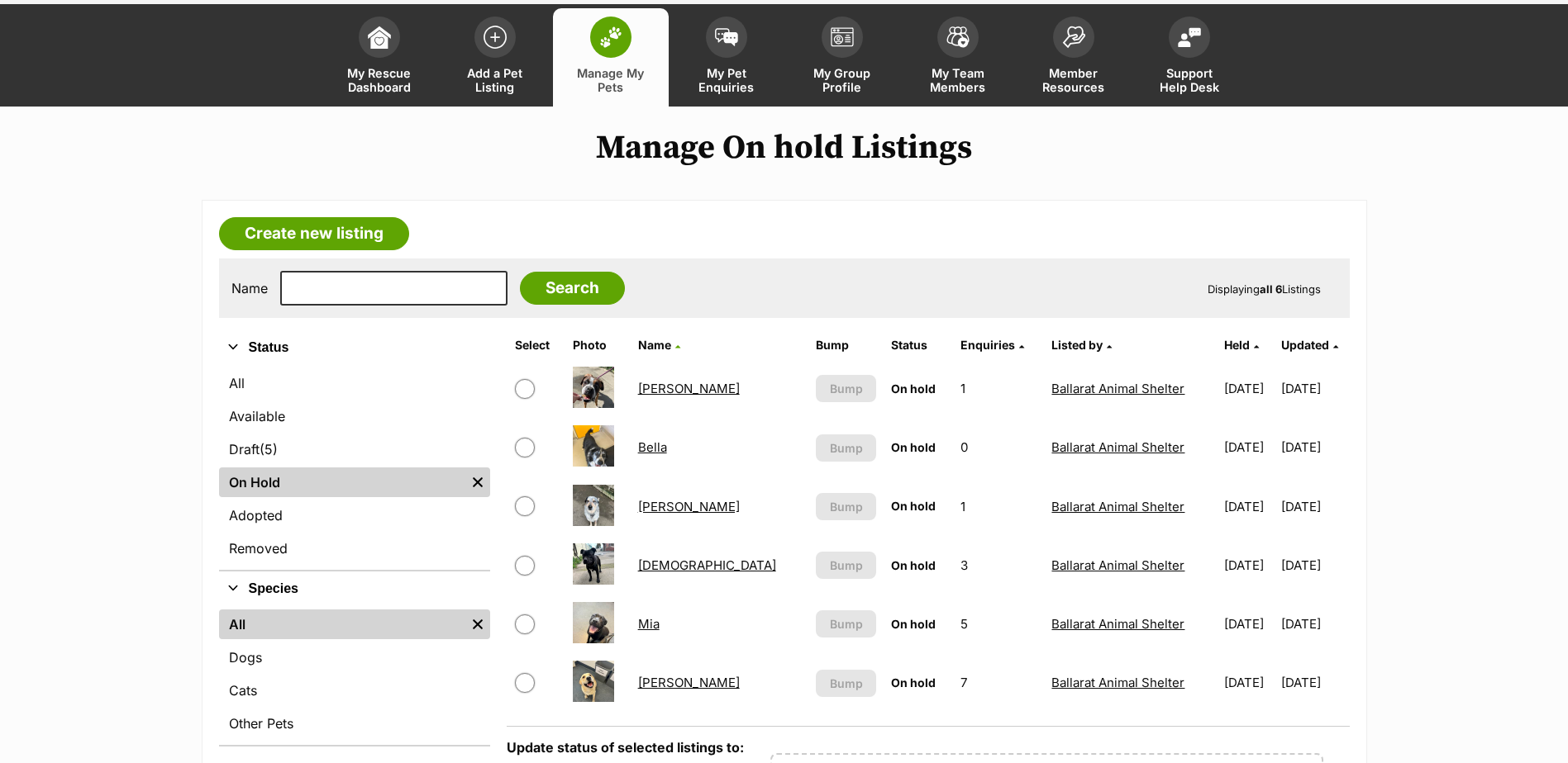
scroll to position [331, 0]
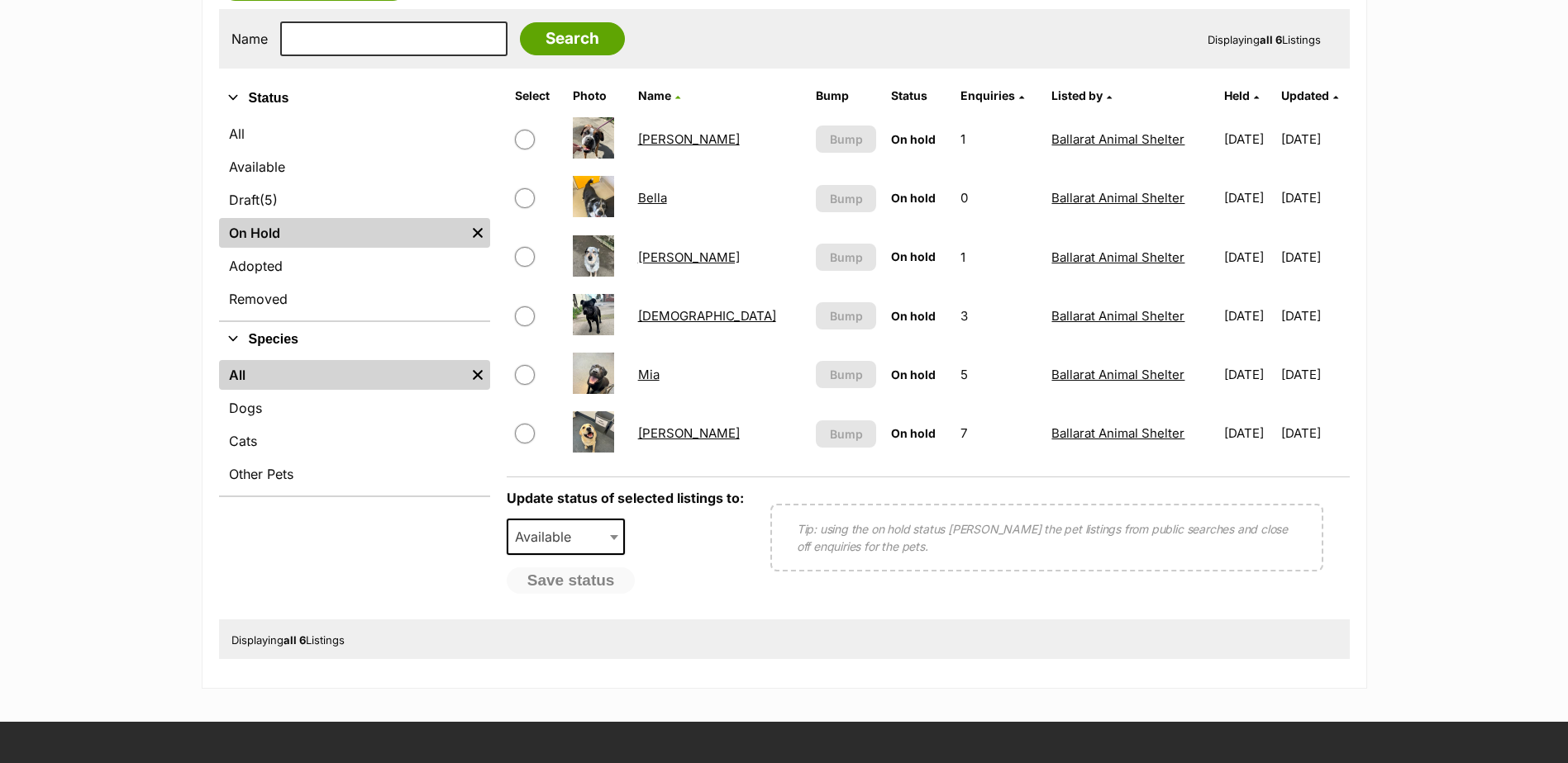
click at [681, 378] on td "Mia" at bounding box center [720, 374] width 177 height 57
click at [660, 374] on link "Mia" at bounding box center [648, 374] width 21 height 16
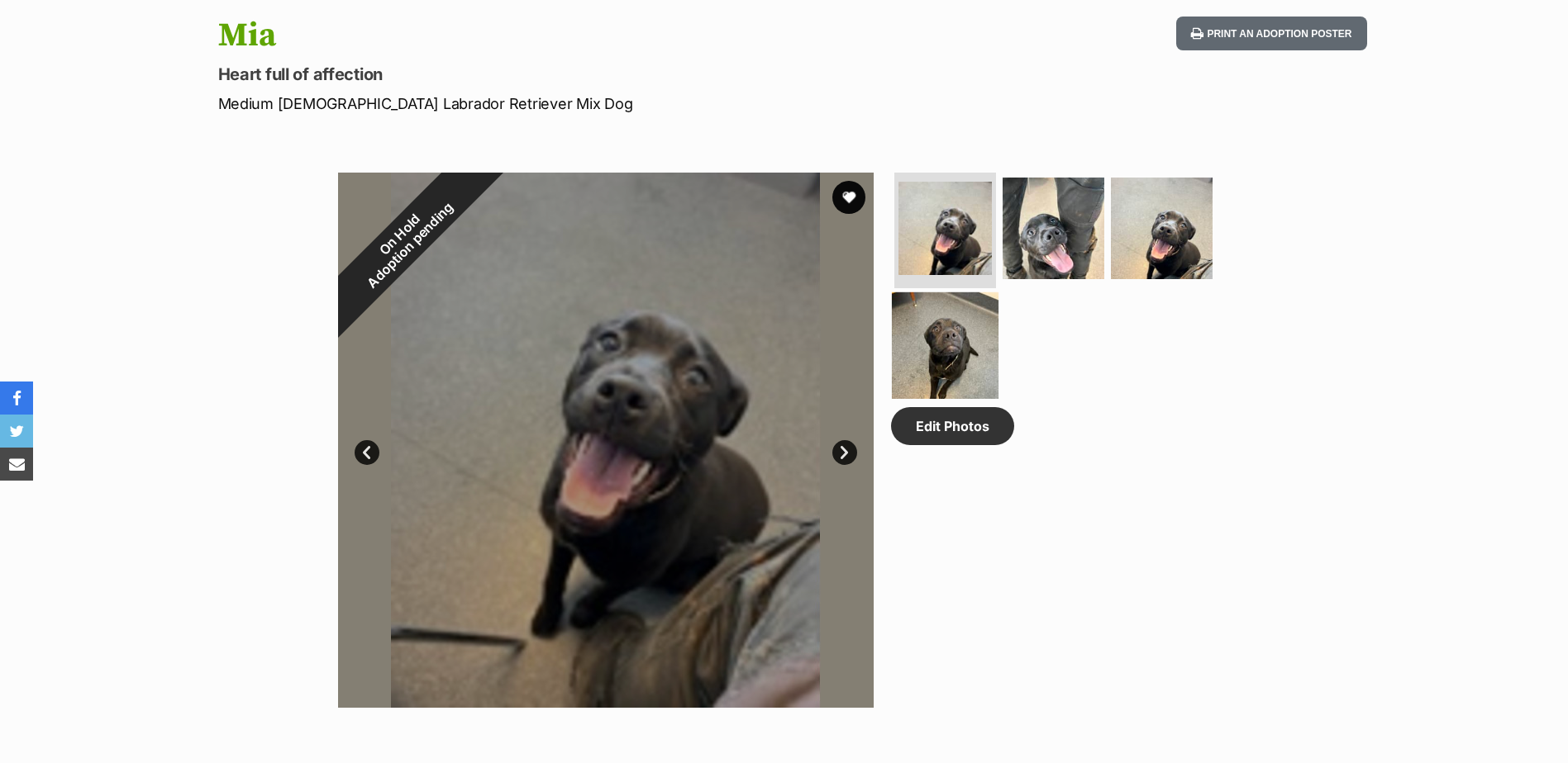
click at [985, 332] on img at bounding box center [945, 346] width 107 height 107
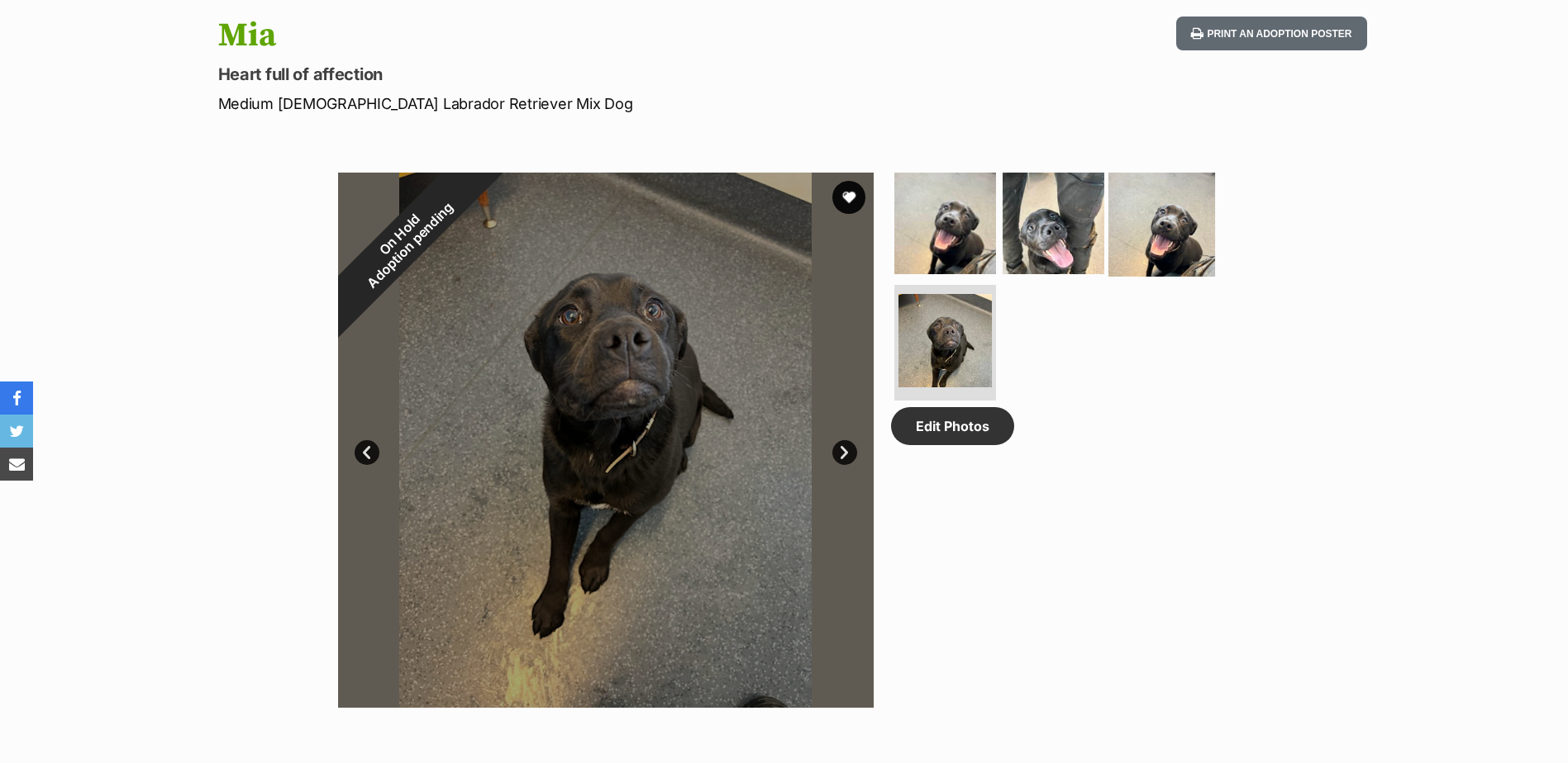
click at [1149, 243] on img at bounding box center [1162, 224] width 107 height 107
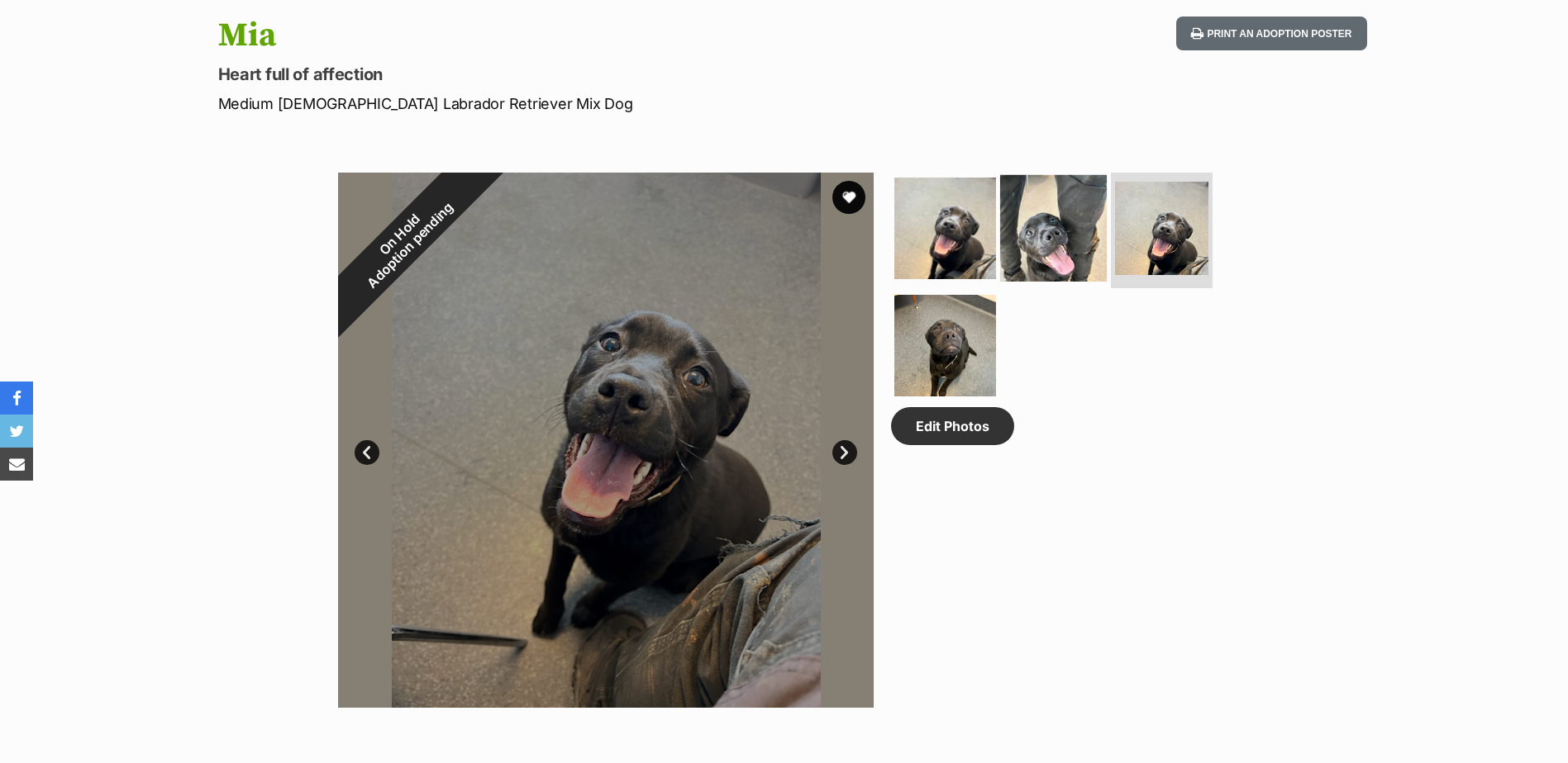
click at [1056, 234] on img at bounding box center [1054, 229] width 107 height 107
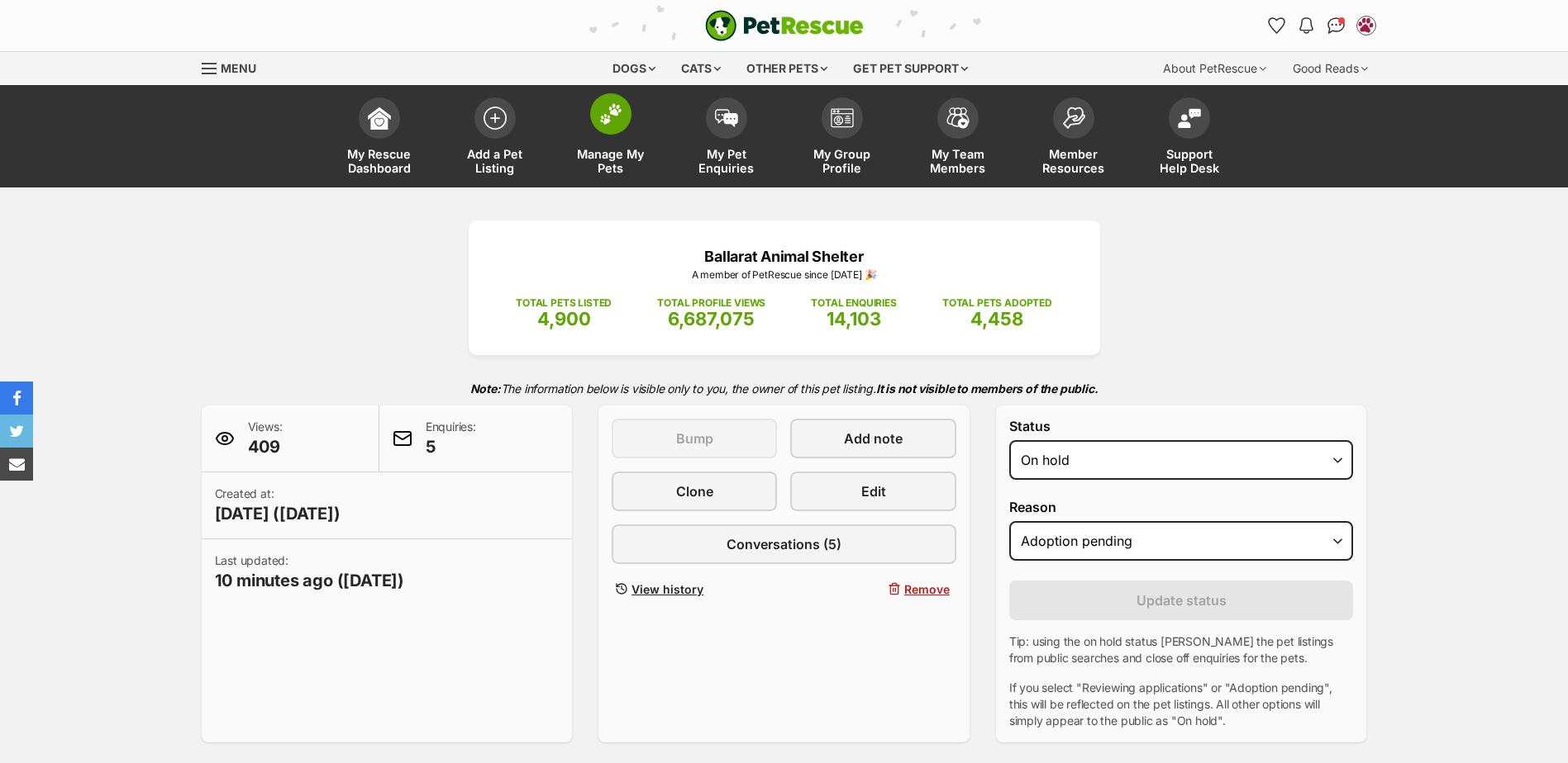
click at [596, 129] on span at bounding box center [611, 113] width 41 height 41
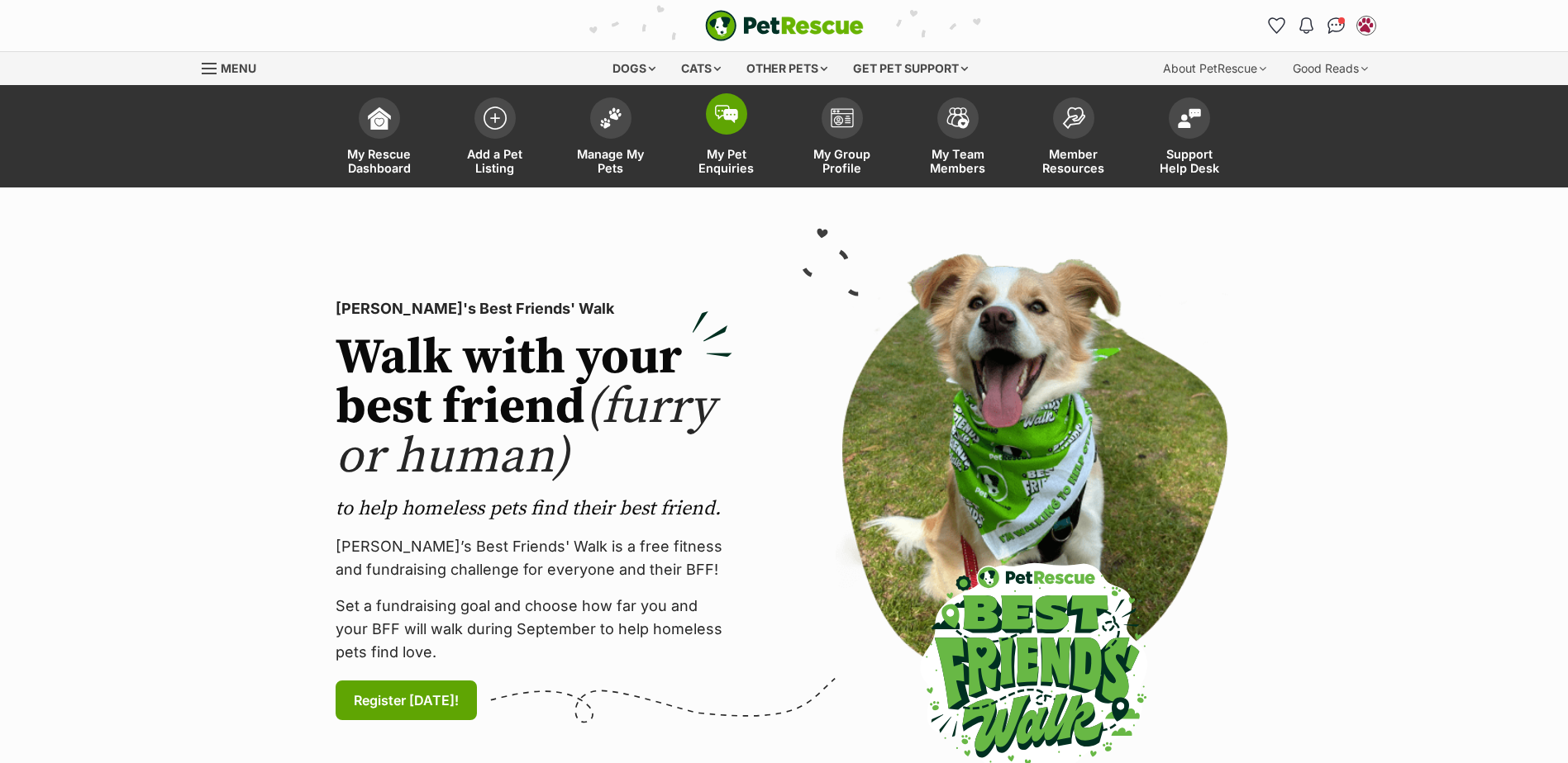
click at [742, 120] on span at bounding box center [726, 113] width 41 height 41
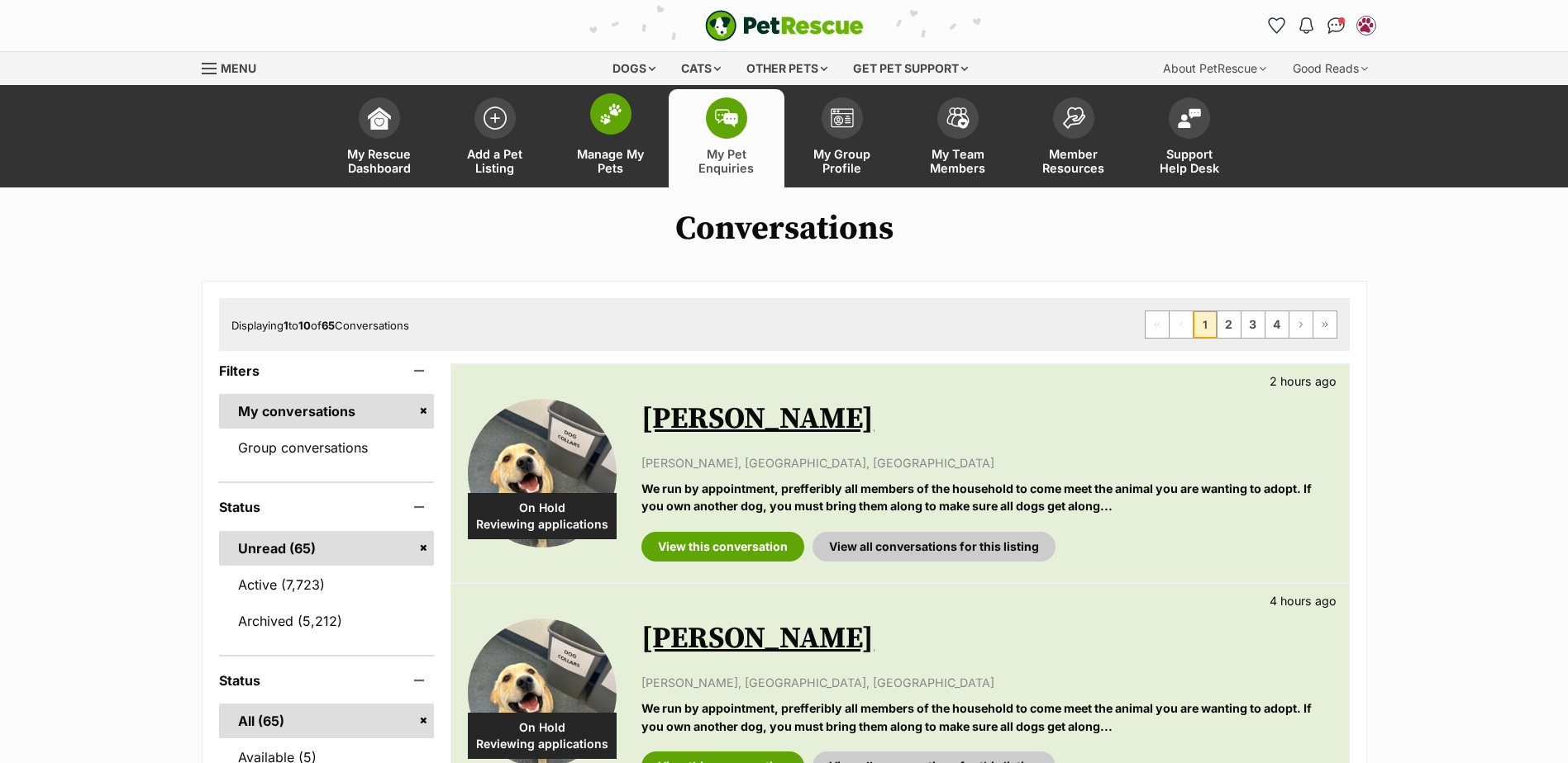
click at [624, 110] on span at bounding box center [611, 113] width 41 height 41
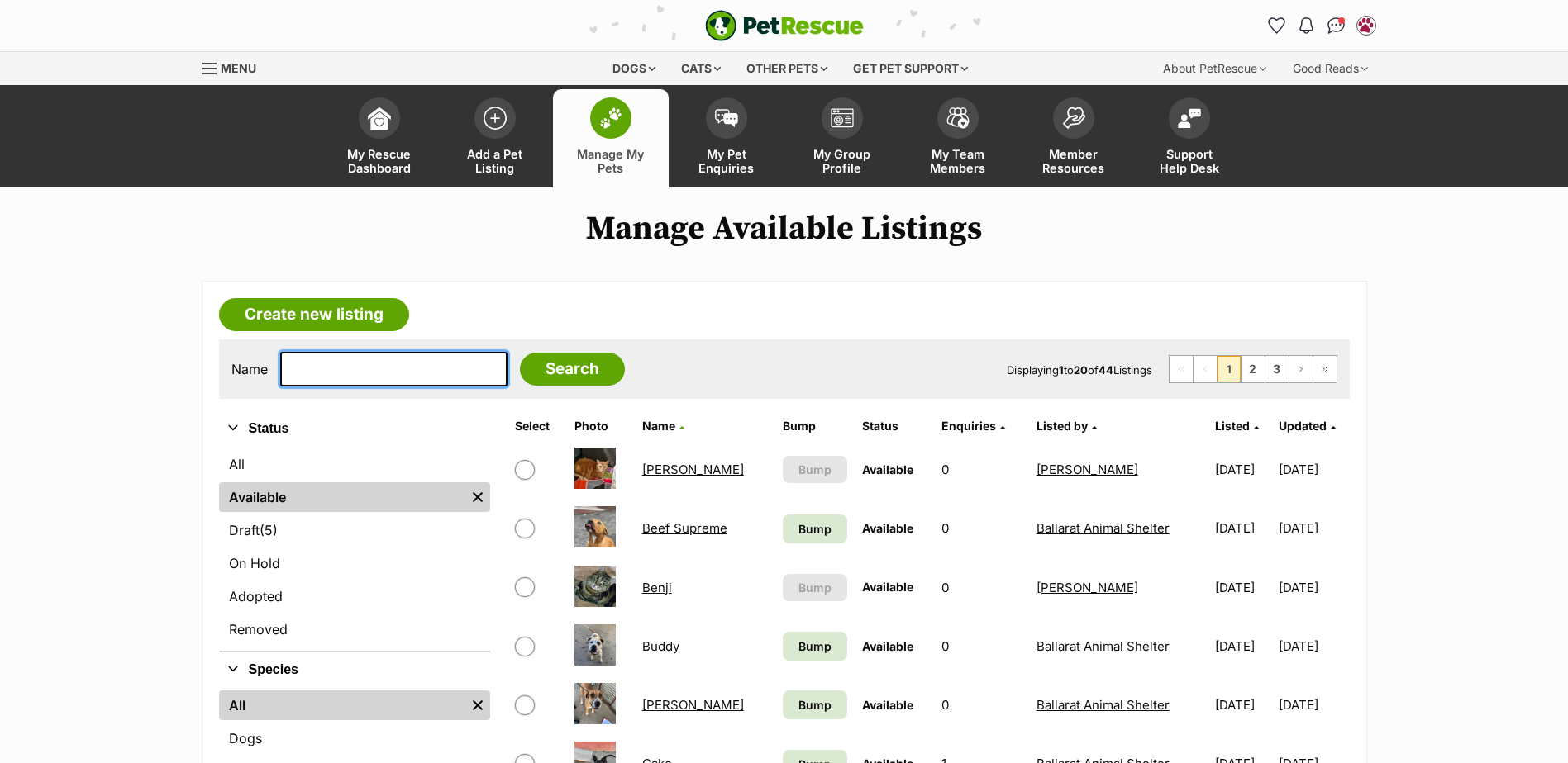
click at [353, 363] on input "text" at bounding box center [393, 369] width 227 height 35
type input "sparkie"
click at [519, 353] on input "Search" at bounding box center [572, 369] width 105 height 33
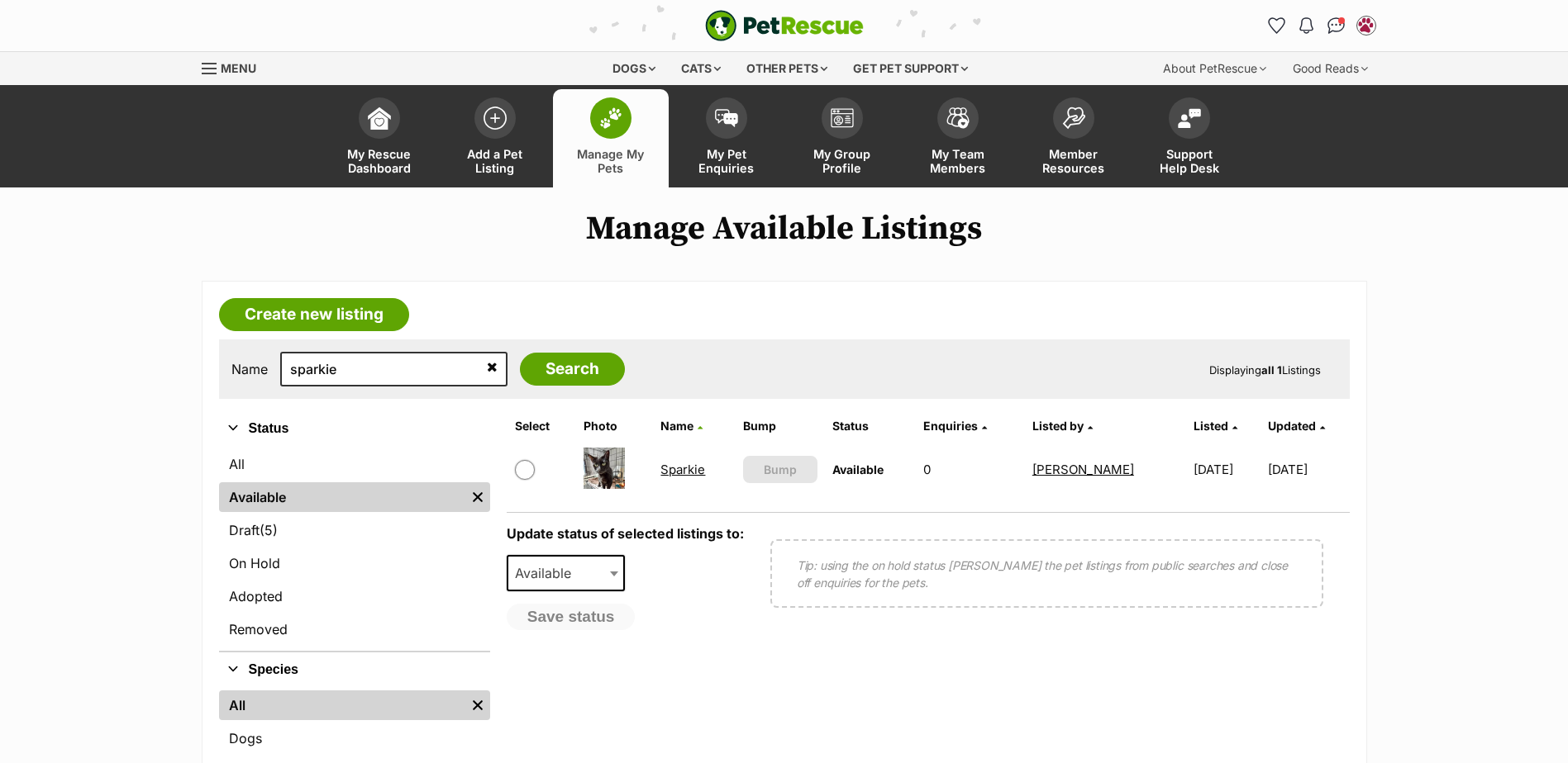
click at [684, 464] on link "Sparkie" at bounding box center [683, 470] width 45 height 16
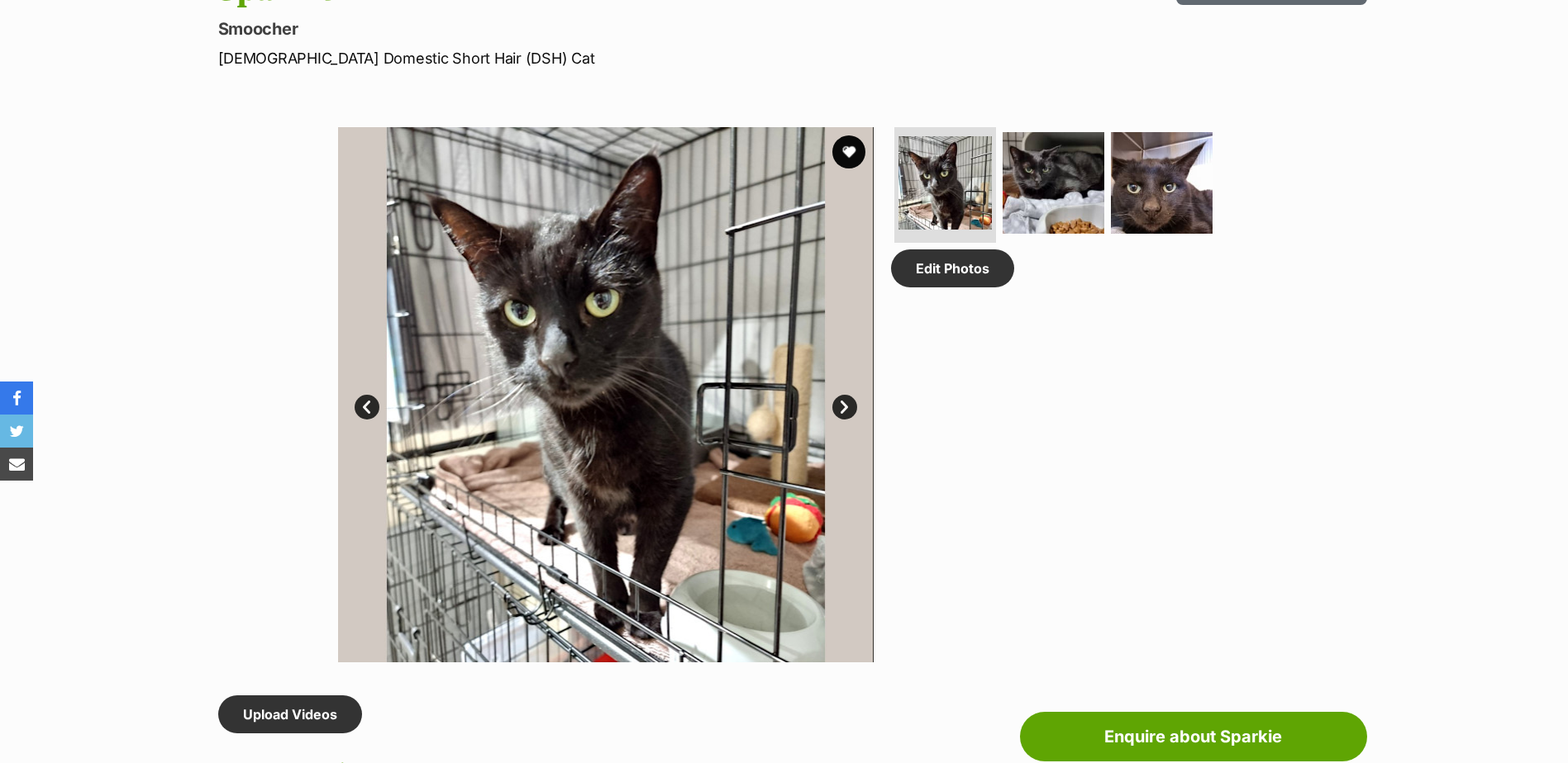
scroll to position [248, 0]
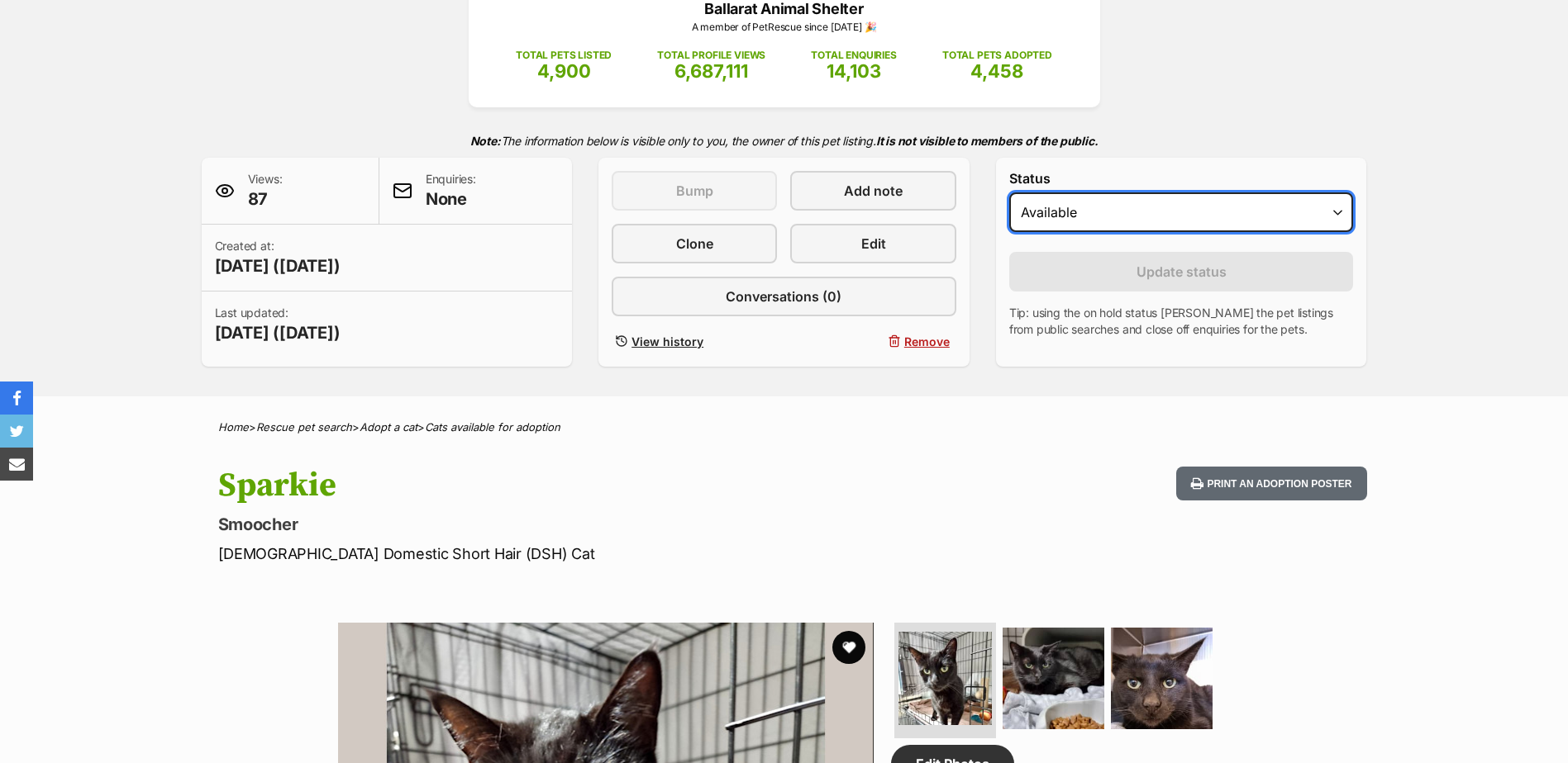
drag, startPoint x: 1071, startPoint y: 229, endPoint x: 1079, endPoint y: 234, distance: 9.4
click at [1071, 229] on select "Draft Available On hold Adopted" at bounding box center [1181, 211] width 345 height 39
select select "rehomed"
click at [1009, 192] on select "Draft Available On hold Adopted" at bounding box center [1181, 211] width 345 height 39
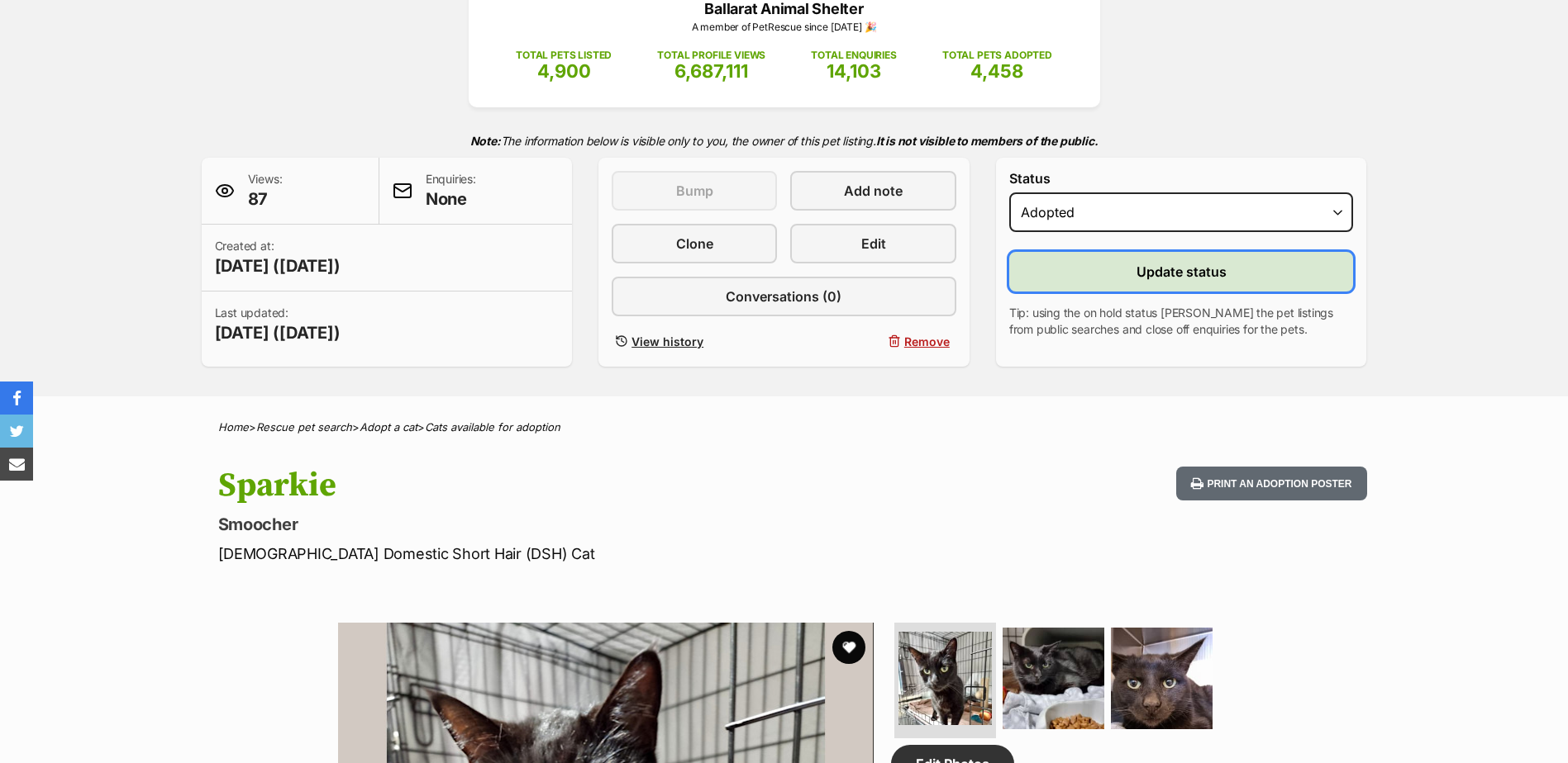
click at [1099, 265] on button "Update status" at bounding box center [1181, 271] width 345 height 39
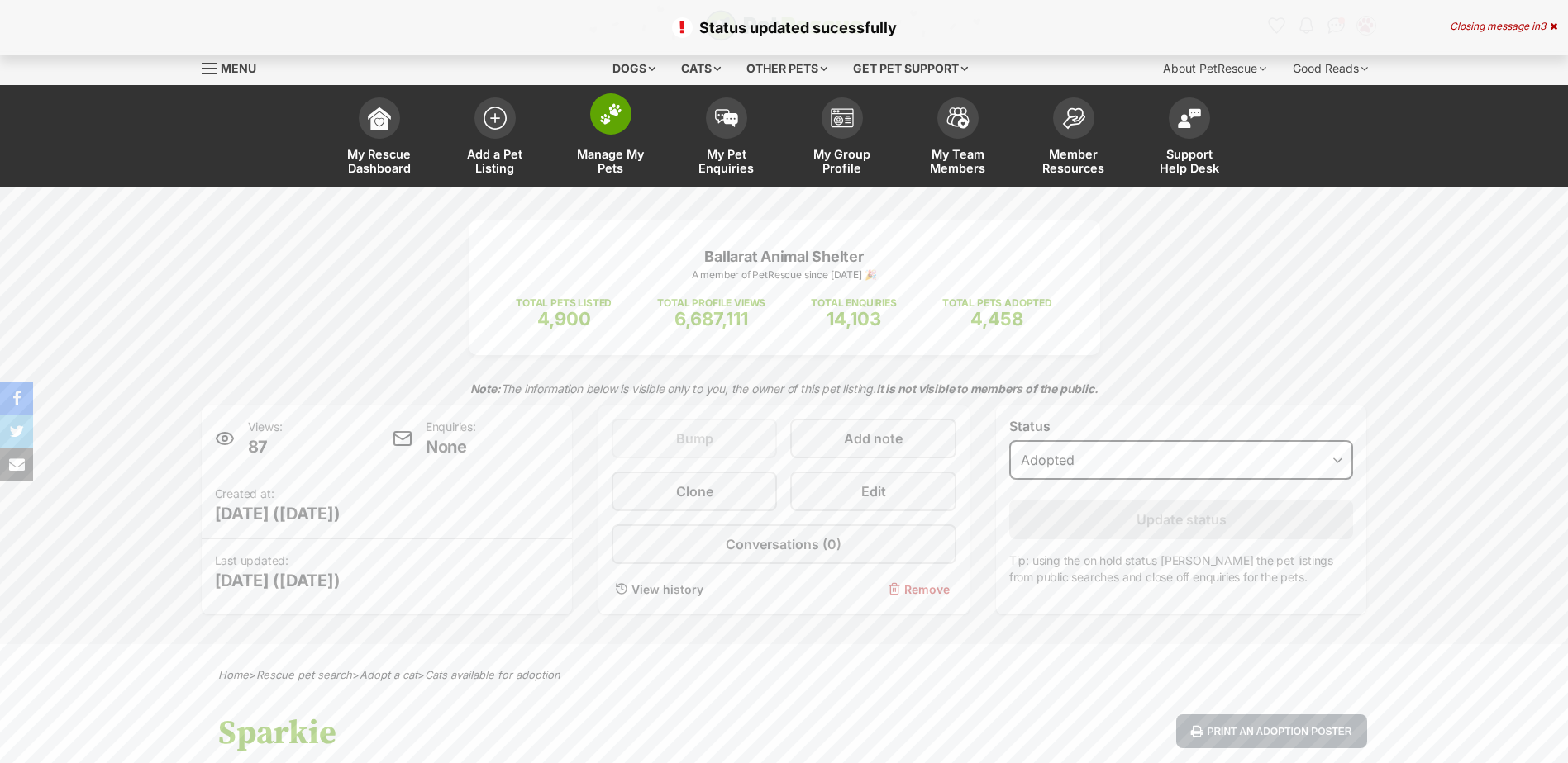
click at [599, 116] on img at bounding box center [611, 114] width 23 height 21
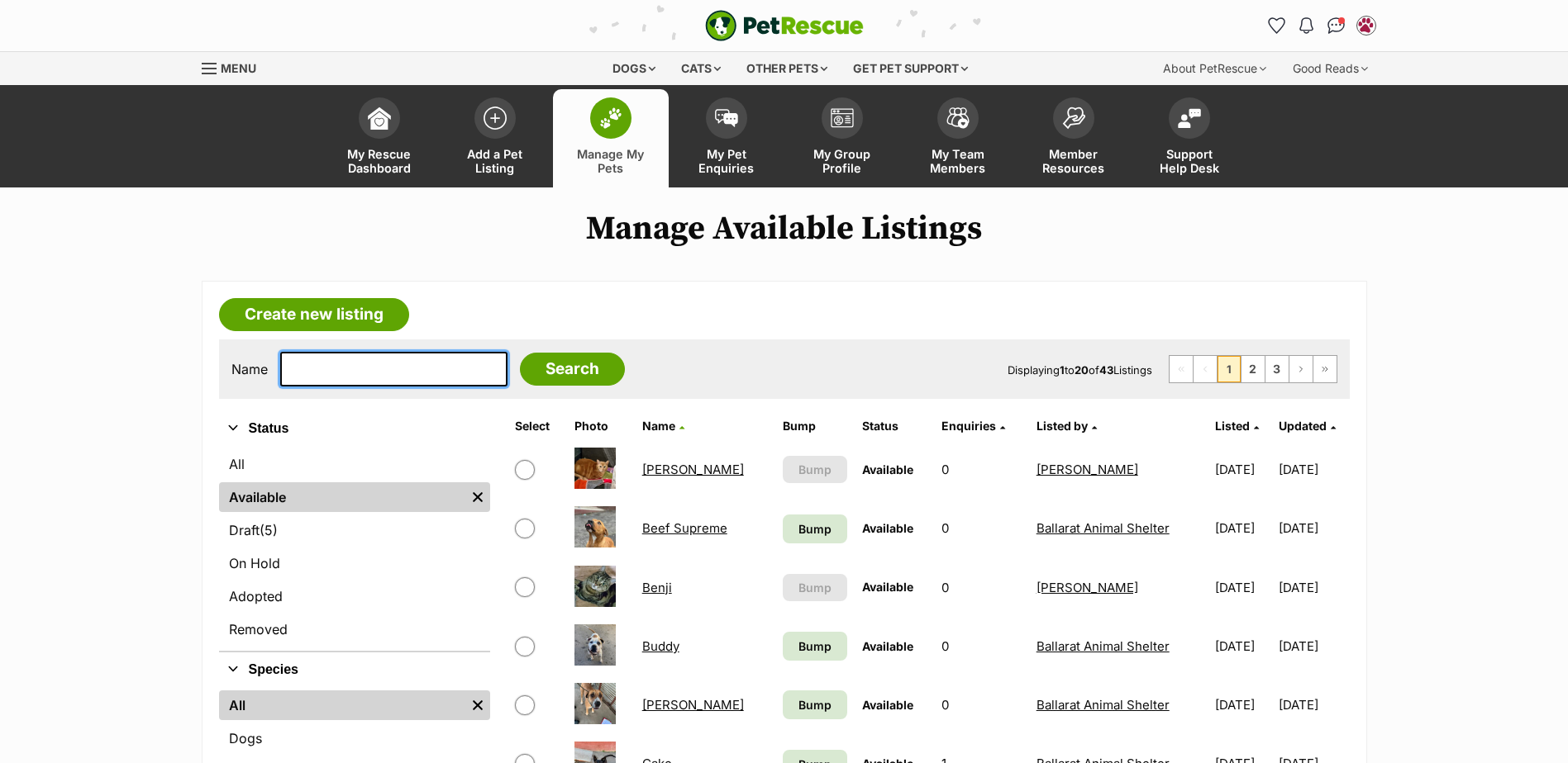
click at [390, 374] on input "text" at bounding box center [393, 369] width 227 height 35
type input "[PERSON_NAME]"
click at [519, 353] on input "Search" at bounding box center [572, 369] width 105 height 33
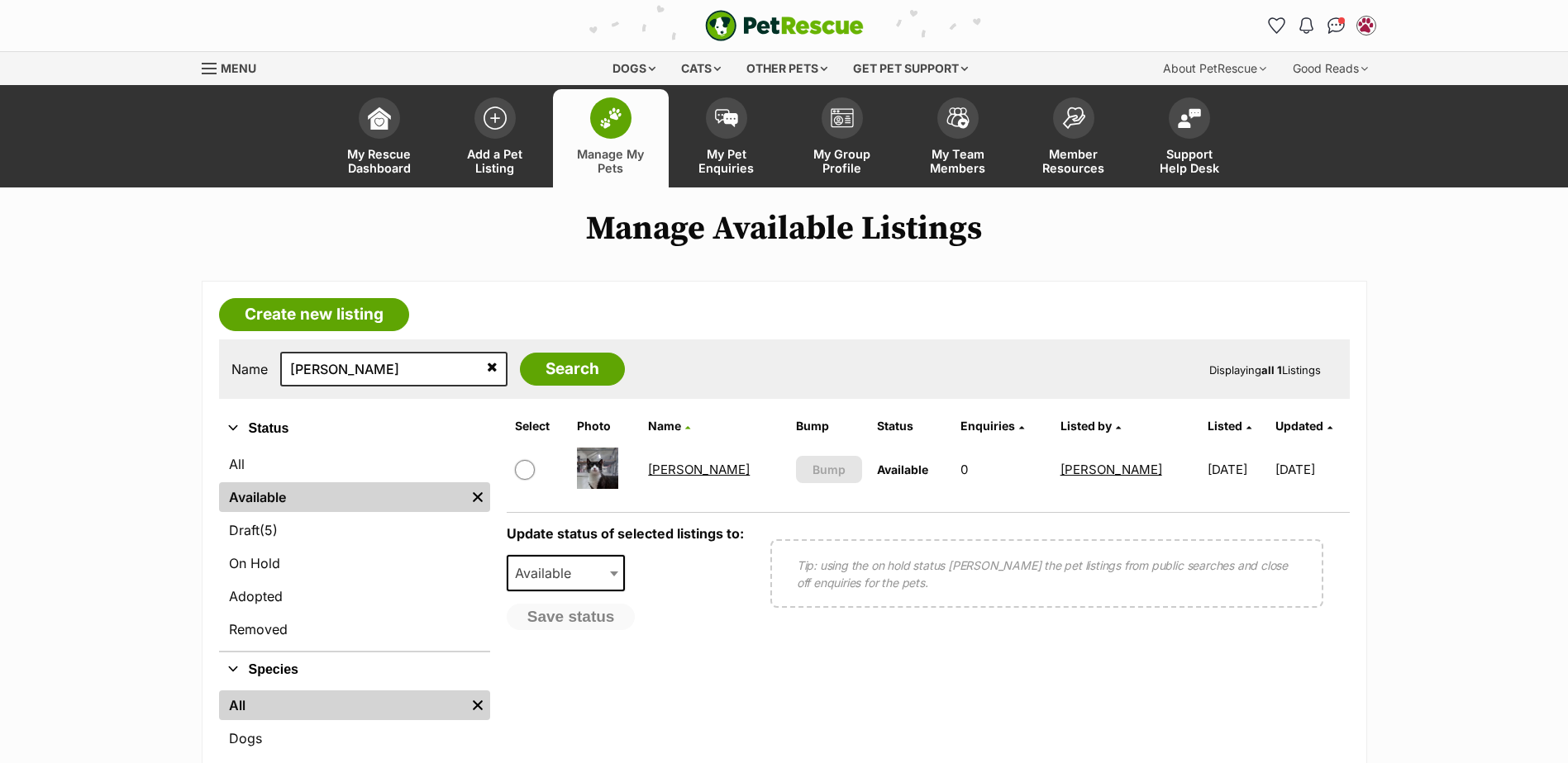
click at [674, 468] on link "[PERSON_NAME]" at bounding box center [698, 470] width 102 height 16
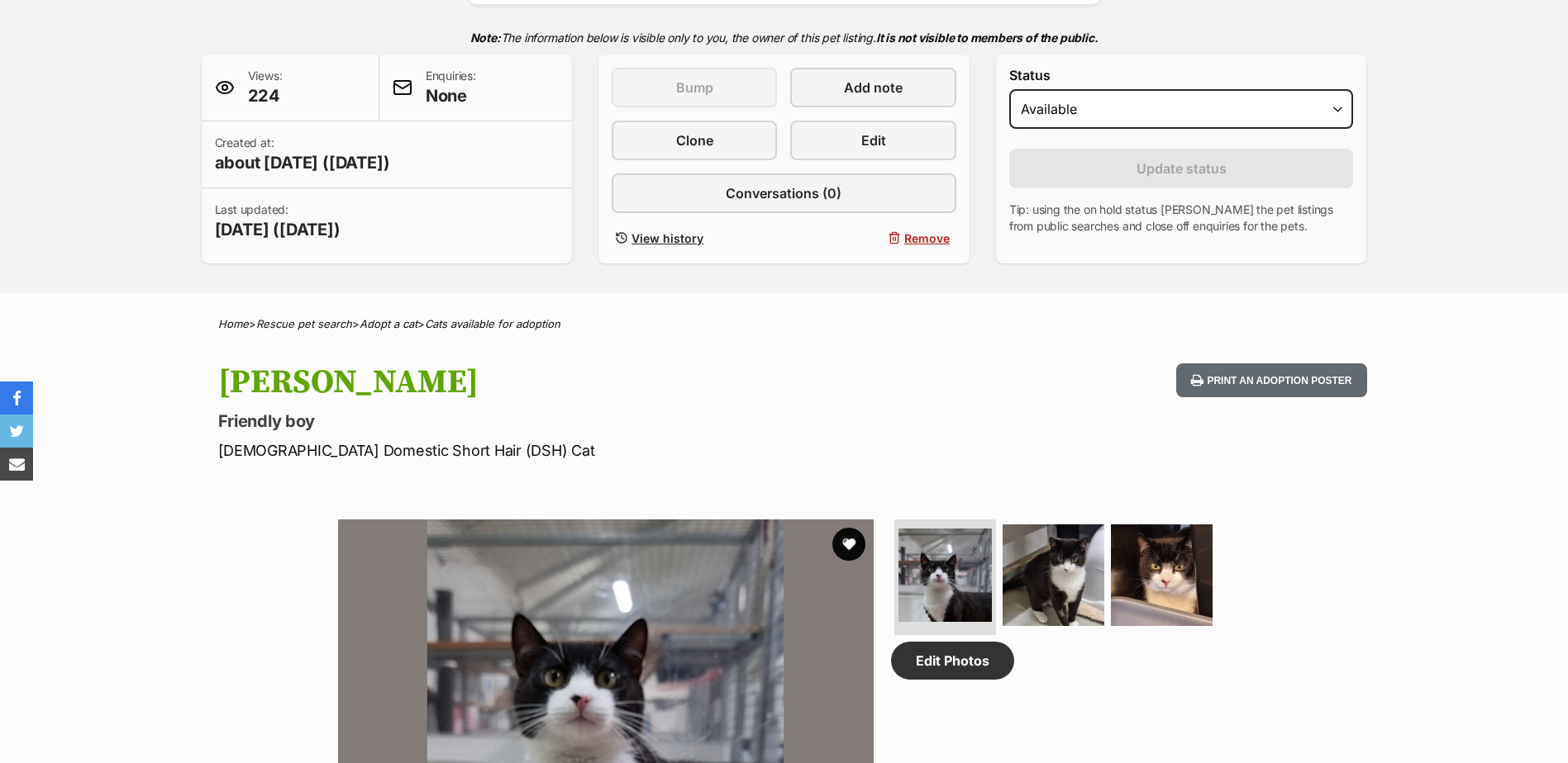
scroll to position [82, 0]
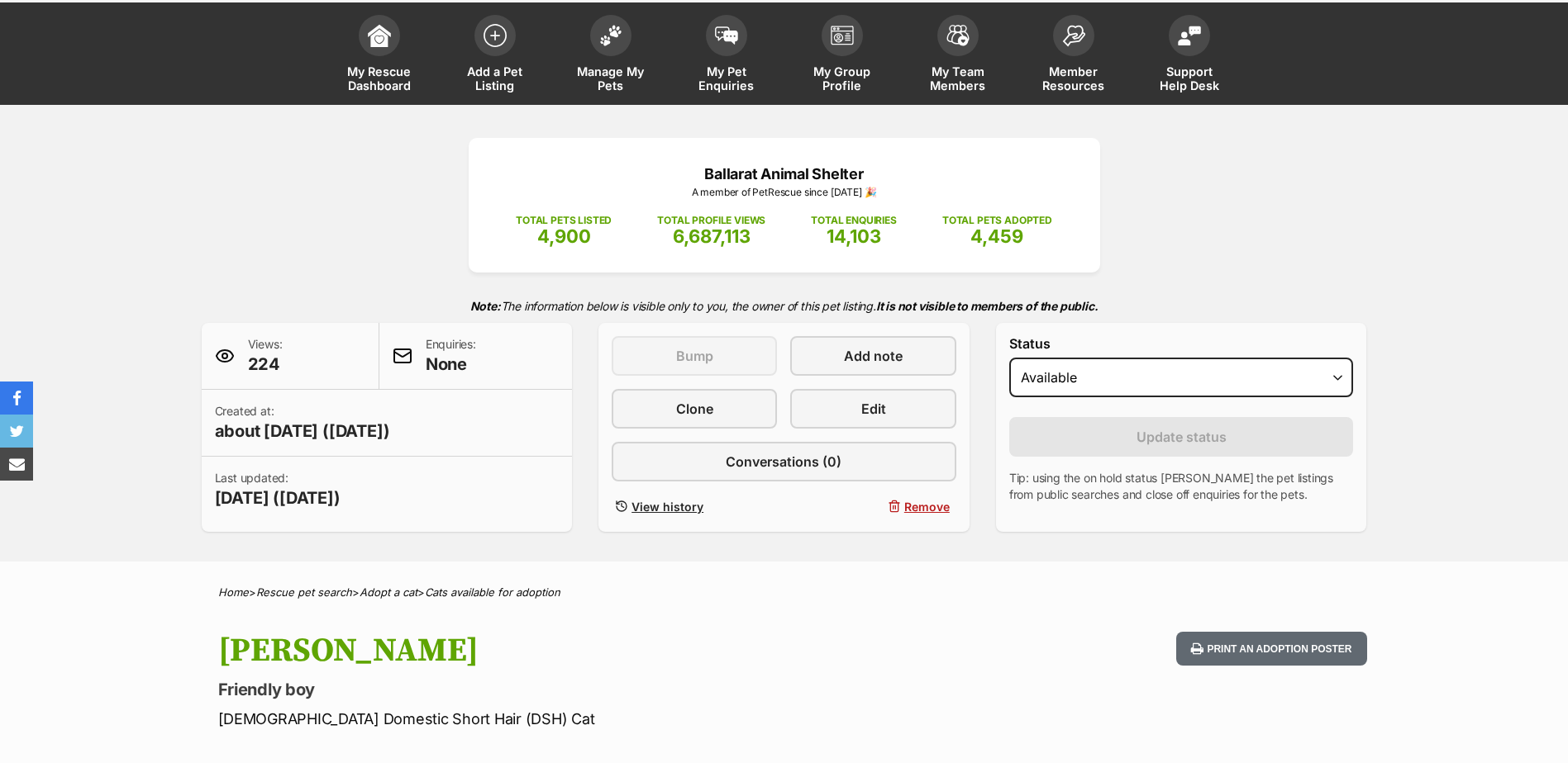
click at [1071, 356] on div "Status Draft Available On hold Adopted" at bounding box center [1181, 369] width 345 height 68
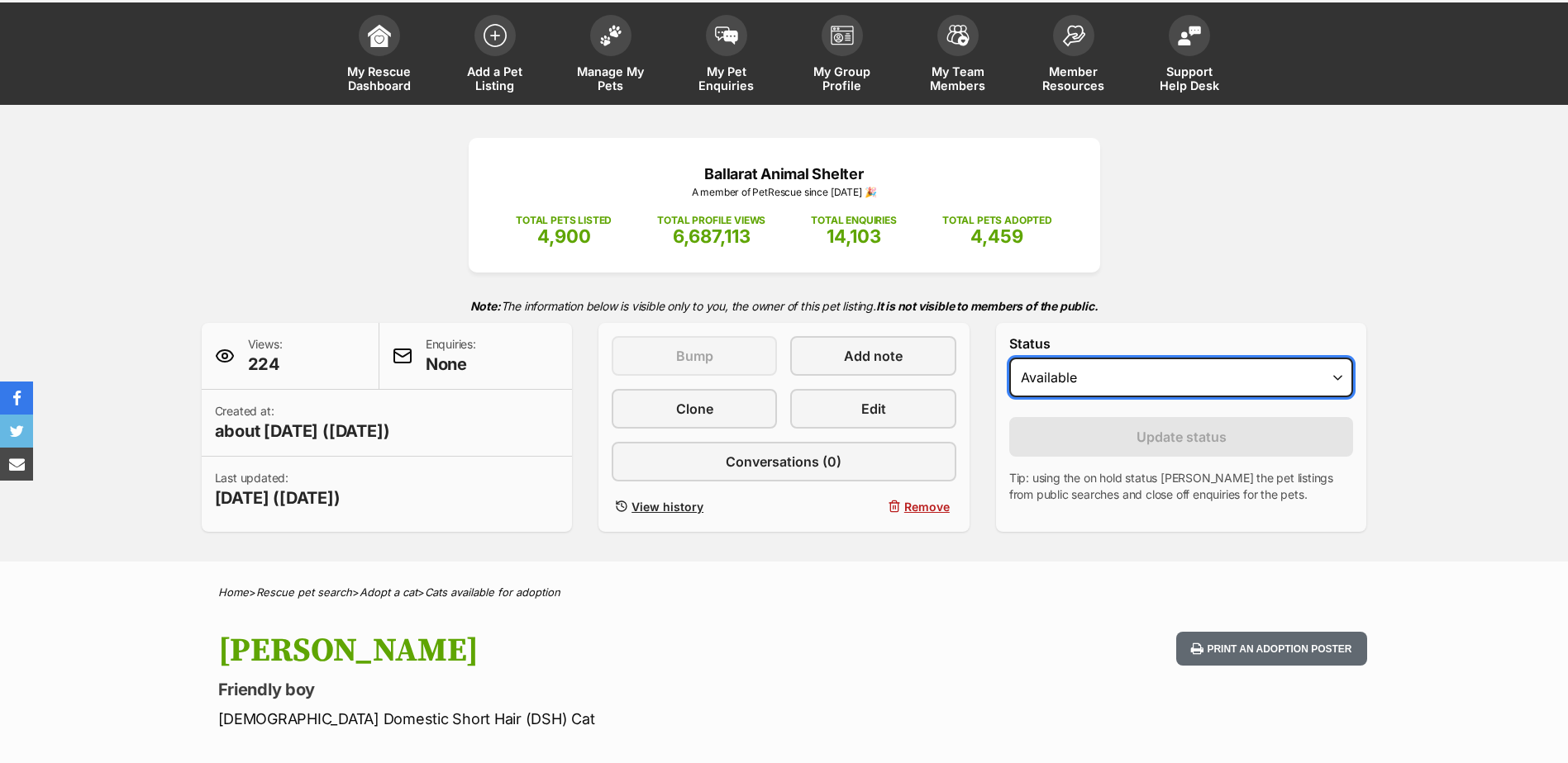
scroll to position [0, 0]
drag, startPoint x: 1072, startPoint y: 378, endPoint x: 1075, endPoint y: 393, distance: 15.3
click at [1072, 378] on select "Draft Available On hold Adopted" at bounding box center [1181, 377] width 345 height 39
select select "rehomed"
click at [1009, 358] on select "Draft Available On hold Adopted" at bounding box center [1181, 377] width 345 height 39
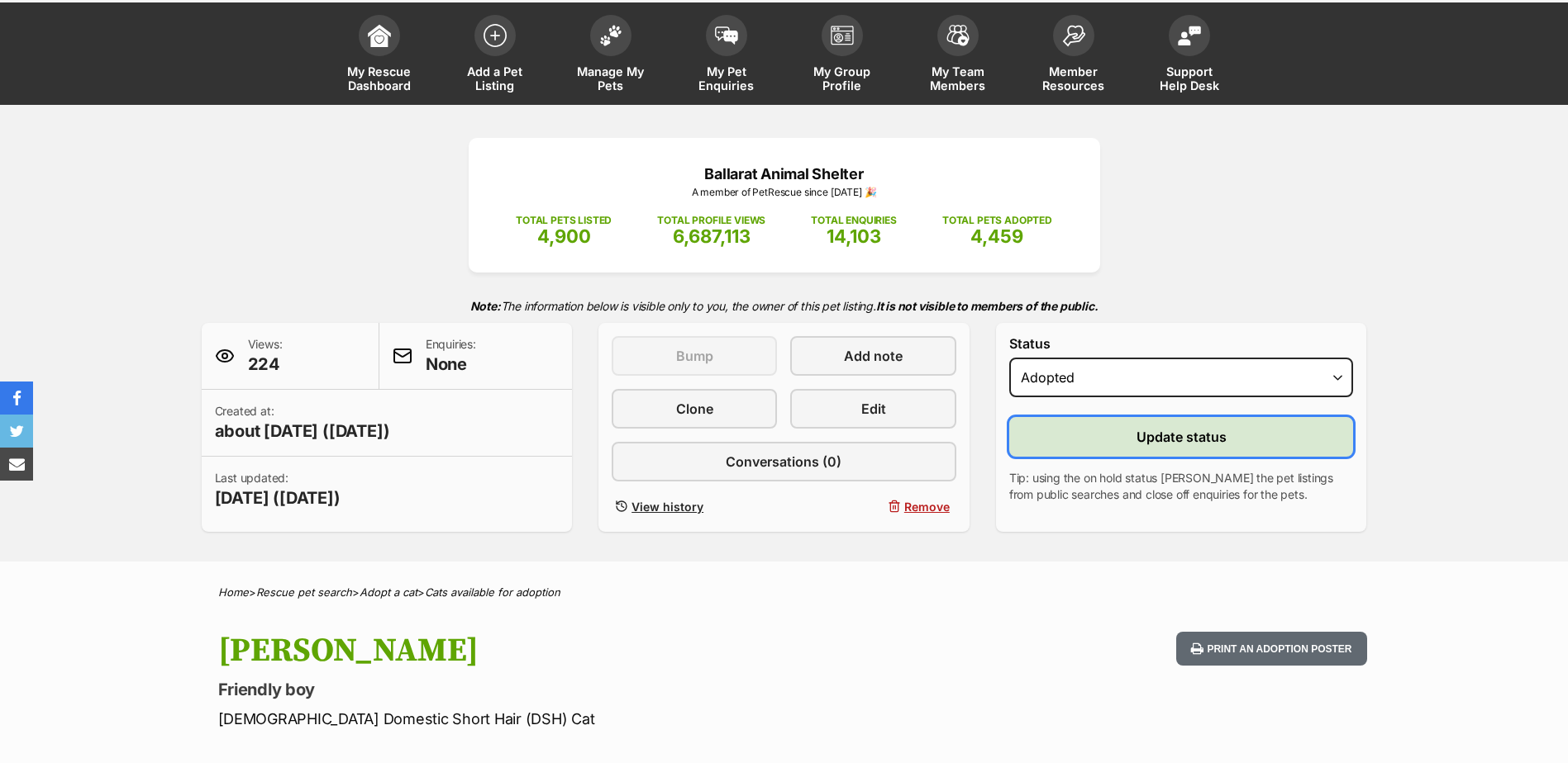
click at [1091, 436] on button "Update status" at bounding box center [1181, 437] width 345 height 39
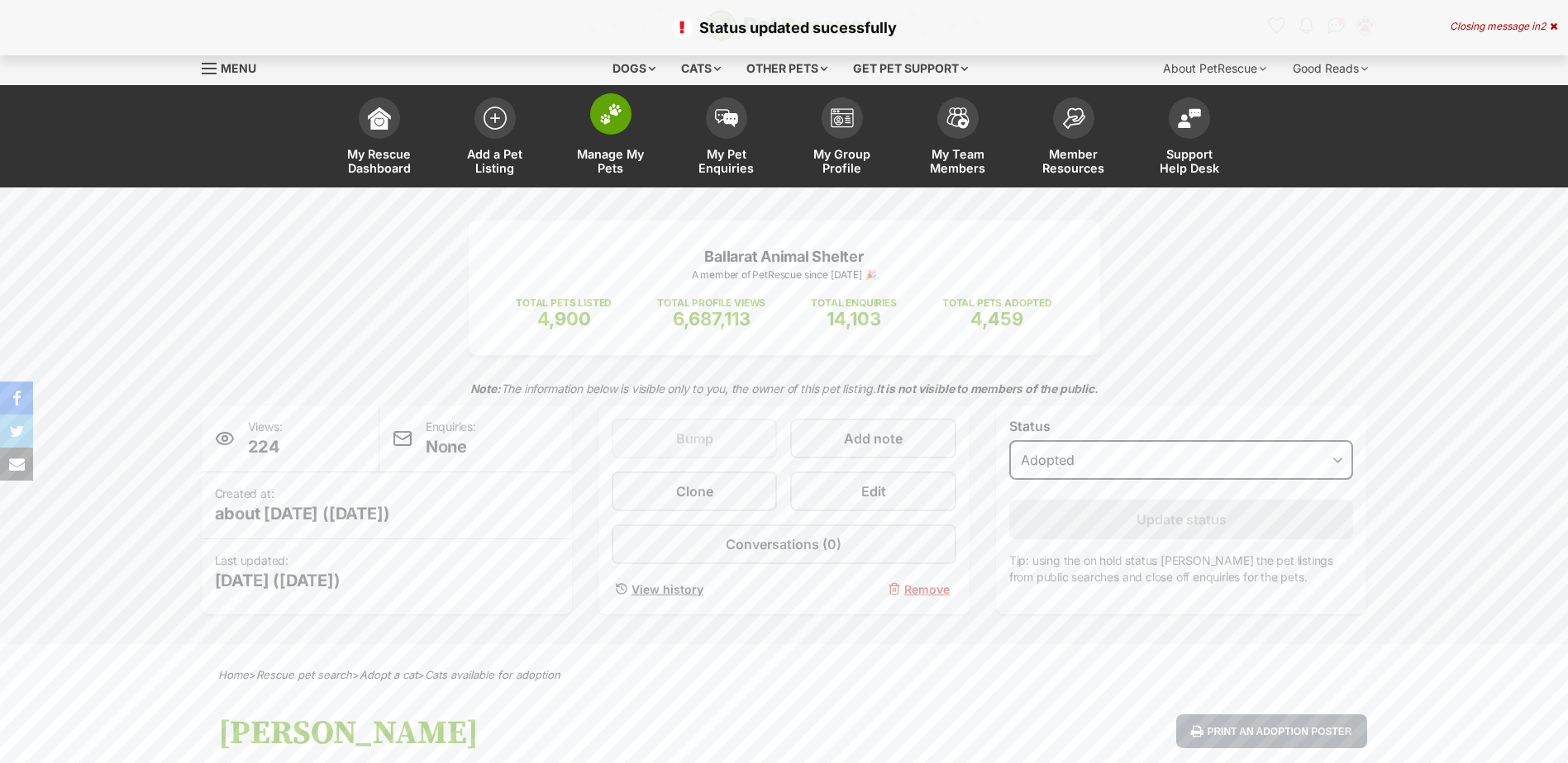
click at [616, 114] on img at bounding box center [611, 114] width 23 height 21
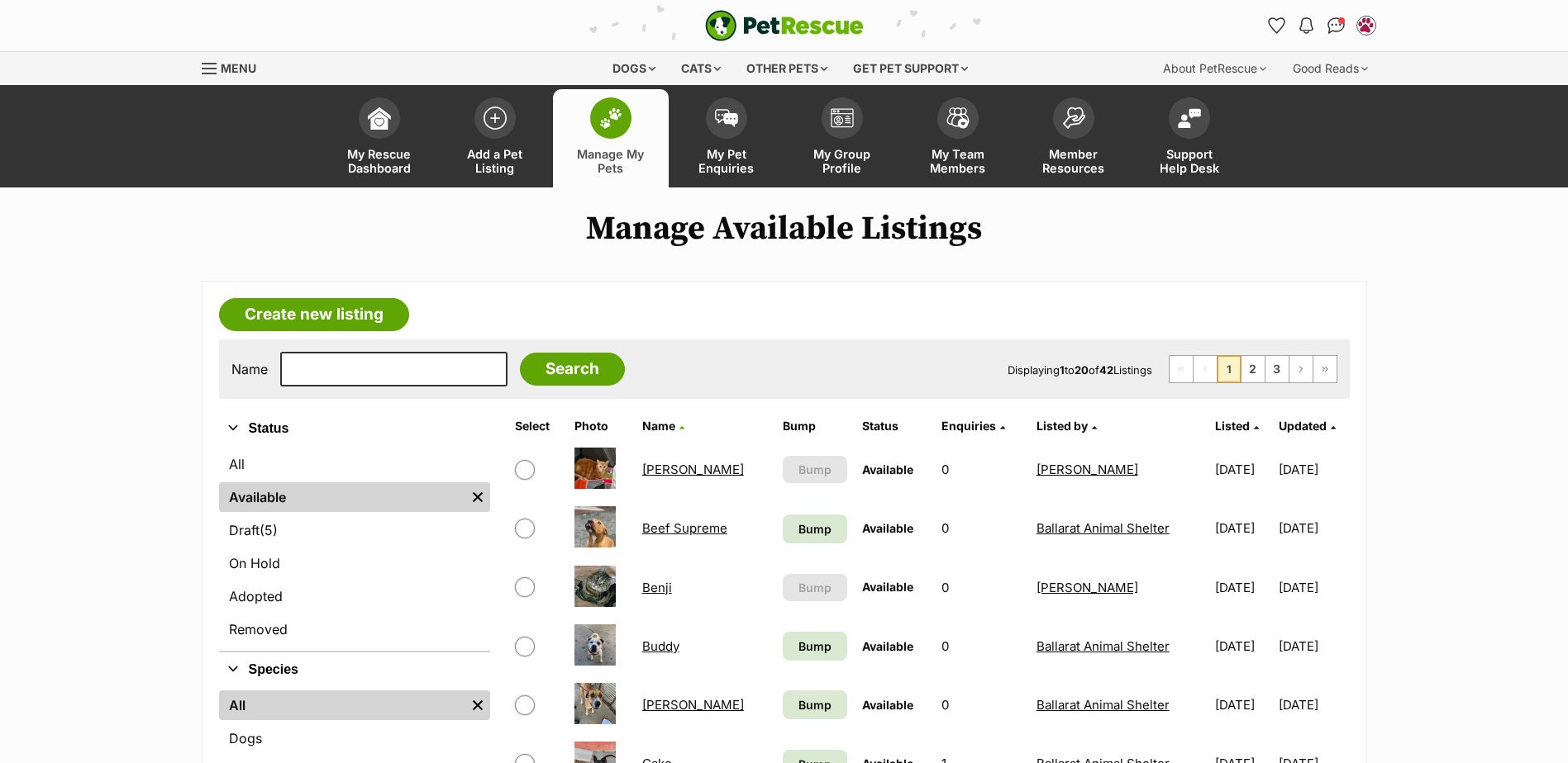
click at [361, 395] on div "Name Search Displaying 1 to 20 of 42 Listings First Page Previous Page 1 2 3 Ne…" at bounding box center [784, 369] width 1131 height 60
click at [377, 364] on input "text" at bounding box center [393, 369] width 227 height 35
click at [388, 355] on input "text" at bounding box center [393, 369] width 227 height 35
type input "kit"
click at [519, 353] on input "Search" at bounding box center [572, 369] width 105 height 33
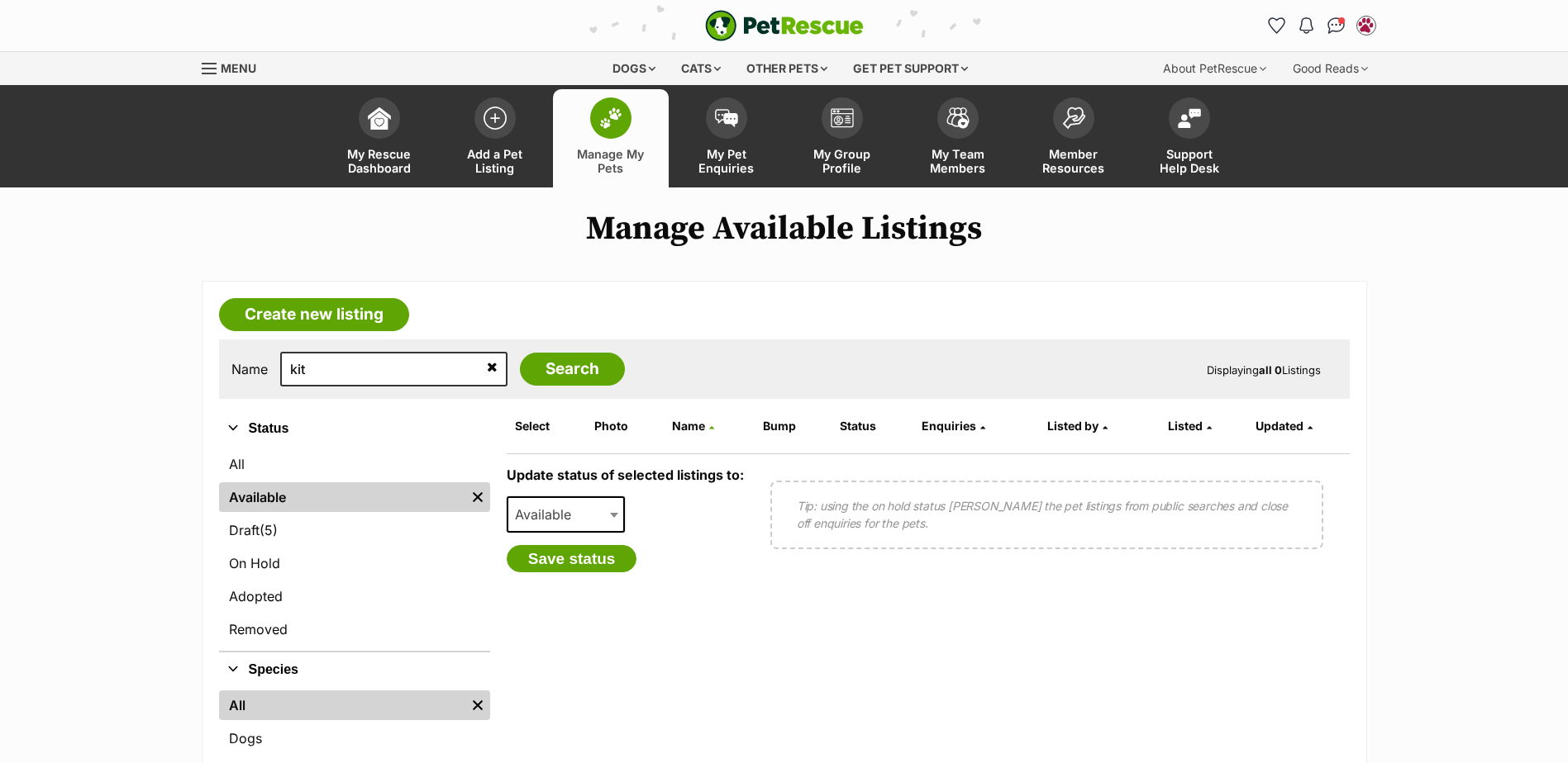
click at [610, 87] on li "Manage My Pets" at bounding box center [611, 136] width 116 height 103
click at [591, 135] on link "Manage My Pets" at bounding box center [611, 139] width 116 height 98
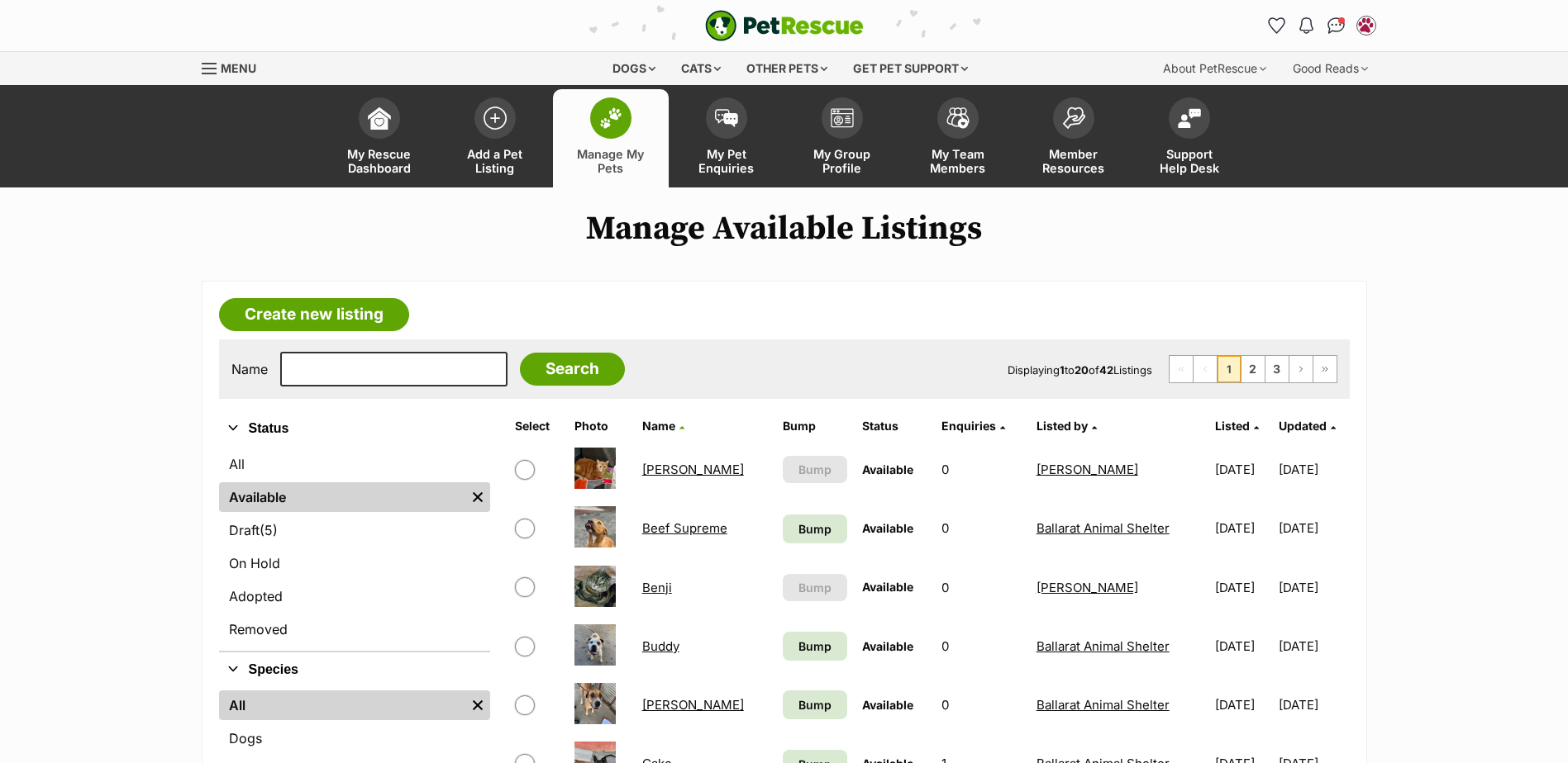
click at [626, 110] on span at bounding box center [611, 118] width 41 height 41
click at [375, 386] on input "text" at bounding box center [393, 369] width 227 height 35
click at [369, 362] on input "text" at bounding box center [393, 369] width 227 height 35
type input "ralph"
click at [519, 353] on input "Search" at bounding box center [572, 369] width 105 height 33
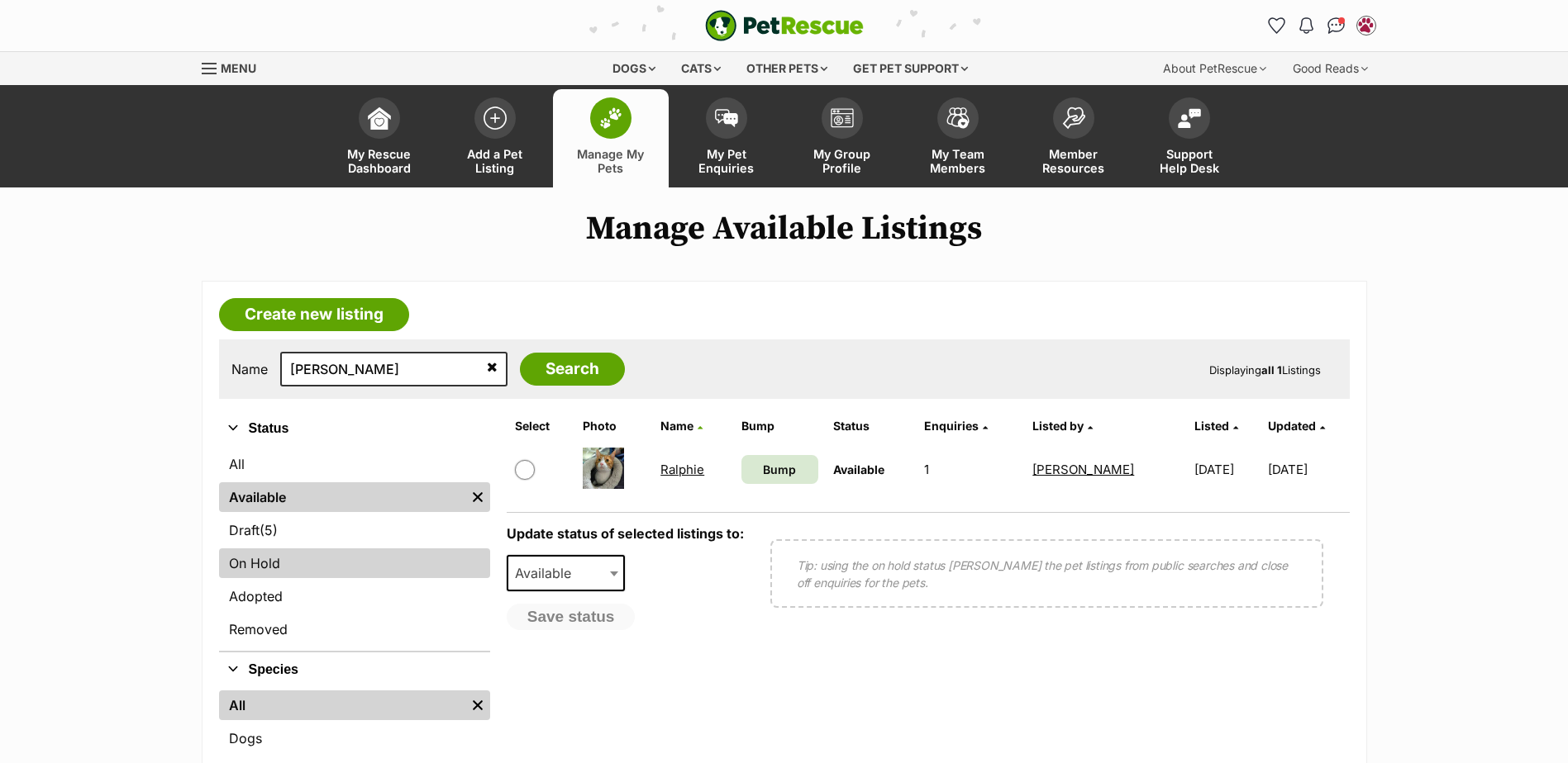
click at [283, 556] on link "On Hold" at bounding box center [354, 563] width 271 height 30
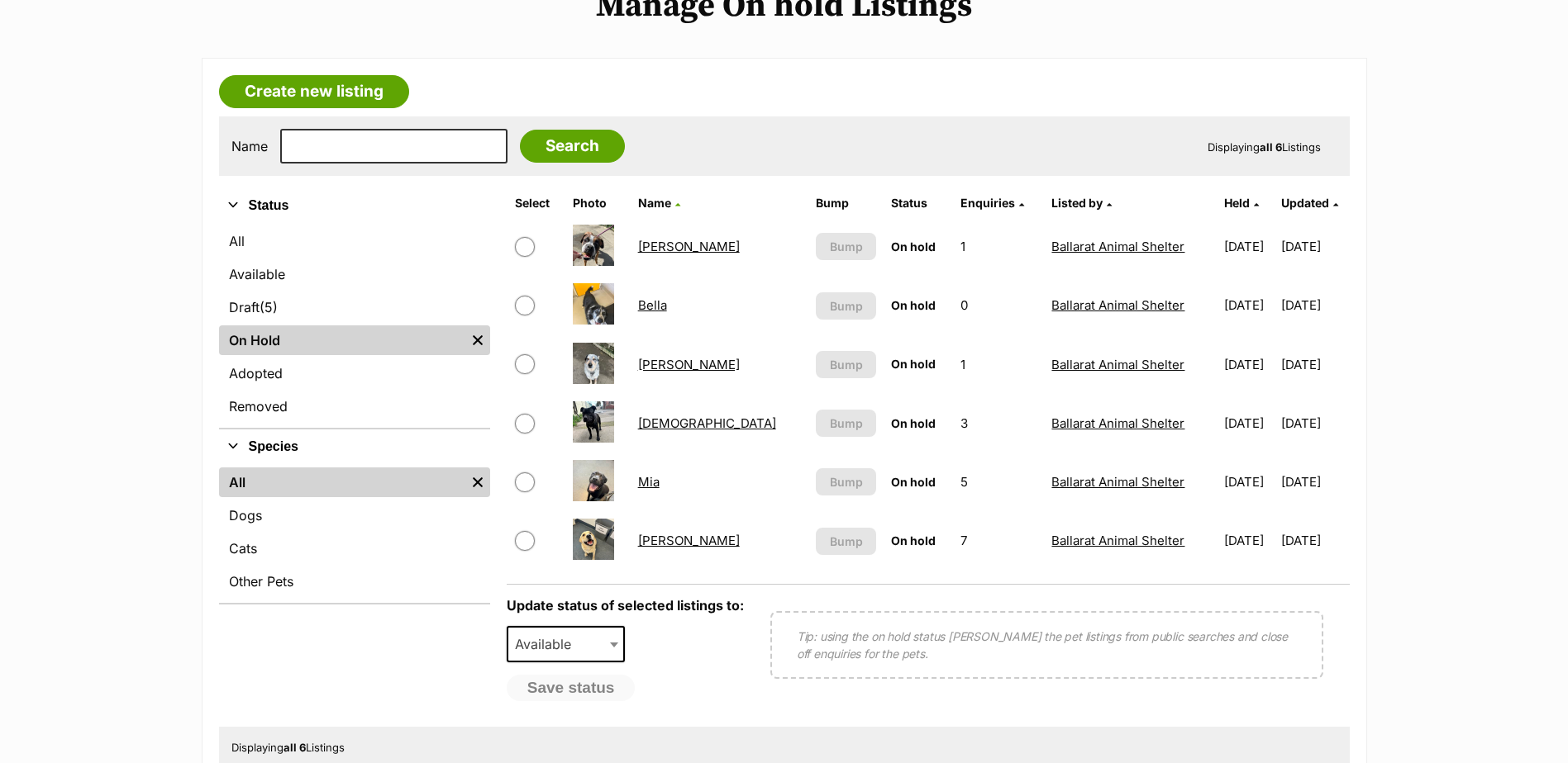
scroll to position [248, 0]
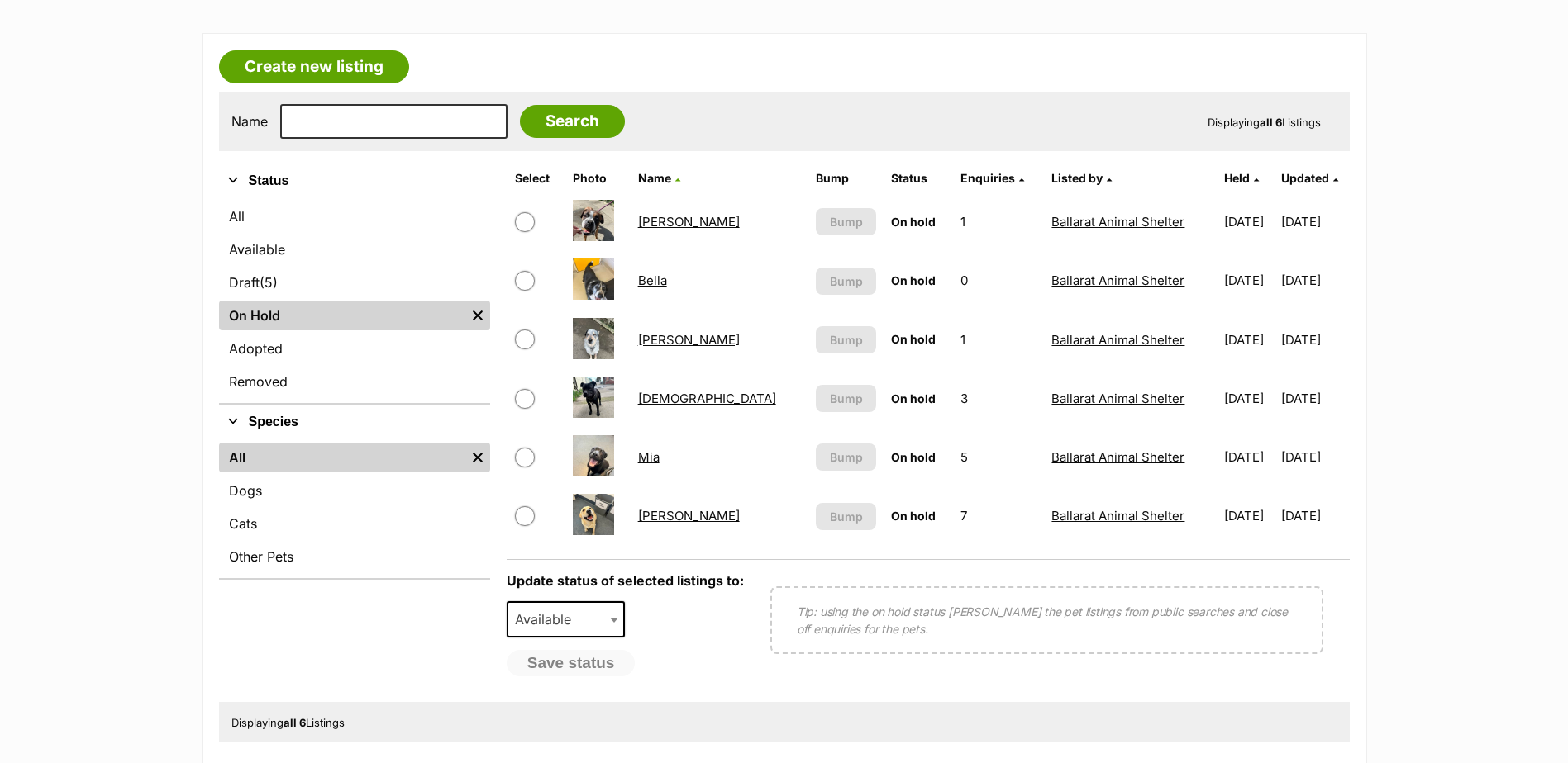
click at [667, 519] on link "[PERSON_NAME]" at bounding box center [689, 516] width 102 height 16
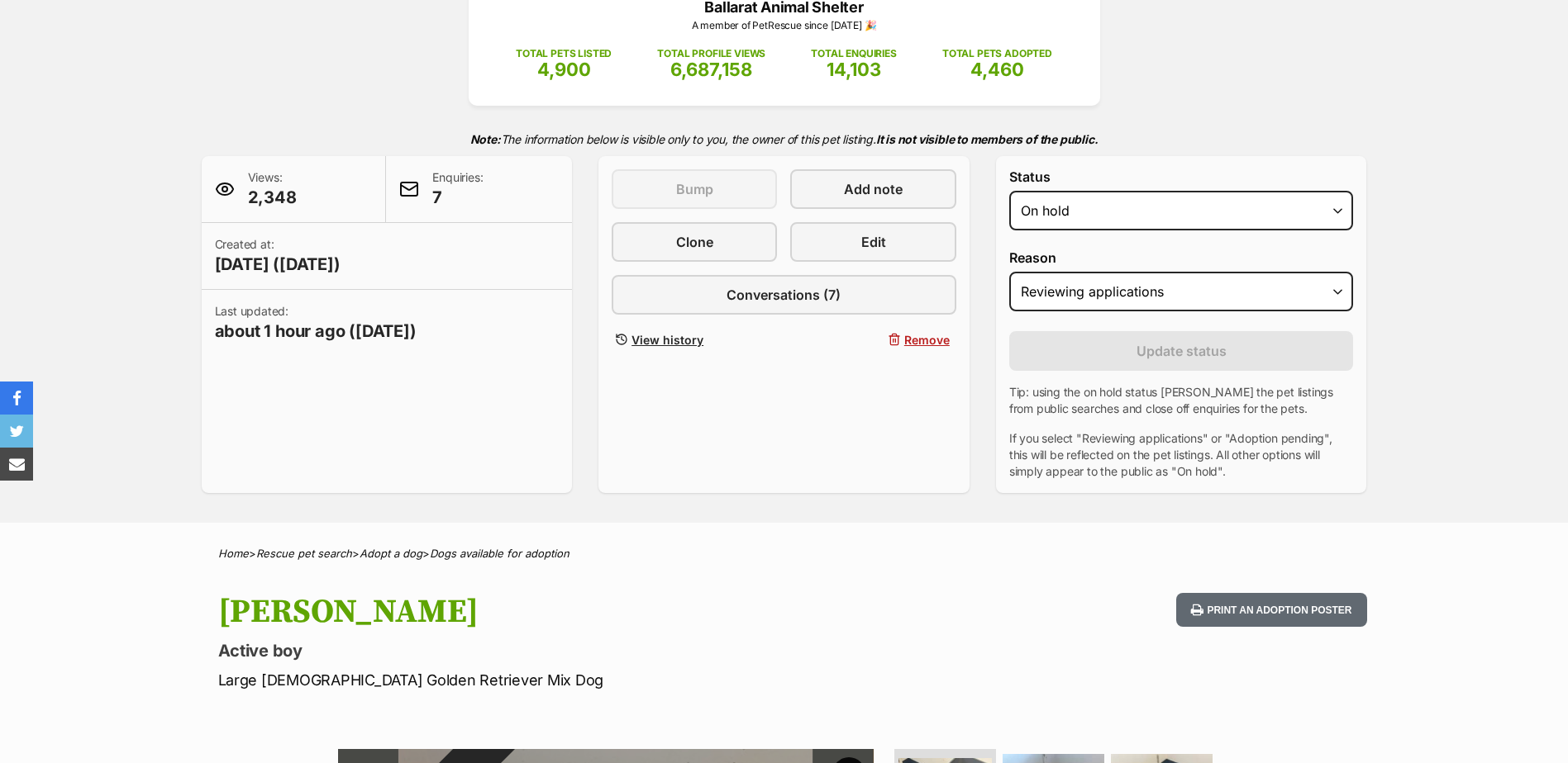
scroll to position [248, 0]
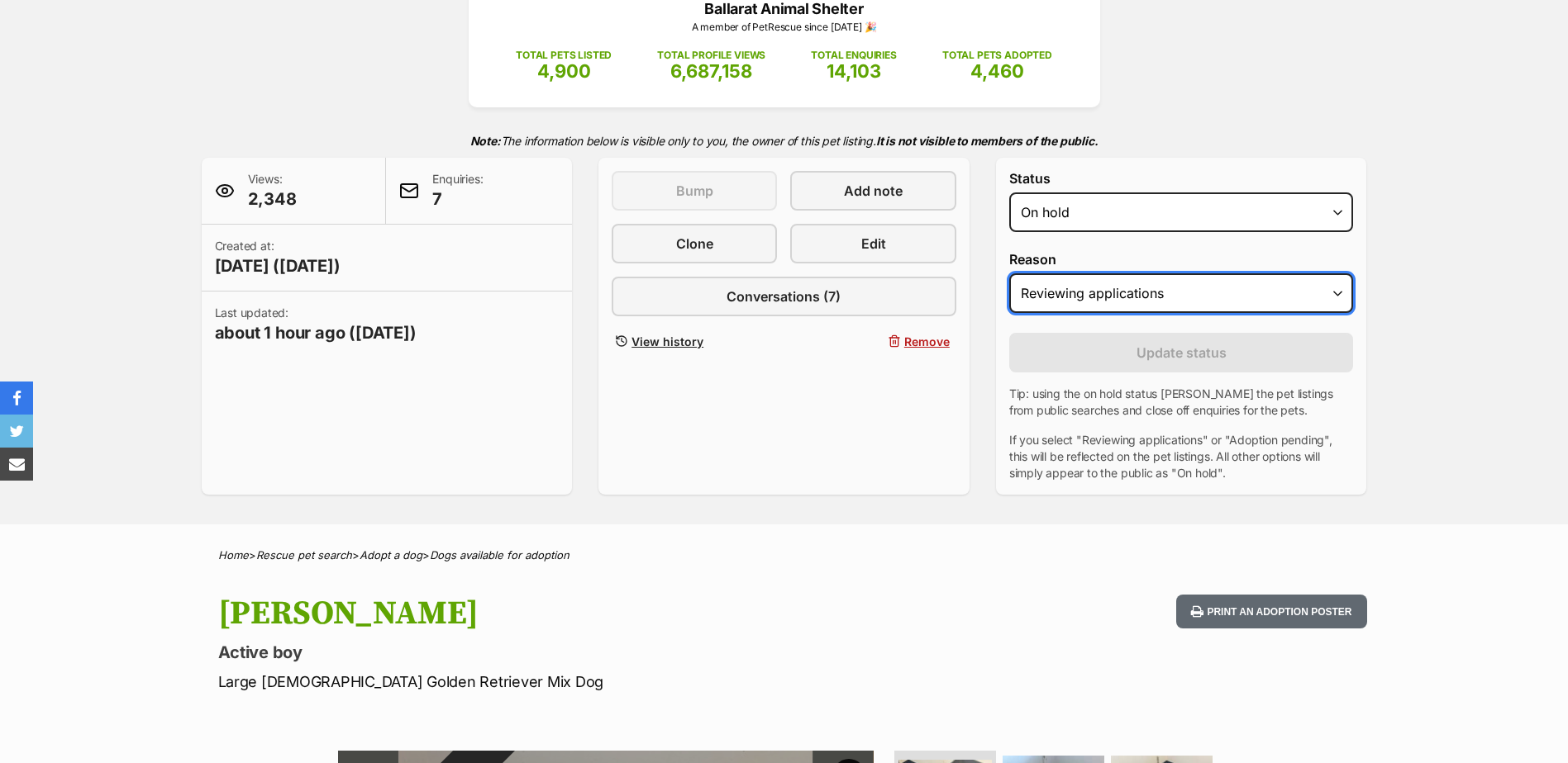
click at [1133, 277] on select "Please select a reason Medical reasons Reviewing applications Adoption pending …" at bounding box center [1181, 293] width 345 height 39
select select "adoption_pending"
click at [1009, 274] on select "Please select a reason Medical reasons Reviewing applications Adoption pending …" at bounding box center [1181, 293] width 345 height 39
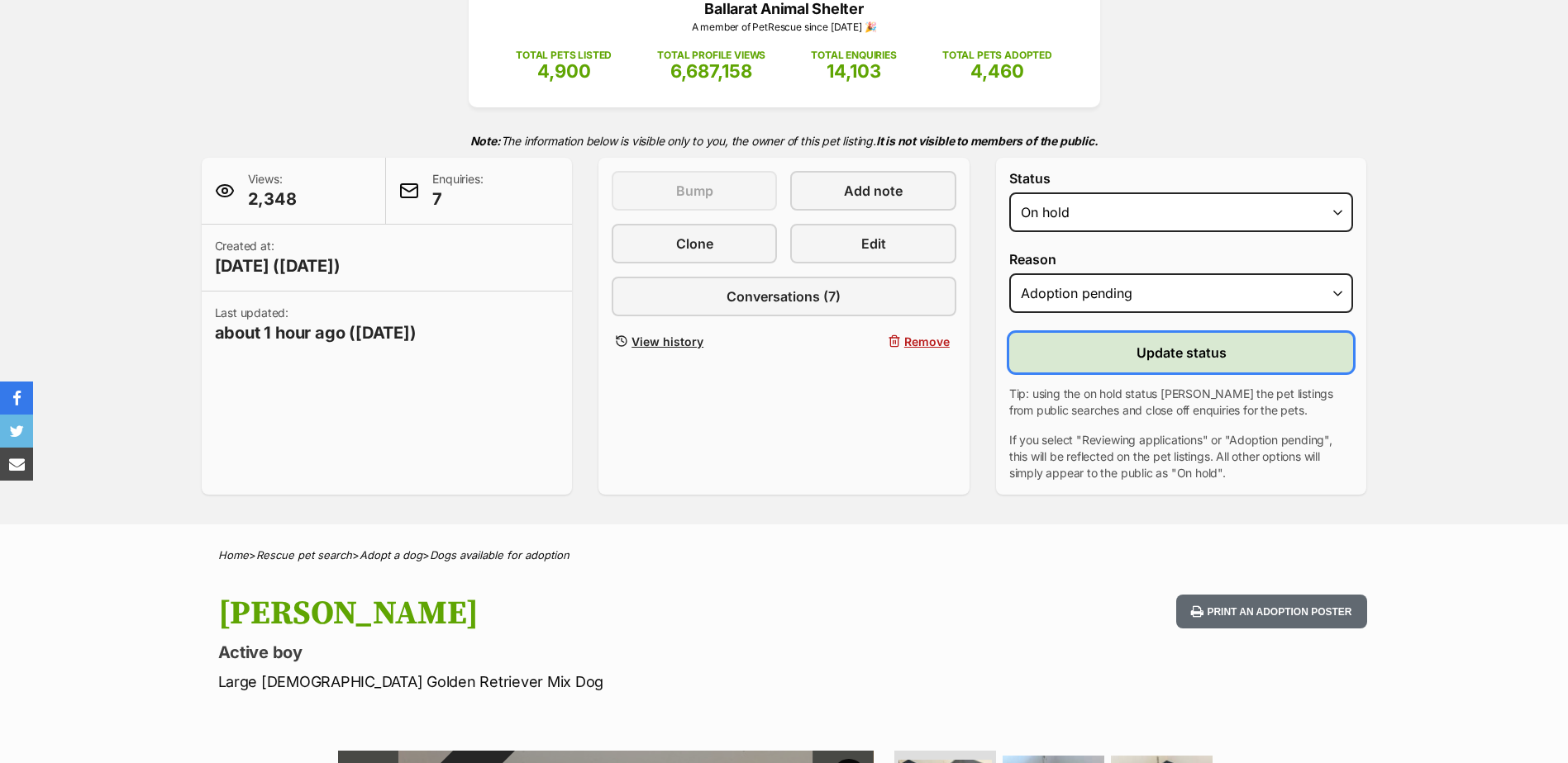
click at [1210, 356] on span "Update status" at bounding box center [1181, 353] width 90 height 20
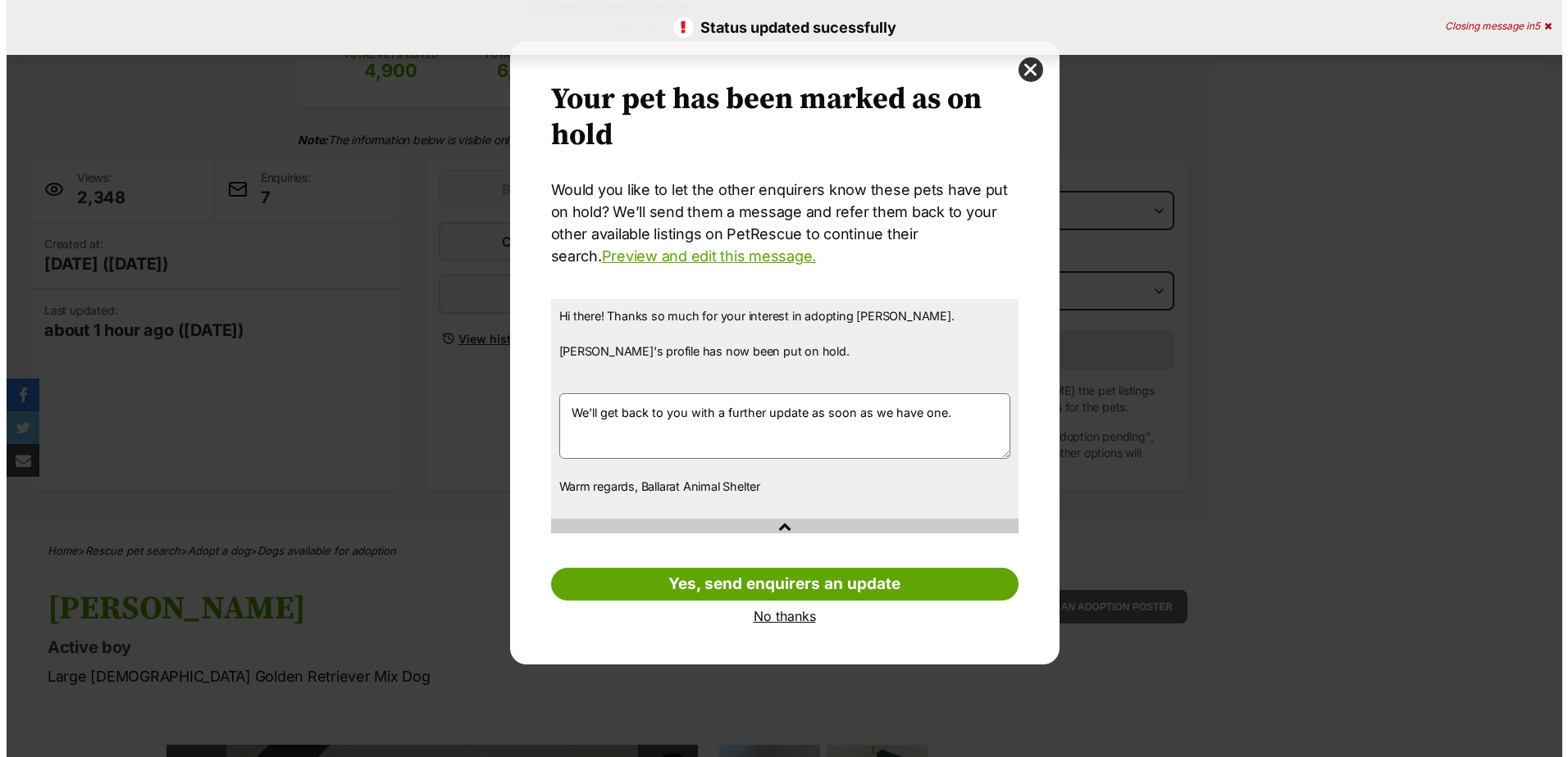
scroll to position [0, 0]
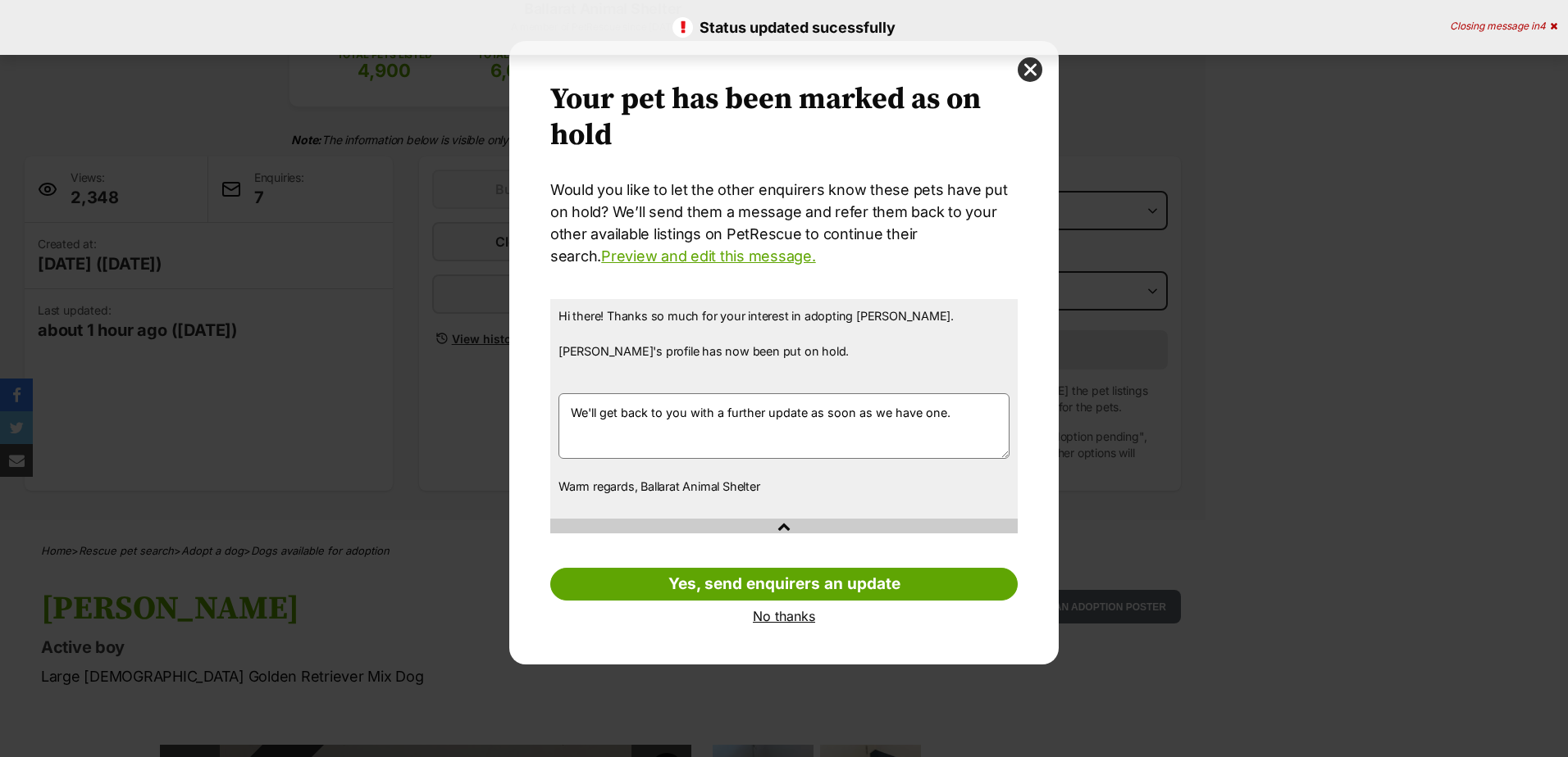
click at [569, 412] on textarea "We'll get back to you with a further update as soon as we have one." at bounding box center [784, 425] width 451 height 65
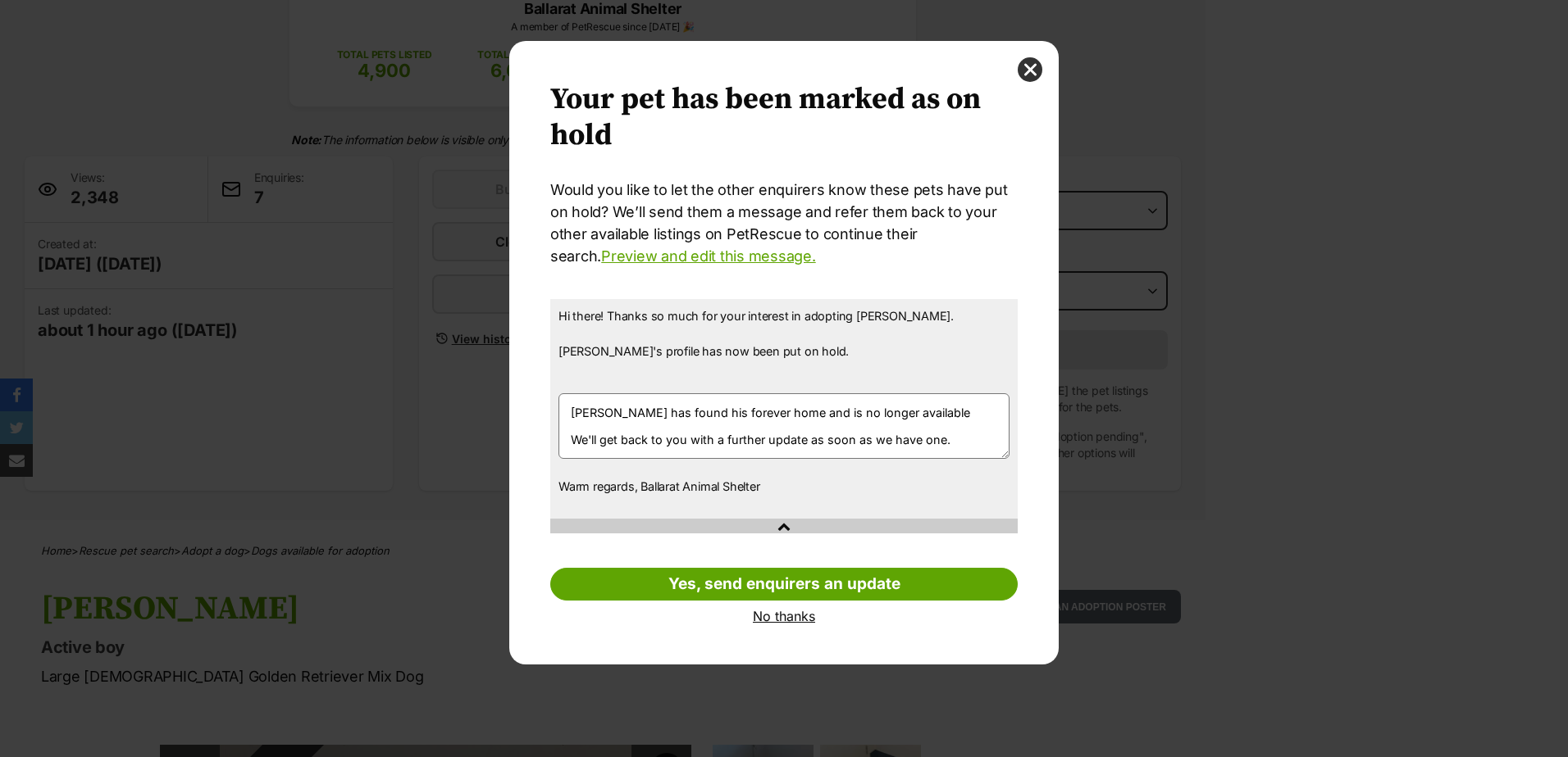
drag, startPoint x: 957, startPoint y: 438, endPoint x: 907, endPoint y: 410, distance: 57.3
click at [907, 410] on textarea "We'll get back to you with a further update as soon as we have one." at bounding box center [784, 425] width 451 height 65
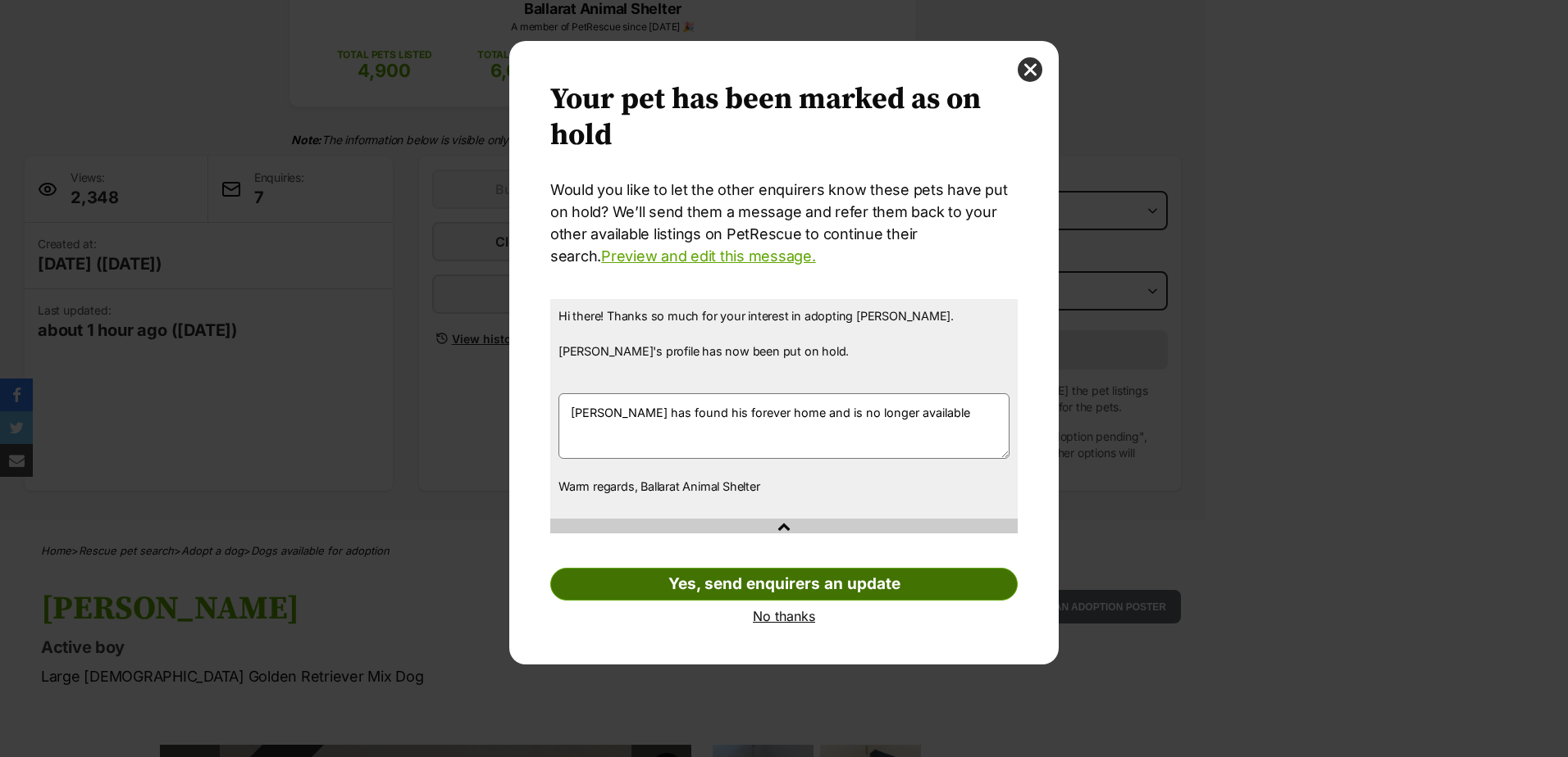
type textarea "Ralph has found his forever home and is no longer available"
click at [725, 579] on link "Yes, send enquirers an update" at bounding box center [784, 585] width 468 height 33
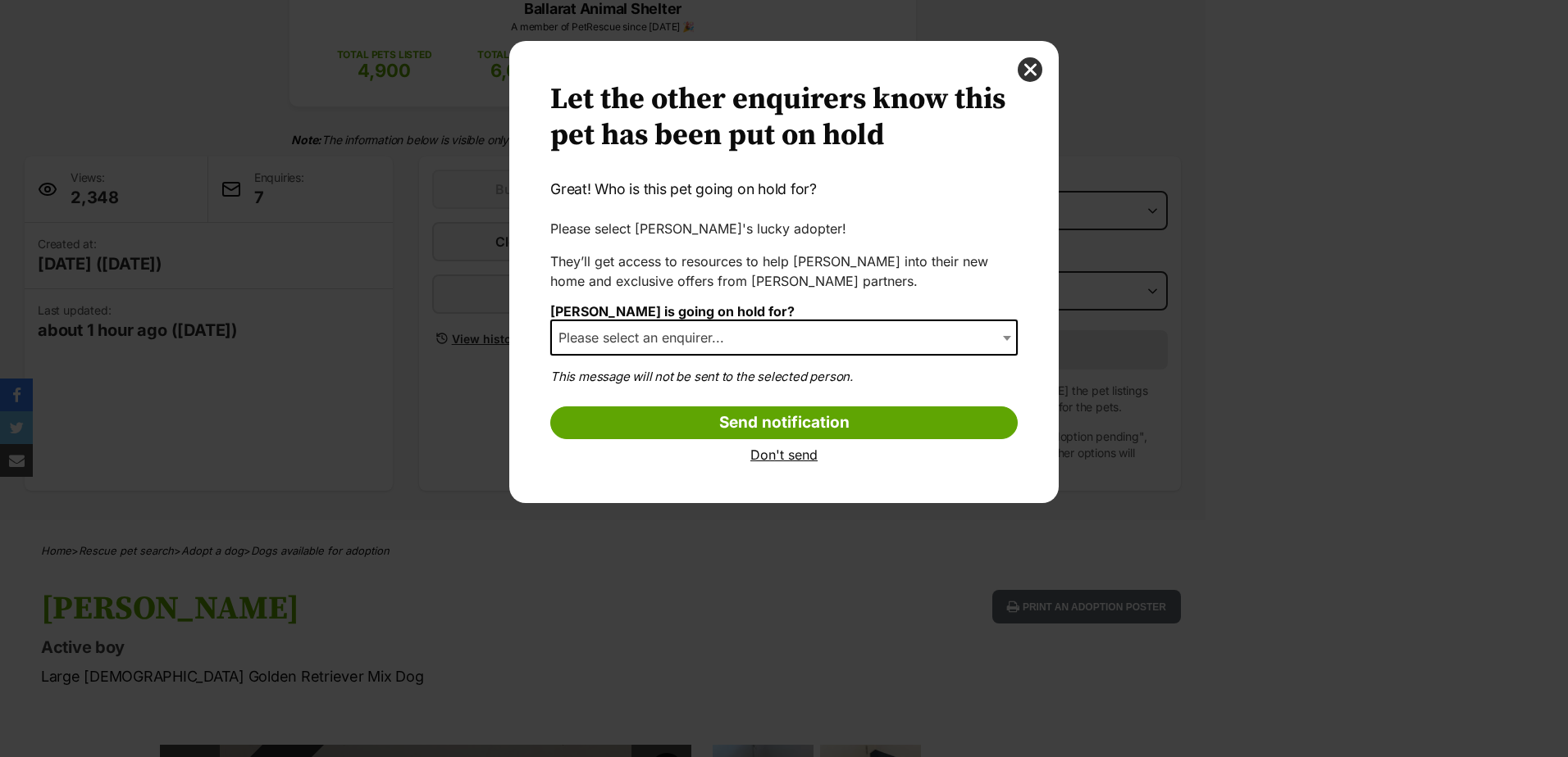
click at [697, 341] on span "Please select an enquirer..." at bounding box center [646, 338] width 189 height 23
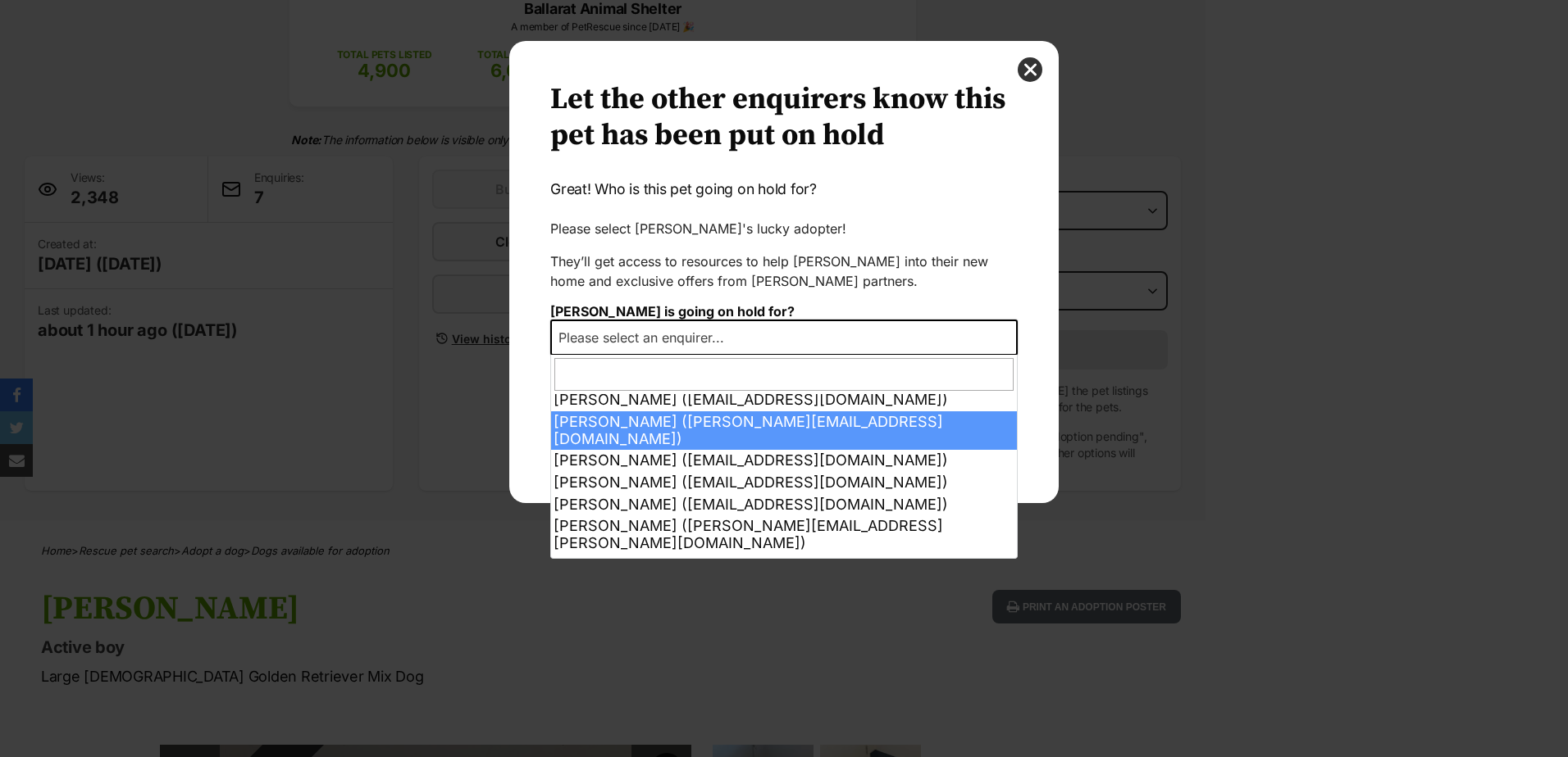
scroll to position [66, 0]
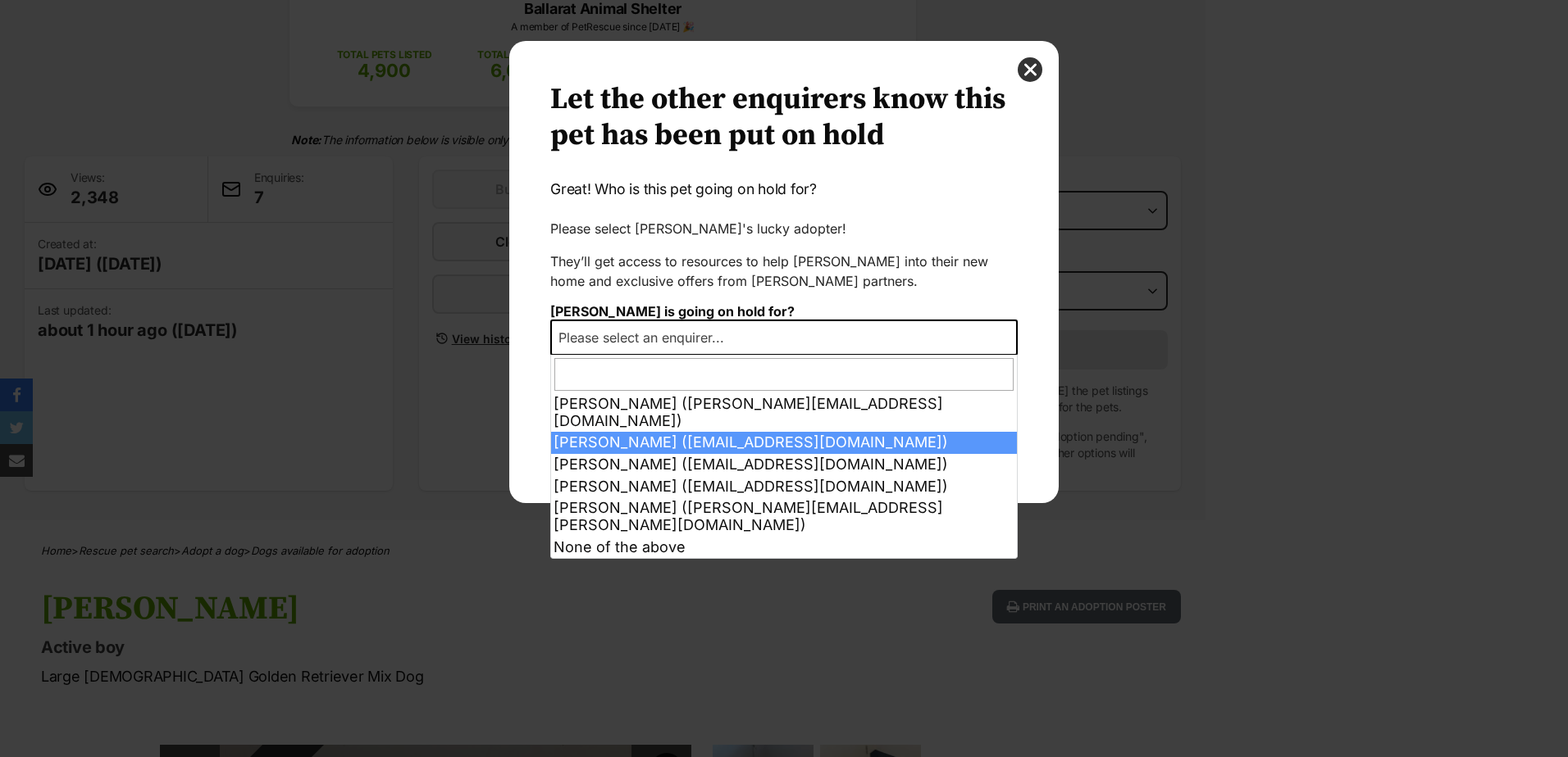
select select "2027587"
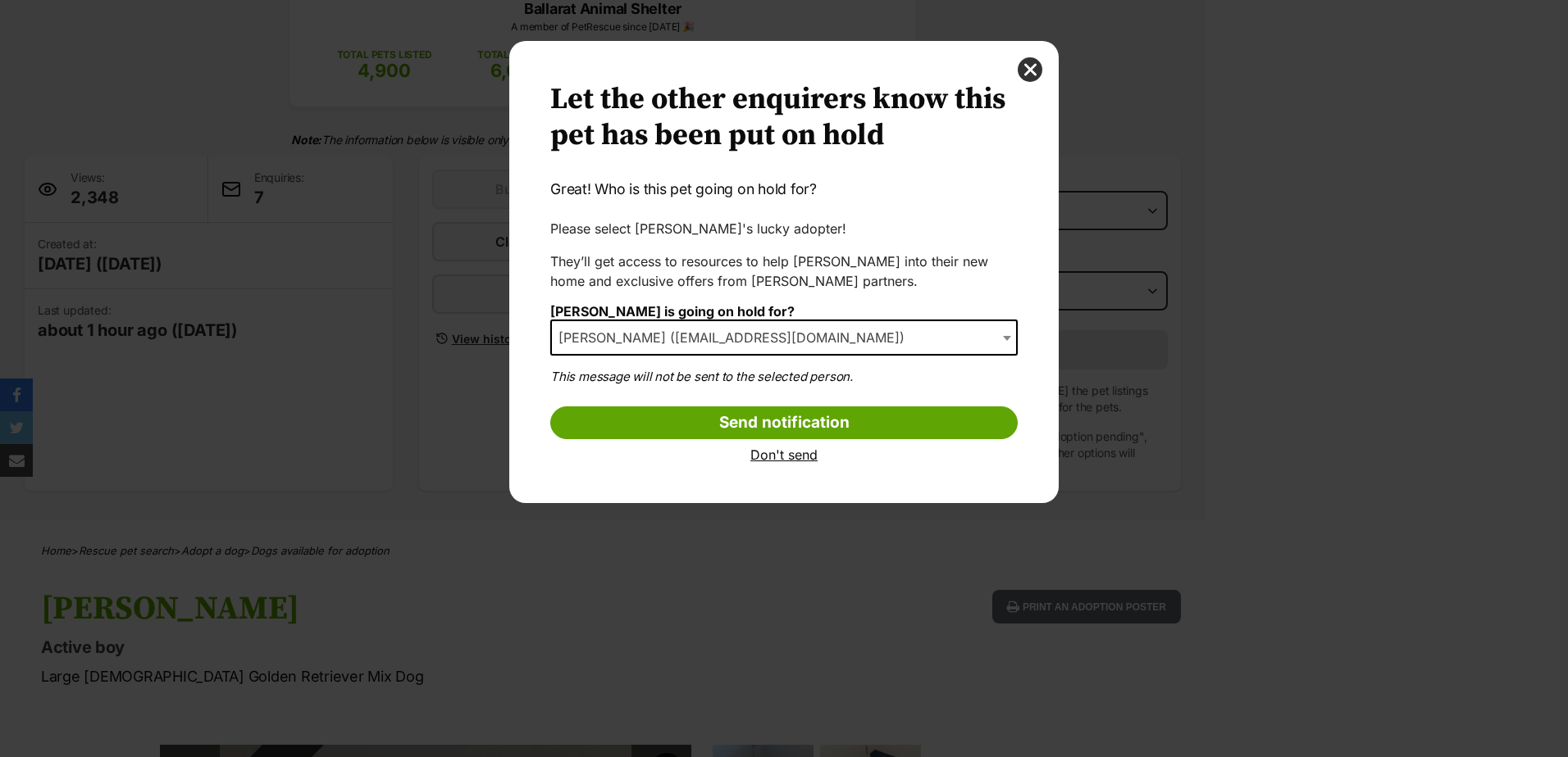
scroll to position [0, 13]
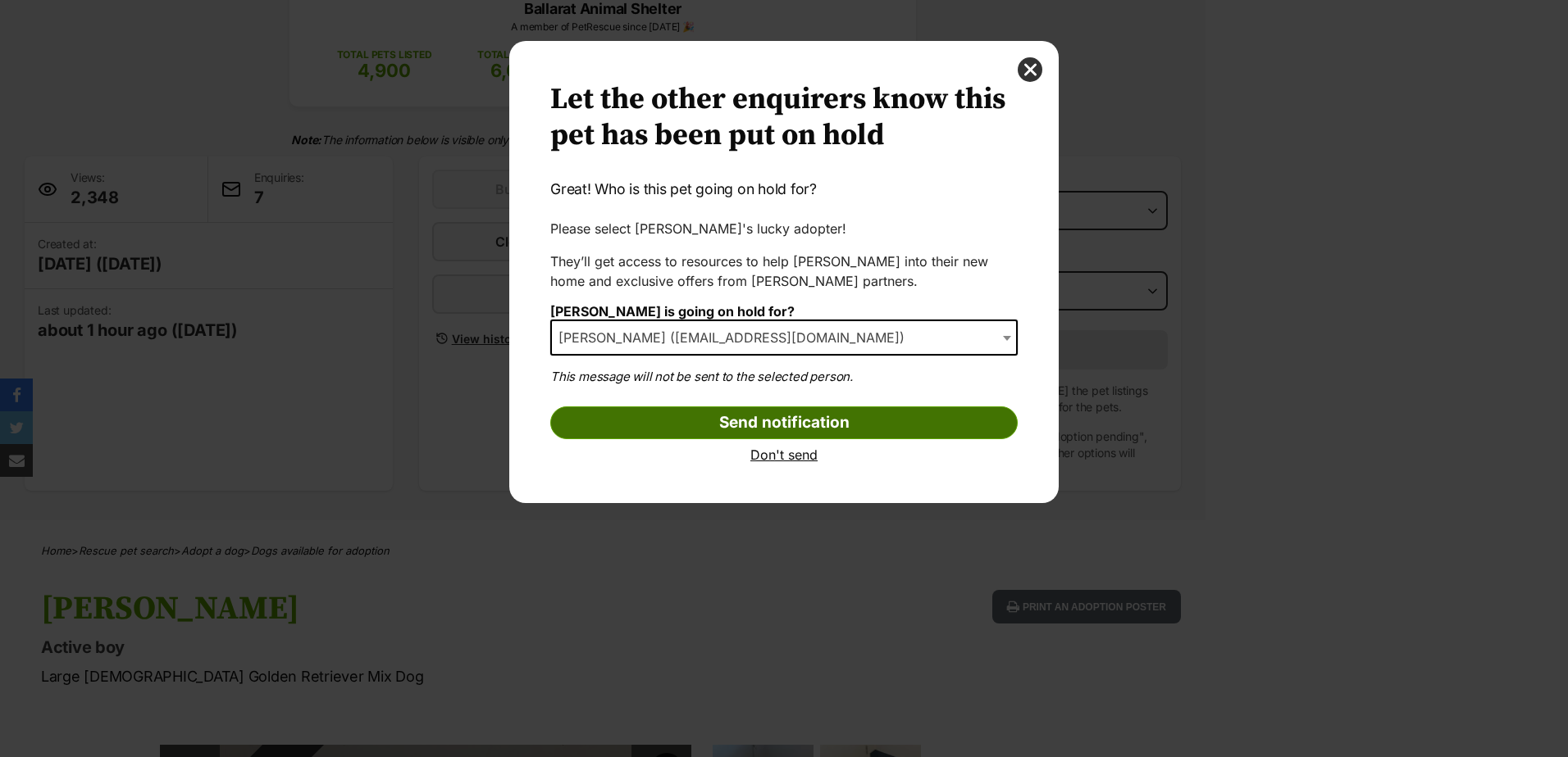
click at [753, 415] on input "Send notification" at bounding box center [784, 423] width 468 height 33
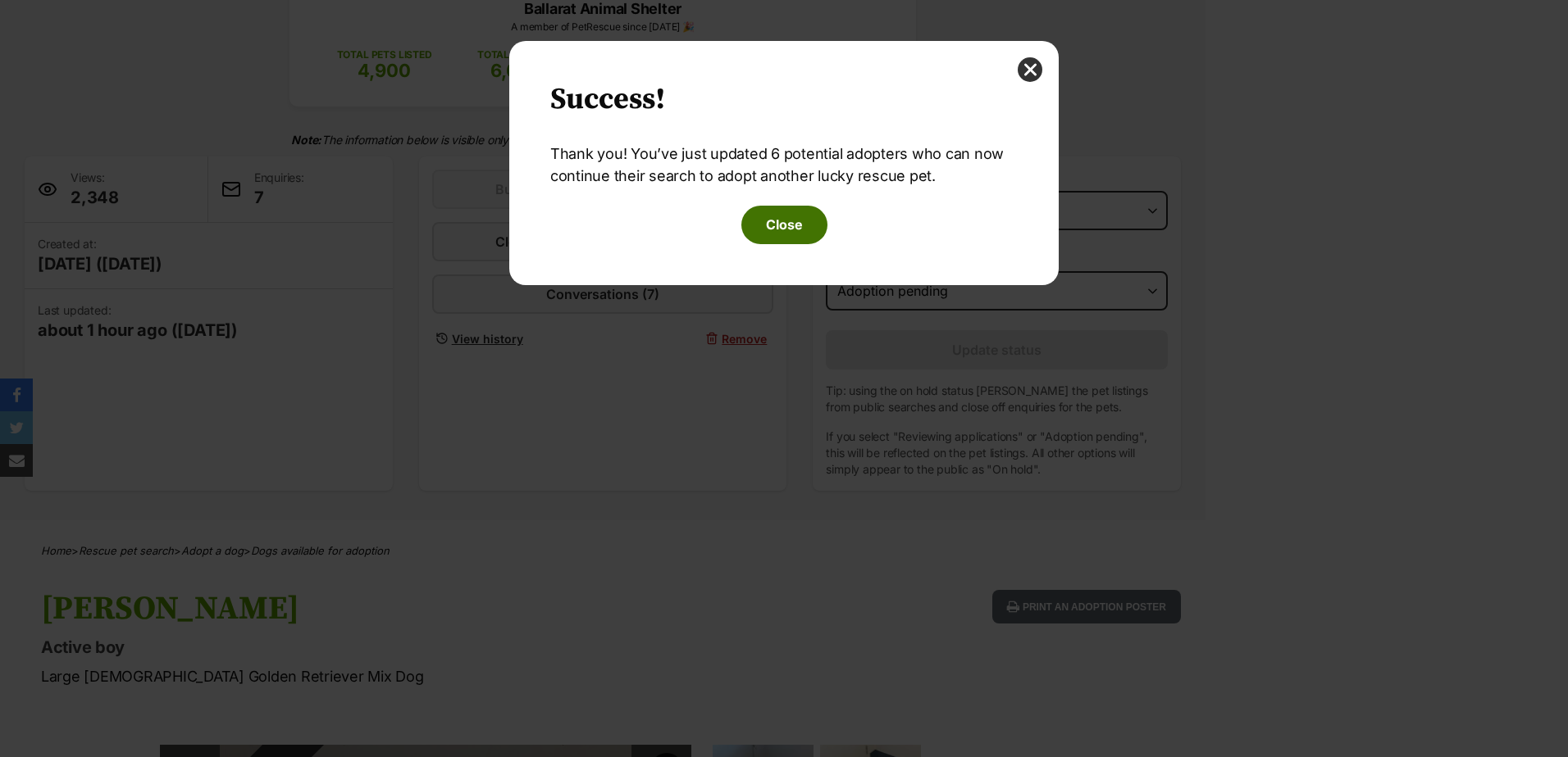
click at [791, 221] on button "Close" at bounding box center [784, 224] width 86 height 37
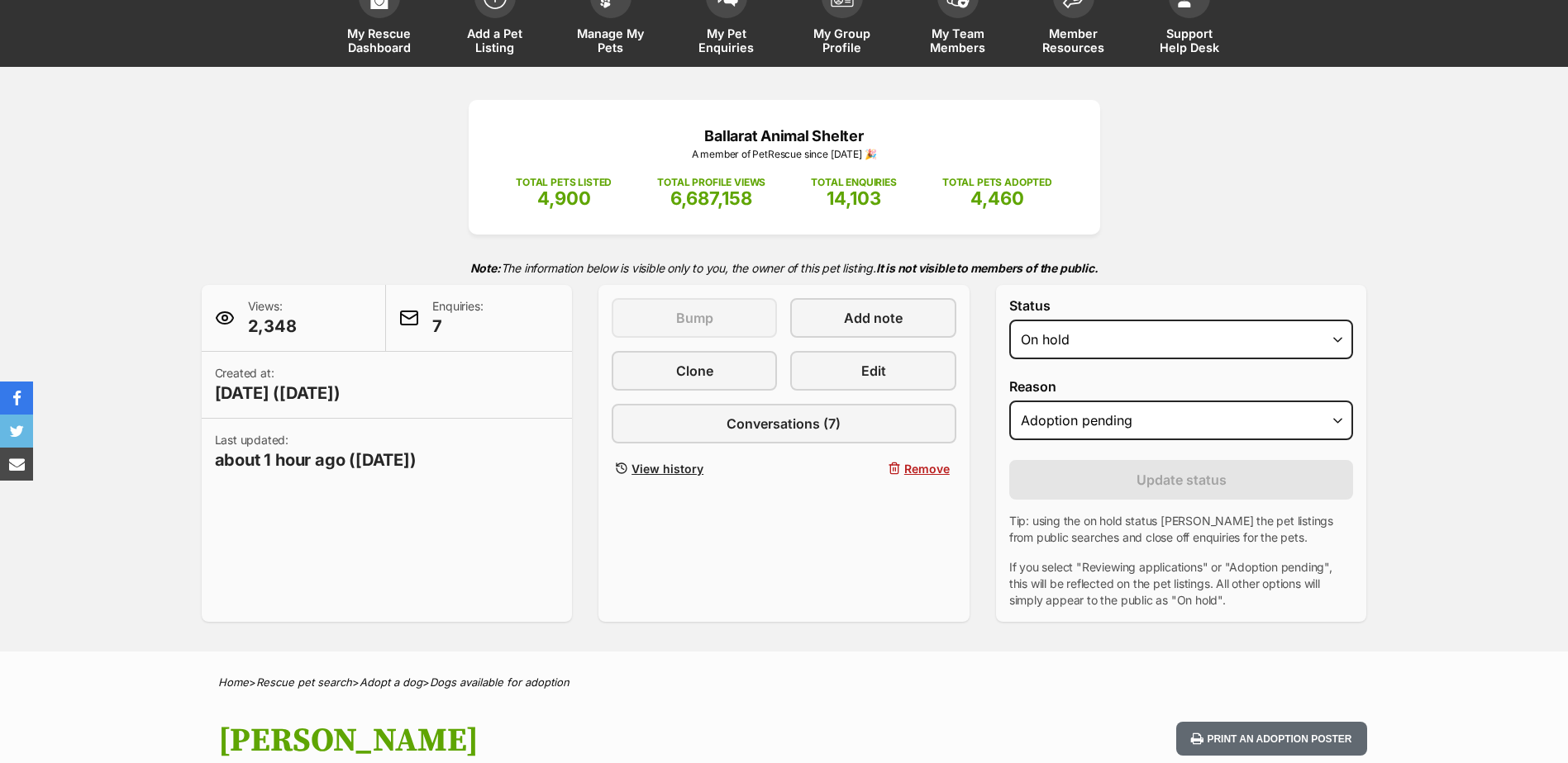
scroll to position [0, 0]
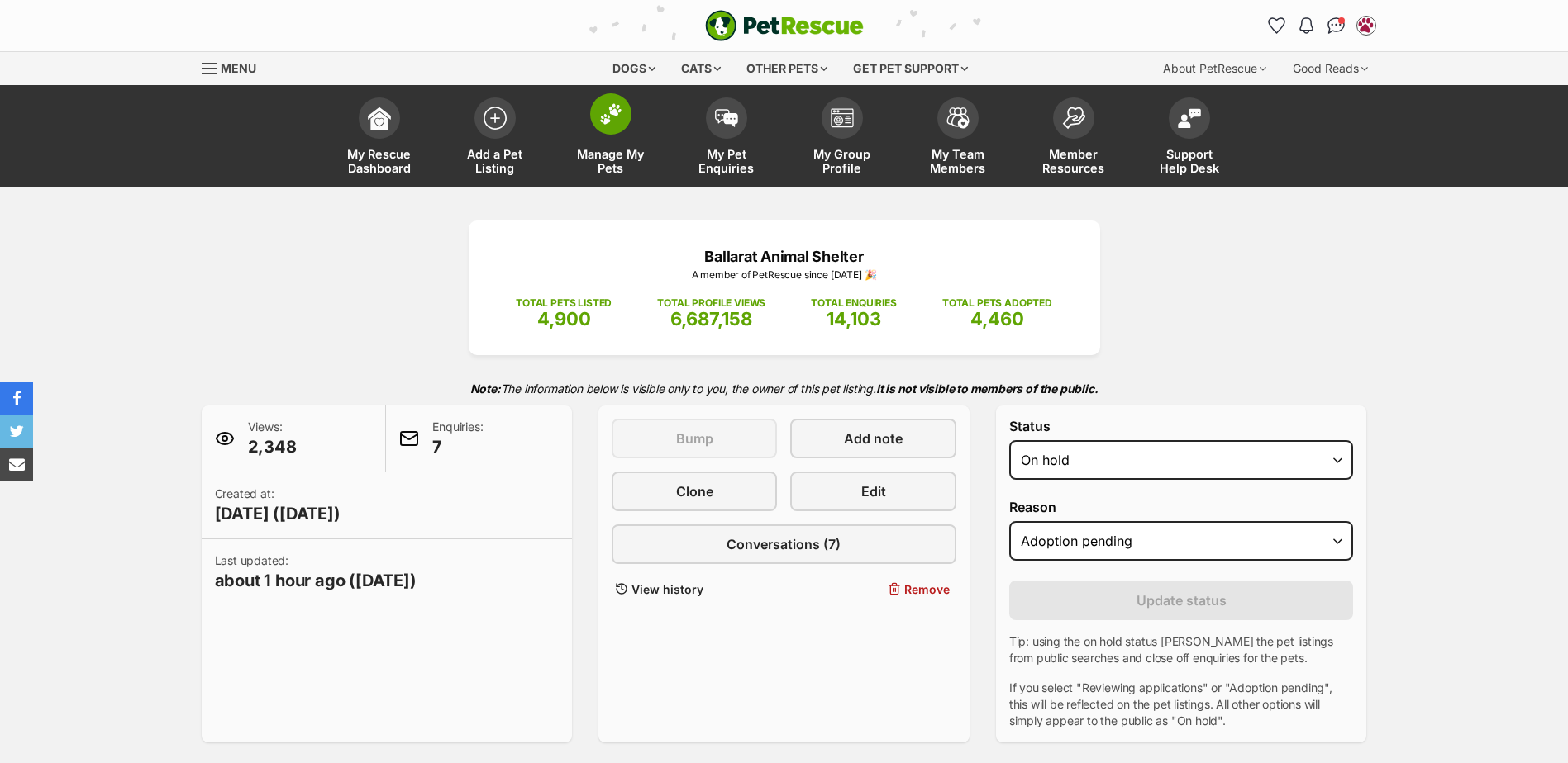
click at [634, 131] on link "Manage My Pets" at bounding box center [611, 139] width 116 height 98
